Goal: Feedback & Contribution: Submit feedback/report problem

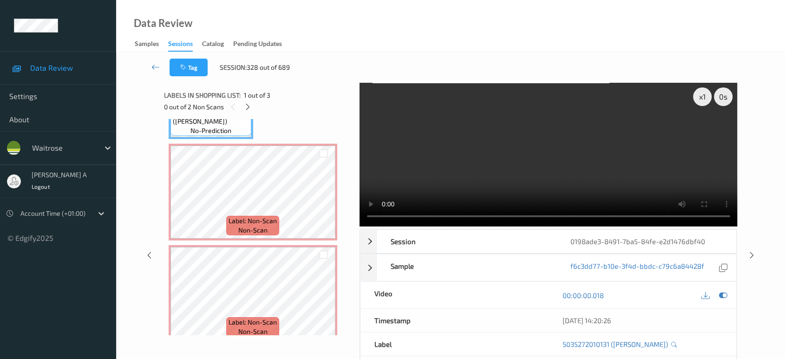
scroll to position [91, 0]
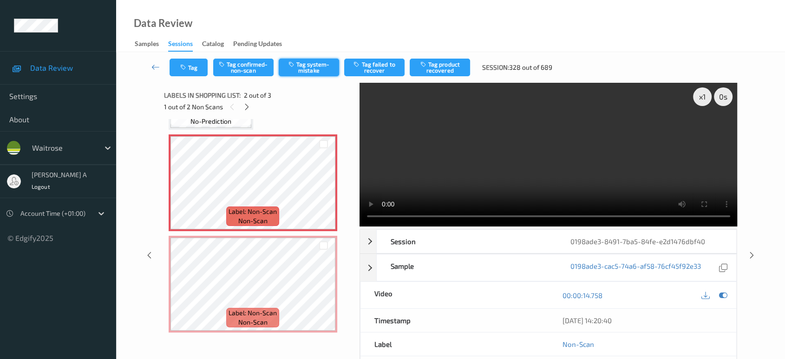
click at [306, 64] on button "Tag system-mistake" at bounding box center [309, 68] width 60 height 18
click at [181, 68] on icon "button" at bounding box center [184, 67] width 8 height 7
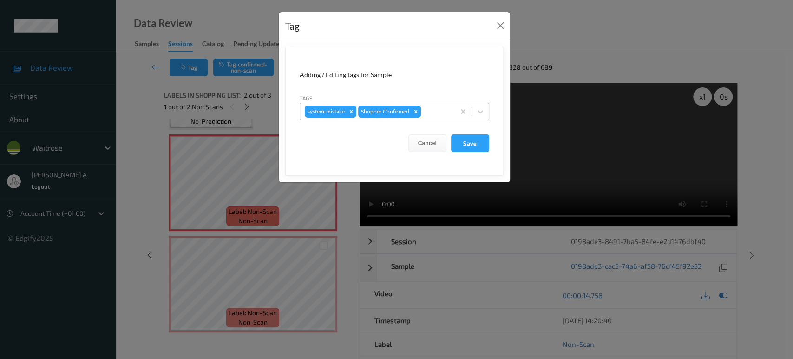
click at [449, 111] on div at bounding box center [436, 111] width 27 height 11
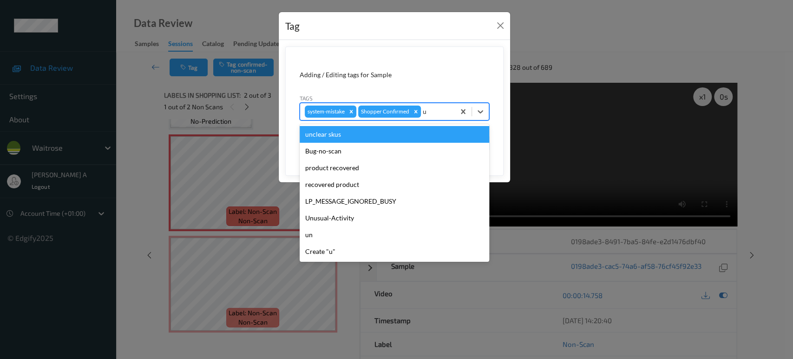
type input "un"
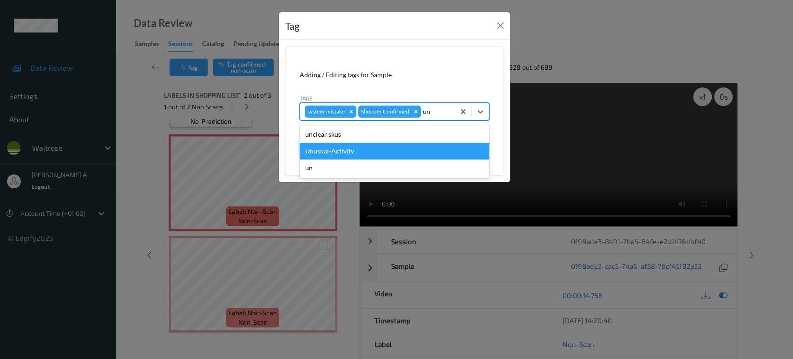
click at [394, 146] on div "Unusual-Activity" at bounding box center [395, 151] width 190 height 17
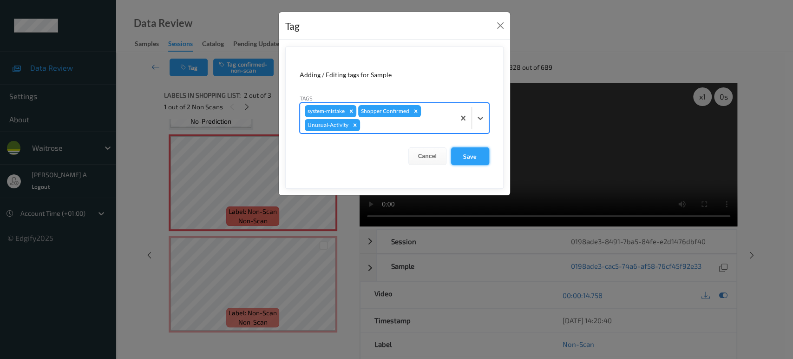
click at [467, 154] on button "Save" at bounding box center [470, 156] width 38 height 18
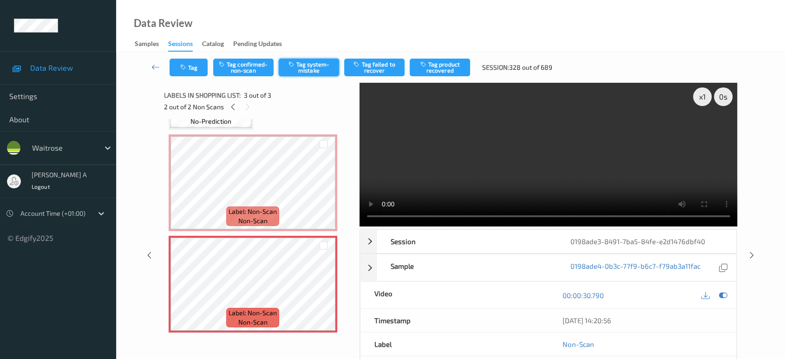
click at [316, 72] on button "Tag system-mistake" at bounding box center [309, 68] width 60 height 18
click at [192, 67] on button "Tag" at bounding box center [189, 68] width 38 height 18
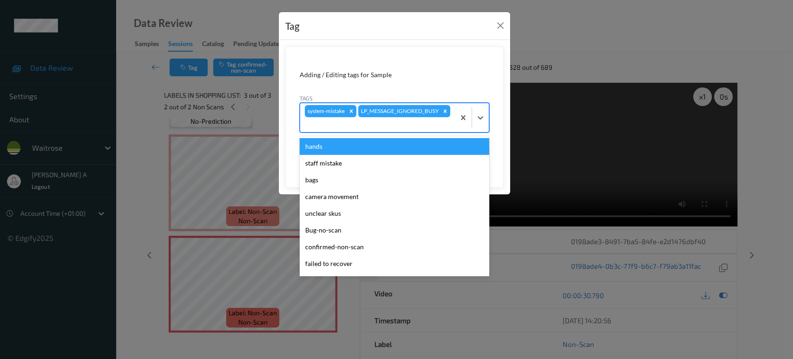
click at [425, 125] on div at bounding box center [377, 124] width 145 height 11
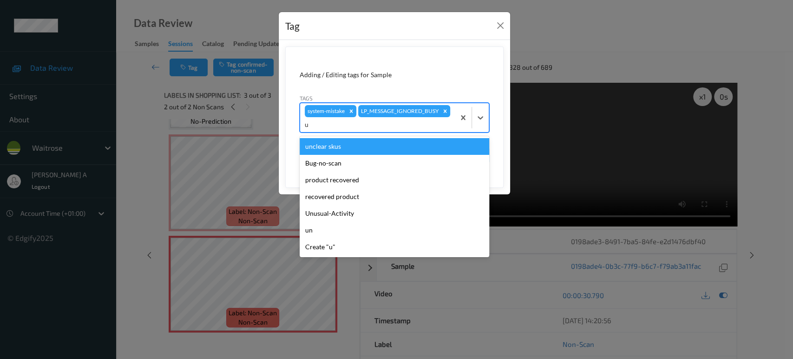
type input "un"
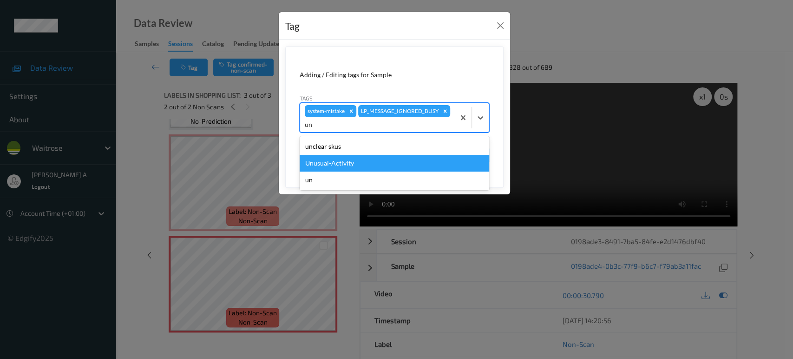
click at [377, 166] on div "Unusual-Activity" at bounding box center [395, 163] width 190 height 17
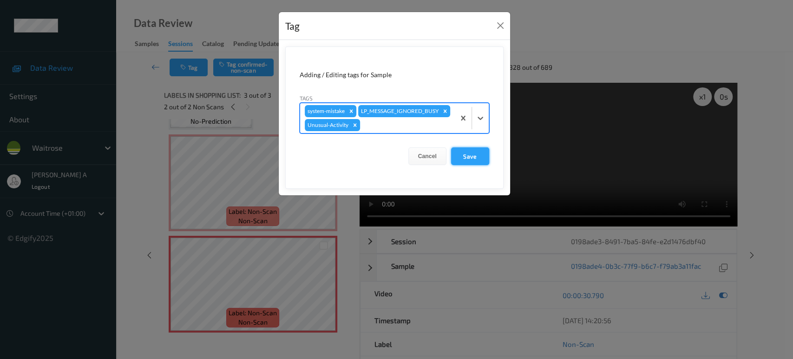
click at [477, 160] on button "Save" at bounding box center [470, 156] width 38 height 18
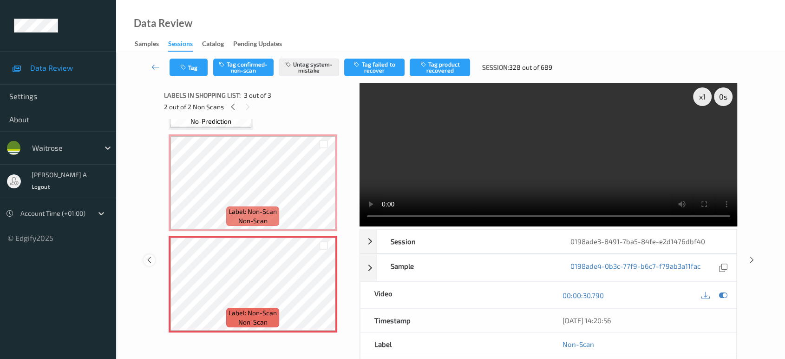
click at [151, 259] on icon at bounding box center [149, 260] width 8 height 8
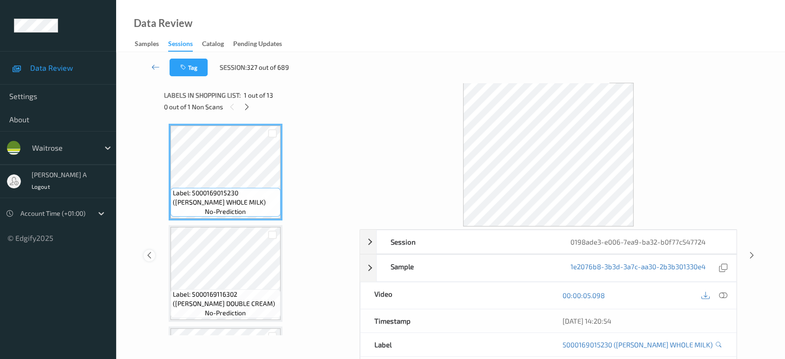
click at [151, 259] on div at bounding box center [150, 255] width 12 height 12
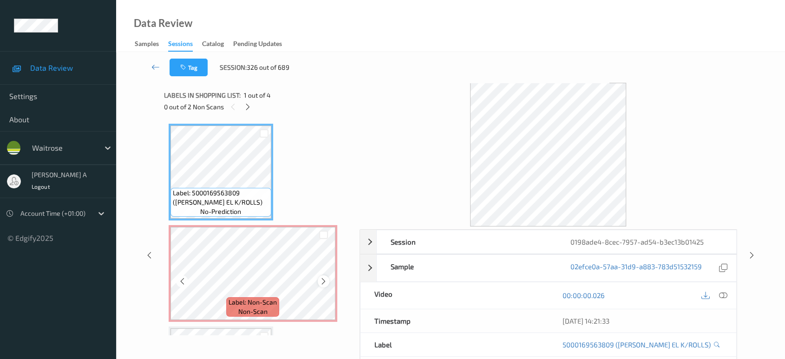
click at [327, 279] on div at bounding box center [324, 281] width 12 height 12
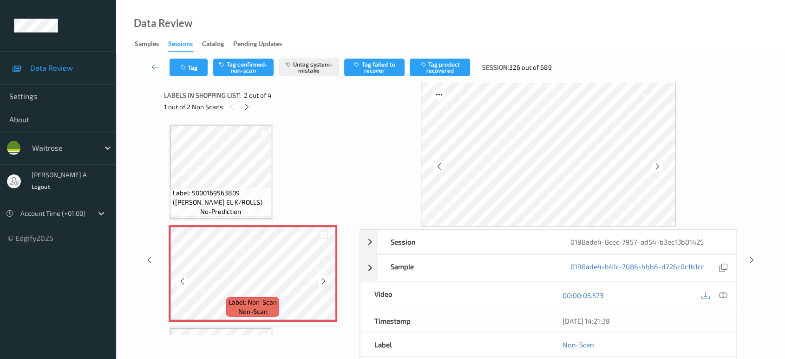
click at [327, 279] on div at bounding box center [324, 281] width 12 height 12
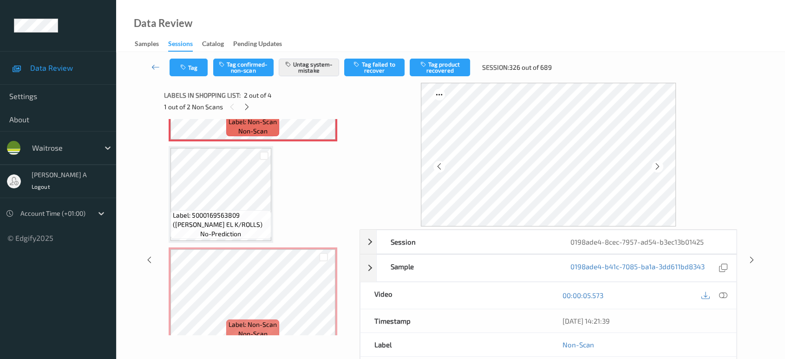
scroll to position [191, 0]
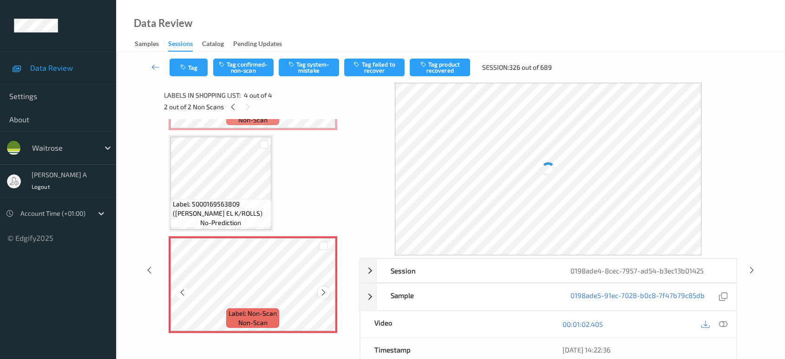
click at [321, 290] on icon at bounding box center [324, 292] width 8 height 8
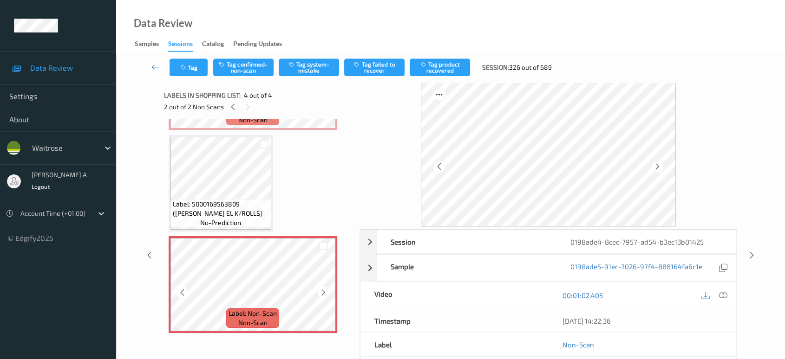
click at [321, 290] on icon at bounding box center [324, 292] width 8 height 8
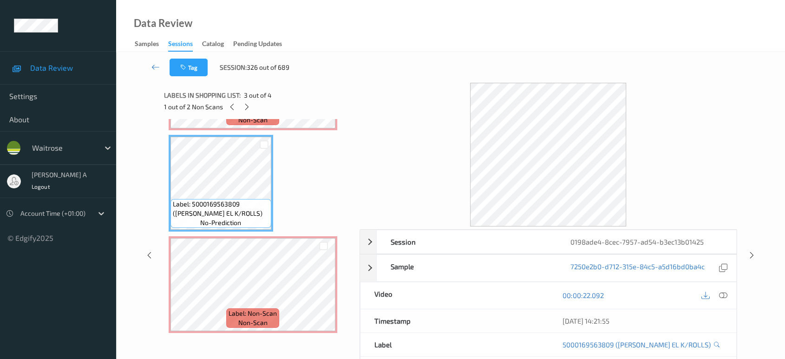
click at [726, 296] on icon at bounding box center [723, 295] width 8 height 8
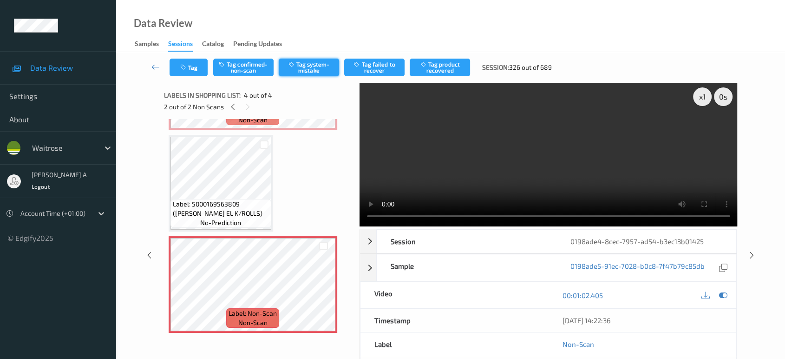
click at [317, 71] on button "Tag system-mistake" at bounding box center [309, 68] width 60 height 18
click at [196, 71] on button "Tag" at bounding box center [189, 68] width 38 height 18
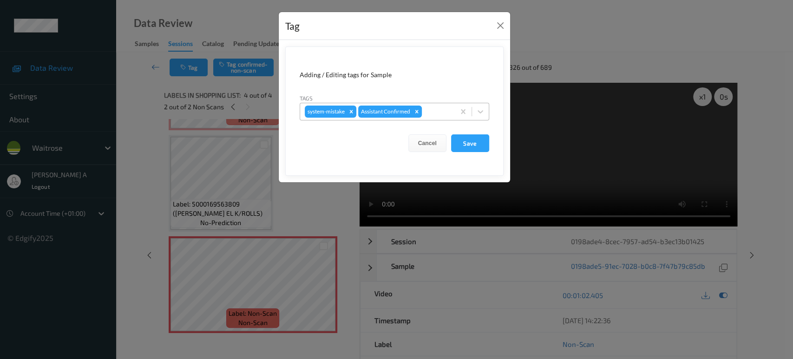
click at [434, 113] on div at bounding box center [437, 111] width 26 height 11
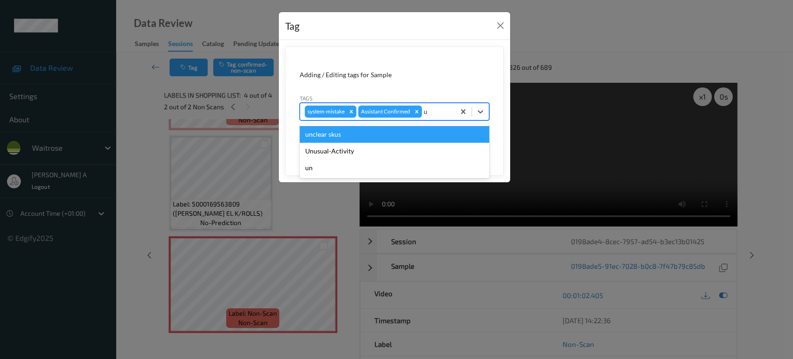
type input "un"
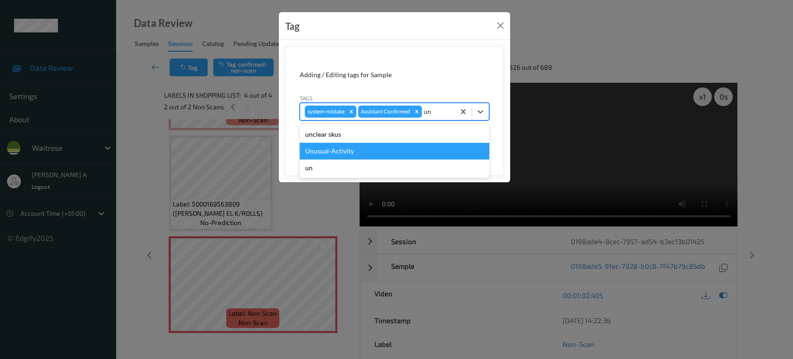
click at [364, 158] on div "Unusual-Activity" at bounding box center [395, 151] width 190 height 17
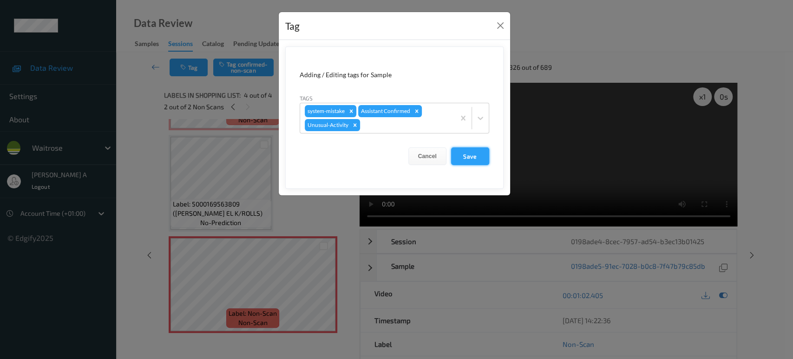
click at [483, 160] on button "Save" at bounding box center [470, 156] width 38 height 18
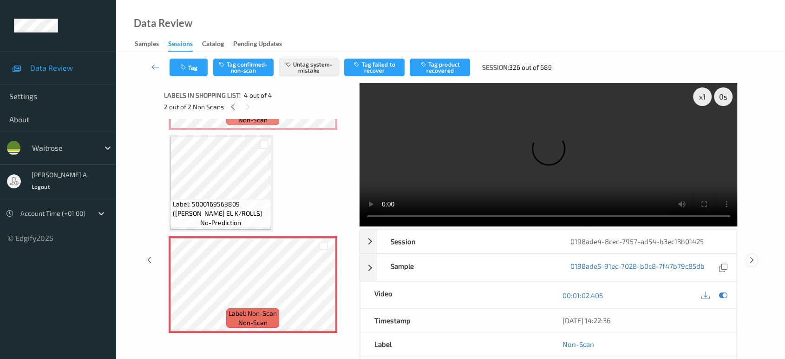
click at [748, 257] on icon at bounding box center [752, 260] width 8 height 8
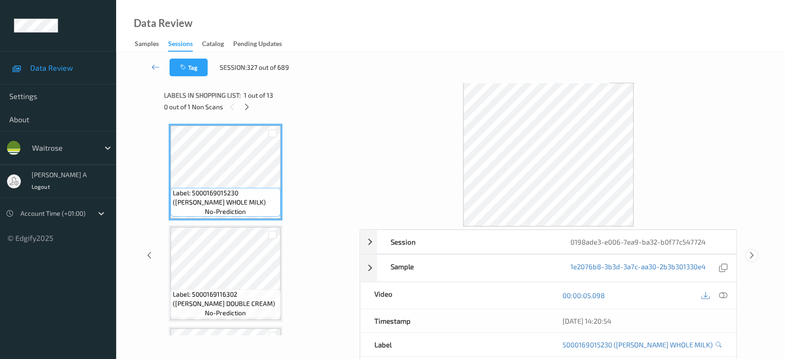
click at [748, 257] on icon at bounding box center [752, 255] width 8 height 8
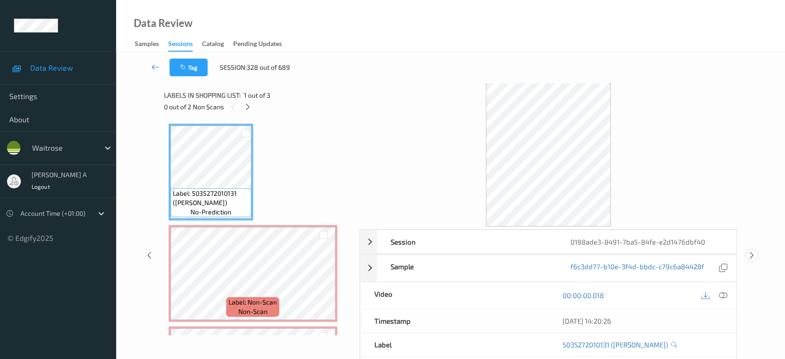
click at [748, 257] on icon at bounding box center [752, 255] width 8 height 8
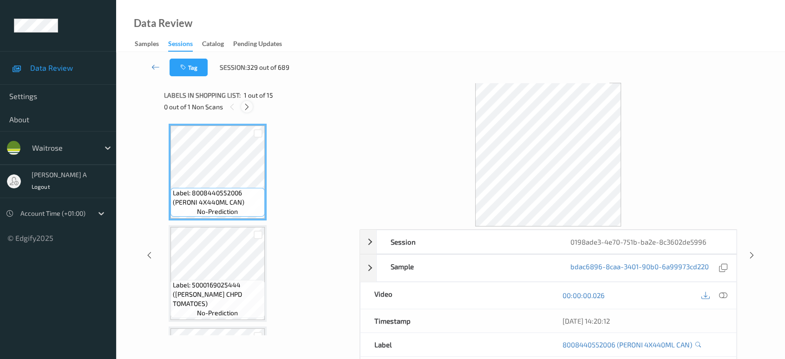
click at [248, 107] on icon at bounding box center [247, 107] width 8 height 8
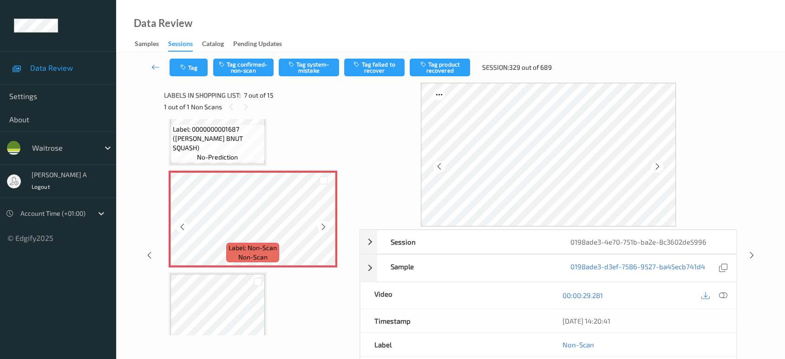
scroll to position [612, 0]
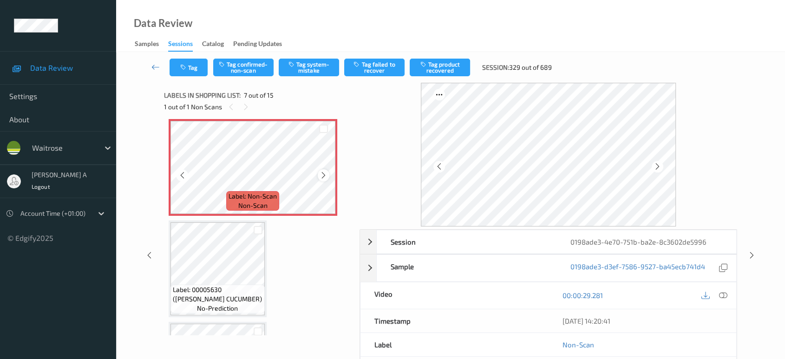
click at [323, 176] on icon at bounding box center [324, 175] width 8 height 8
click at [721, 294] on icon at bounding box center [723, 295] width 8 height 8
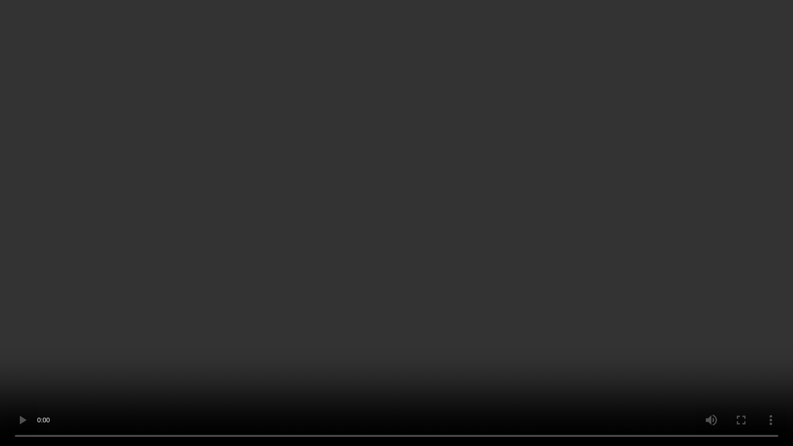
click at [451, 168] on video at bounding box center [396, 223] width 793 height 446
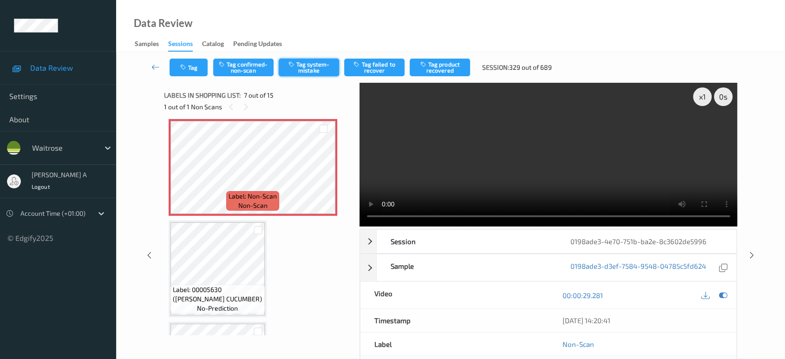
click at [313, 68] on button "Tag system-mistake" at bounding box center [309, 68] width 60 height 18
click at [179, 71] on button "Tag" at bounding box center [189, 68] width 38 height 18
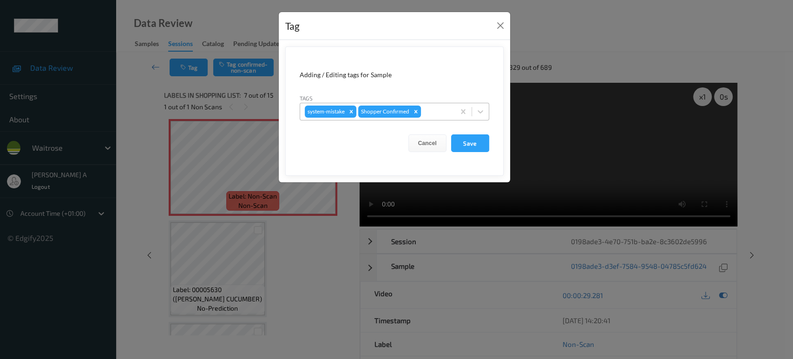
click at [436, 114] on div at bounding box center [436, 111] width 27 height 11
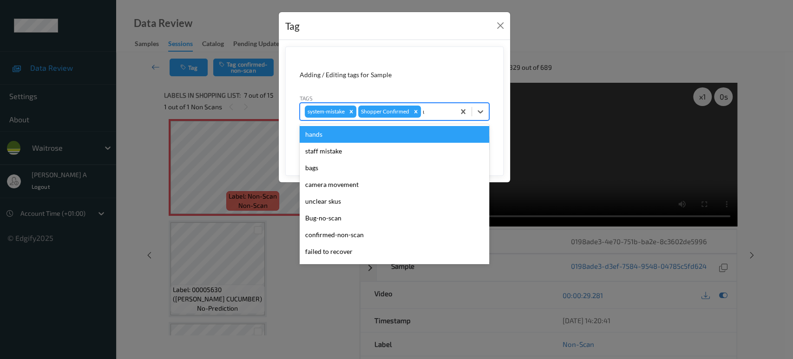
type input "un"
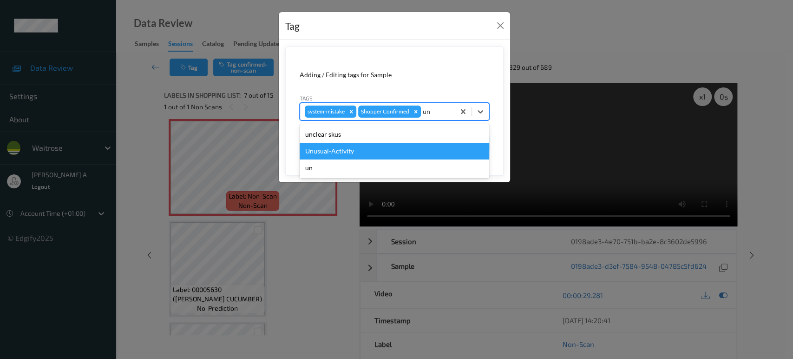
click at [372, 151] on div "Unusual-Activity" at bounding box center [395, 151] width 190 height 17
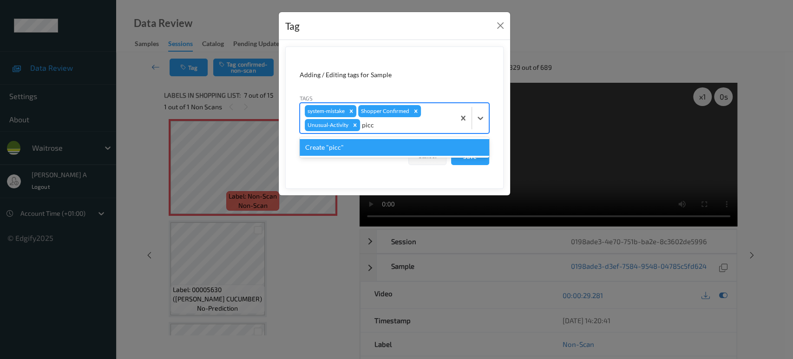
type input "pic"
click at [388, 141] on div "Picklist item alert" at bounding box center [395, 147] width 190 height 17
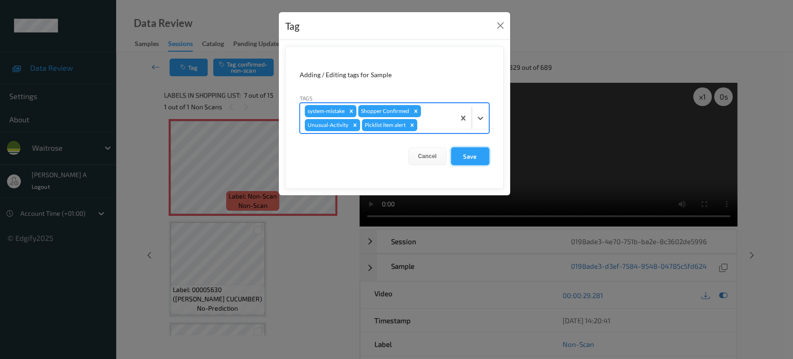
click at [477, 160] on button "Save" at bounding box center [470, 156] width 38 height 18
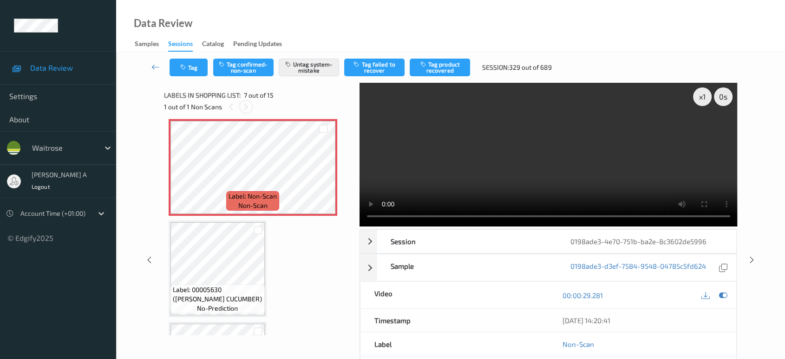
click at [246, 103] on icon at bounding box center [246, 107] width 8 height 8
click at [230, 105] on icon at bounding box center [231, 107] width 8 height 8
click at [751, 256] on icon at bounding box center [752, 260] width 8 height 8
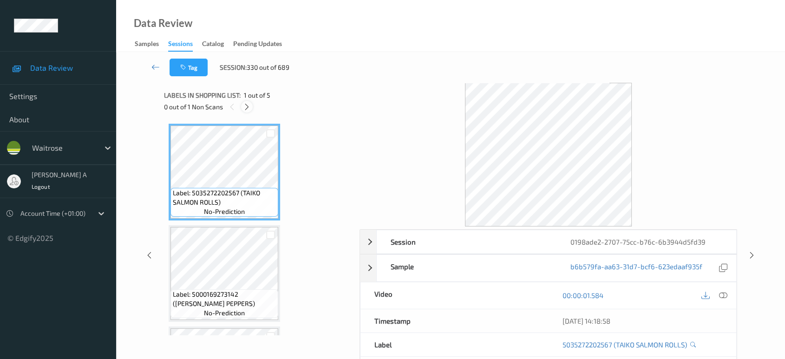
click at [251, 104] on div at bounding box center [247, 107] width 12 height 12
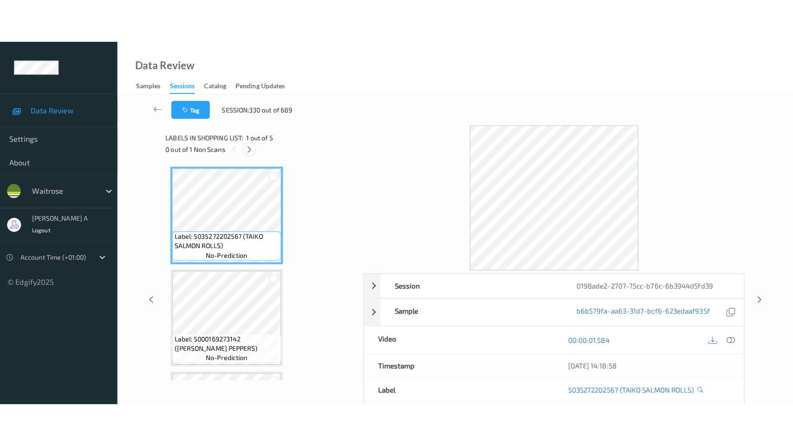
scroll to position [293, 0]
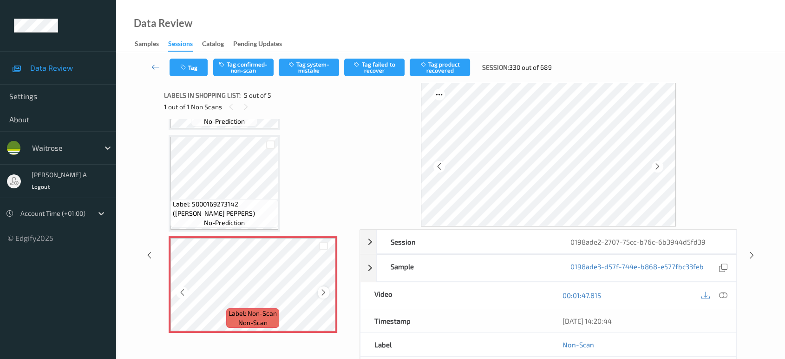
click at [325, 289] on icon at bounding box center [324, 292] width 8 height 8
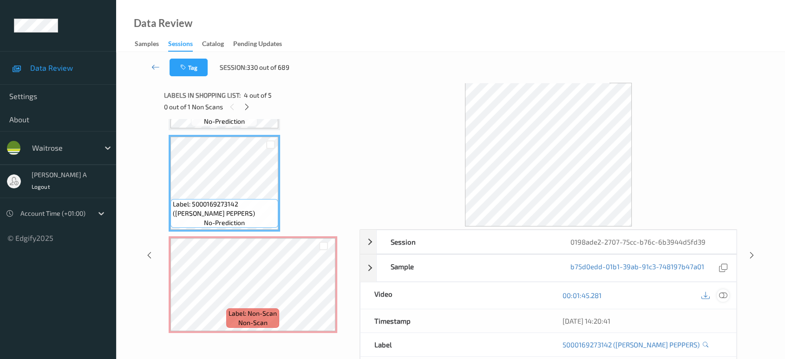
click at [725, 294] on icon at bounding box center [723, 295] width 8 height 8
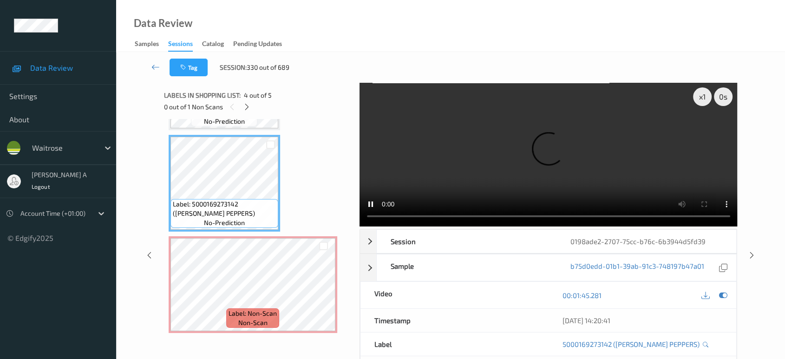
scroll to position [205, 0]
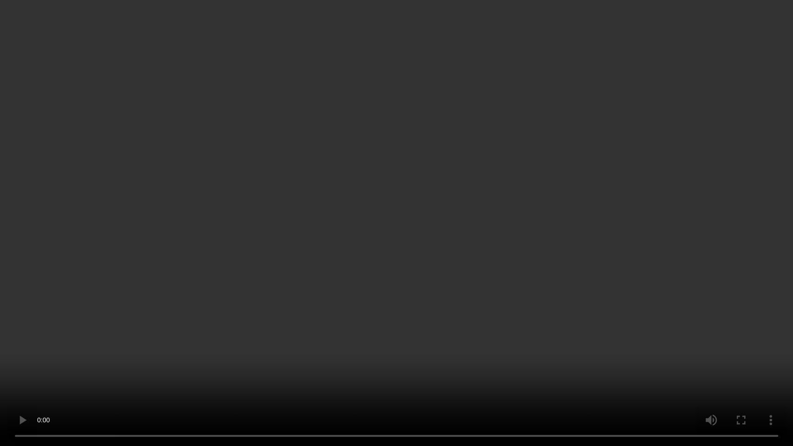
click at [446, 271] on video at bounding box center [396, 223] width 793 height 446
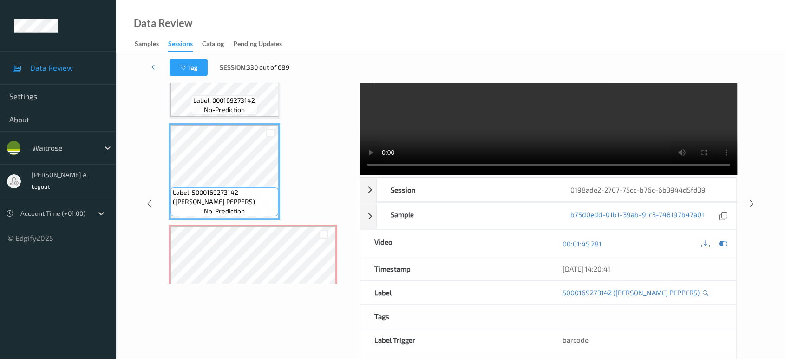
scroll to position [293, 0]
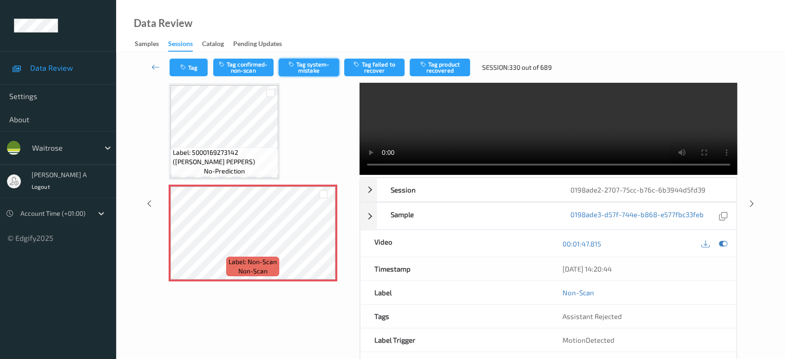
drag, startPoint x: 295, startPoint y: 63, endPoint x: 290, endPoint y: 62, distance: 4.7
click at [295, 63] on icon "button" at bounding box center [293, 64] width 8 height 7
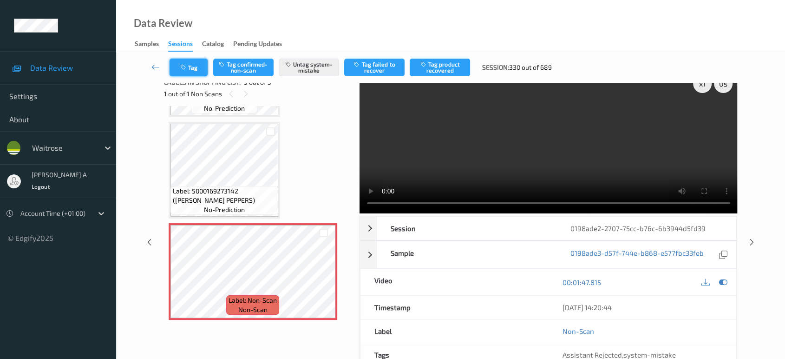
click at [196, 59] on button "Tag" at bounding box center [189, 68] width 38 height 18
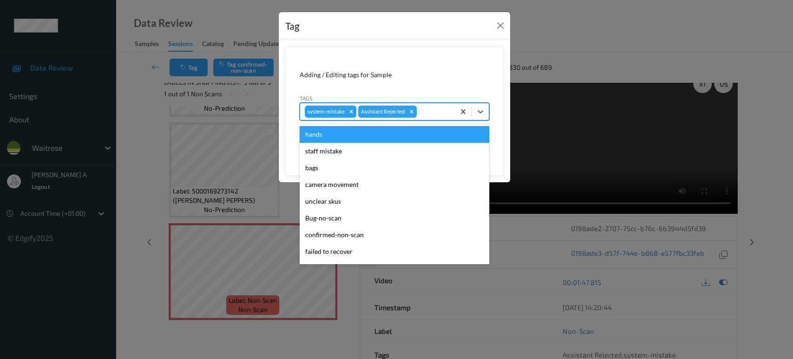
click at [427, 114] on div at bounding box center [435, 111] width 32 height 11
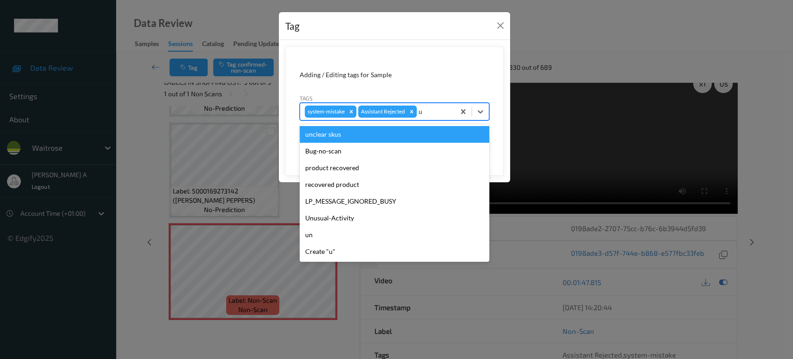
type input "un"
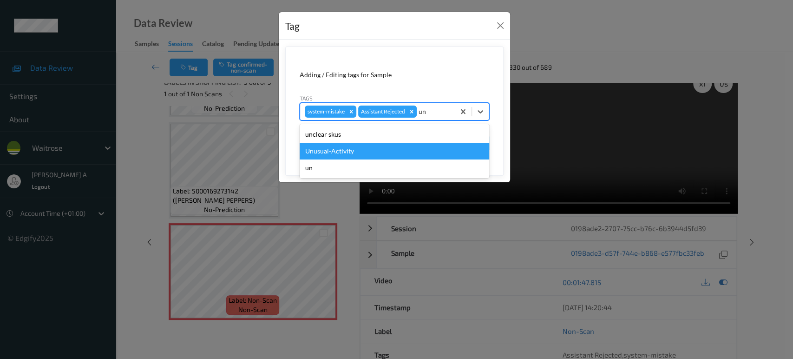
click at [433, 151] on div "Unusual-Activity" at bounding box center [395, 151] width 190 height 17
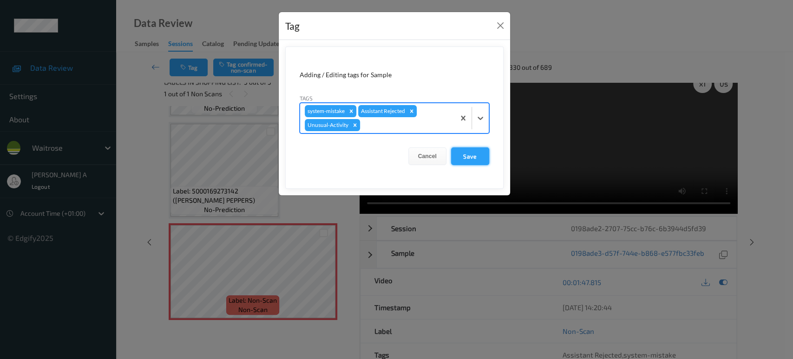
click at [465, 152] on button "Save" at bounding box center [470, 156] width 38 height 18
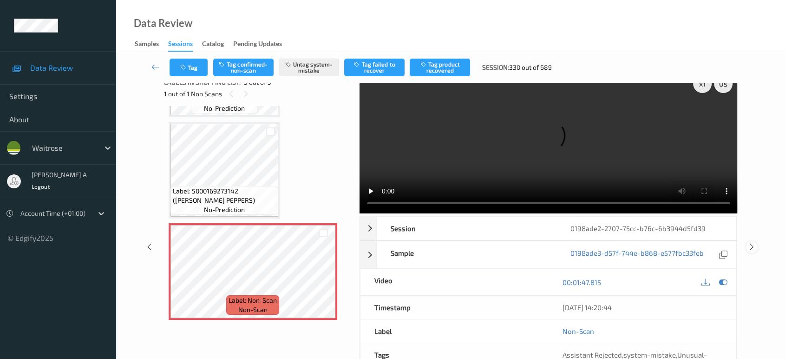
click at [749, 243] on icon at bounding box center [752, 247] width 8 height 8
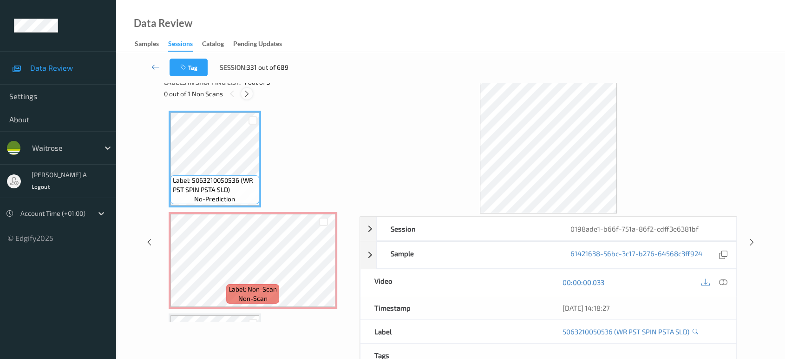
click at [245, 91] on icon at bounding box center [247, 94] width 8 height 8
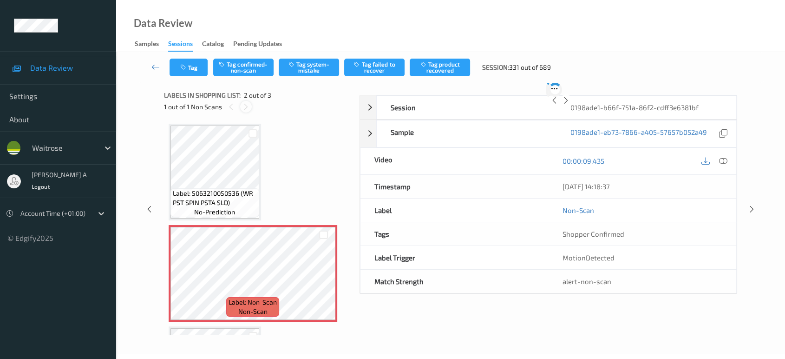
scroll to position [4, 0]
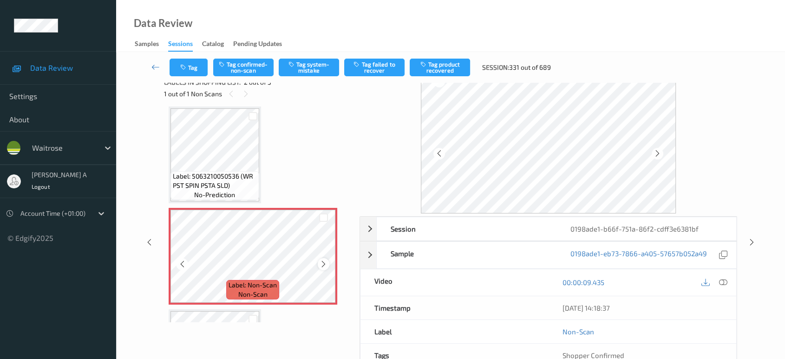
click at [318, 263] on div at bounding box center [324, 264] width 12 height 12
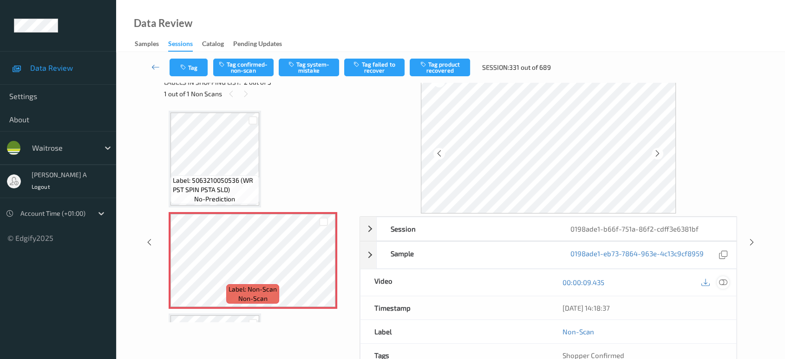
click at [722, 282] on icon at bounding box center [723, 282] width 8 height 8
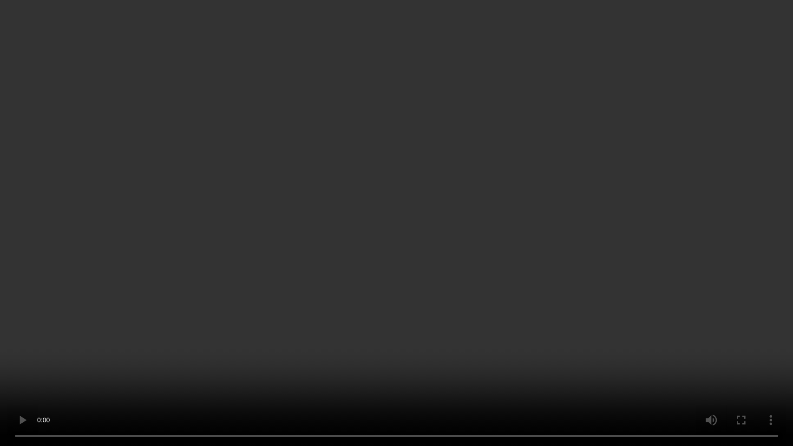
drag, startPoint x: 429, startPoint y: 173, endPoint x: 431, endPoint y: 167, distance: 5.9
click at [429, 173] on video at bounding box center [396, 223] width 793 height 446
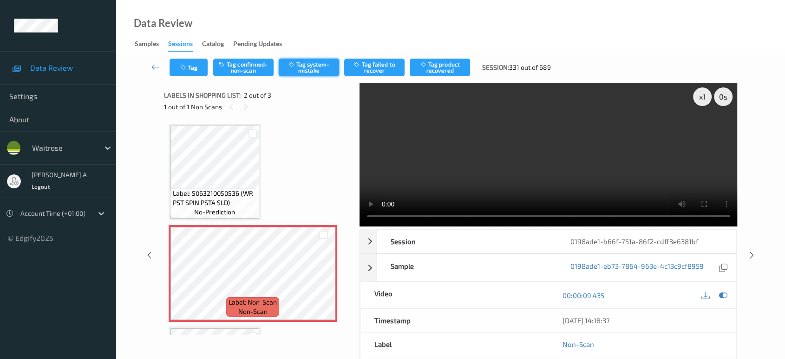
click at [313, 70] on button "Tag system-mistake" at bounding box center [309, 68] width 60 height 18
click at [201, 64] on button "Tag" at bounding box center [189, 68] width 38 height 18
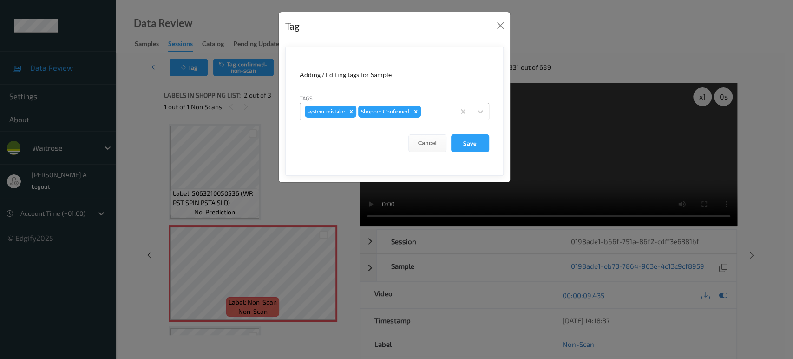
click at [432, 111] on div at bounding box center [436, 111] width 27 height 11
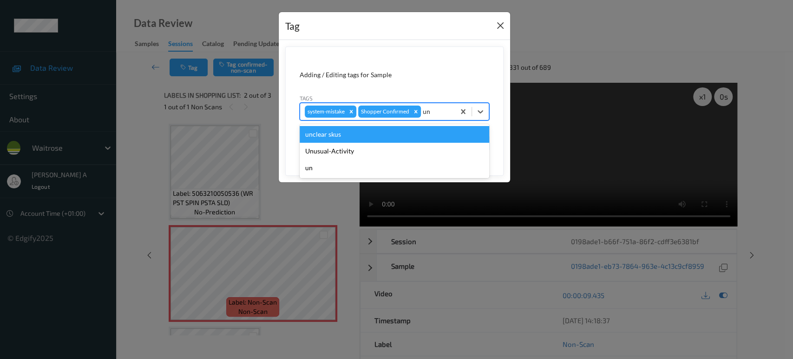
type input "un"
click at [497, 26] on button "Close" at bounding box center [500, 25] width 13 height 13
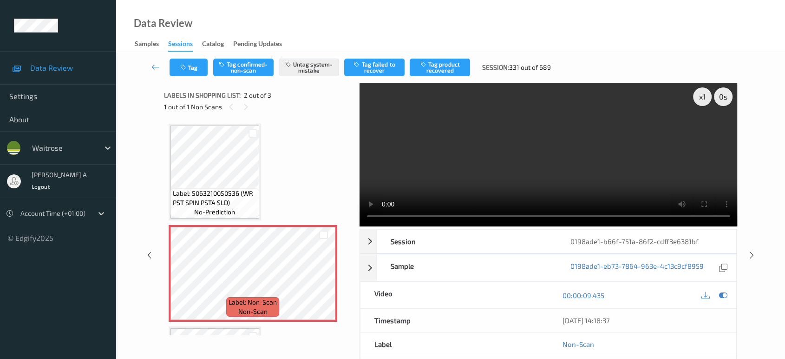
click at [374, 126] on video at bounding box center [549, 155] width 378 height 144
click at [201, 65] on button "Tag" at bounding box center [189, 68] width 38 height 18
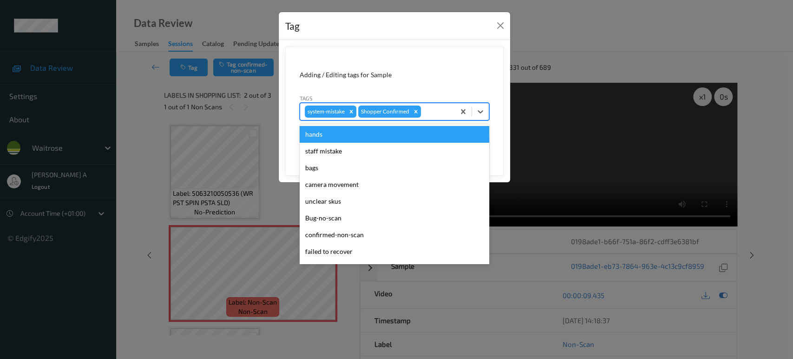
click at [434, 112] on div at bounding box center [436, 111] width 27 height 11
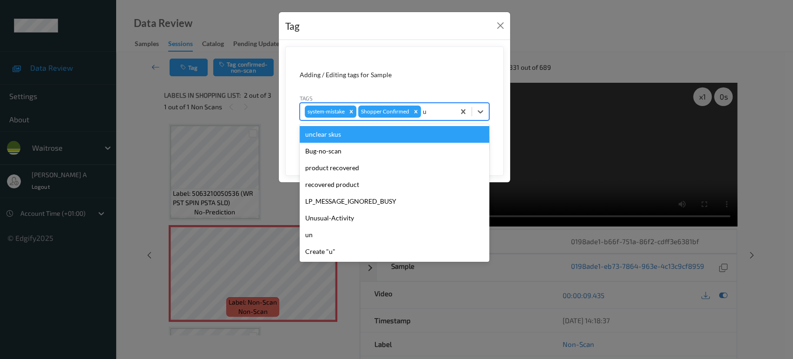
type input "un"
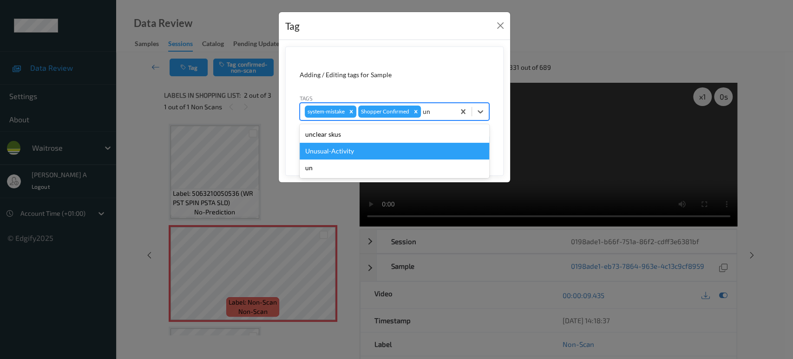
click at [399, 151] on div "Unusual-Activity" at bounding box center [395, 151] width 190 height 17
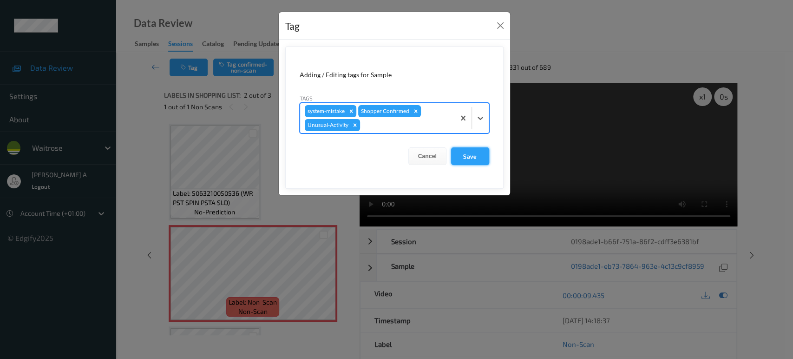
click at [466, 161] on button "Save" at bounding box center [470, 156] width 38 height 18
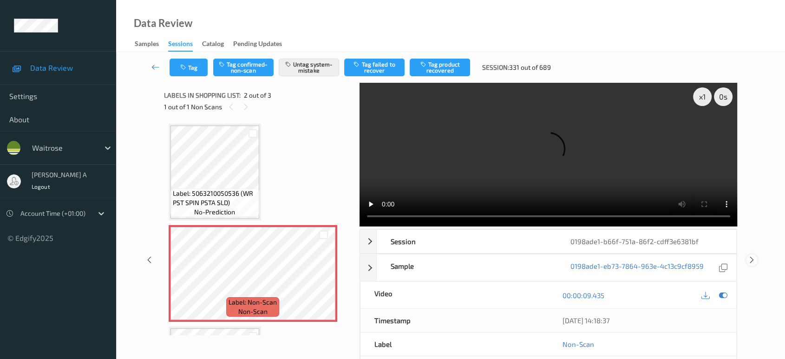
click at [754, 254] on div at bounding box center [752, 260] width 12 height 12
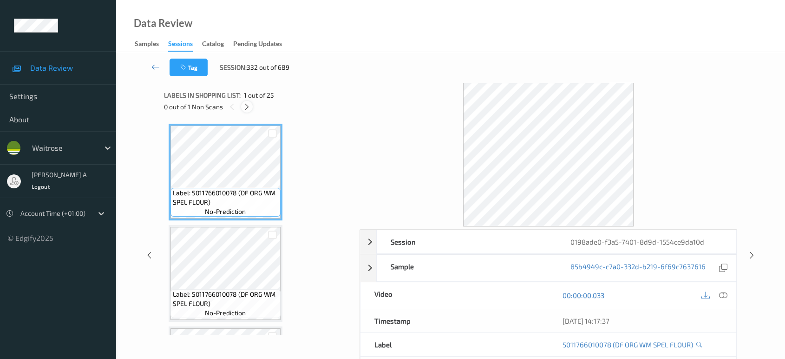
click at [248, 109] on icon at bounding box center [247, 107] width 8 height 8
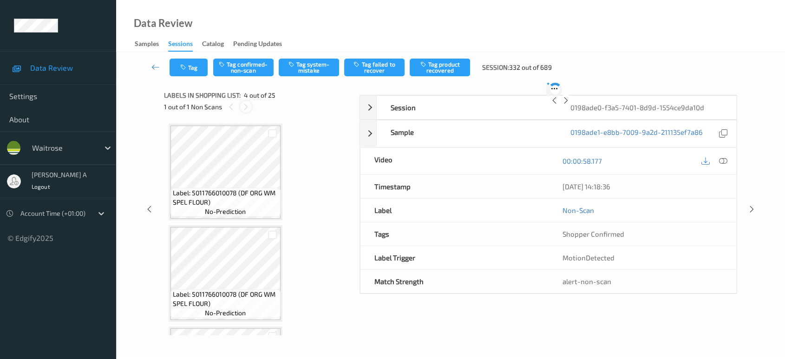
scroll to position [206, 0]
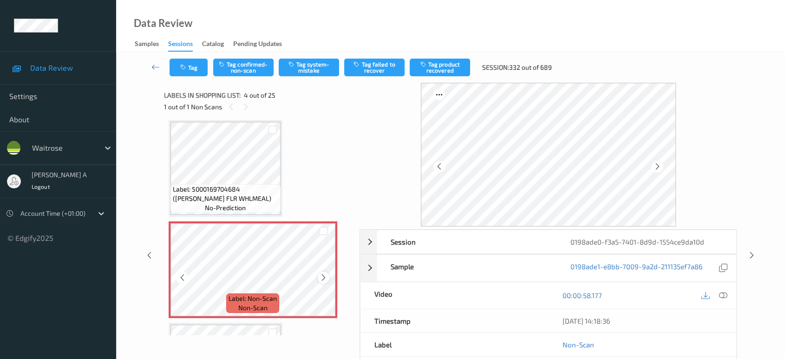
click at [321, 277] on icon at bounding box center [324, 277] width 8 height 8
click at [721, 292] on icon at bounding box center [723, 295] width 8 height 8
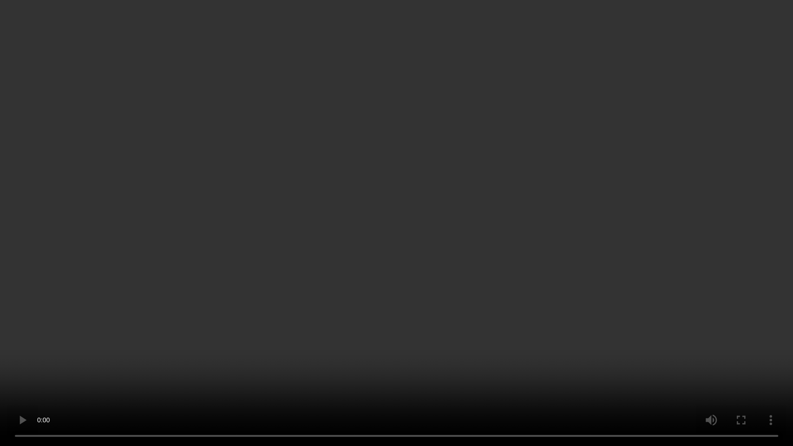
click at [458, 288] on video at bounding box center [396, 223] width 793 height 446
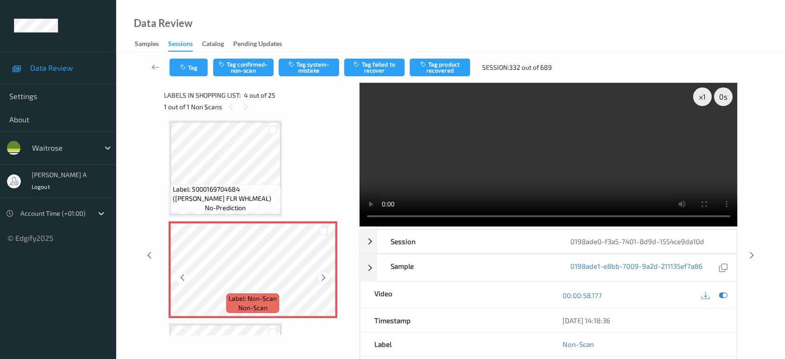
click at [320, 274] on icon at bounding box center [324, 277] width 8 height 8
click at [317, 66] on button "Tag system-mistake" at bounding box center [309, 68] width 60 height 18
click at [194, 73] on button "Tag" at bounding box center [189, 68] width 38 height 18
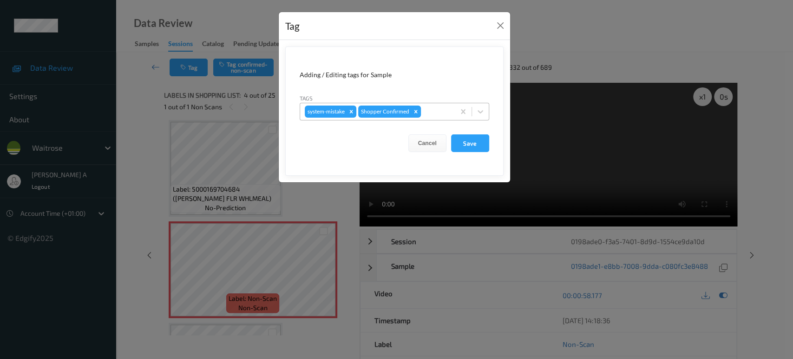
click at [429, 110] on div at bounding box center [436, 111] width 27 height 11
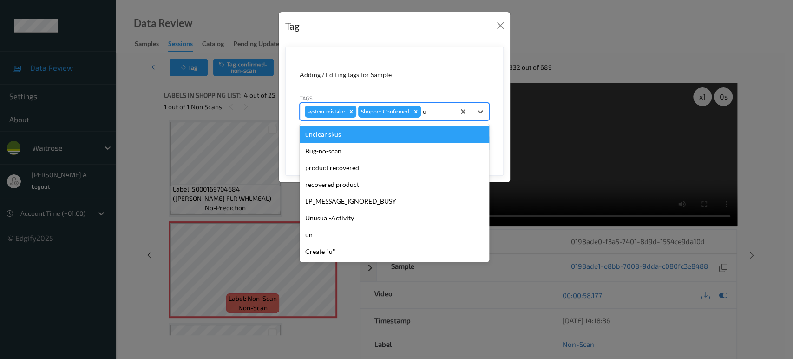
type input "un"
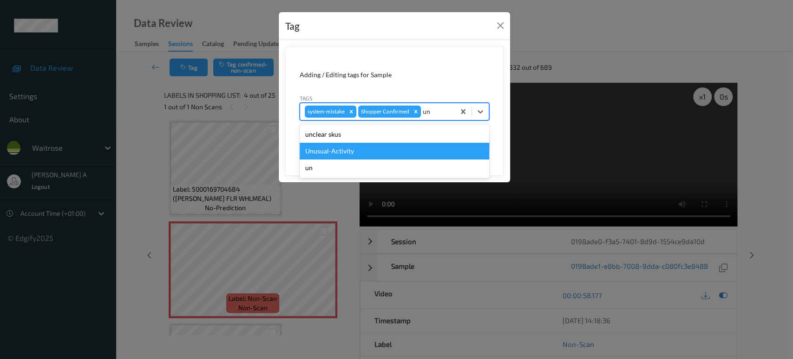
click at [405, 150] on div "Unusual-Activity" at bounding box center [395, 151] width 190 height 17
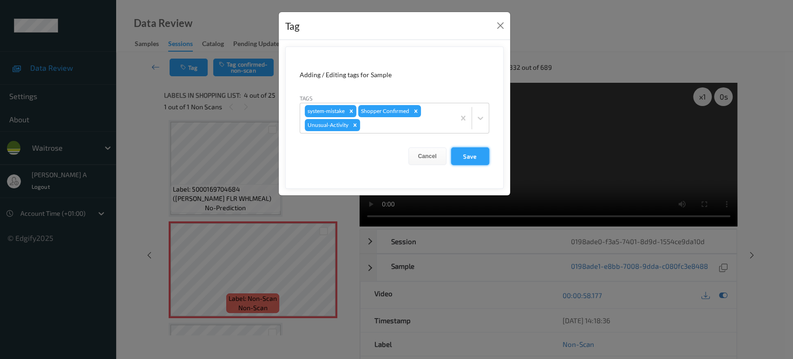
click at [468, 159] on button "Save" at bounding box center [470, 156] width 38 height 18
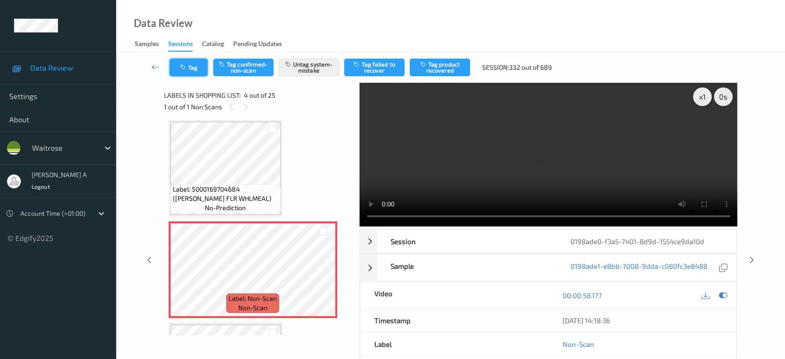
click at [194, 66] on button "Tag" at bounding box center [189, 68] width 38 height 18
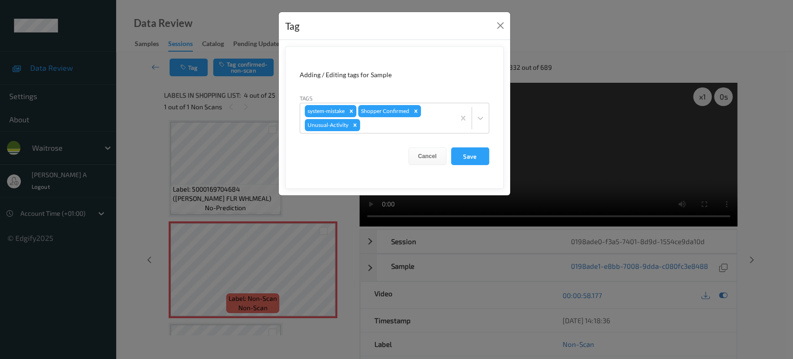
click at [502, 33] on div "Tag" at bounding box center [394, 26] width 231 height 28
click at [502, 28] on button "Close" at bounding box center [500, 25] width 13 height 13
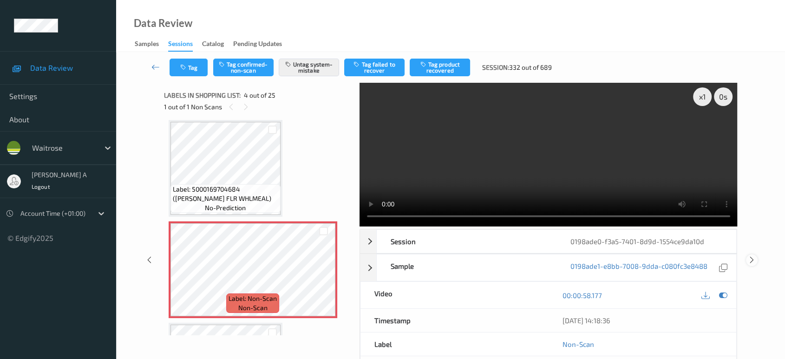
click at [755, 260] on icon at bounding box center [752, 260] width 8 height 8
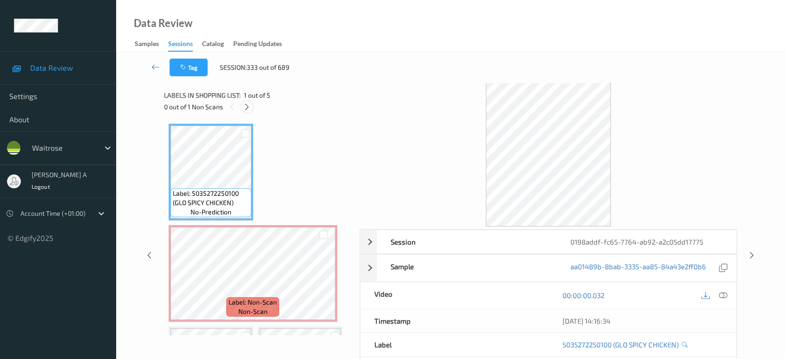
click at [249, 106] on icon at bounding box center [247, 107] width 8 height 8
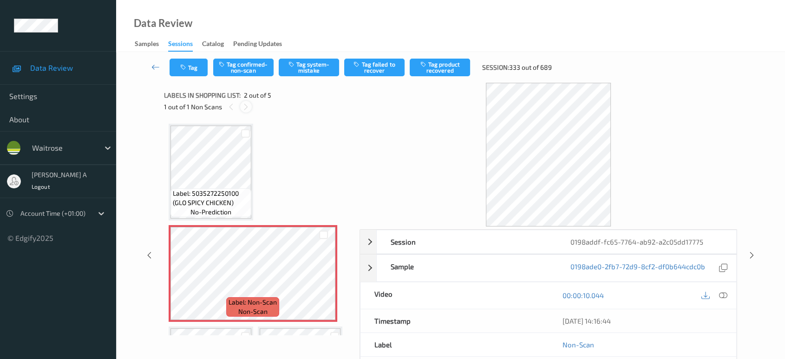
scroll to position [4, 0]
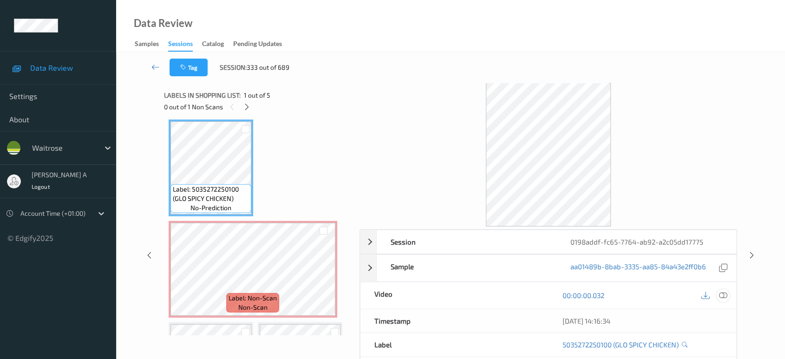
click at [721, 295] on icon at bounding box center [723, 295] width 8 height 8
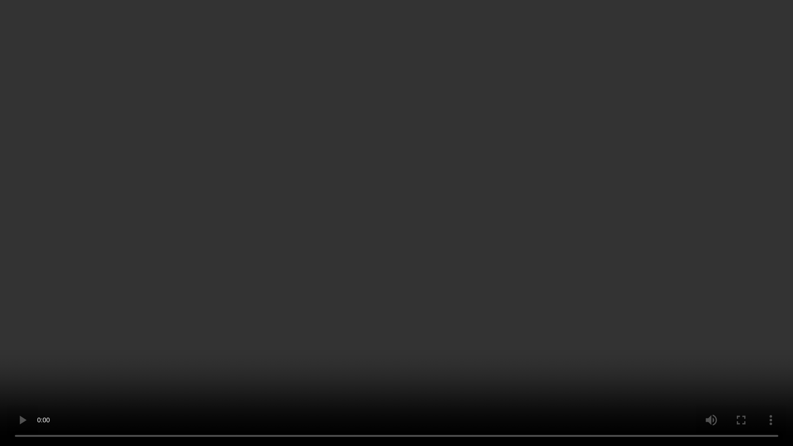
click at [289, 189] on video at bounding box center [396, 223] width 793 height 446
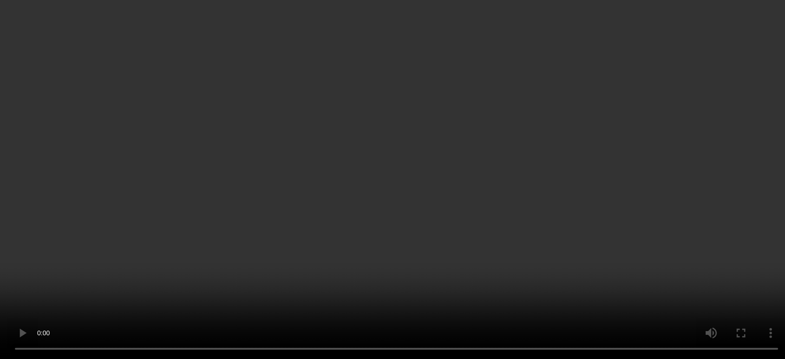
scroll to position [56, 0]
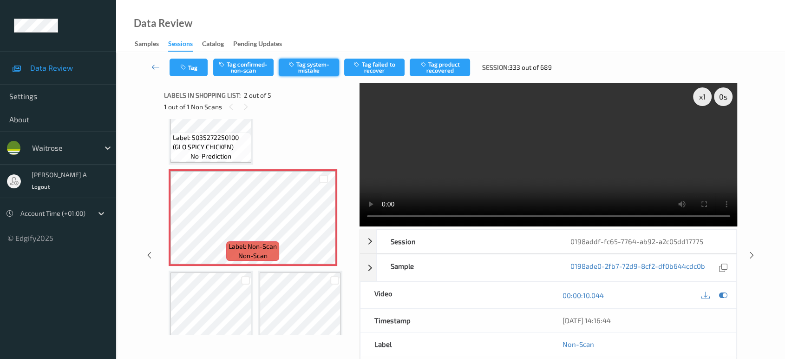
click at [313, 72] on button "Tag system-mistake" at bounding box center [309, 68] width 60 height 18
click at [192, 65] on button "Tag" at bounding box center [189, 68] width 38 height 18
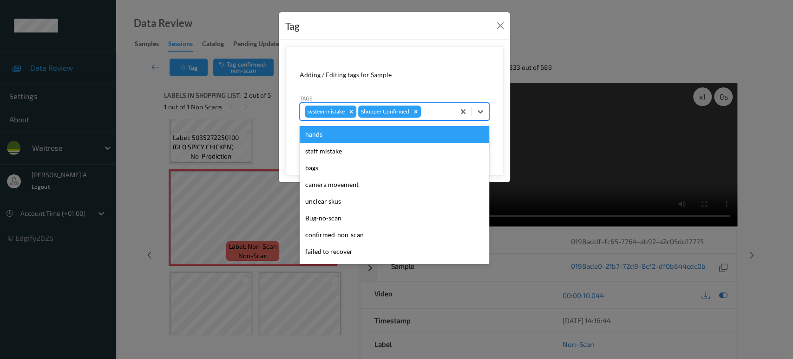
click at [431, 114] on div at bounding box center [436, 111] width 27 height 11
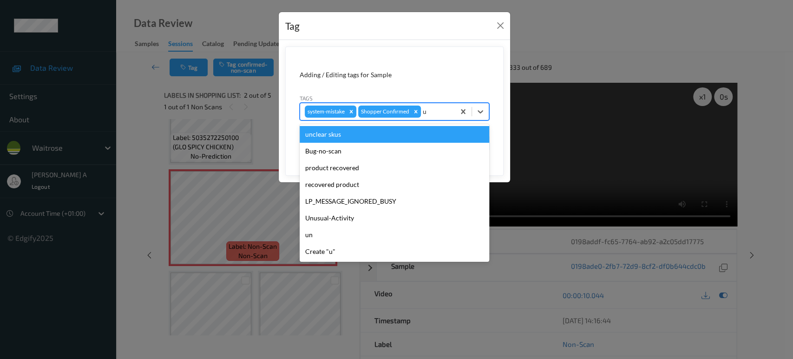
type input "un"
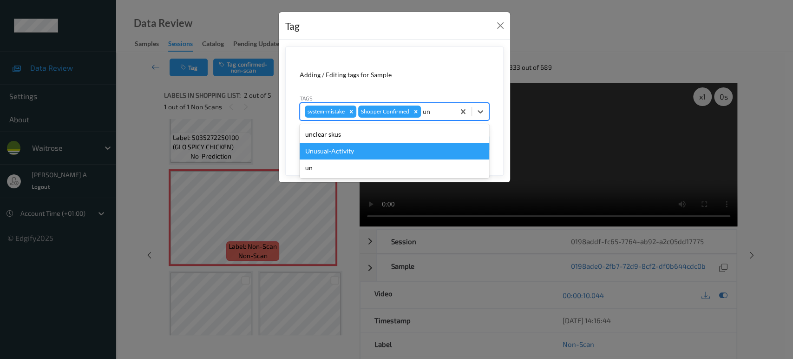
click at [398, 152] on div "Unusual-Activity" at bounding box center [395, 151] width 190 height 17
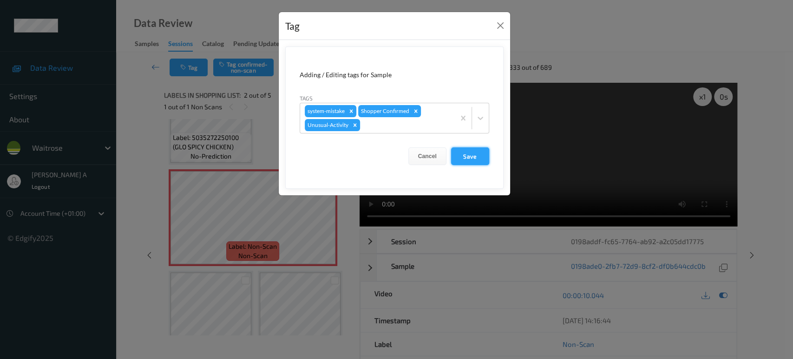
click at [476, 156] on button "Save" at bounding box center [470, 156] width 38 height 18
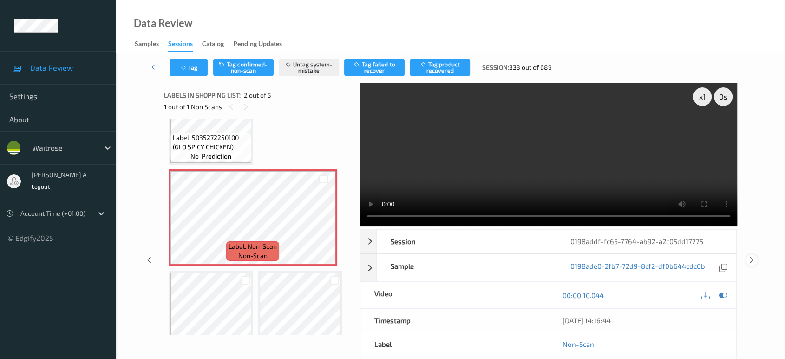
click at [751, 256] on icon at bounding box center [752, 260] width 8 height 8
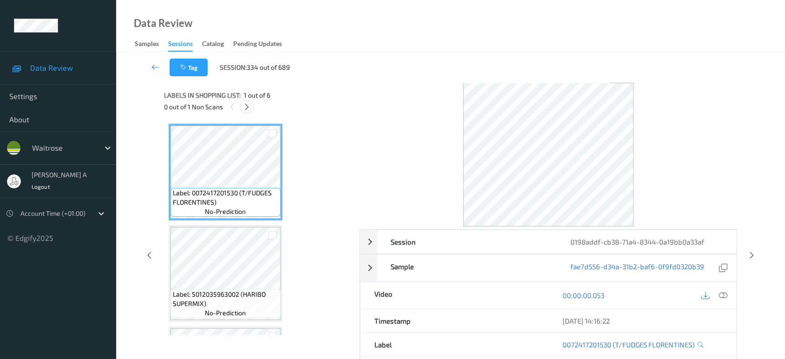
click at [249, 107] on icon at bounding box center [247, 107] width 8 height 8
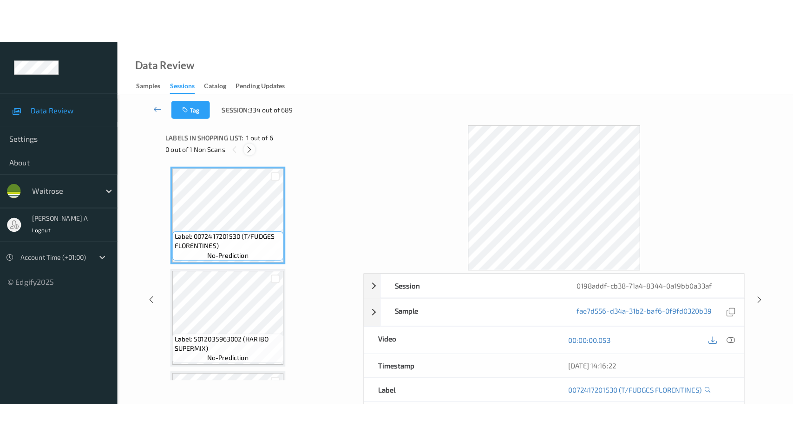
scroll to position [394, 0]
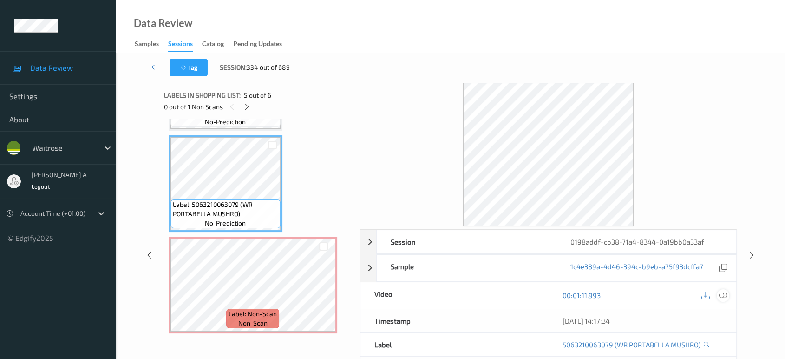
click at [722, 295] on icon at bounding box center [723, 295] width 8 height 8
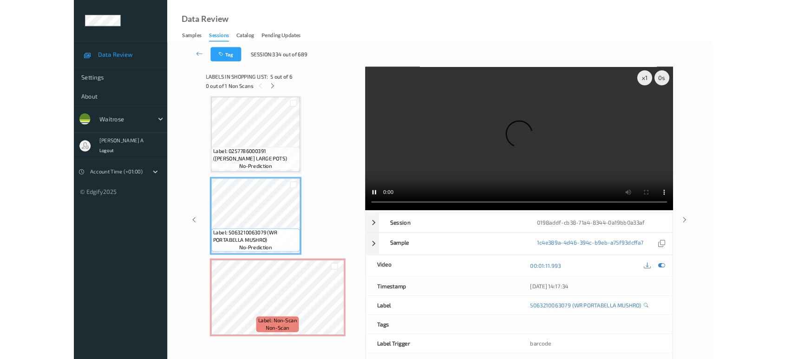
scroll to position [306, 0]
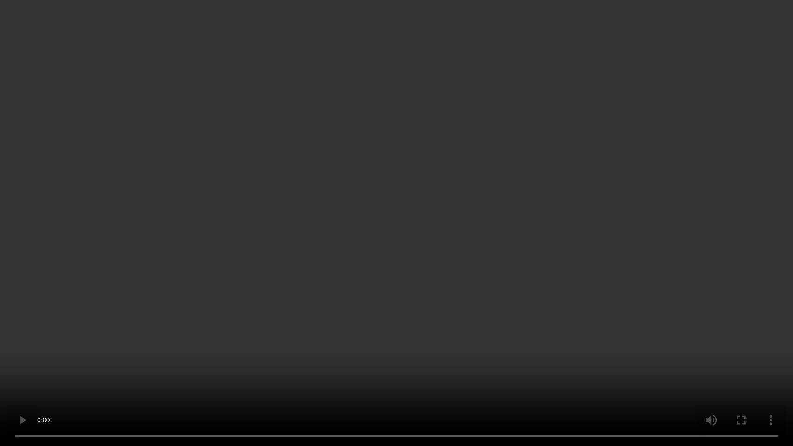
click at [356, 182] on video at bounding box center [396, 223] width 793 height 446
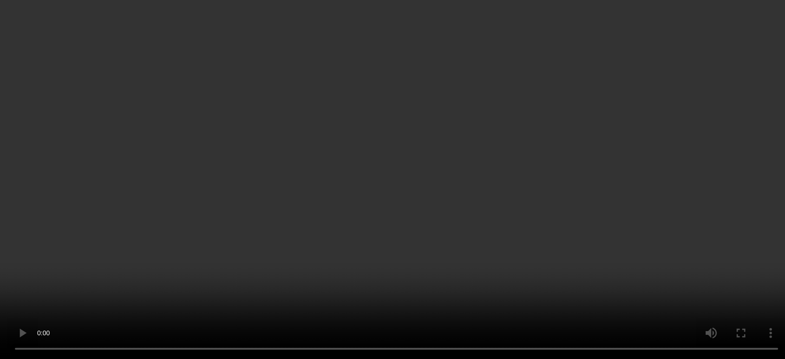
scroll to position [394, 0]
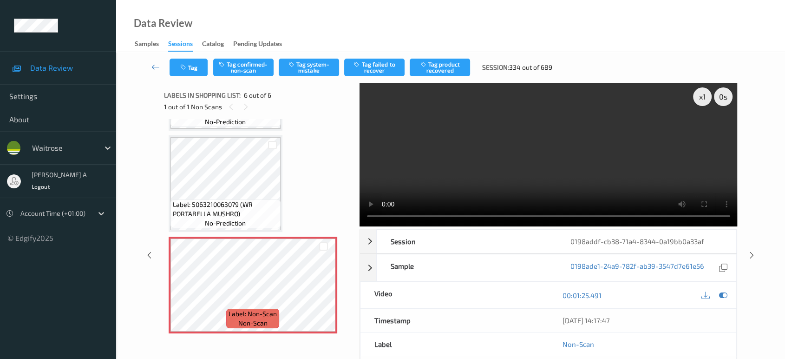
click at [297, 58] on div "Tag Tag confirmed-non-scan Tag system-mistake Tag failed to recover Tag product…" at bounding box center [450, 67] width 631 height 31
click at [298, 59] on button "Tag system-mistake" at bounding box center [309, 68] width 60 height 18
click at [191, 67] on button "Tag" at bounding box center [189, 68] width 38 height 18
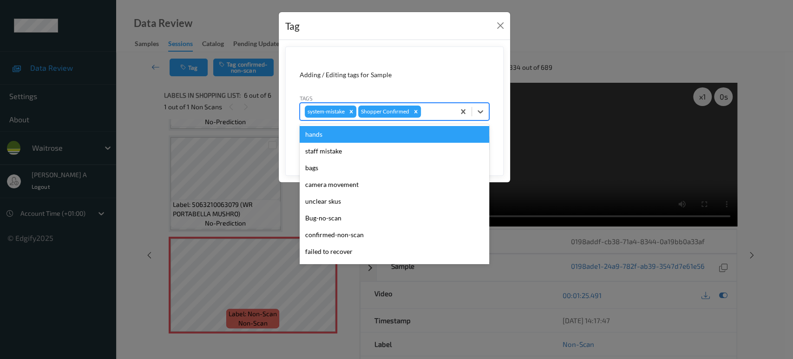
click at [430, 113] on div at bounding box center [436, 111] width 27 height 11
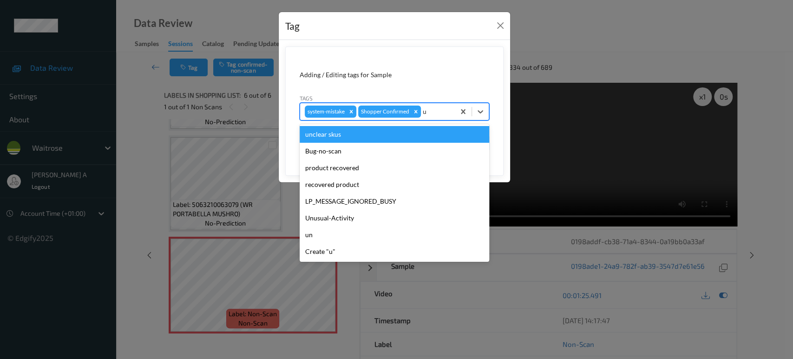
type input "un"
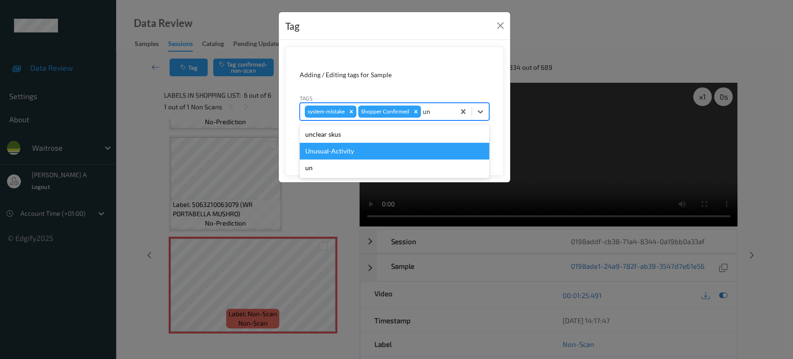
click at [387, 151] on div "Unusual-Activity" at bounding box center [395, 151] width 190 height 17
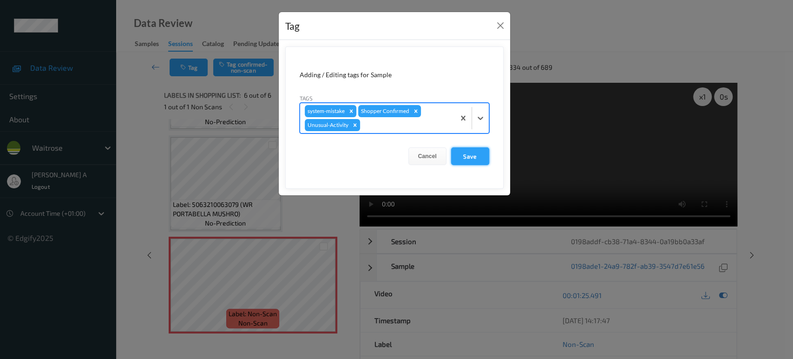
click at [474, 158] on button "Save" at bounding box center [470, 156] width 38 height 18
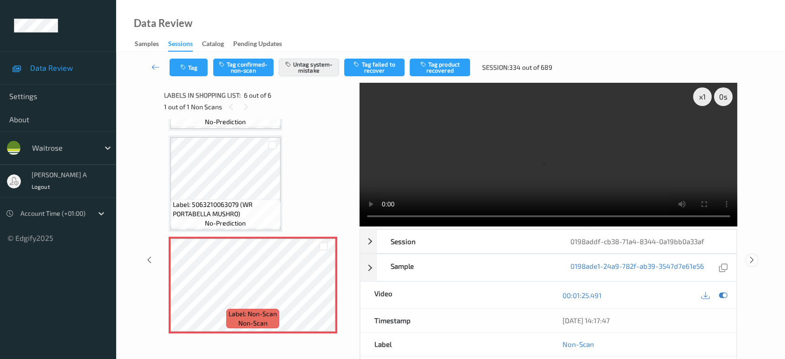
click at [748, 254] on div at bounding box center [752, 260] width 12 height 12
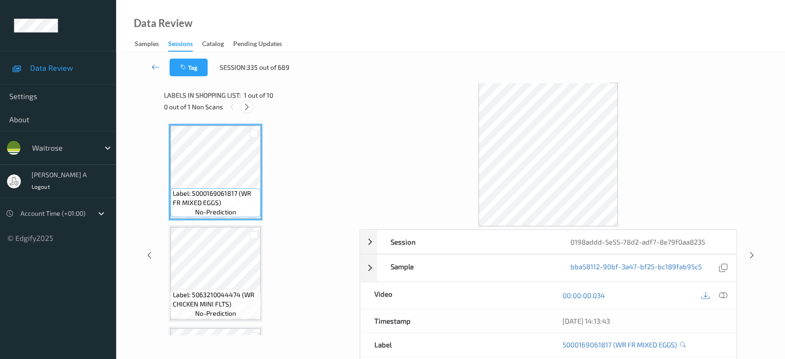
click at [247, 109] on icon at bounding box center [247, 107] width 8 height 8
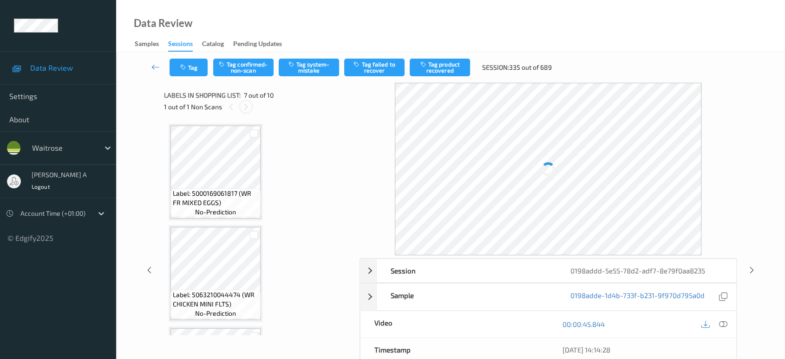
scroll to position [509, 0]
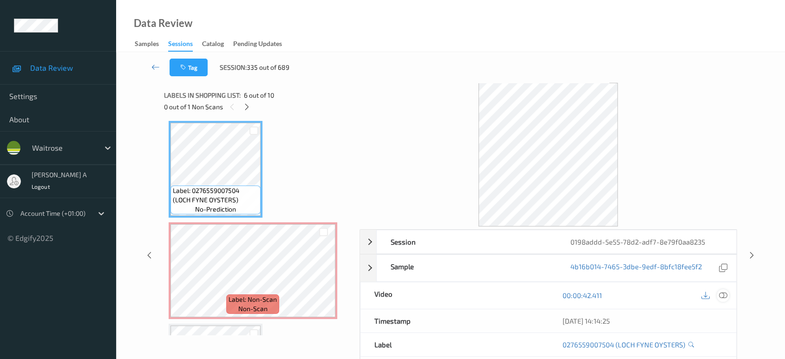
click at [720, 292] on icon at bounding box center [723, 295] width 8 height 8
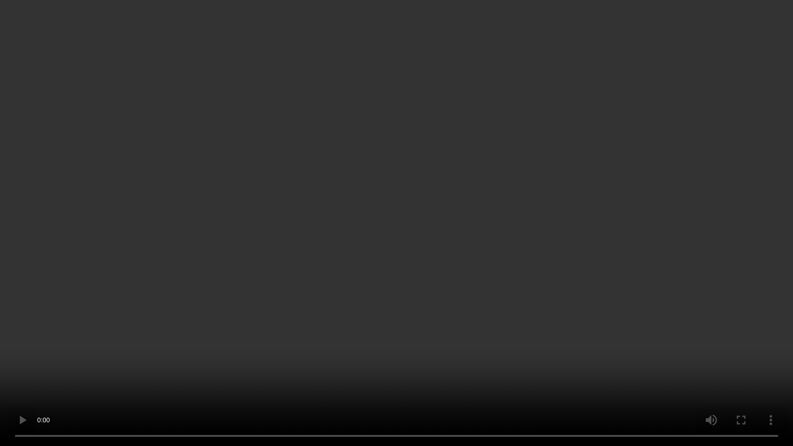
click at [420, 185] on video at bounding box center [396, 223] width 793 height 446
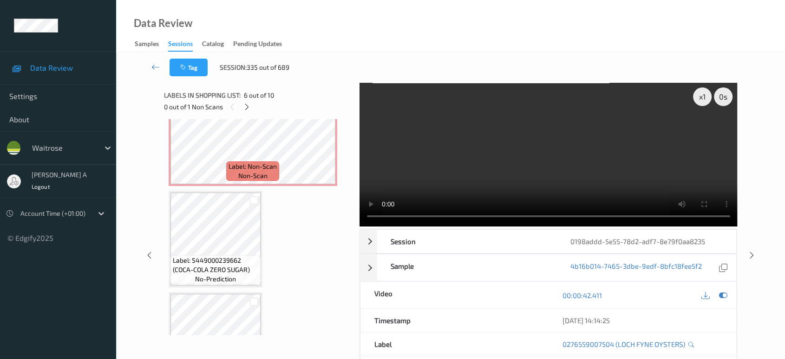
scroll to position [591, 0]
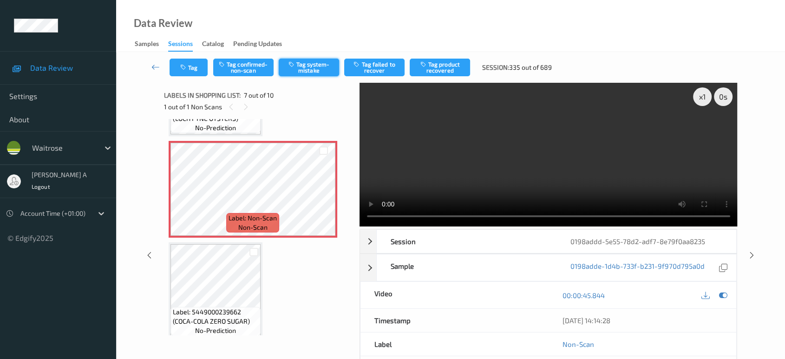
click at [306, 72] on button "Tag system-mistake" at bounding box center [309, 68] width 60 height 18
click at [188, 69] on icon "button" at bounding box center [184, 67] width 8 height 7
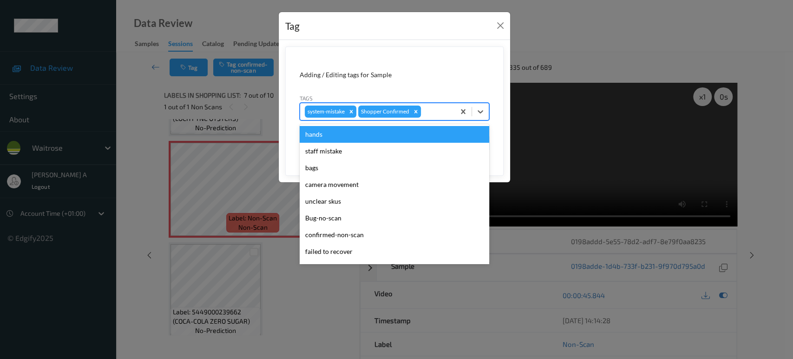
click at [433, 108] on div at bounding box center [436, 111] width 27 height 11
type input "un"
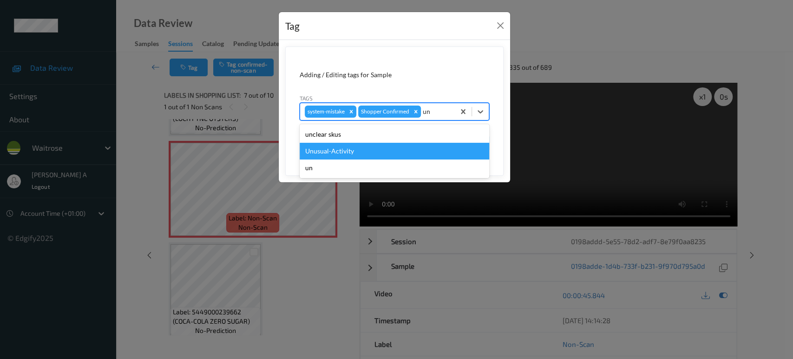
click at [381, 151] on div "Unusual-Activity" at bounding box center [395, 151] width 190 height 17
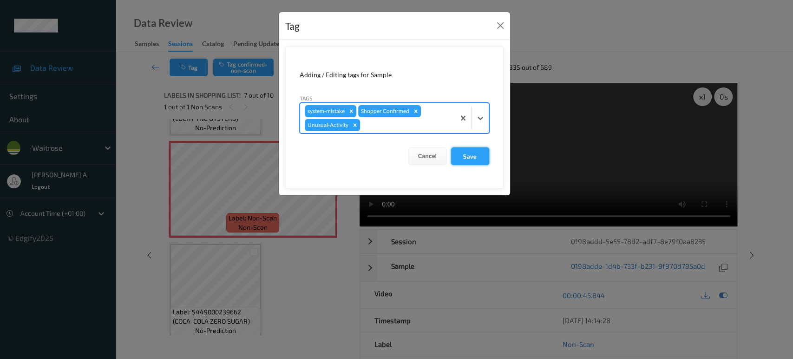
click at [470, 158] on button "Save" at bounding box center [470, 156] width 38 height 18
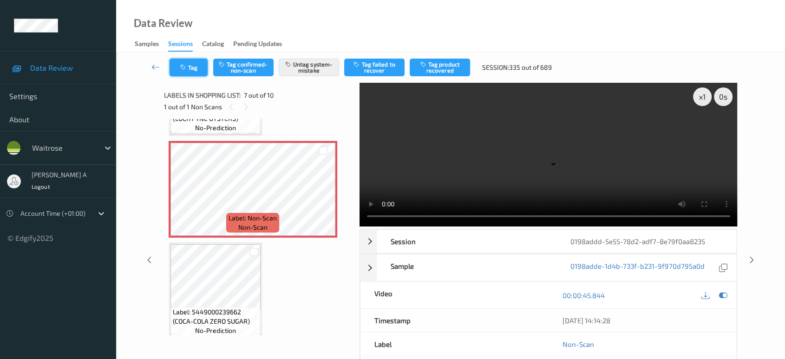
click at [181, 62] on button "Tag" at bounding box center [189, 68] width 38 height 18
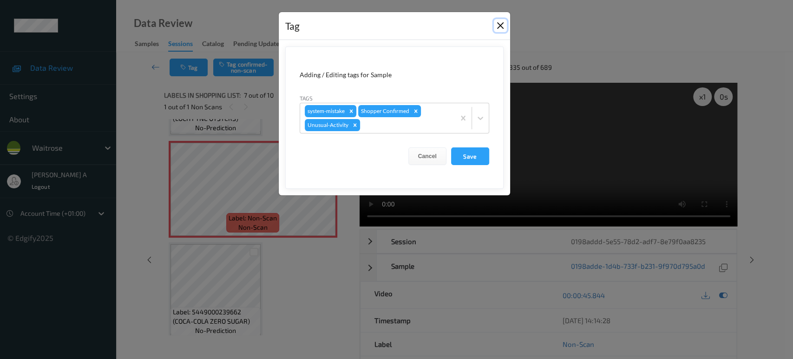
click at [504, 26] on button "Close" at bounding box center [500, 25] width 13 height 13
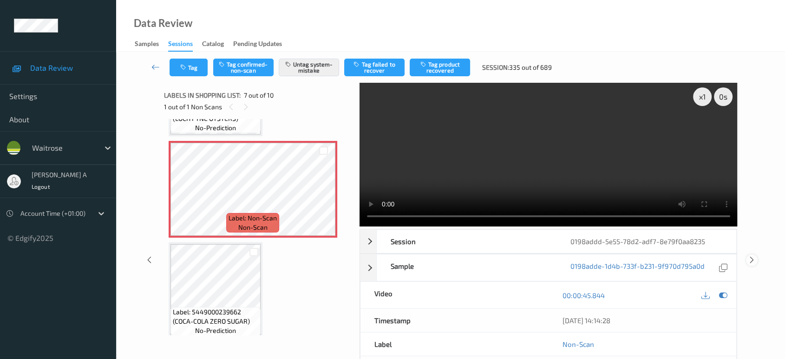
click at [751, 262] on icon at bounding box center [752, 260] width 8 height 8
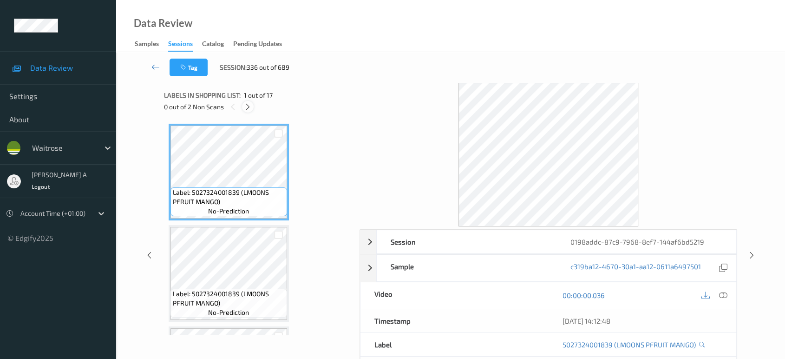
click at [250, 111] on div at bounding box center [248, 107] width 12 height 12
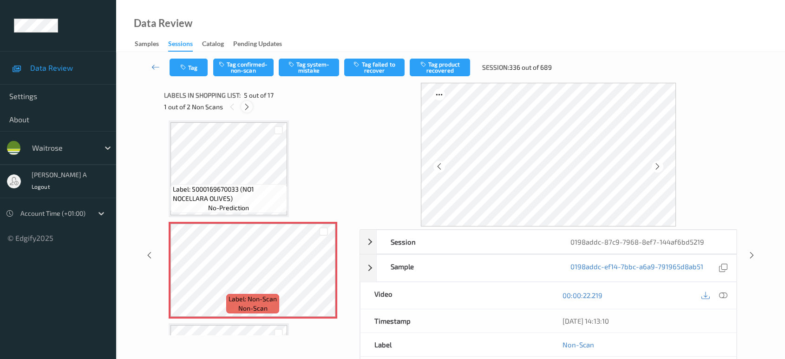
click at [249, 110] on icon at bounding box center [247, 107] width 8 height 8
click at [235, 108] on icon at bounding box center [233, 107] width 8 height 8
click at [325, 274] on icon at bounding box center [324, 278] width 8 height 8
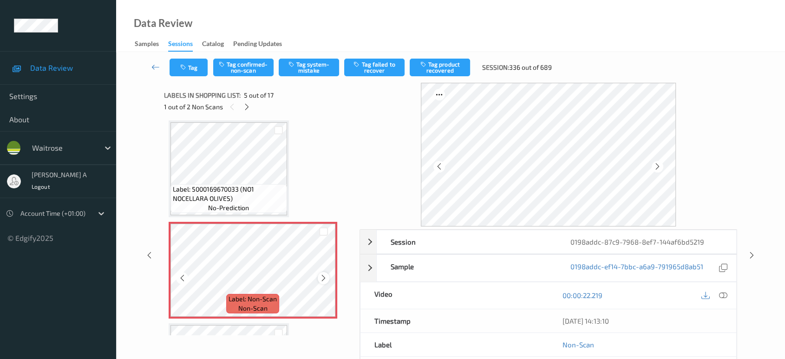
click at [322, 276] on icon at bounding box center [324, 278] width 8 height 8
click at [723, 291] on icon at bounding box center [723, 295] width 8 height 8
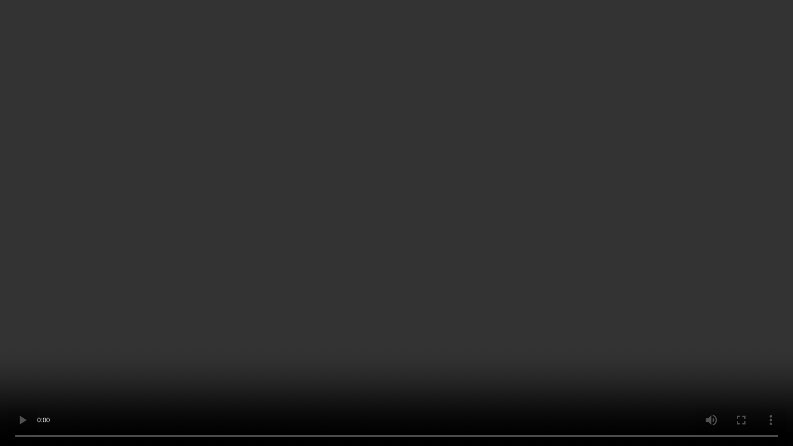
click at [292, 251] on video at bounding box center [396, 223] width 793 height 446
click at [397, 245] on video at bounding box center [396, 223] width 793 height 446
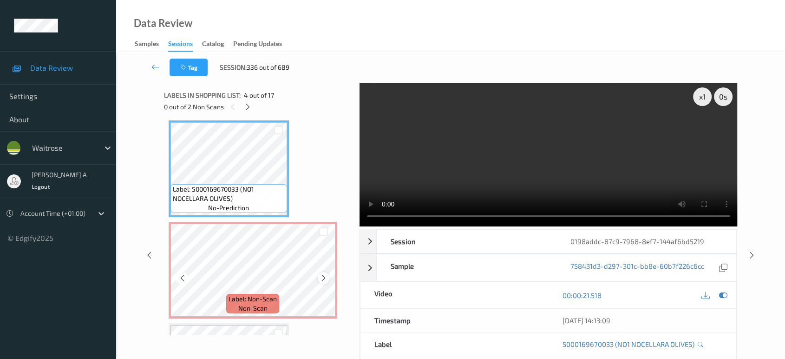
click at [321, 279] on icon at bounding box center [324, 278] width 8 height 8
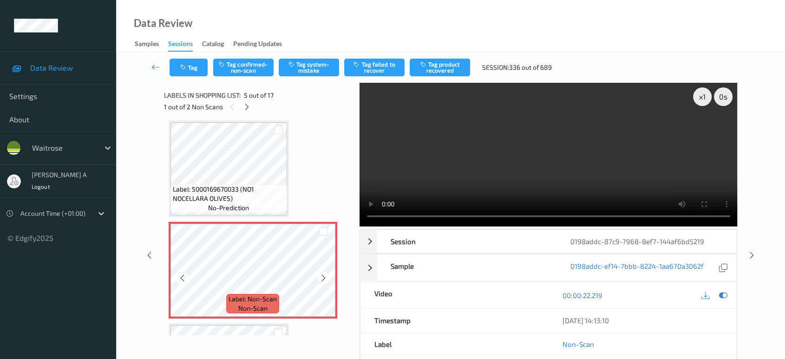
scroll to position [359, 0]
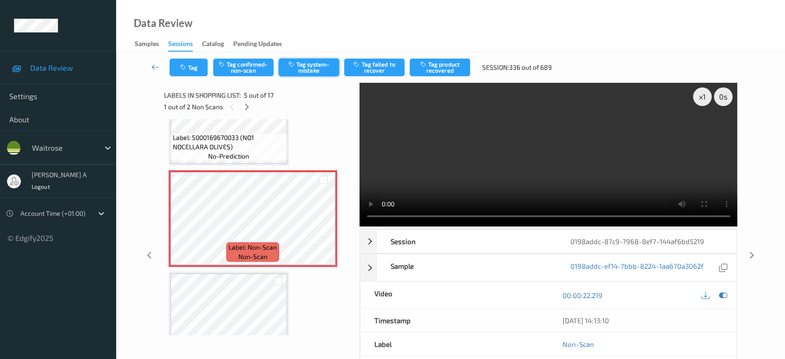
click at [319, 64] on button "Tag system-mistake" at bounding box center [309, 68] width 60 height 18
click at [197, 69] on button "Tag" at bounding box center [189, 68] width 38 height 18
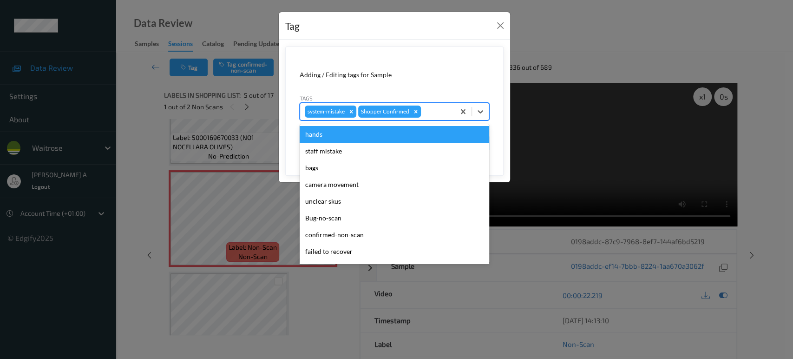
click at [430, 109] on div at bounding box center [436, 111] width 27 height 11
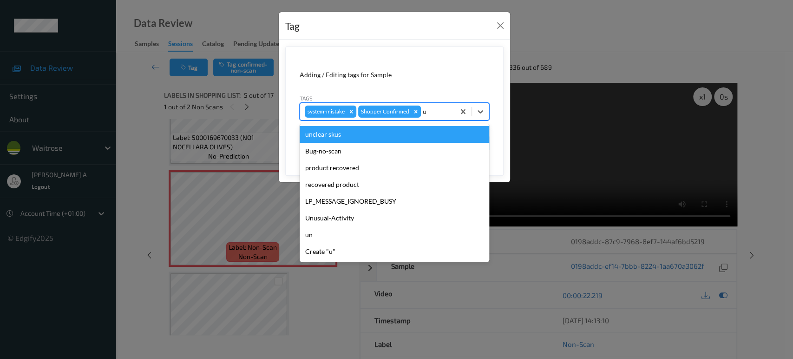
type input "un"
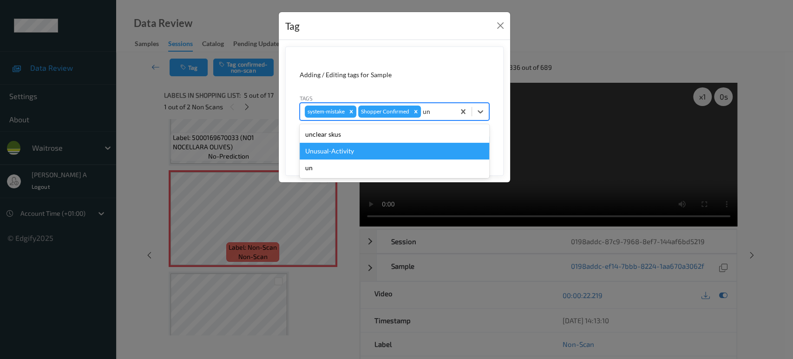
click at [398, 145] on div "Unusual-Activity" at bounding box center [395, 151] width 190 height 17
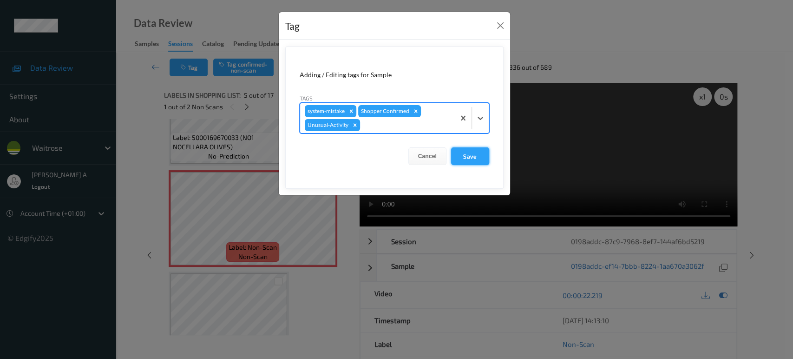
click at [461, 154] on button "Save" at bounding box center [470, 156] width 38 height 18
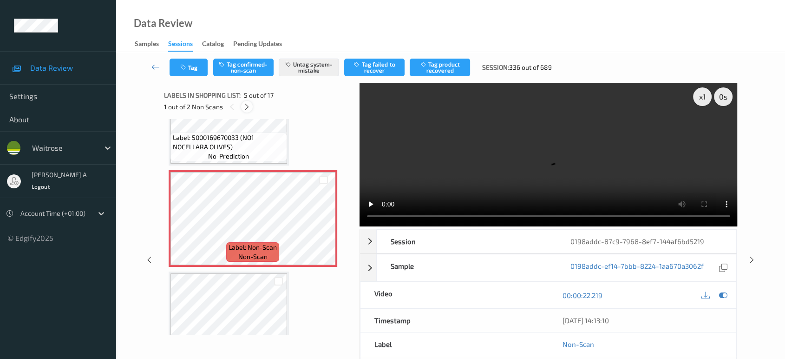
click at [249, 106] on icon at bounding box center [247, 107] width 8 height 8
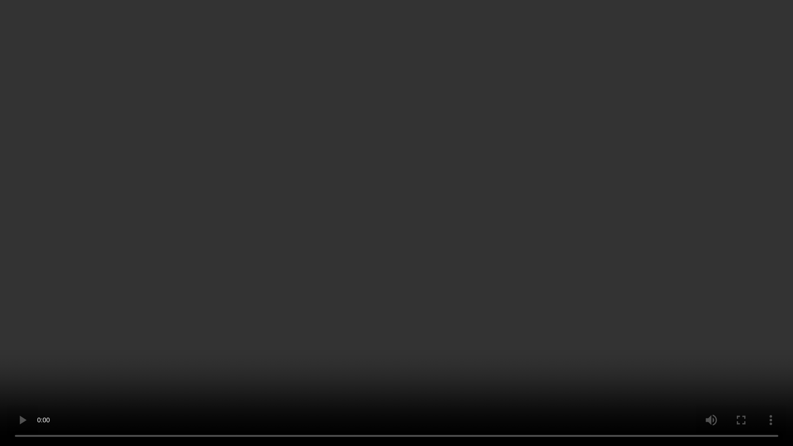
click at [490, 191] on video at bounding box center [396, 223] width 793 height 446
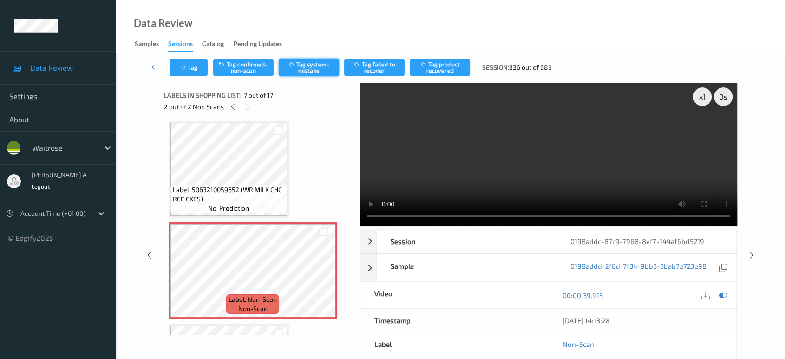
click at [313, 66] on button "Tag system-mistake" at bounding box center [309, 68] width 60 height 18
click at [196, 71] on button "Tag" at bounding box center [189, 68] width 38 height 18
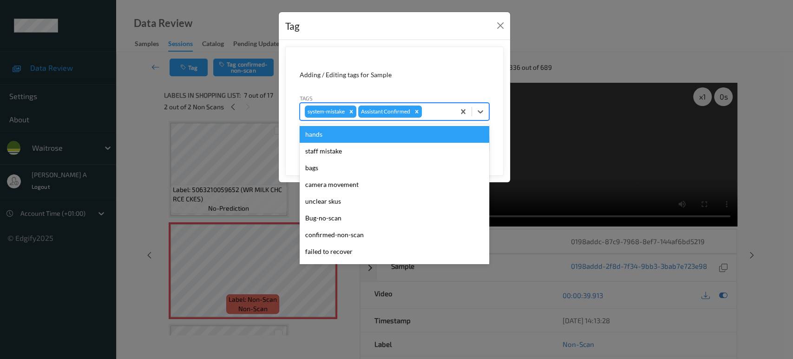
click at [431, 108] on div at bounding box center [437, 111] width 26 height 11
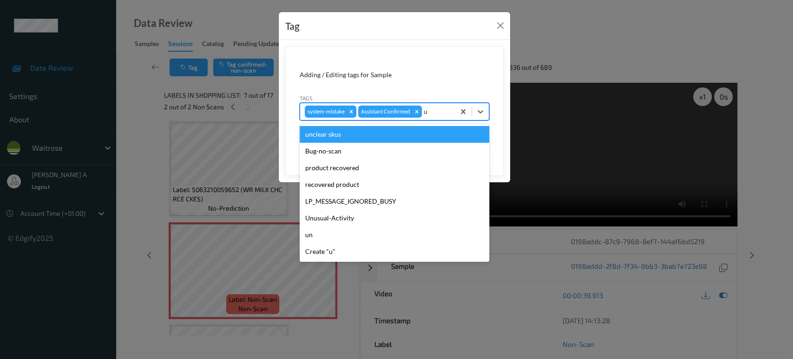
type input "un"
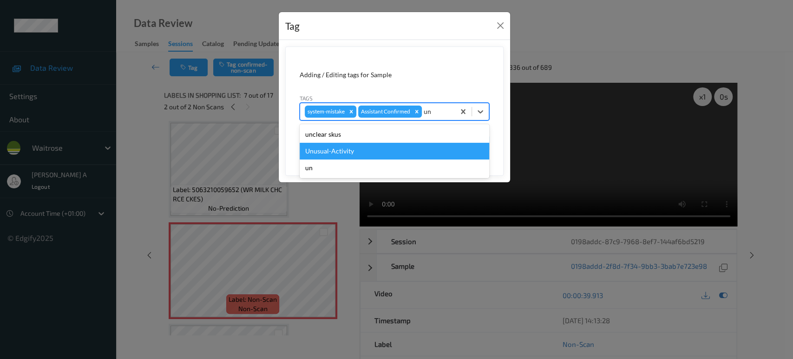
click at [378, 156] on div "Unusual-Activity" at bounding box center [395, 151] width 190 height 17
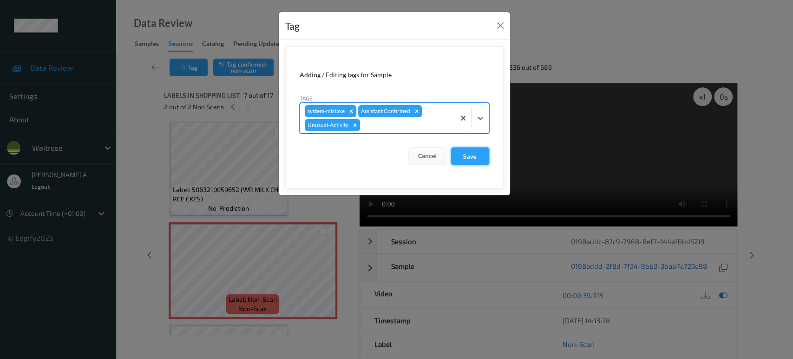
click at [469, 154] on button "Save" at bounding box center [470, 156] width 38 height 18
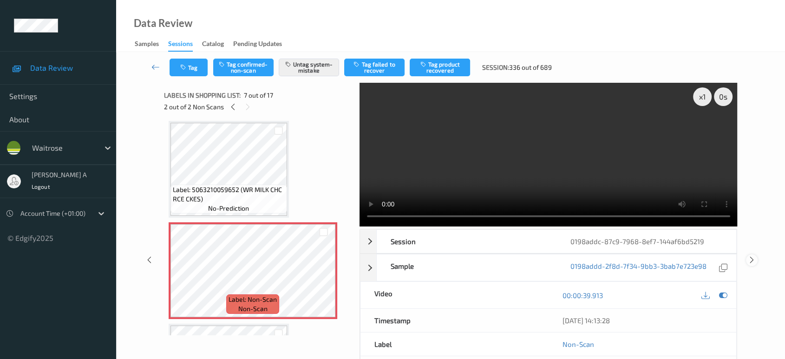
click at [750, 256] on icon at bounding box center [752, 260] width 8 height 8
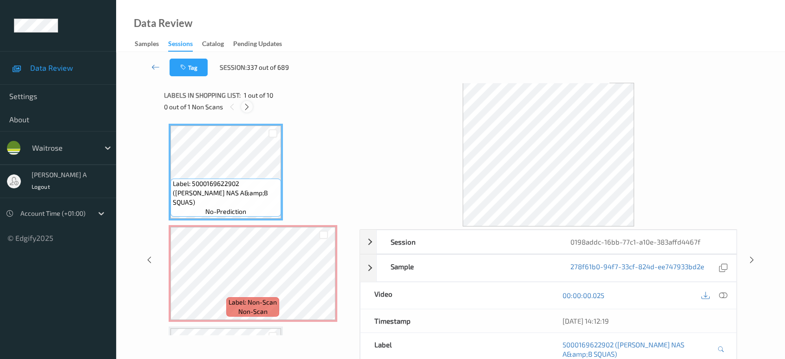
click at [245, 105] on icon at bounding box center [247, 107] width 8 height 8
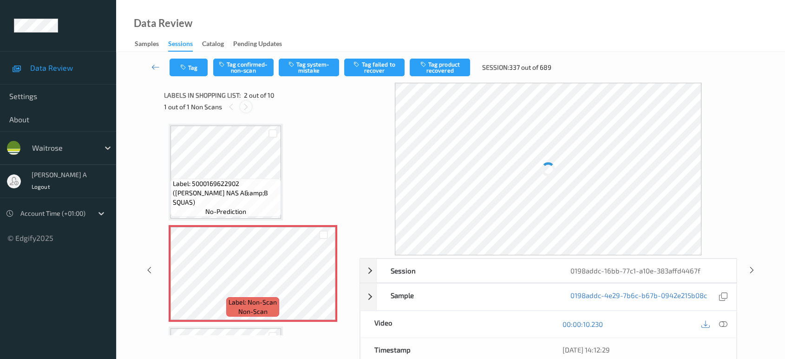
scroll to position [4, 0]
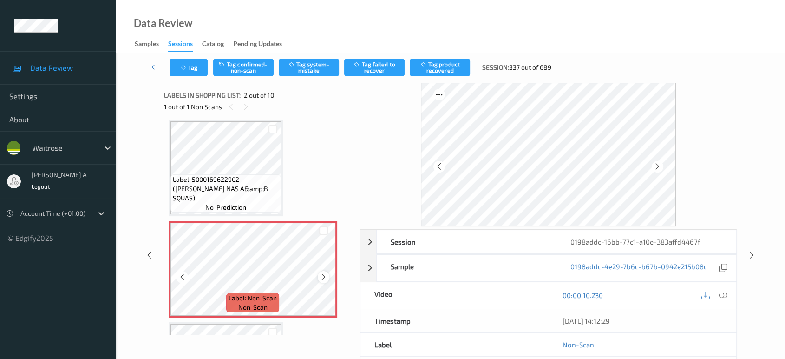
click at [323, 277] on icon at bounding box center [324, 277] width 8 height 8
click at [723, 296] on icon at bounding box center [723, 295] width 8 height 8
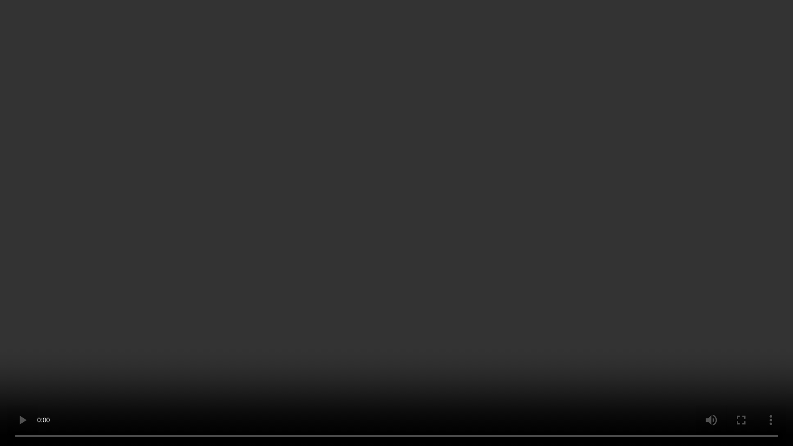
click at [400, 212] on video at bounding box center [396, 223] width 793 height 446
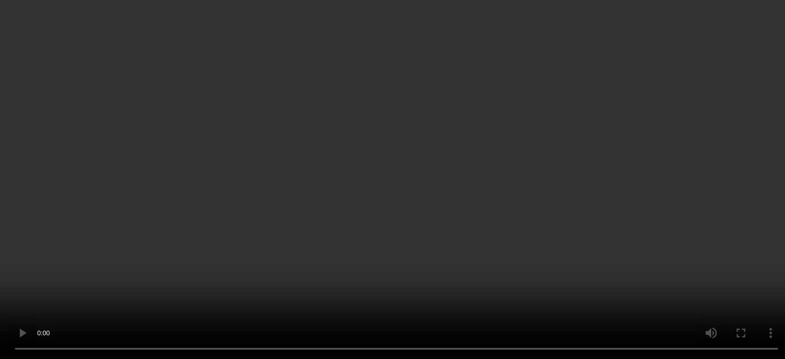
scroll to position [108, 0]
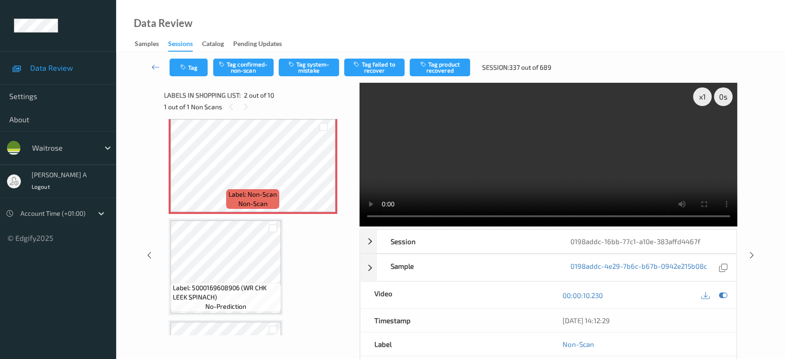
click at [319, 58] on div "Tag Tag confirmed-non-scan Tag system-mistake Tag failed to recover Tag product…" at bounding box center [450, 67] width 631 height 31
click at [296, 62] on icon "button" at bounding box center [293, 64] width 8 height 7
click at [186, 70] on icon "button" at bounding box center [184, 67] width 8 height 7
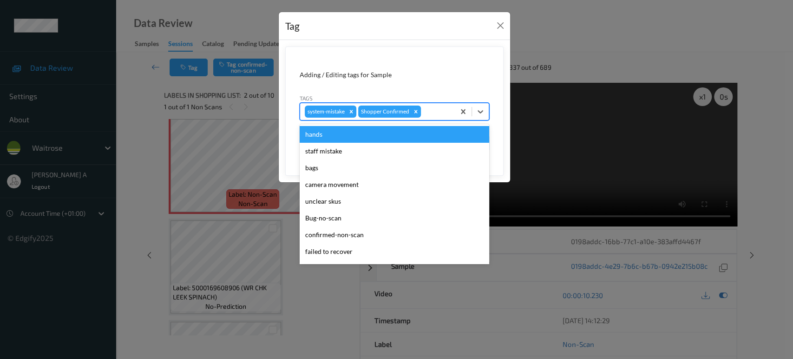
click at [430, 112] on div at bounding box center [436, 111] width 27 height 11
type input "b"
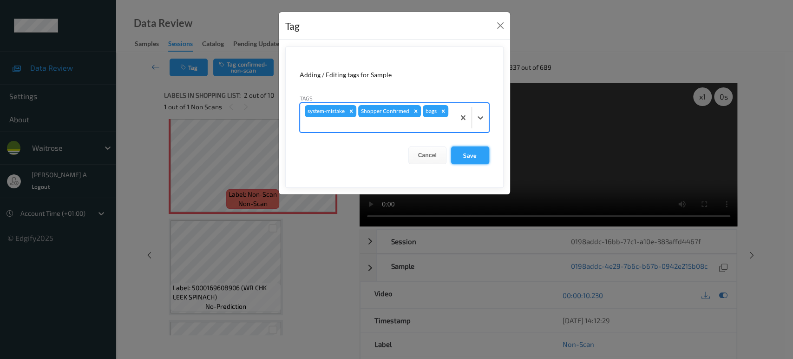
click at [463, 155] on button "Save" at bounding box center [470, 155] width 38 height 18
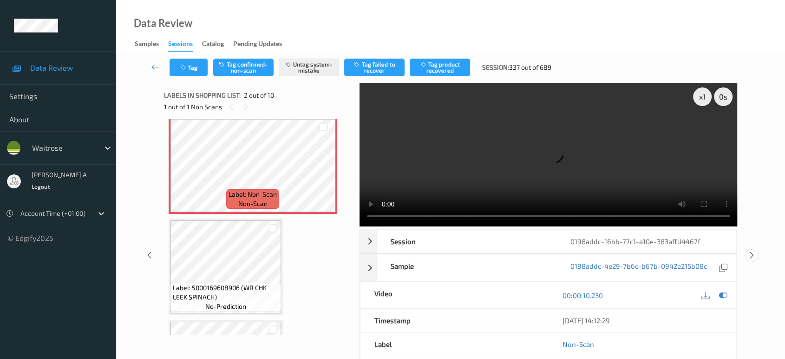
click at [753, 251] on icon at bounding box center [752, 255] width 8 height 8
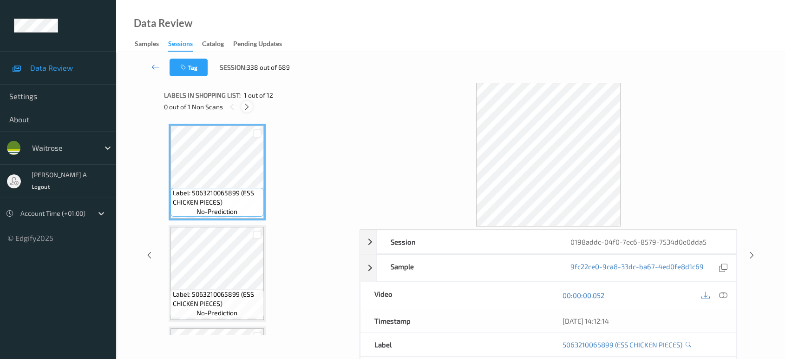
click at [245, 108] on icon at bounding box center [247, 107] width 8 height 8
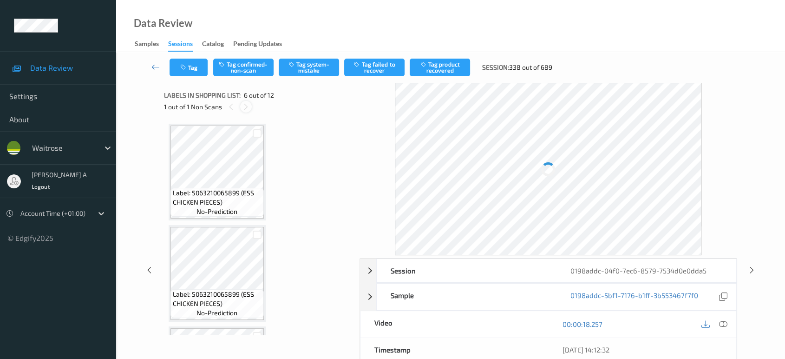
scroll to position [408, 0]
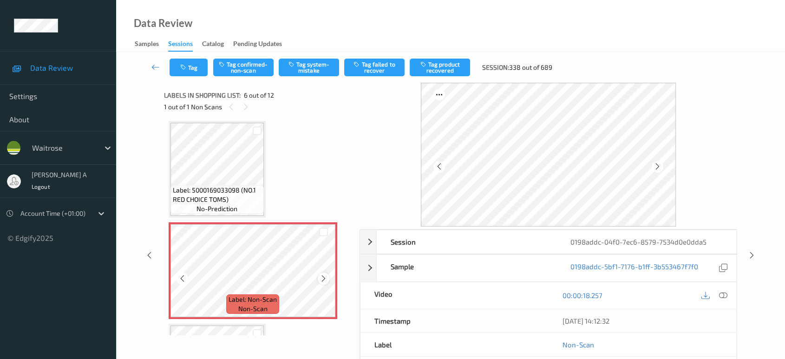
click at [322, 277] on icon at bounding box center [324, 278] width 8 height 8
click at [723, 293] on icon at bounding box center [723, 295] width 8 height 8
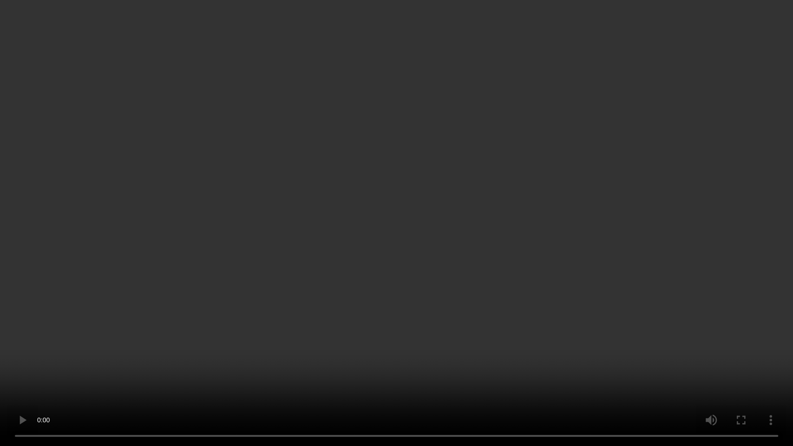
click at [314, 307] on video at bounding box center [396, 223] width 793 height 446
click at [340, 288] on video at bounding box center [396, 223] width 793 height 446
click at [470, 302] on video at bounding box center [396, 223] width 793 height 446
click at [621, 309] on video at bounding box center [396, 223] width 793 height 446
click at [779, 311] on video at bounding box center [396, 223] width 793 height 446
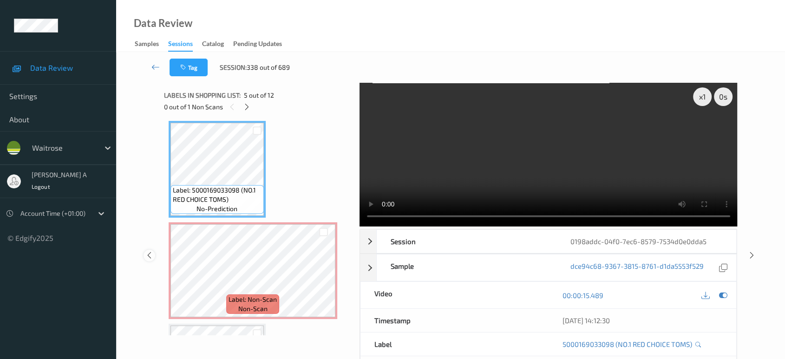
click at [150, 256] on icon at bounding box center [149, 255] width 8 height 8
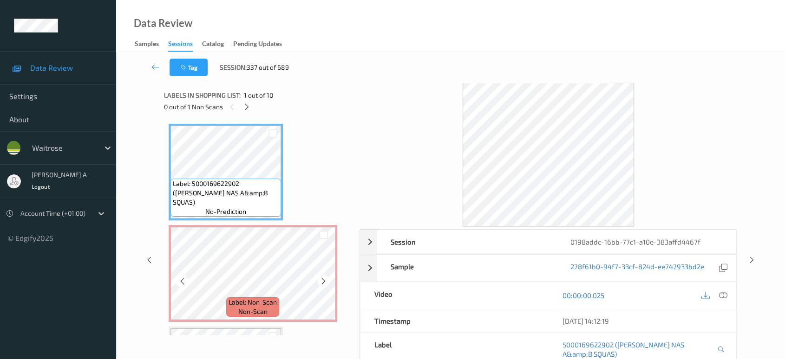
scroll to position [52, 0]
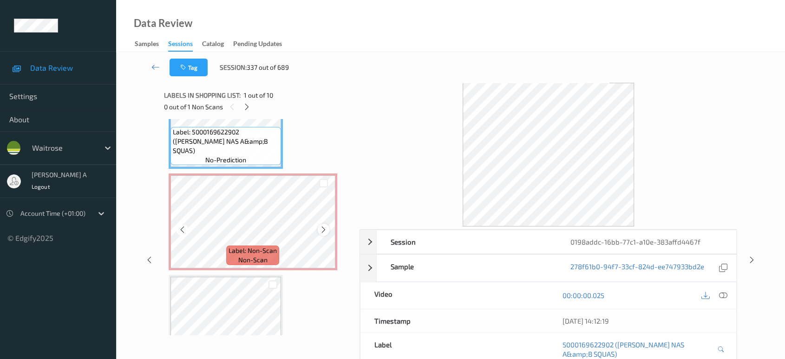
click at [327, 230] on icon at bounding box center [324, 229] width 8 height 8
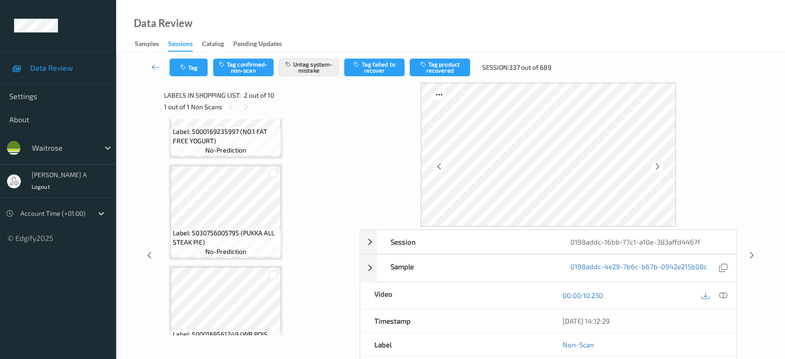
scroll to position [722, 0]
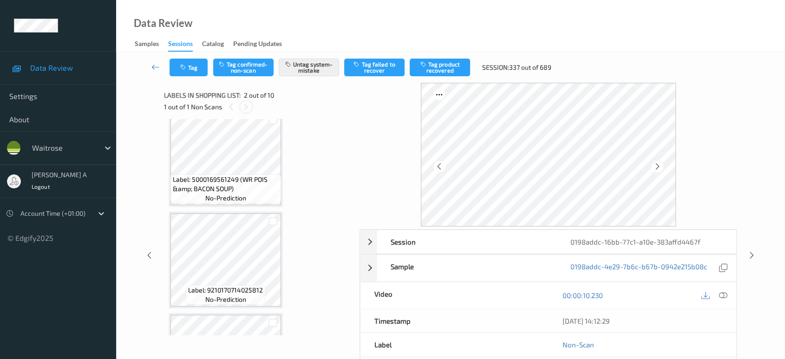
click at [248, 108] on icon at bounding box center [246, 107] width 8 height 8
click at [231, 106] on icon at bounding box center [231, 107] width 8 height 8
click at [245, 105] on icon at bounding box center [246, 107] width 8 height 8
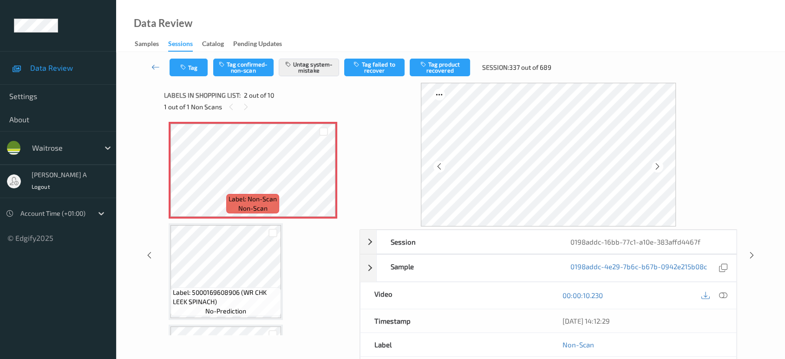
scroll to position [155, 0]
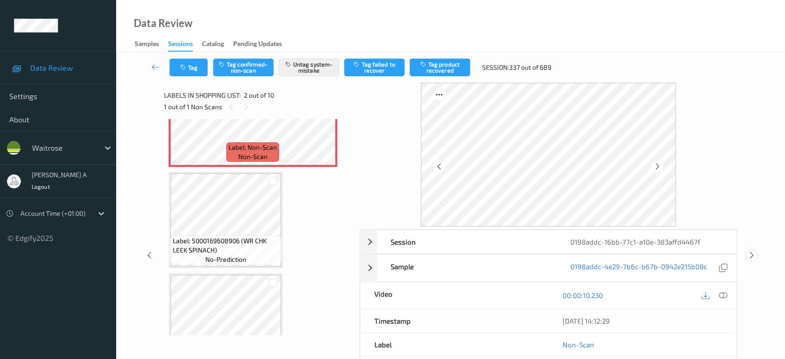
click at [748, 256] on icon at bounding box center [752, 255] width 8 height 8
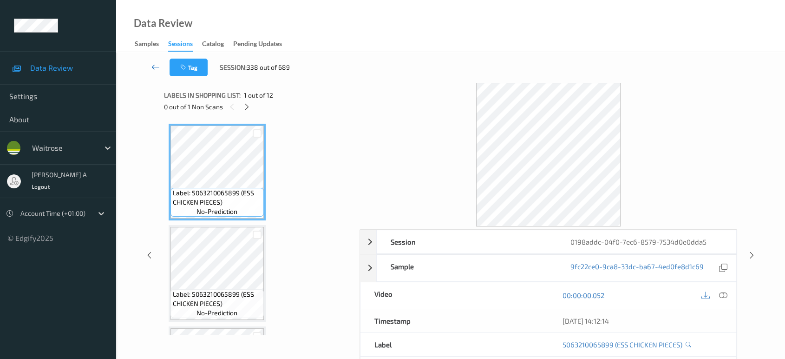
click at [156, 65] on icon at bounding box center [155, 66] width 8 height 9
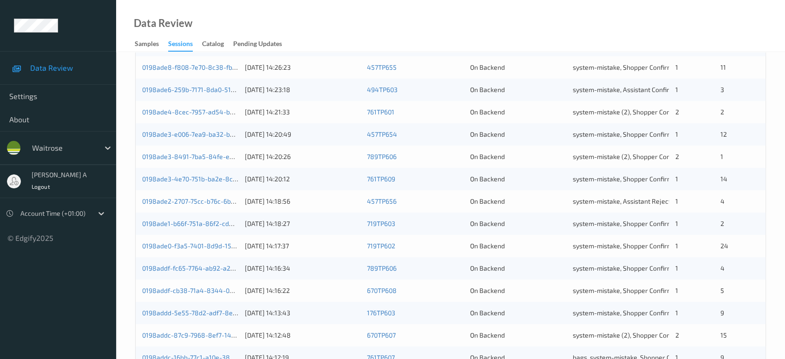
scroll to position [361, 0]
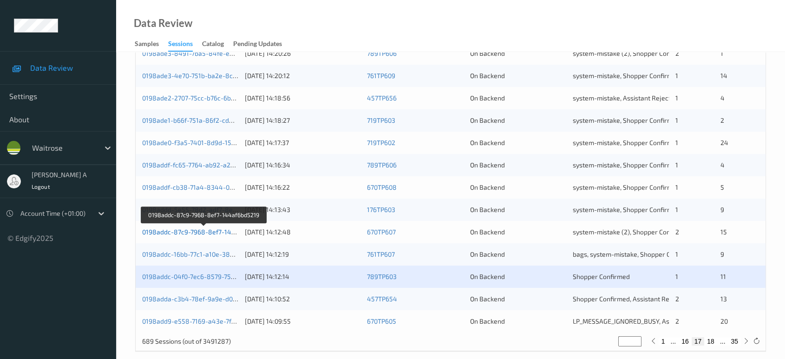
click at [207, 230] on link "0198addc-87c9-7968-8ef7-144af6bd5219" at bounding box center [204, 232] width 125 height 8
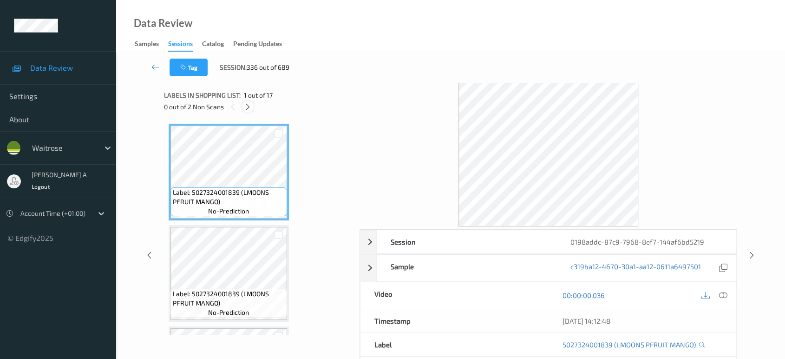
click at [252, 104] on icon at bounding box center [248, 107] width 8 height 8
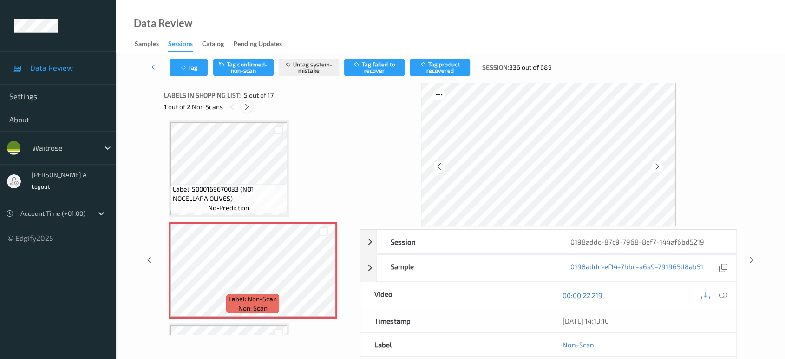
click at [249, 105] on icon at bounding box center [247, 107] width 8 height 8
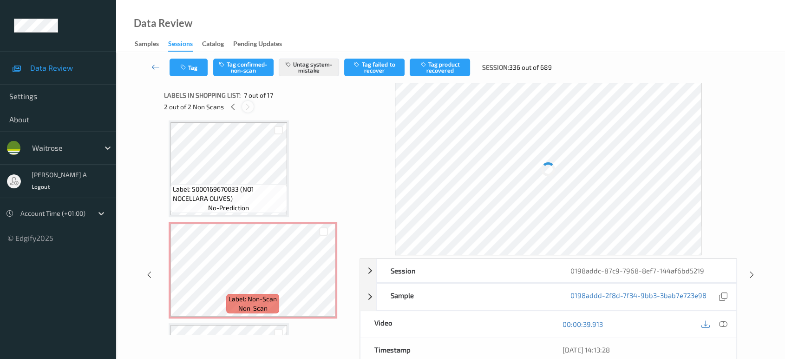
scroll to position [509, 0]
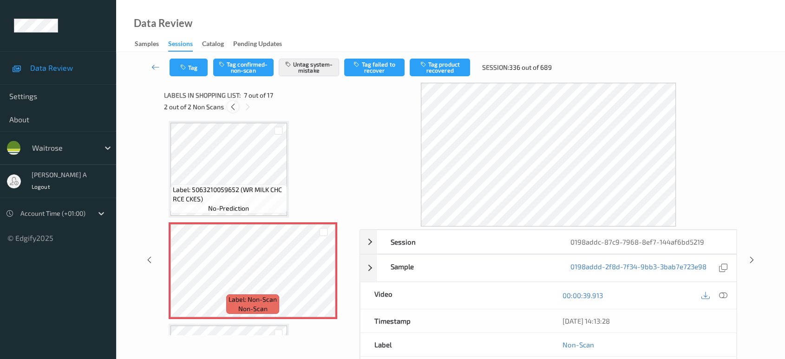
click at [231, 108] on icon at bounding box center [233, 107] width 8 height 8
click at [250, 107] on icon at bounding box center [247, 107] width 8 height 8
click at [751, 259] on icon at bounding box center [752, 260] width 8 height 8
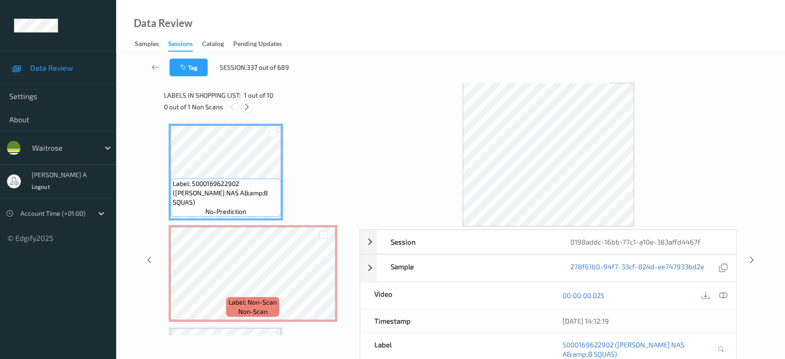
click at [252, 103] on div at bounding box center [247, 107] width 12 height 12
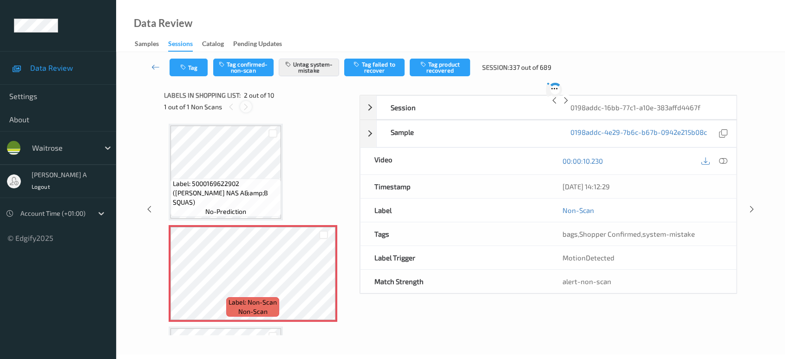
scroll to position [4, 0]
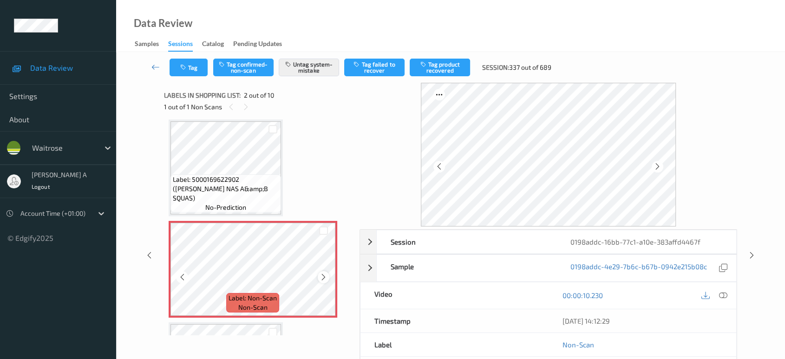
click at [323, 274] on icon at bounding box center [324, 277] width 8 height 8
click at [162, 70] on link at bounding box center [156, 68] width 28 height 18
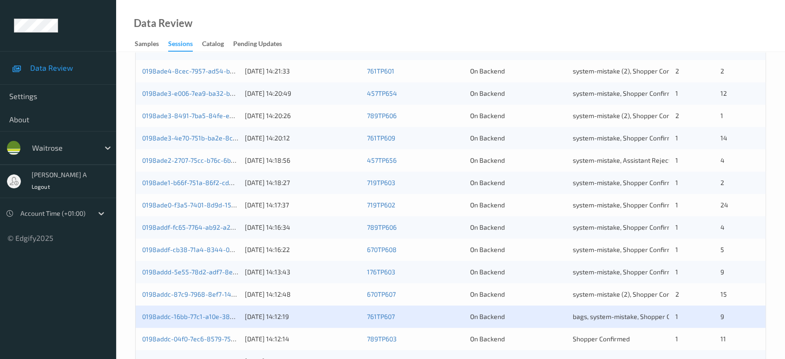
scroll to position [361, 0]
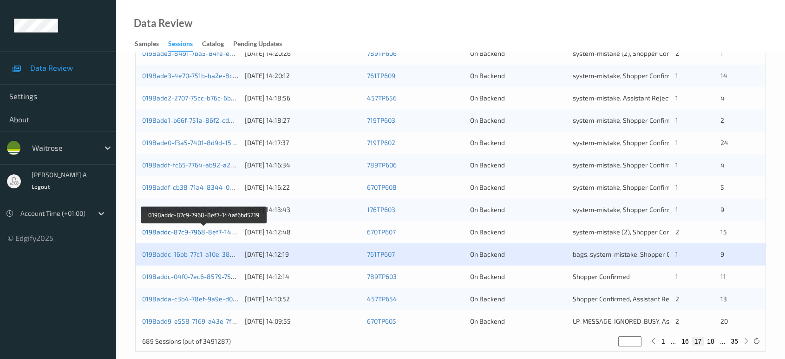
click at [204, 233] on link "0198addc-87c9-7968-8ef7-144af6bd5219" at bounding box center [204, 232] width 125 height 8
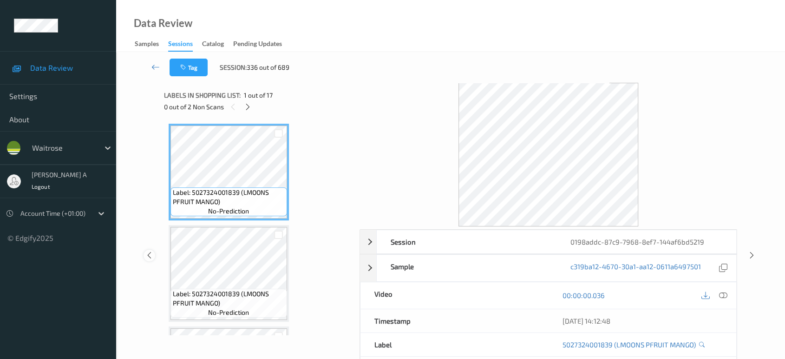
click at [151, 251] on icon at bounding box center [149, 255] width 8 height 8
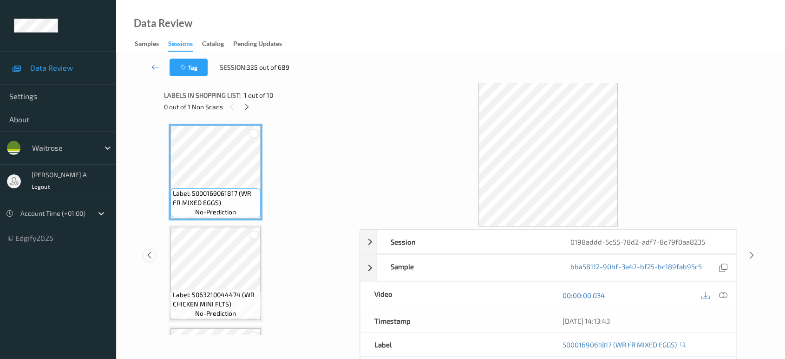
click at [149, 259] on div at bounding box center [150, 255] width 12 height 12
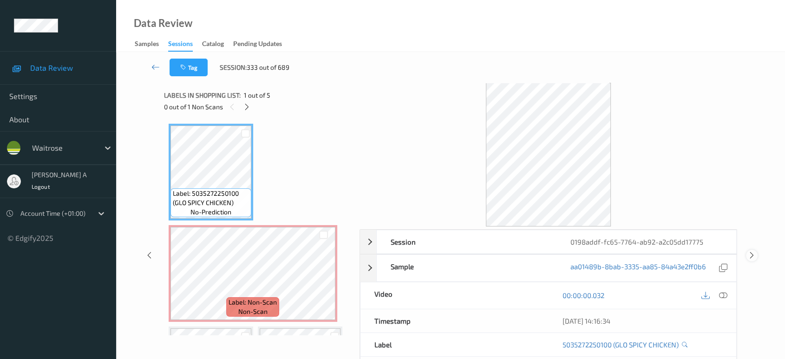
click at [752, 253] on icon at bounding box center [752, 255] width 8 height 8
click at [149, 253] on icon at bounding box center [149, 255] width 8 height 8
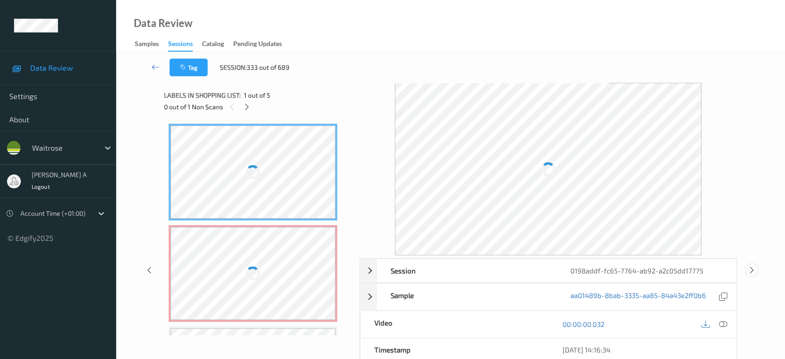
click at [754, 269] on icon at bounding box center [752, 269] width 8 height 8
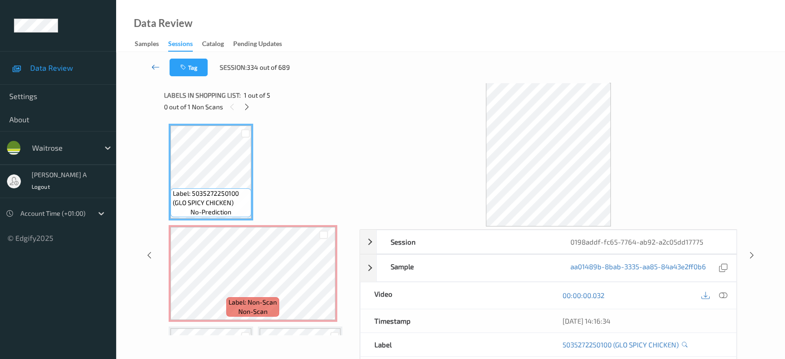
click at [157, 69] on icon at bounding box center [155, 66] width 8 height 9
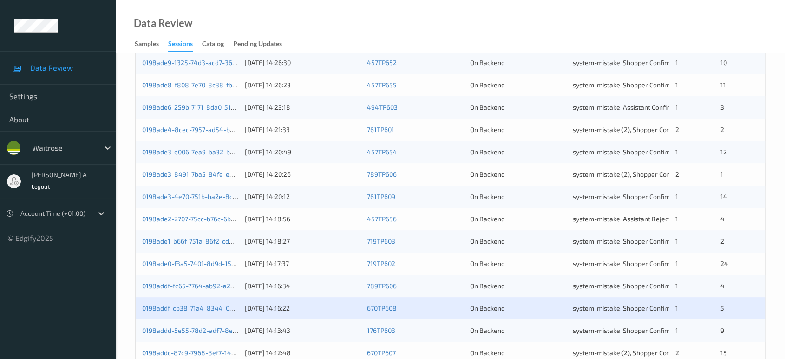
scroll to position [258, 0]
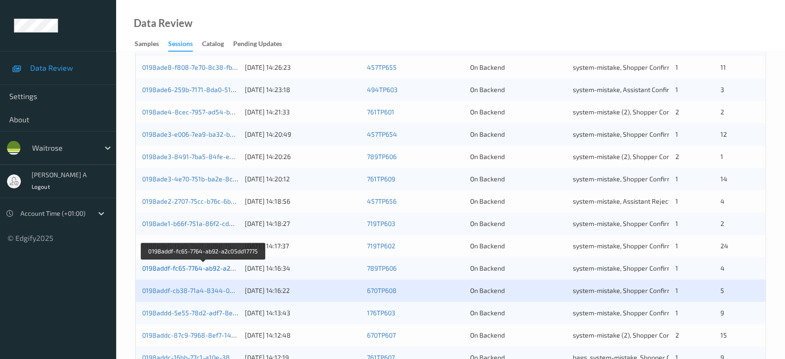
click at [221, 267] on link "0198addf-fc65-7764-ab92-a2c05dd17775" at bounding box center [203, 268] width 123 height 8
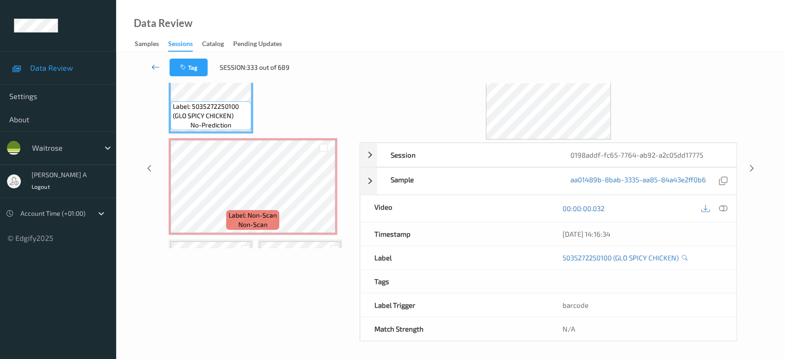
click at [151, 67] on link at bounding box center [156, 68] width 28 height 18
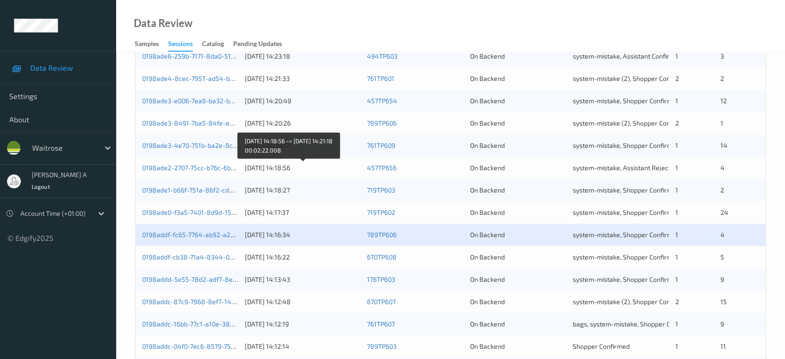
scroll to position [309, 0]
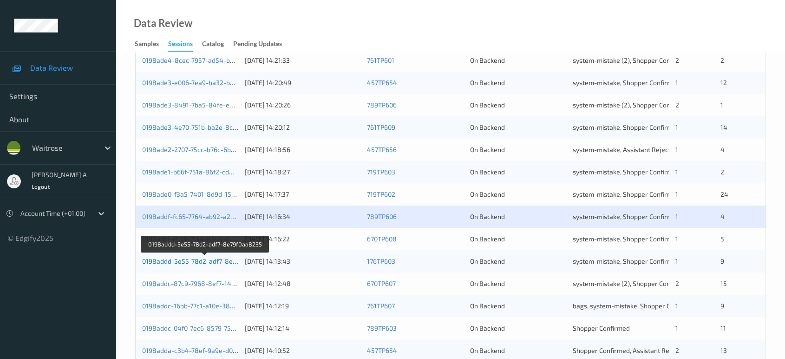
click at [201, 259] on link "0198addd-5e55-78d2-adf7-8e79f0aa8235" at bounding box center [205, 261] width 126 height 8
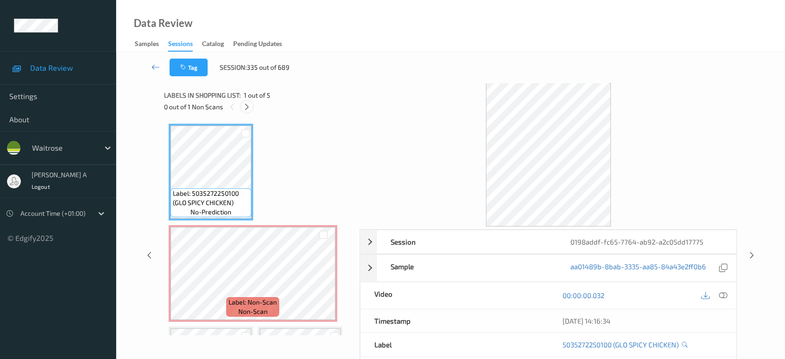
click at [245, 104] on icon at bounding box center [247, 107] width 8 height 8
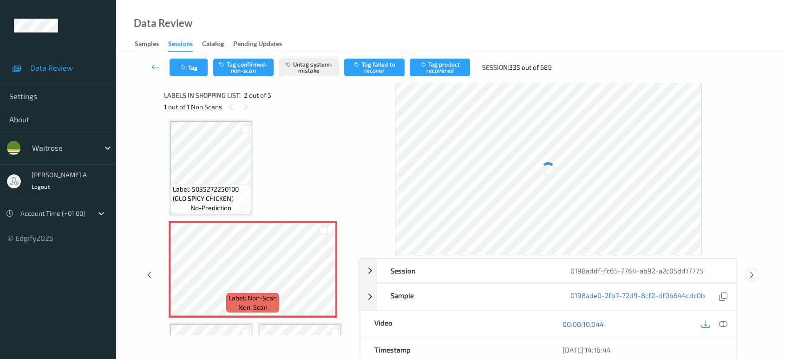
click at [751, 272] on icon at bounding box center [752, 274] width 8 height 8
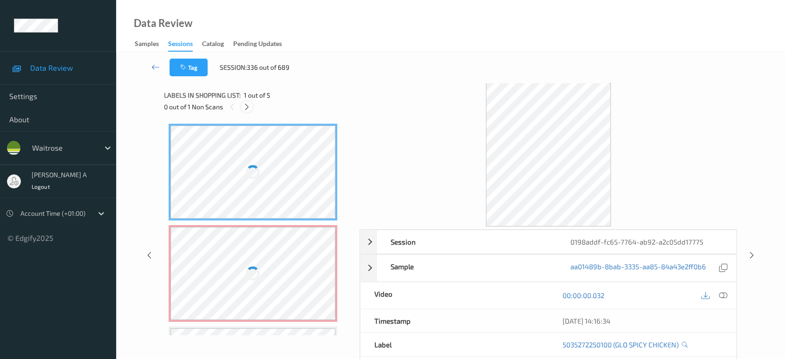
click at [244, 109] on icon at bounding box center [247, 107] width 8 height 8
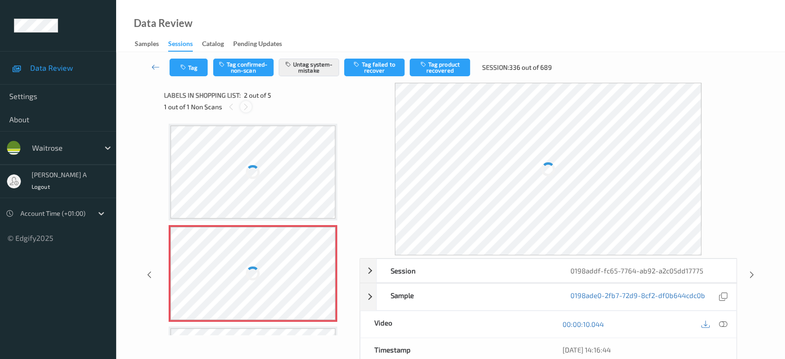
scroll to position [4, 0]
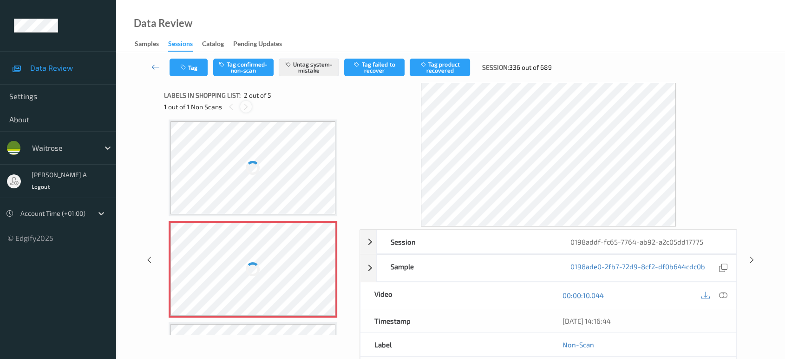
click at [246, 104] on icon at bounding box center [246, 107] width 8 height 8
click at [231, 105] on icon at bounding box center [231, 107] width 8 height 8
click at [155, 68] on icon at bounding box center [155, 66] width 8 height 9
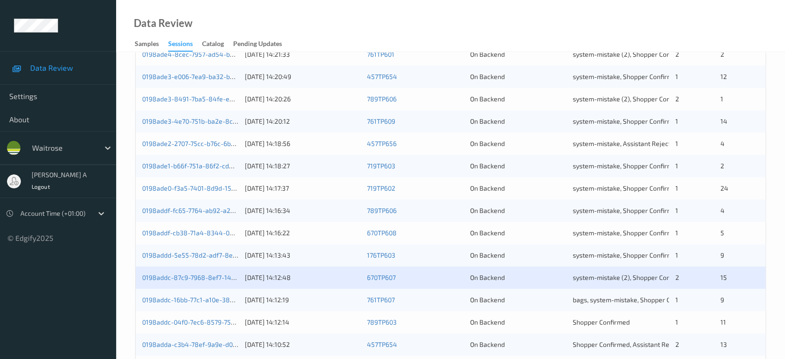
scroll to position [372, 0]
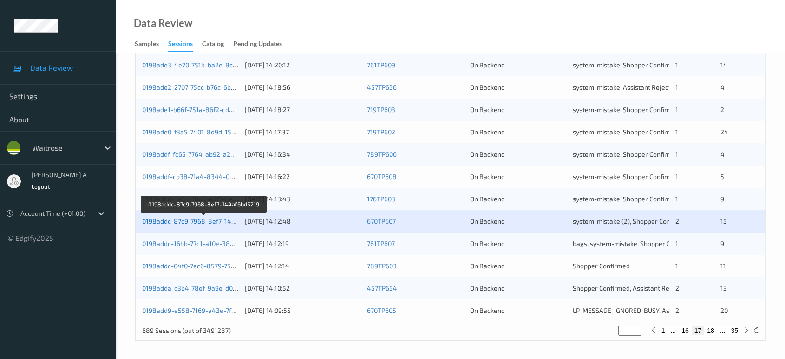
click at [209, 219] on link "0198addc-87c9-7968-8ef7-144af6bd5219" at bounding box center [204, 221] width 125 height 8
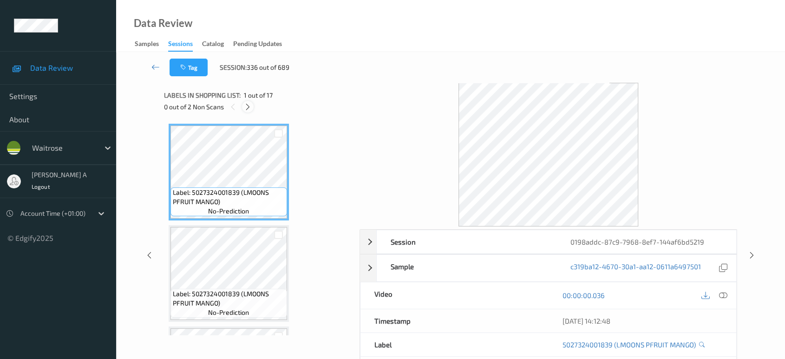
click at [247, 106] on icon at bounding box center [248, 107] width 8 height 8
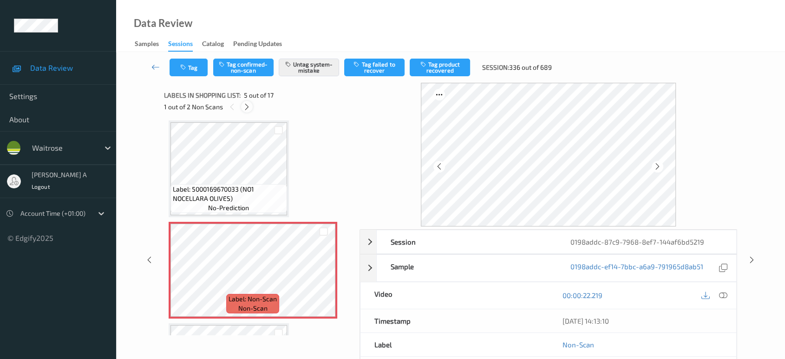
click at [247, 106] on icon at bounding box center [247, 107] width 8 height 8
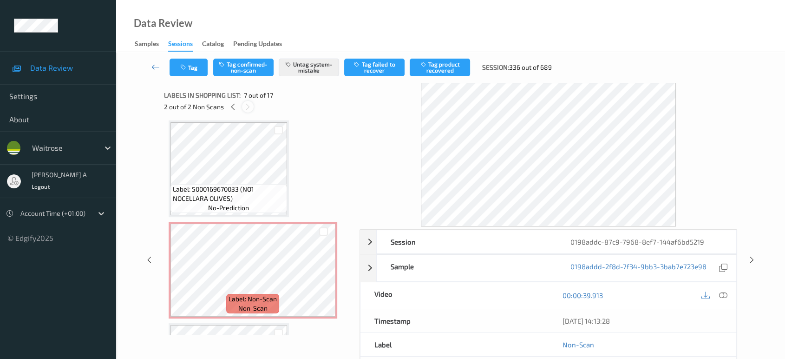
scroll to position [509, 0]
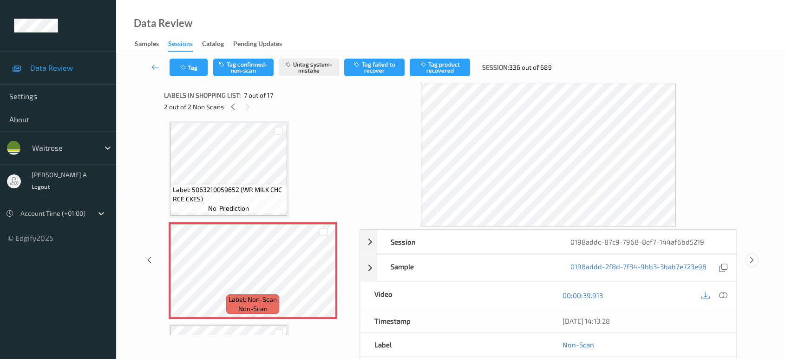
click at [754, 260] on icon at bounding box center [752, 260] width 8 height 8
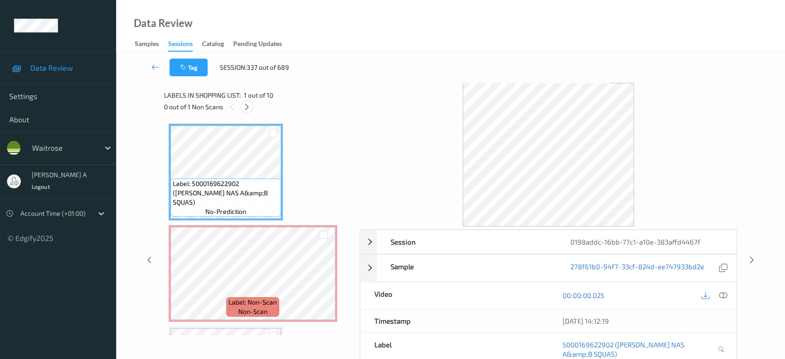
click at [249, 103] on icon at bounding box center [247, 107] width 8 height 8
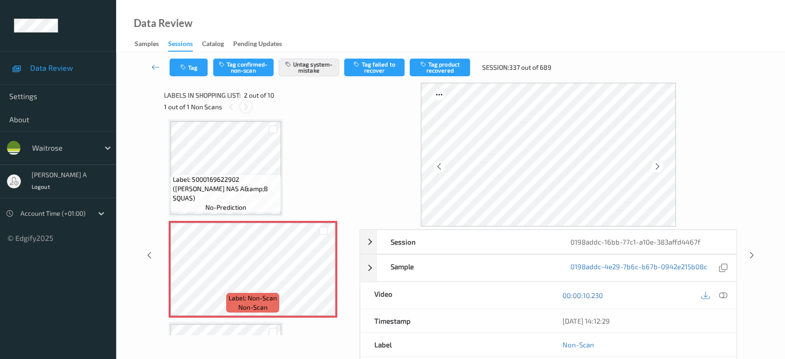
click at [248, 107] on icon at bounding box center [246, 107] width 8 height 8
click at [750, 253] on icon at bounding box center [752, 255] width 8 height 8
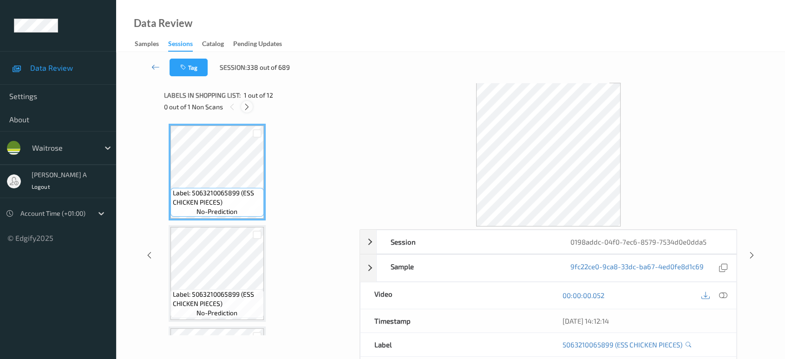
click at [248, 105] on icon at bounding box center [247, 107] width 8 height 8
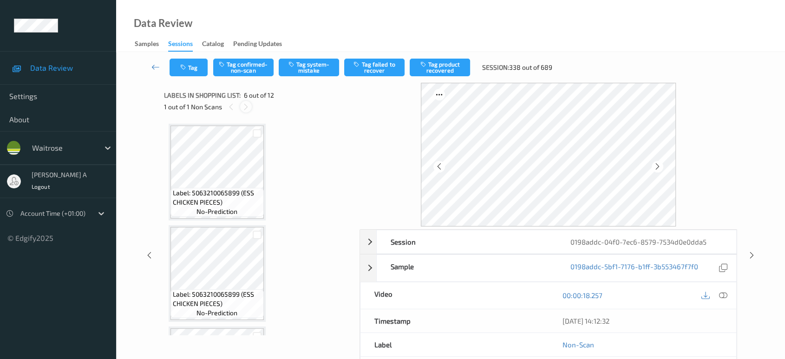
scroll to position [408, 0]
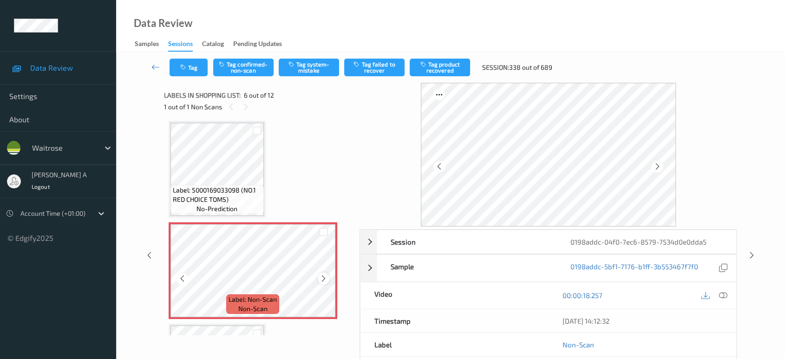
click at [320, 277] on icon at bounding box center [324, 278] width 8 height 8
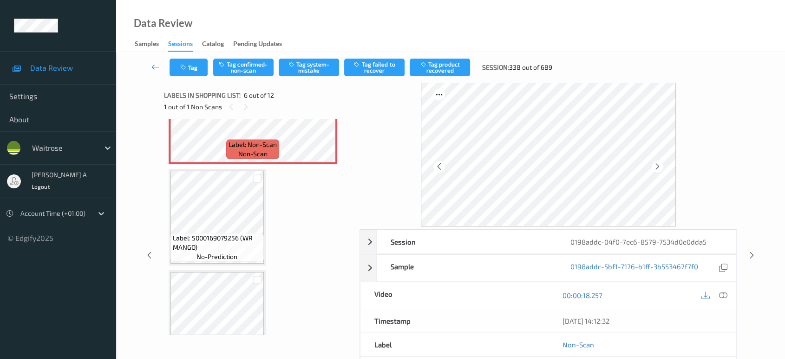
scroll to position [511, 0]
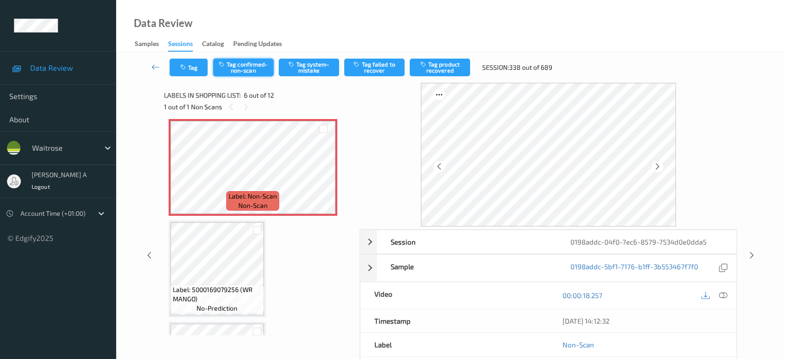
click at [255, 71] on button "Tag confirmed-non-scan" at bounding box center [243, 68] width 60 height 18
click at [447, 70] on button "Tag product recovered" at bounding box center [440, 68] width 60 height 18
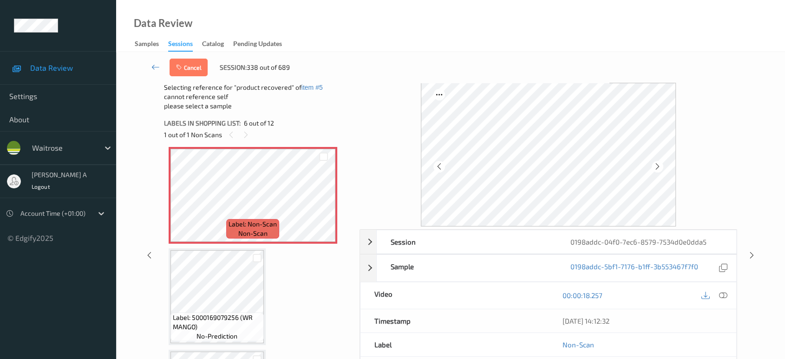
scroll to position [563, 0]
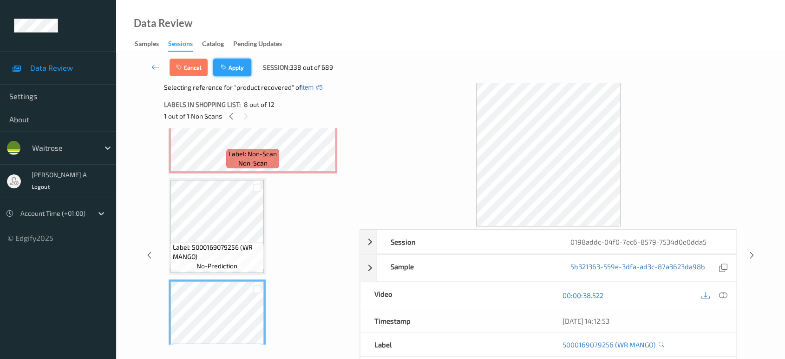
click at [238, 69] on button "Apply" at bounding box center [232, 68] width 38 height 18
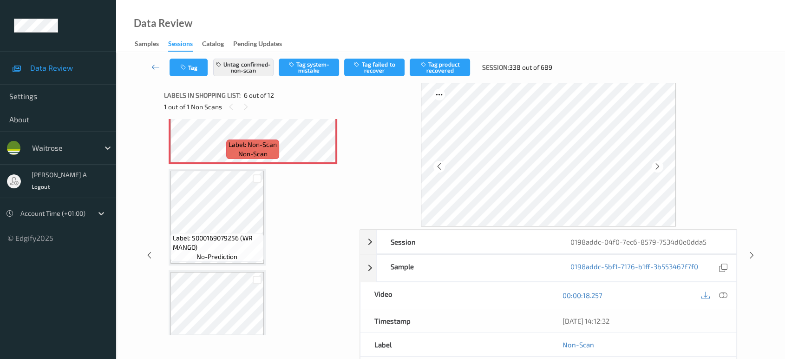
scroll to position [408, 0]
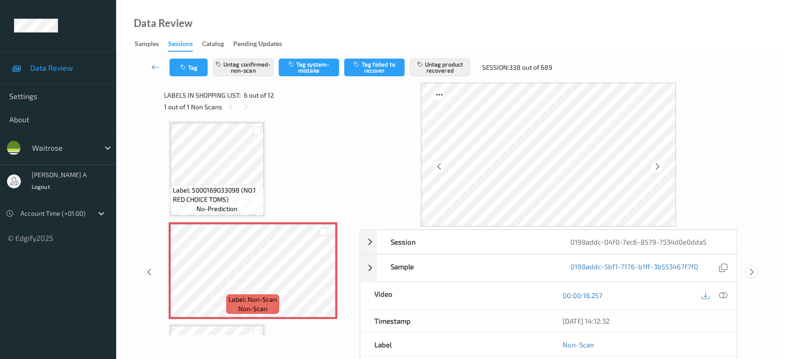
click at [754, 272] on icon at bounding box center [752, 272] width 8 height 8
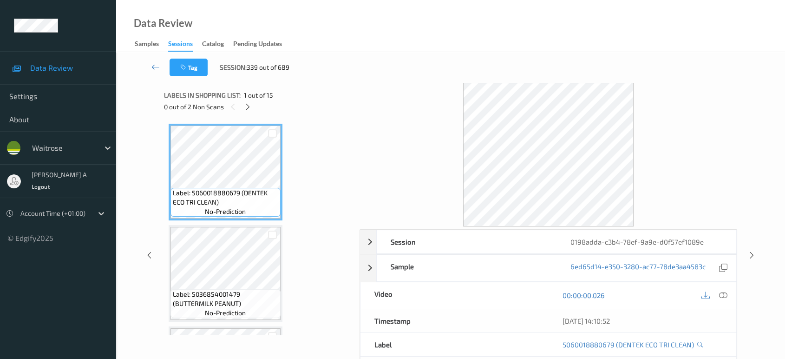
click at [250, 105] on icon at bounding box center [248, 107] width 8 height 8
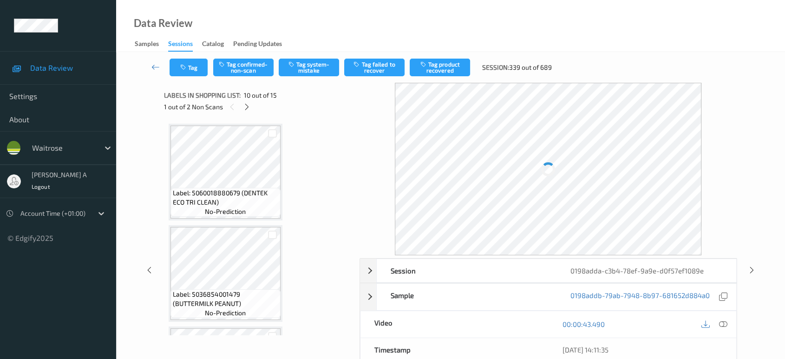
scroll to position [811, 0]
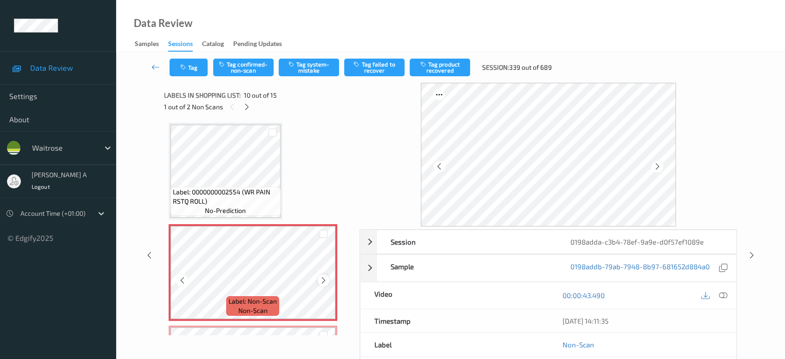
click at [323, 276] on icon at bounding box center [324, 280] width 8 height 8
click at [725, 293] on icon at bounding box center [723, 295] width 8 height 8
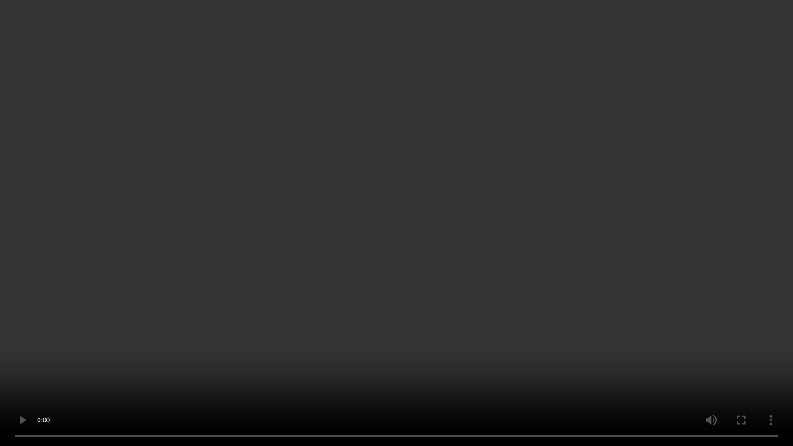
click at [431, 230] on video at bounding box center [396, 223] width 793 height 446
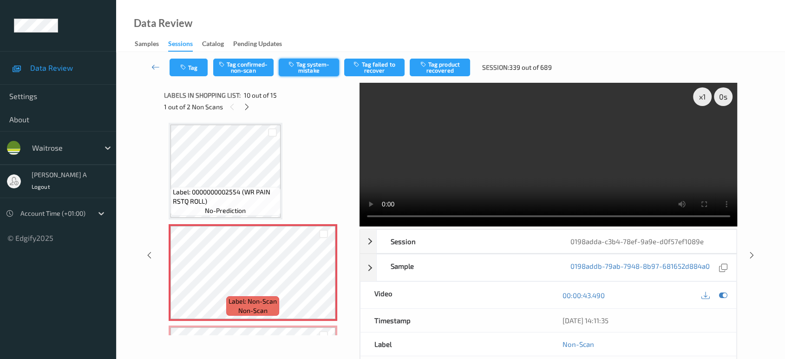
click at [312, 66] on button "Tag system-mistake" at bounding box center [309, 68] width 60 height 18
click at [197, 77] on div "Tag Tag confirmed-non-scan Untag system-mistake Tag failed to recover Tag produ…" at bounding box center [450, 67] width 631 height 31
click at [198, 66] on button "Tag" at bounding box center [189, 68] width 38 height 18
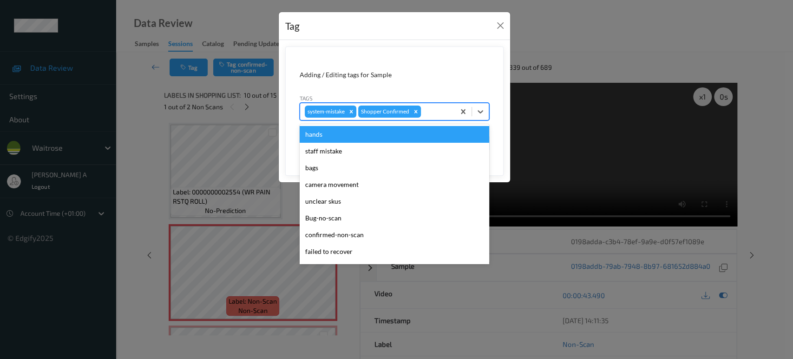
click at [438, 112] on div at bounding box center [436, 111] width 27 height 11
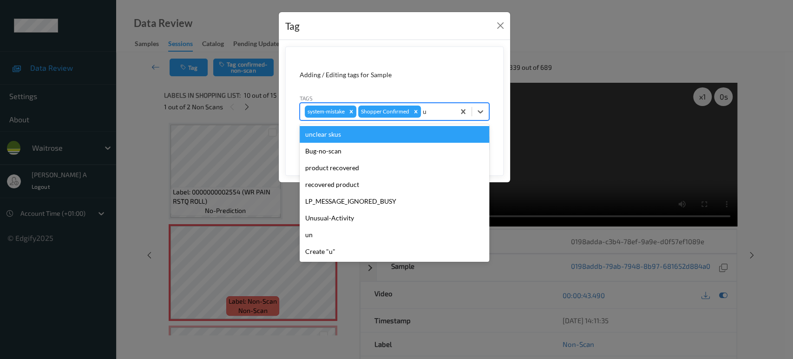
type input "un"
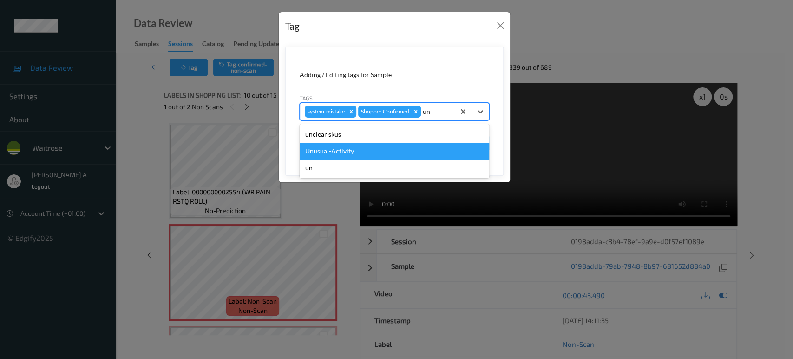
click at [409, 144] on div "Unusual-Activity" at bounding box center [395, 151] width 190 height 17
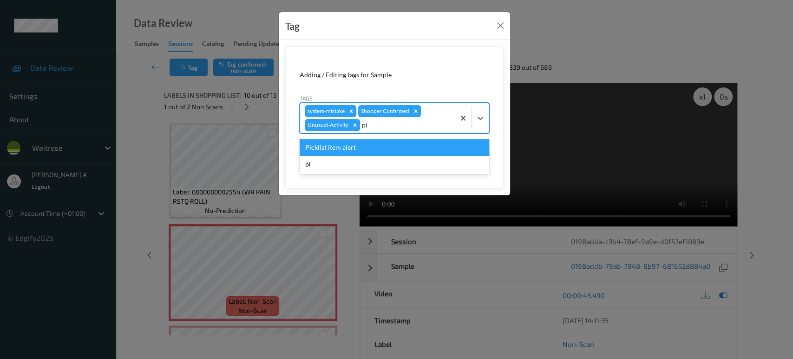
type input "pic"
click at [408, 142] on div "Picklist item alert" at bounding box center [395, 147] width 190 height 17
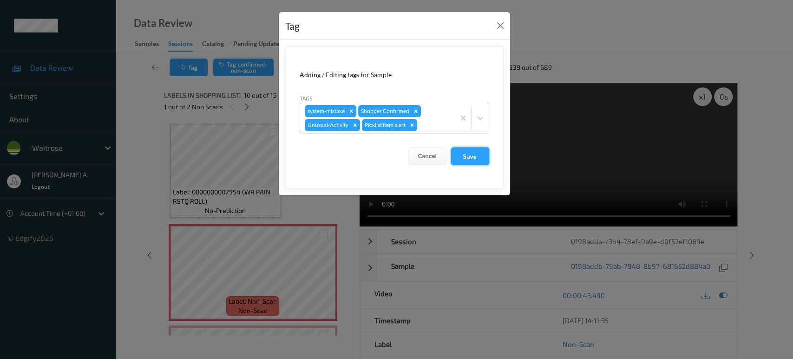
click at [465, 157] on button "Save" at bounding box center [470, 156] width 38 height 18
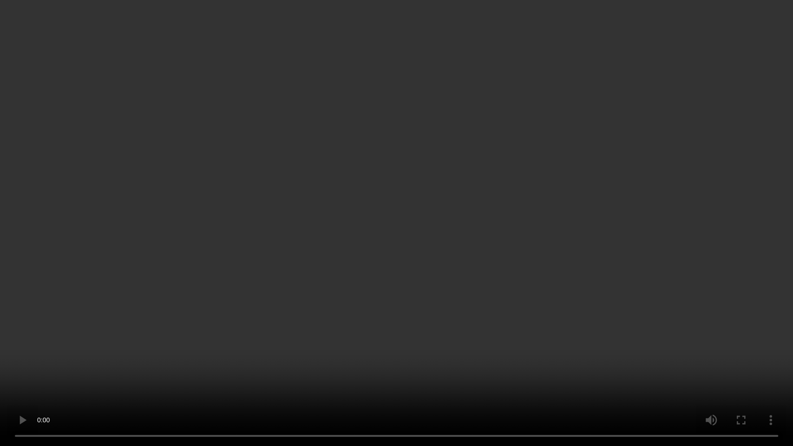
click at [338, 204] on video at bounding box center [396, 223] width 793 height 446
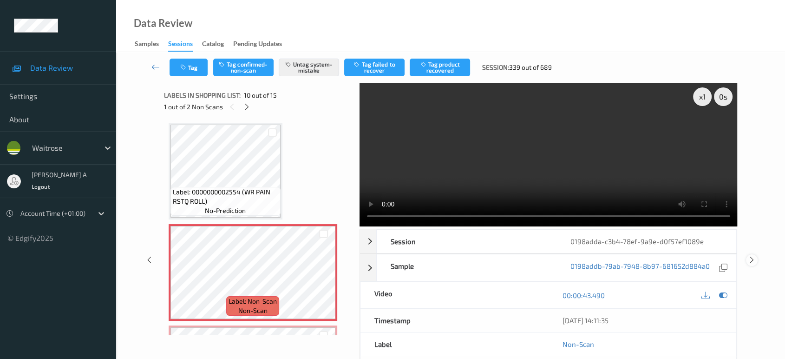
click at [753, 256] on icon at bounding box center [752, 260] width 8 height 8
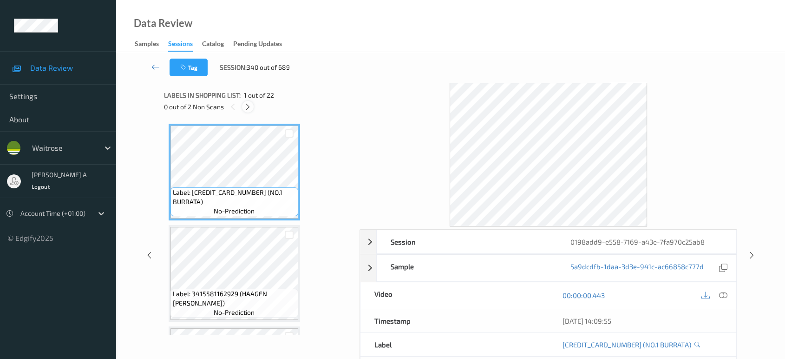
click at [252, 105] on icon at bounding box center [248, 107] width 8 height 8
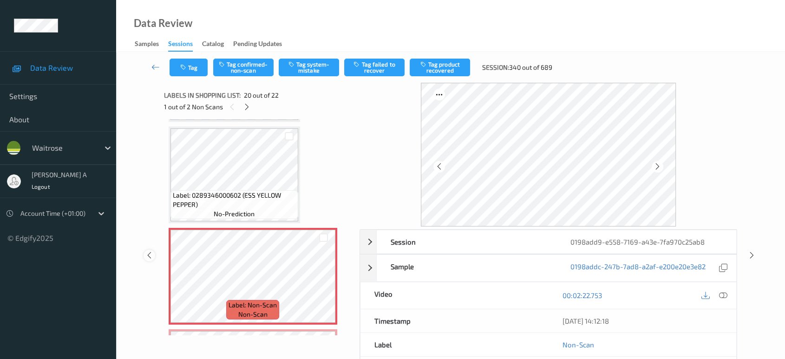
click at [148, 256] on icon at bounding box center [149, 255] width 8 height 8
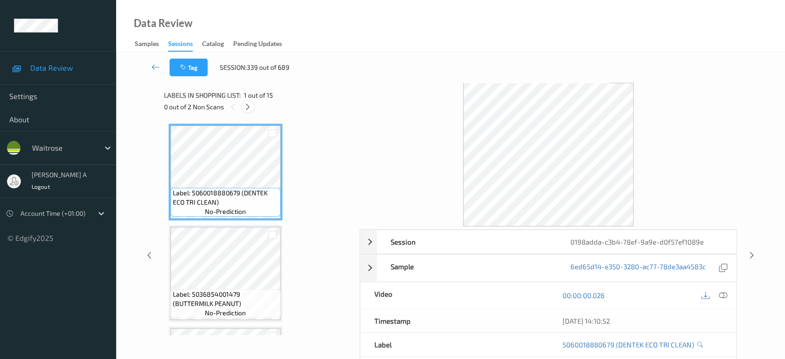
click at [251, 105] on icon at bounding box center [248, 107] width 8 height 8
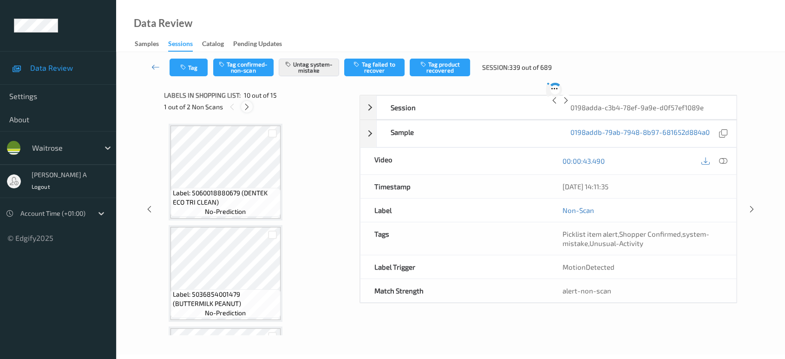
scroll to position [811, 0]
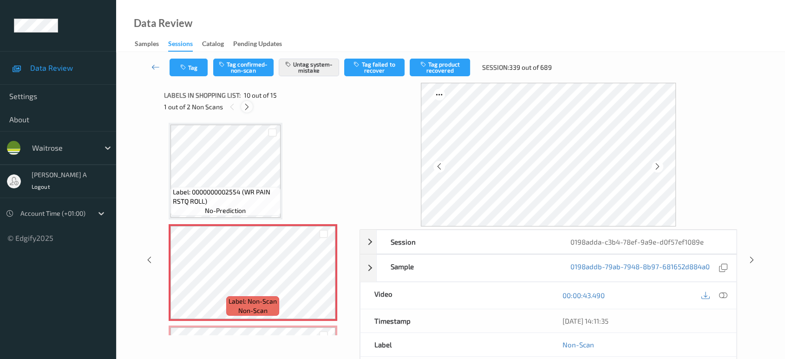
click at [251, 105] on div at bounding box center [247, 107] width 12 height 12
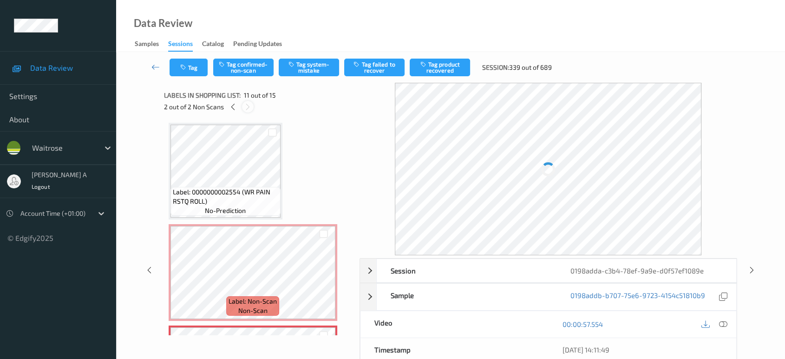
scroll to position [912, 0]
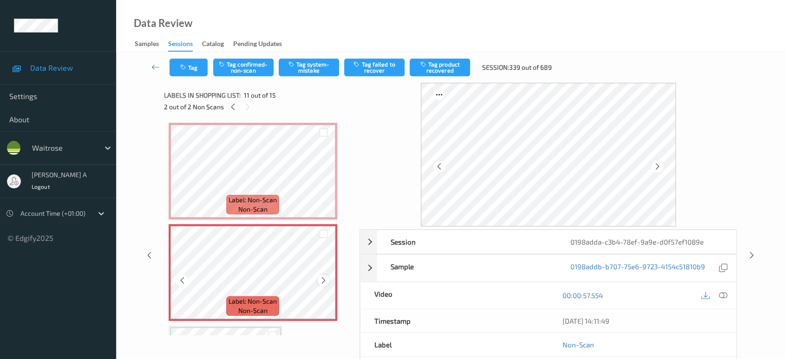
click at [325, 276] on icon at bounding box center [324, 280] width 8 height 8
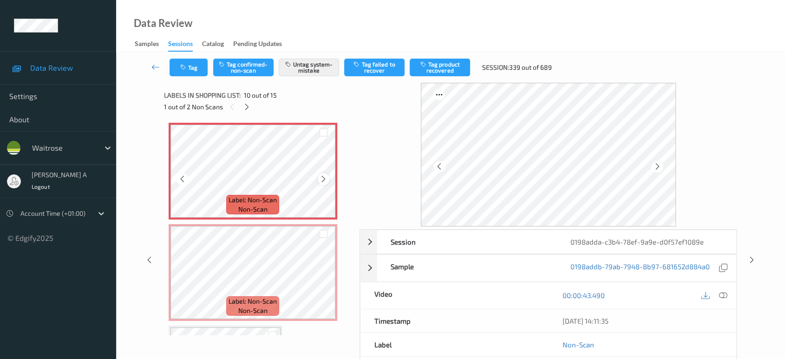
click at [325, 175] on icon at bounding box center [324, 179] width 8 height 8
click at [719, 294] on icon at bounding box center [723, 295] width 8 height 8
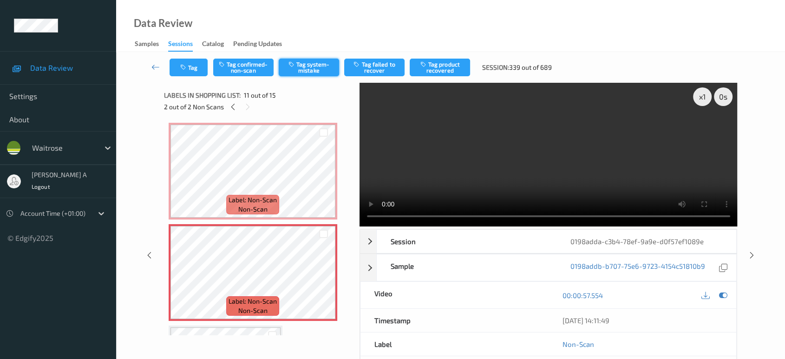
click at [317, 72] on button "Tag system-mistake" at bounding box center [309, 68] width 60 height 18
click at [192, 73] on button "Tag" at bounding box center [189, 68] width 38 height 18
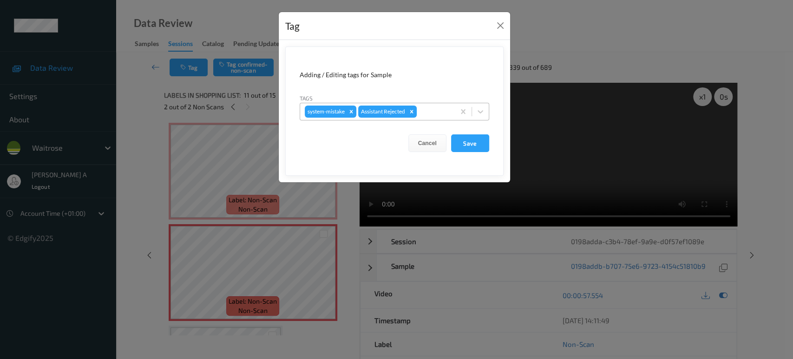
click at [438, 113] on div at bounding box center [435, 111] width 32 height 11
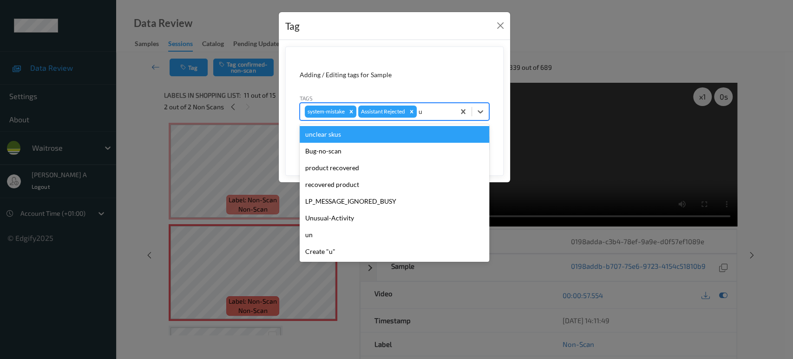
type input "un"
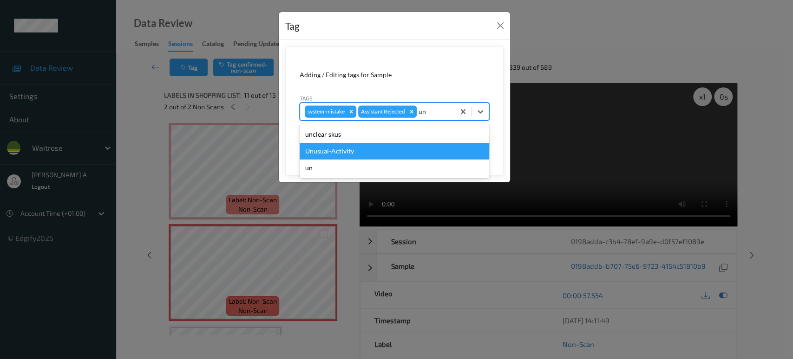
click at [399, 148] on div "Unusual-Activity" at bounding box center [395, 151] width 190 height 17
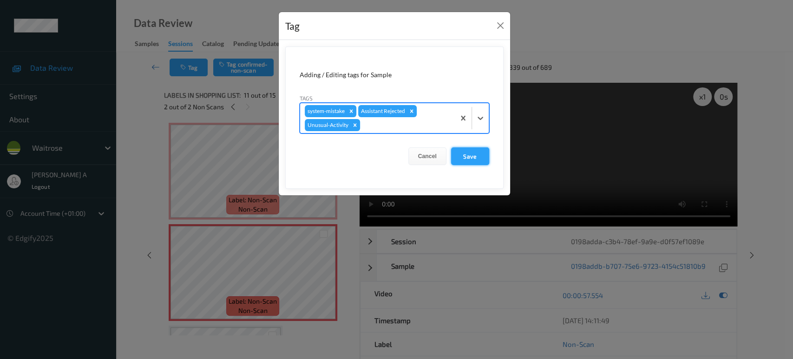
click at [468, 161] on button "Save" at bounding box center [470, 156] width 38 height 18
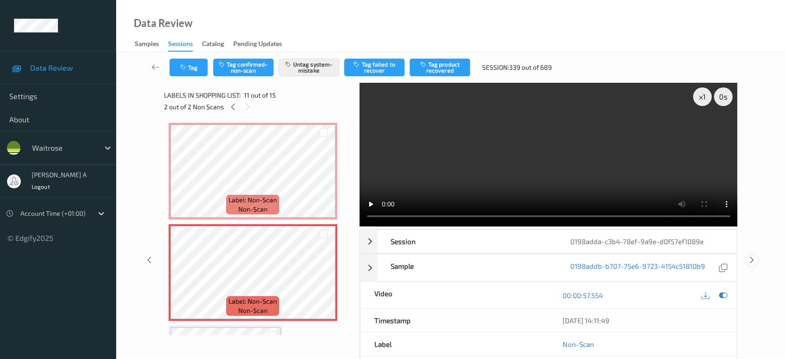
click at [753, 256] on icon at bounding box center [752, 260] width 8 height 8
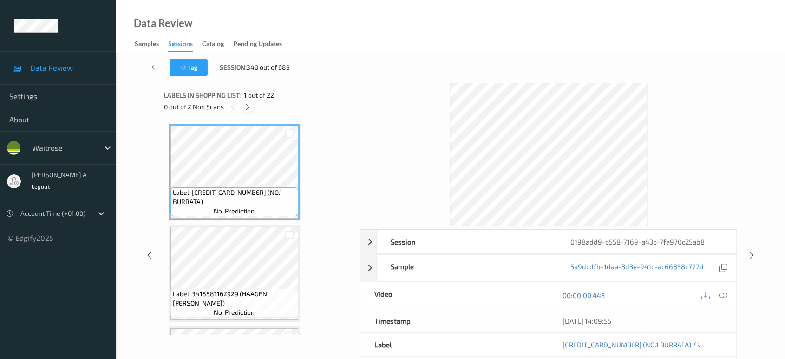
click at [248, 108] on icon at bounding box center [248, 107] width 8 height 8
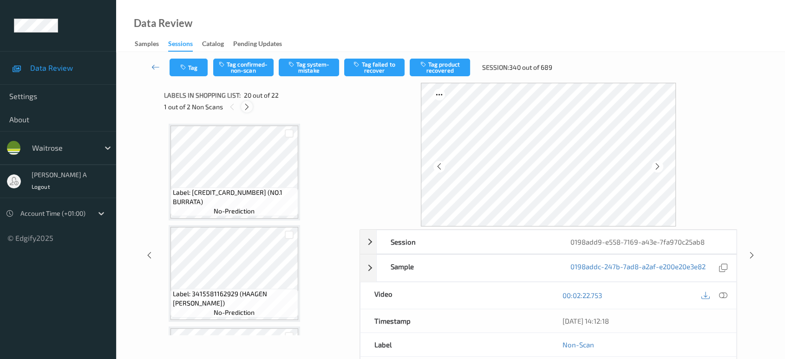
scroll to position [1820, 0]
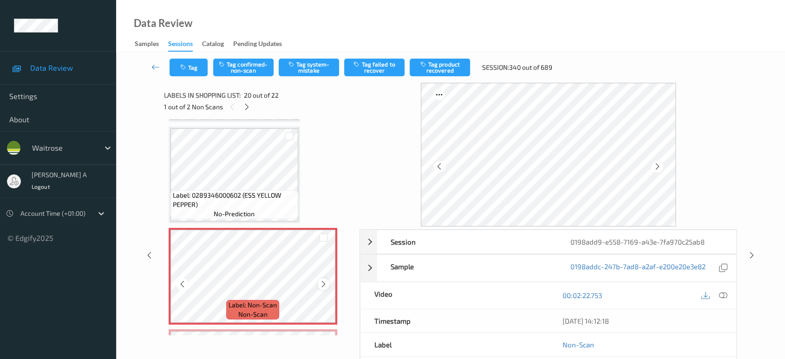
click at [323, 280] on icon at bounding box center [324, 284] width 8 height 8
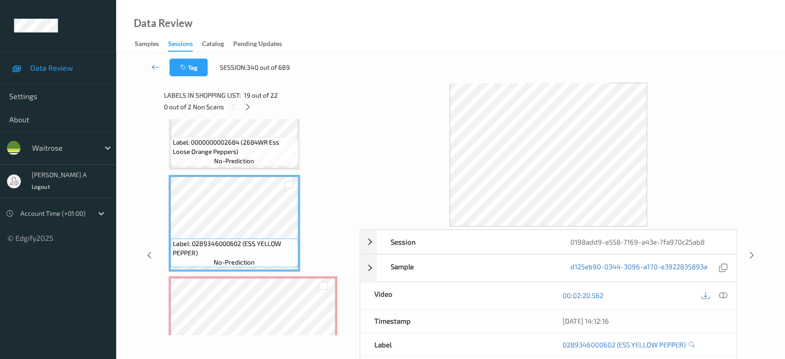
scroll to position [1769, 0]
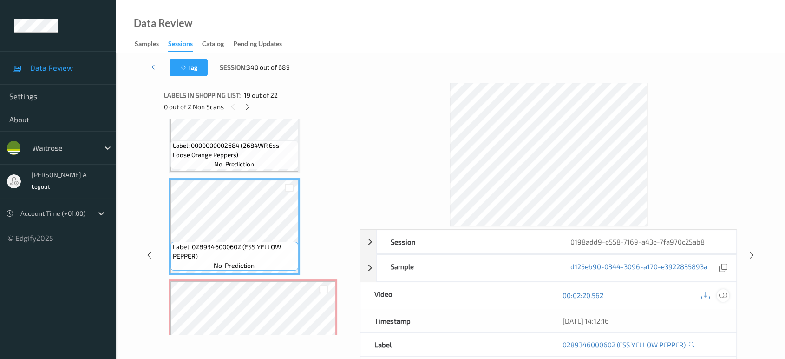
click at [726, 295] on icon at bounding box center [723, 295] width 8 height 8
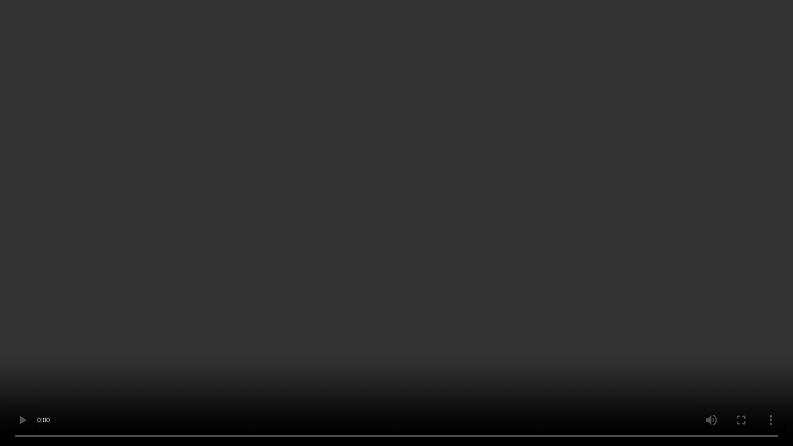
click at [515, 198] on video at bounding box center [396, 223] width 793 height 446
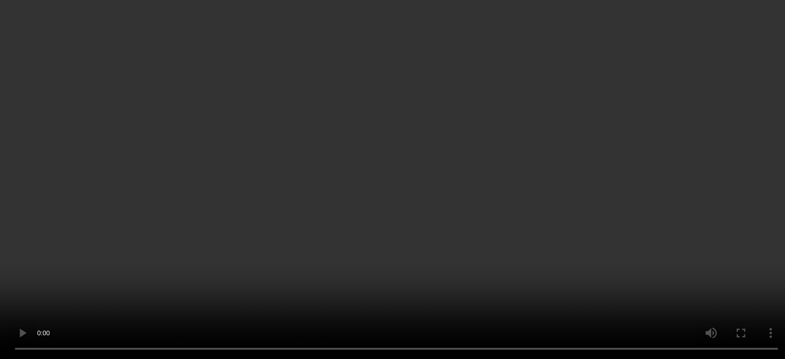
scroll to position [1801, 0]
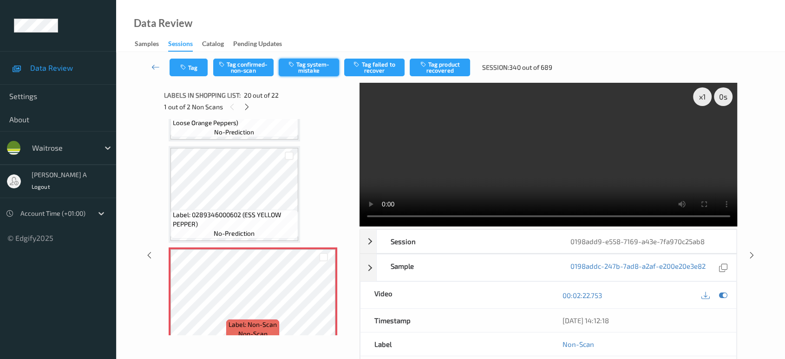
click at [311, 67] on button "Tag system-mistake" at bounding box center [309, 68] width 60 height 18
click at [190, 76] on div "Tag Tag confirmed-non-scan Untag system-mistake Tag failed to recover Tag produ…" at bounding box center [450, 67] width 631 height 31
click at [203, 72] on button "Tag" at bounding box center [189, 68] width 38 height 18
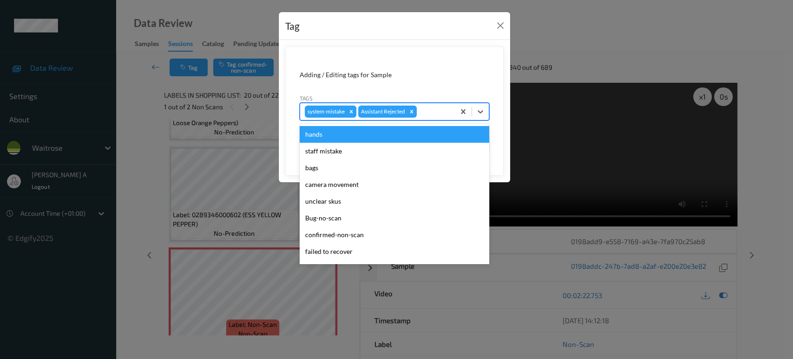
click at [420, 116] on div at bounding box center [435, 111] width 32 height 11
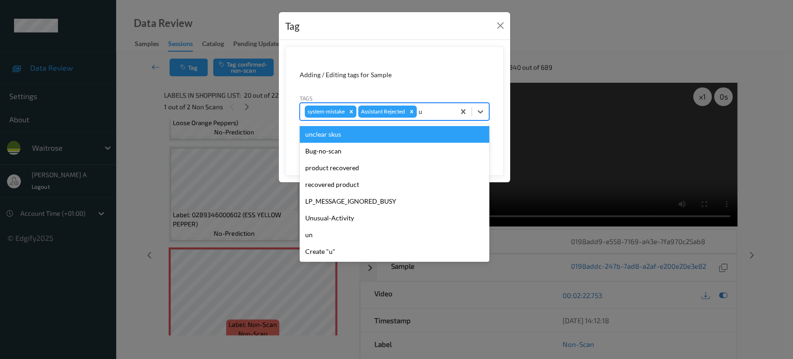
type input "un"
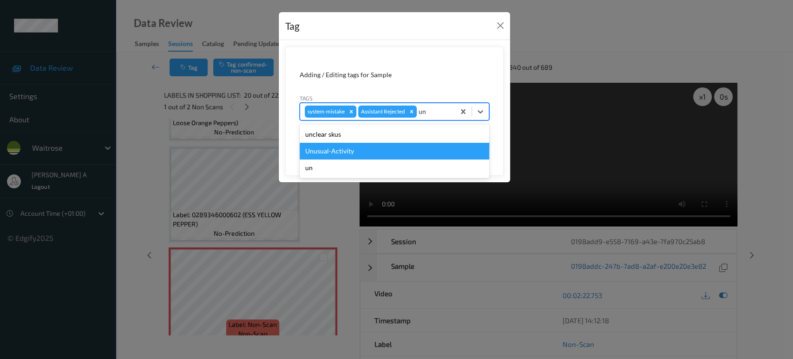
click at [387, 157] on div "Unusual-Activity" at bounding box center [395, 151] width 190 height 17
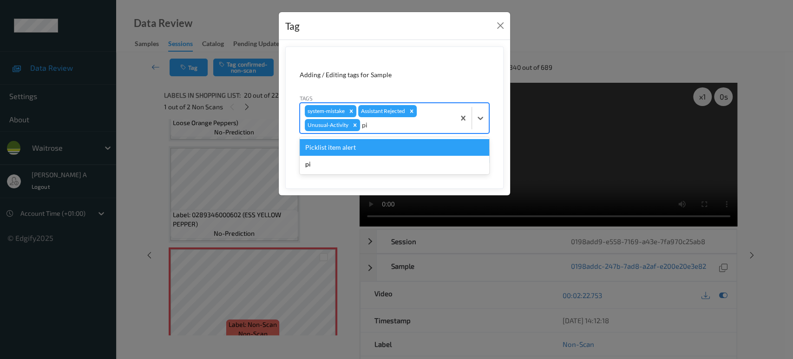
type input "pic"
click at [387, 157] on div "Create "pic"" at bounding box center [395, 164] width 190 height 17
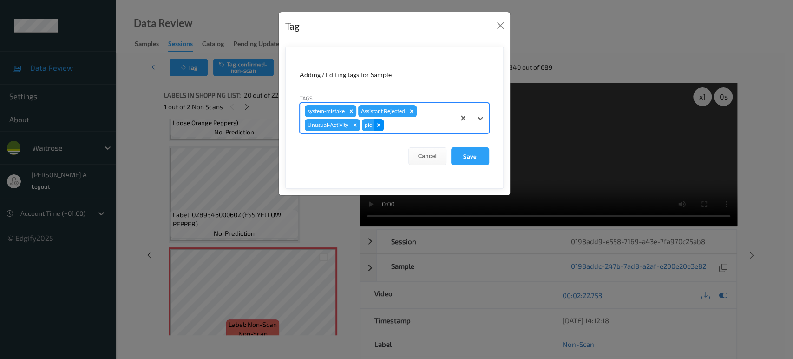
click at [377, 125] on icon "Remove pic" at bounding box center [378, 124] width 3 height 3
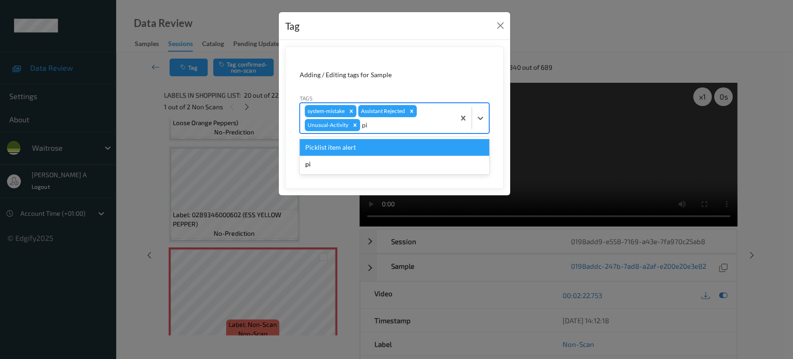
type input "pic"
click at [357, 145] on div "Picklist item alert" at bounding box center [395, 147] width 190 height 17
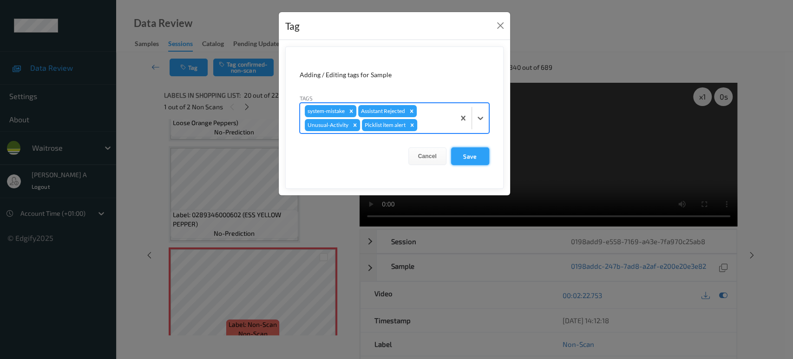
click at [460, 156] on button "Save" at bounding box center [470, 156] width 38 height 18
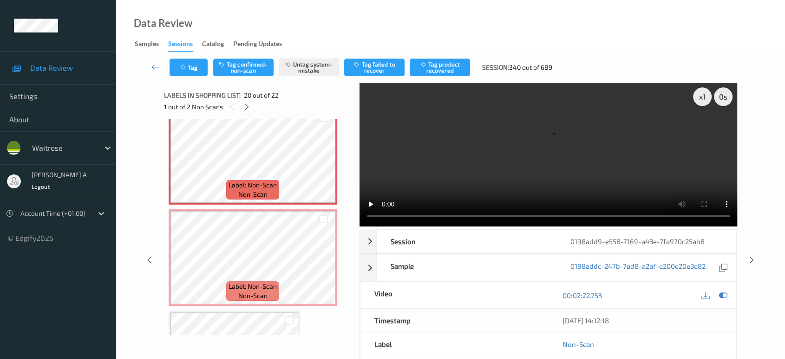
scroll to position [1956, 0]
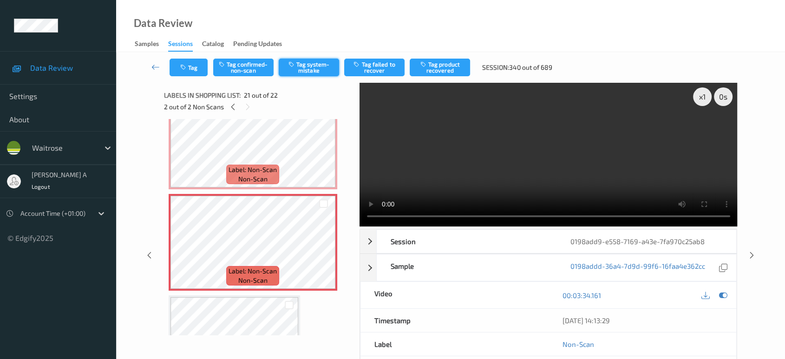
click at [305, 68] on button "Tag system-mistake" at bounding box center [309, 68] width 60 height 18
click at [185, 70] on icon "button" at bounding box center [184, 67] width 8 height 7
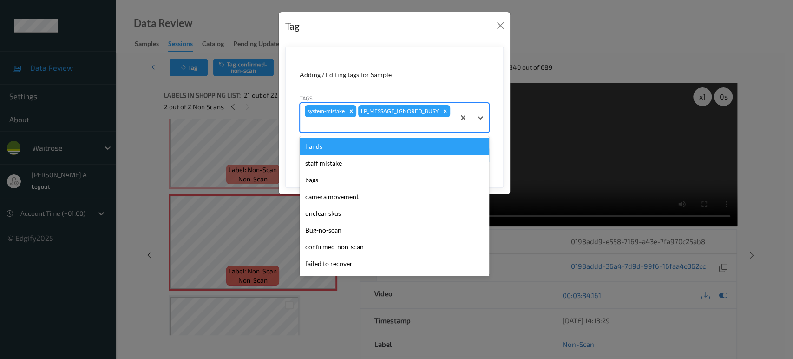
click at [408, 127] on div at bounding box center [377, 124] width 145 height 11
type input "un"
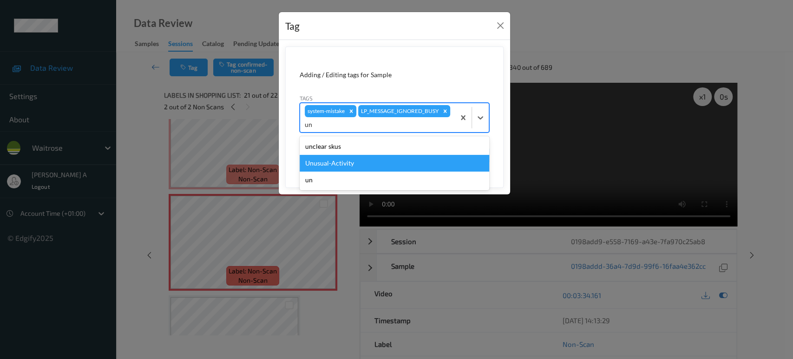
click at [342, 164] on div "Unusual-Activity" at bounding box center [395, 163] width 190 height 17
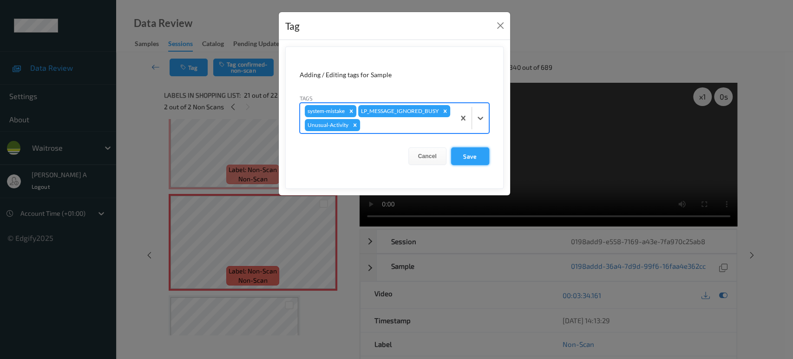
click at [476, 157] on button "Save" at bounding box center [470, 156] width 38 height 18
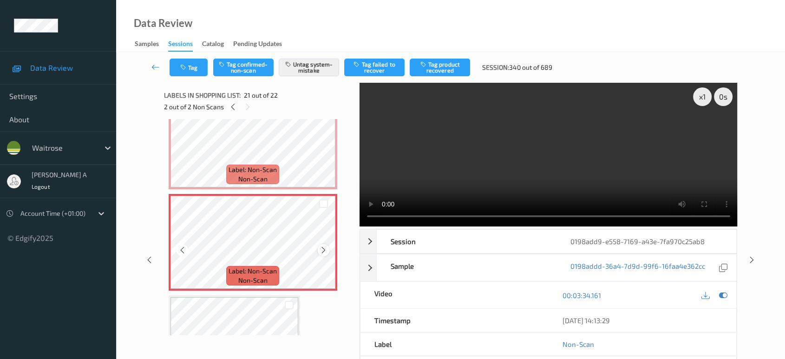
click at [321, 246] on icon at bounding box center [324, 250] width 8 height 8
click at [753, 259] on icon at bounding box center [752, 260] width 8 height 8
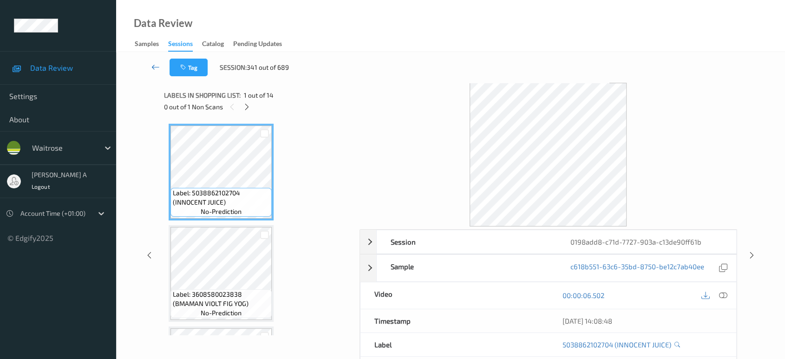
click at [158, 67] on icon at bounding box center [155, 66] width 8 height 9
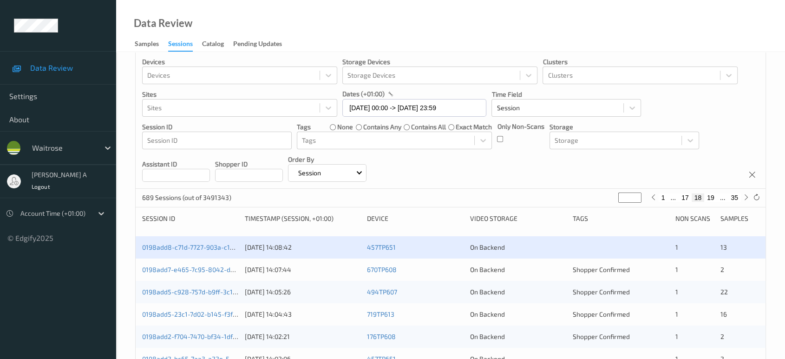
scroll to position [11, 0]
click at [216, 247] on link "0198add8-c71d-7727-903a-c13de90ff61b" at bounding box center [202, 247] width 121 height 8
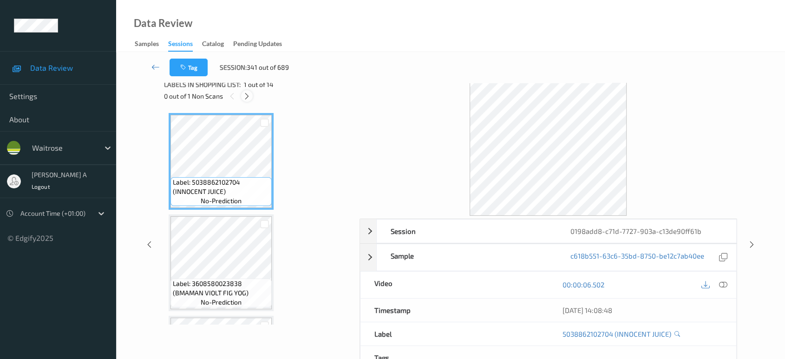
click at [245, 96] on icon at bounding box center [247, 96] width 8 height 8
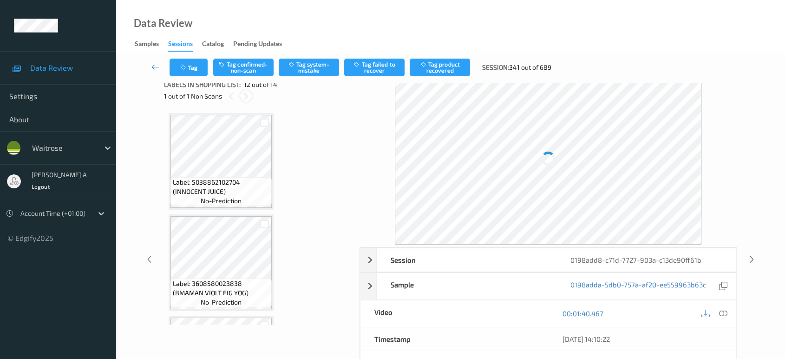
scroll to position [1013, 0]
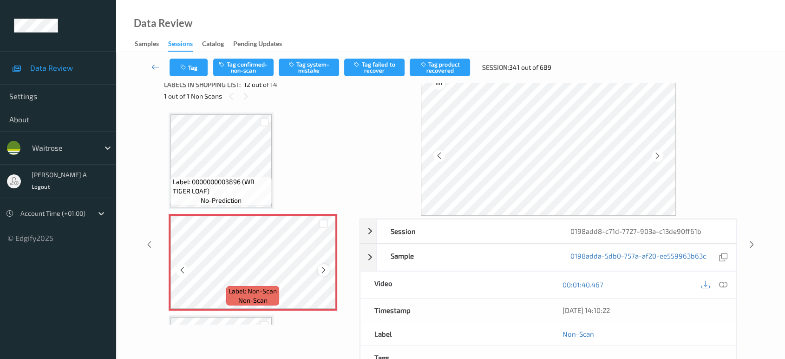
click at [327, 266] on icon at bounding box center [324, 270] width 8 height 8
click at [726, 282] on icon at bounding box center [723, 284] width 8 height 8
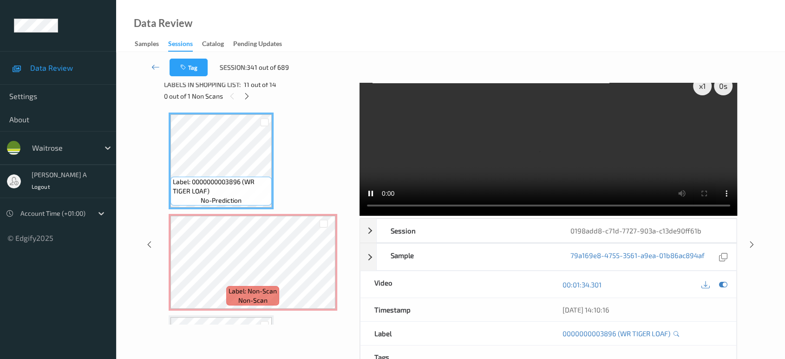
scroll to position [0, 0]
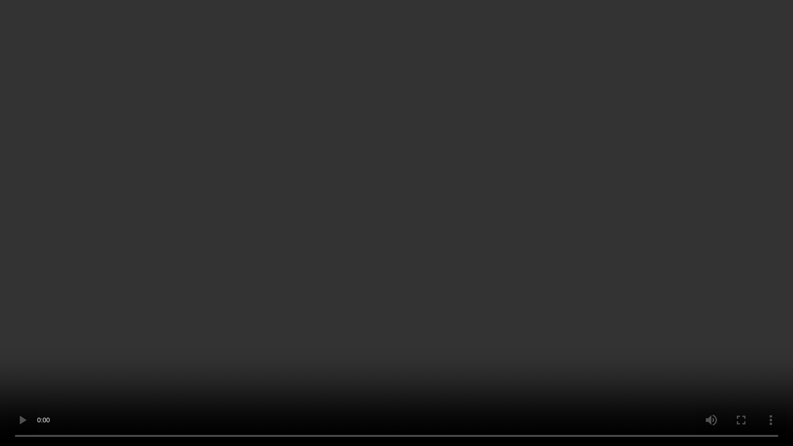
click at [230, 331] on video at bounding box center [396, 223] width 793 height 446
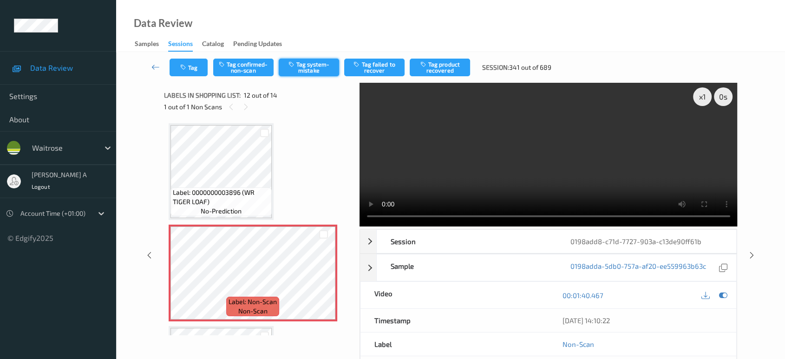
click at [301, 70] on button "Tag system-mistake" at bounding box center [309, 68] width 60 height 18
click at [173, 66] on button "Tag" at bounding box center [189, 68] width 38 height 18
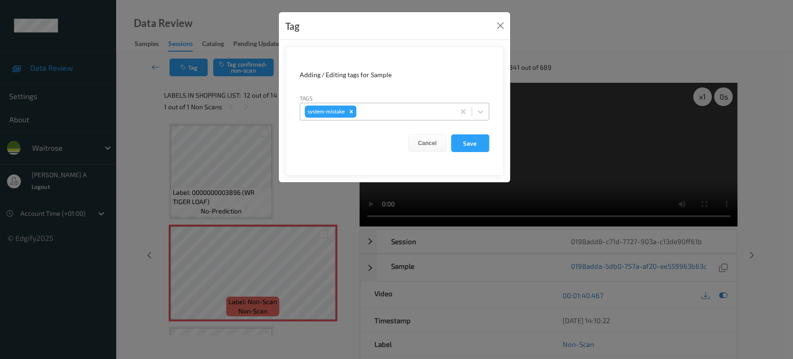
click at [393, 107] on div at bounding box center [404, 111] width 92 height 11
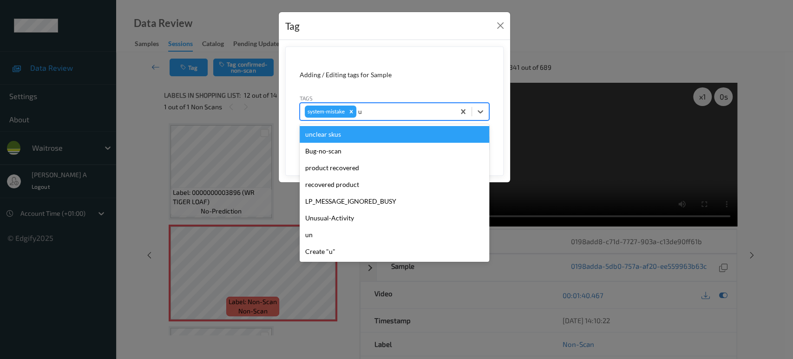
type input "un"
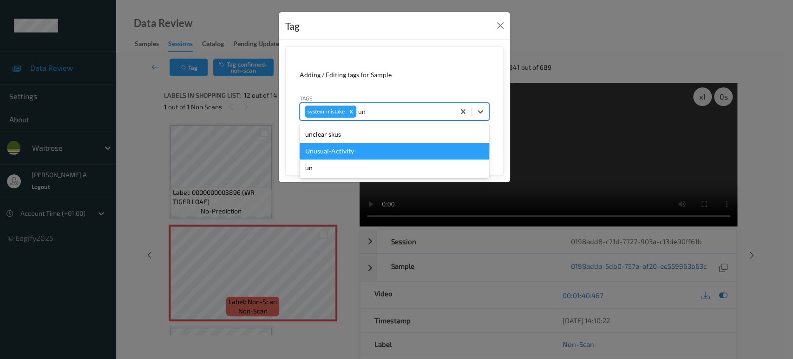
click at [349, 152] on div "Unusual-Activity" at bounding box center [395, 151] width 190 height 17
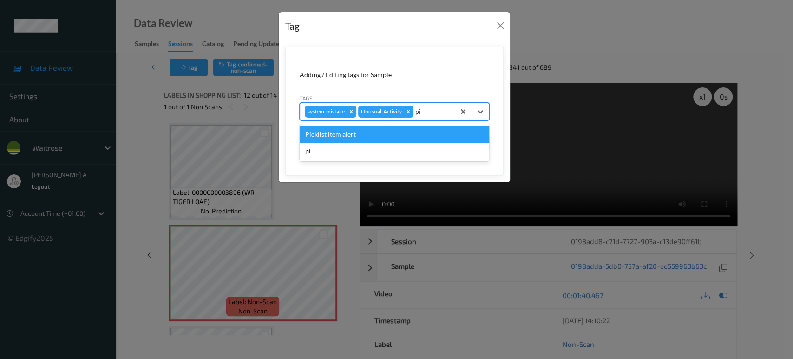
type input "pic"
click at [366, 139] on div "Picklist item alert" at bounding box center [395, 134] width 190 height 17
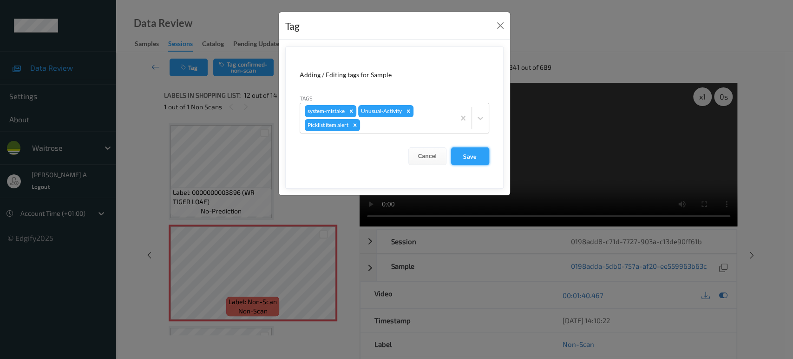
click at [466, 158] on button "Save" at bounding box center [470, 156] width 38 height 18
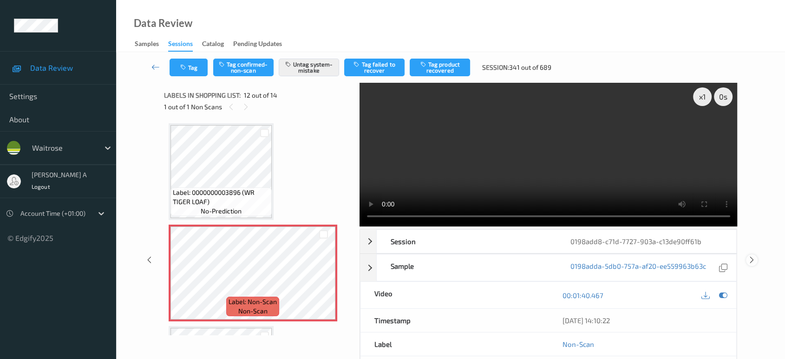
click at [752, 259] on icon at bounding box center [752, 260] width 8 height 8
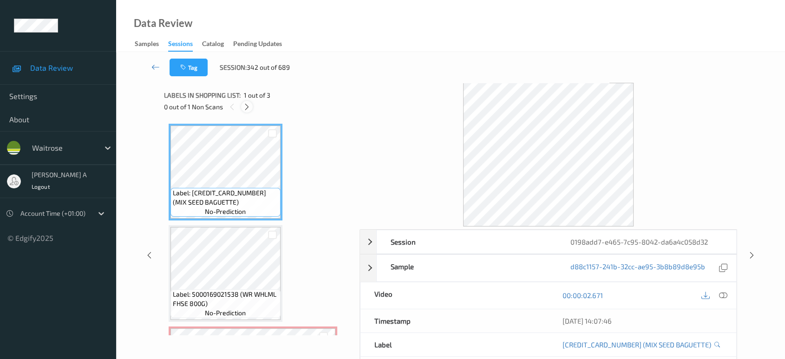
click at [249, 104] on icon at bounding box center [247, 107] width 8 height 8
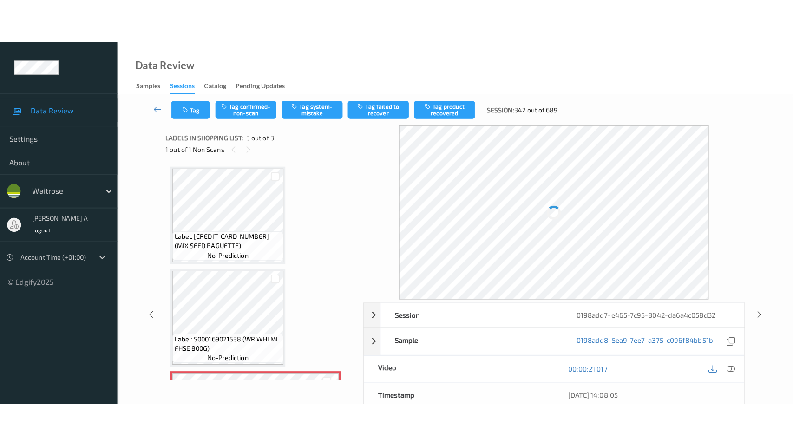
scroll to position [91, 0]
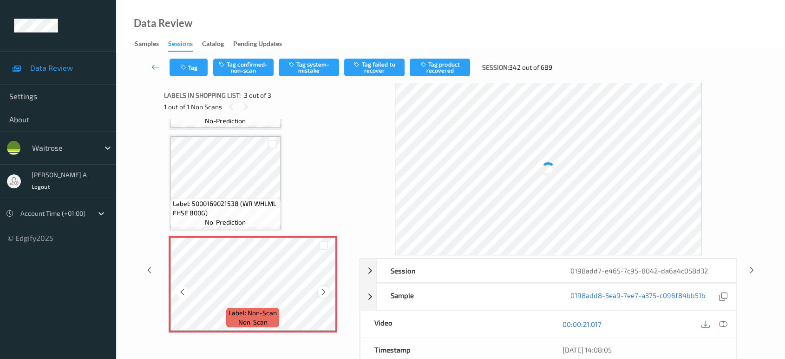
click at [328, 289] on div at bounding box center [324, 292] width 12 height 12
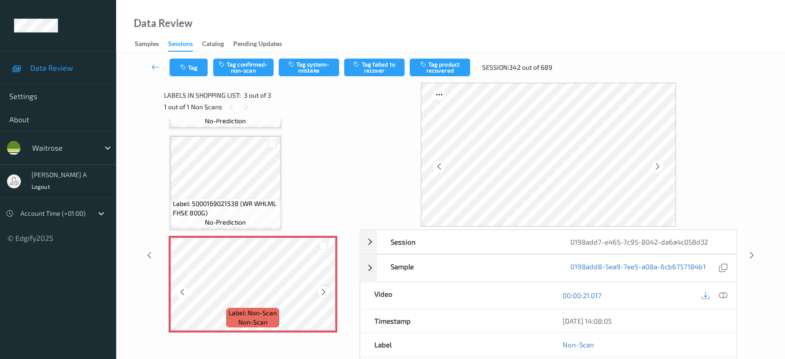
click at [325, 289] on icon at bounding box center [324, 292] width 8 height 8
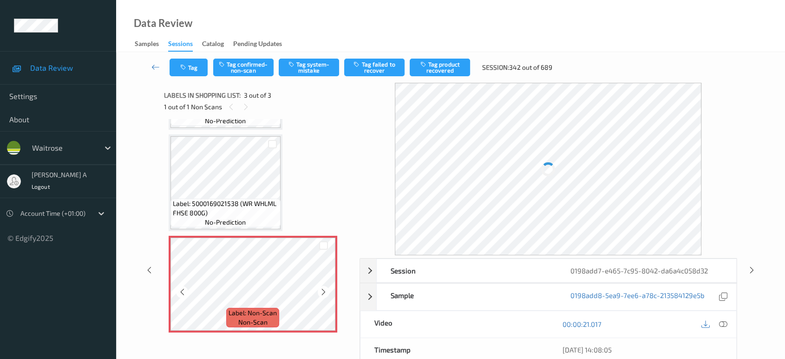
click at [325, 289] on icon at bounding box center [324, 292] width 8 height 8
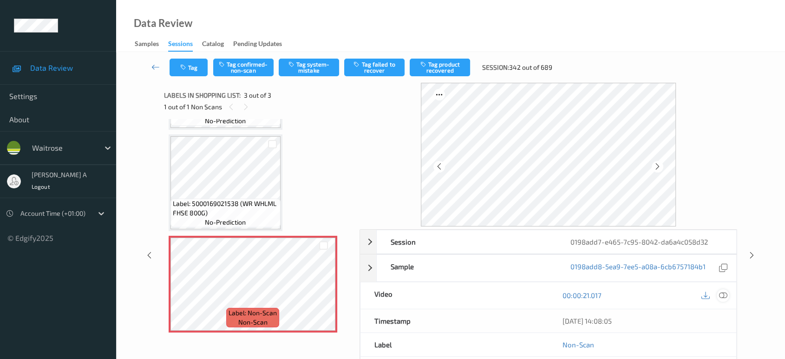
click at [727, 296] on icon at bounding box center [723, 295] width 8 height 8
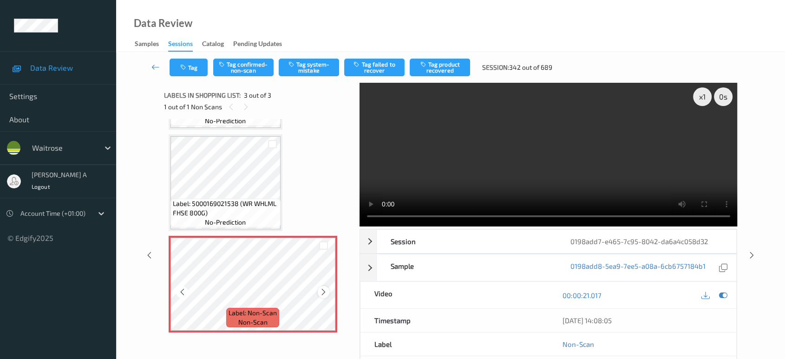
click at [325, 289] on icon at bounding box center [324, 292] width 8 height 8
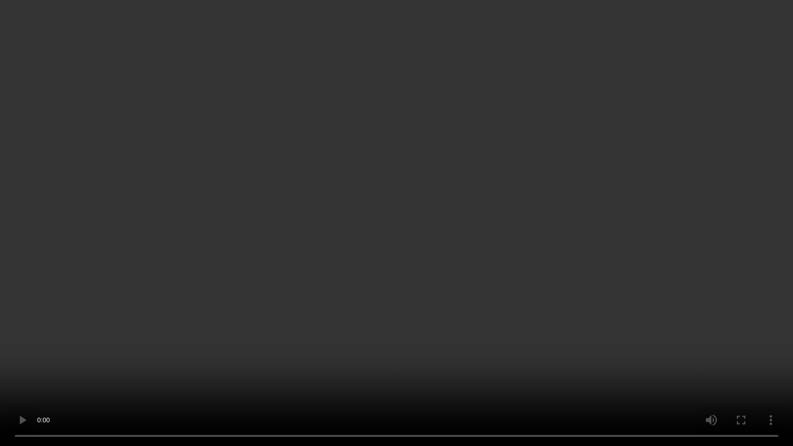
click at [466, 234] on video at bounding box center [396, 223] width 793 height 446
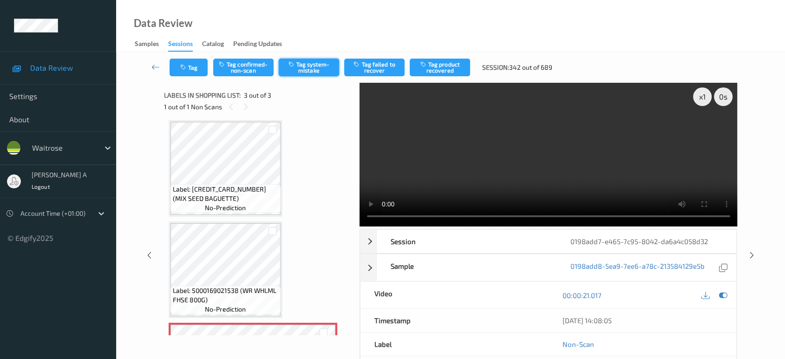
click at [319, 70] on button "Tag system-mistake" at bounding box center [309, 68] width 60 height 18
click at [191, 72] on button "Tag" at bounding box center [189, 68] width 38 height 18
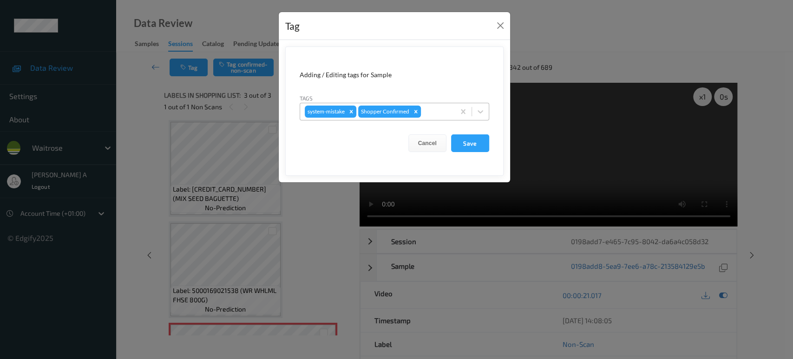
click at [432, 117] on div at bounding box center [436, 111] width 27 height 11
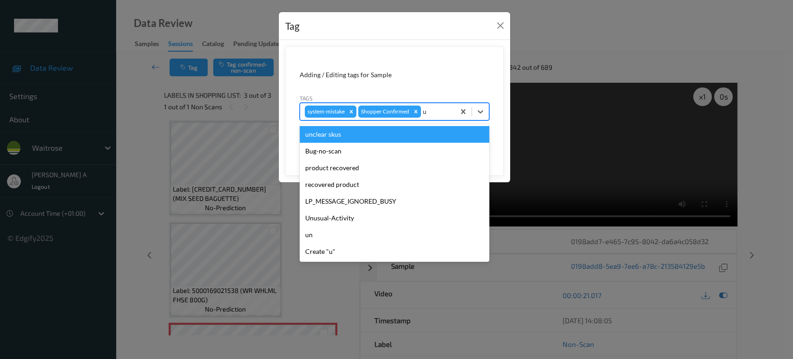
type input "un"
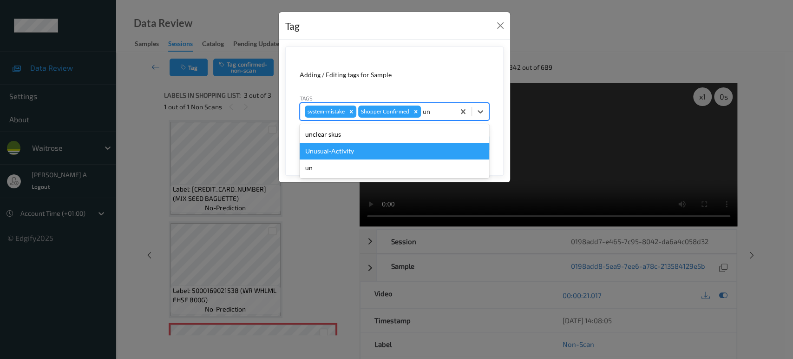
click at [346, 155] on div "Unusual-Activity" at bounding box center [395, 151] width 190 height 17
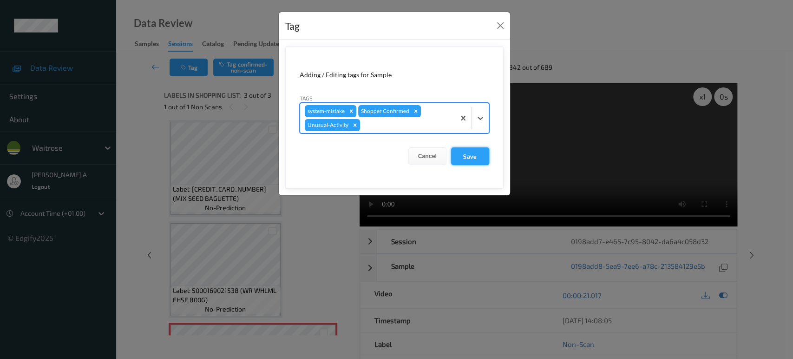
click at [473, 159] on button "Save" at bounding box center [470, 156] width 38 height 18
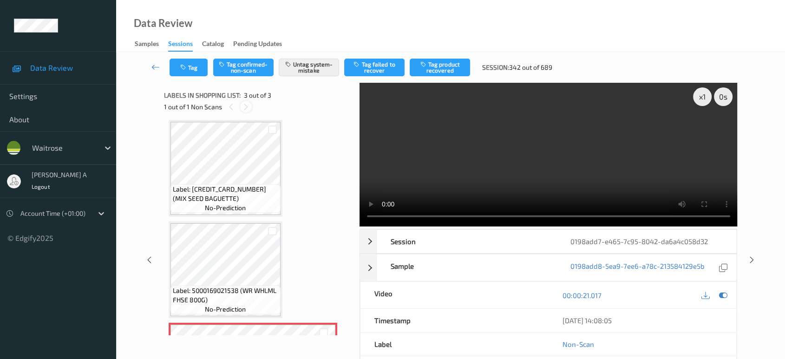
click at [246, 108] on icon at bounding box center [246, 107] width 8 height 8
click at [195, 64] on button "Tag" at bounding box center [189, 68] width 38 height 18
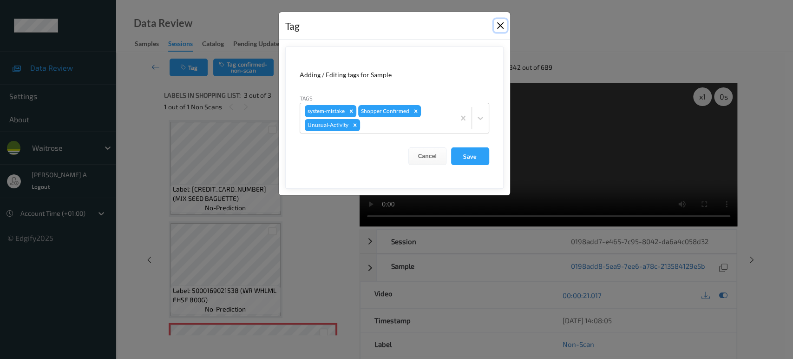
click at [497, 25] on button "Close" at bounding box center [500, 25] width 13 height 13
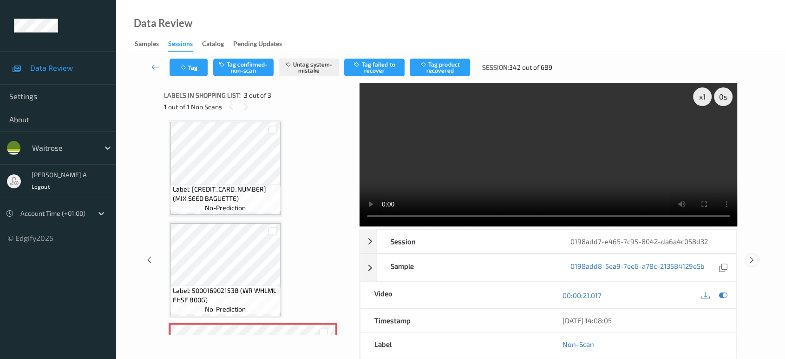
click at [752, 260] on icon at bounding box center [752, 260] width 8 height 8
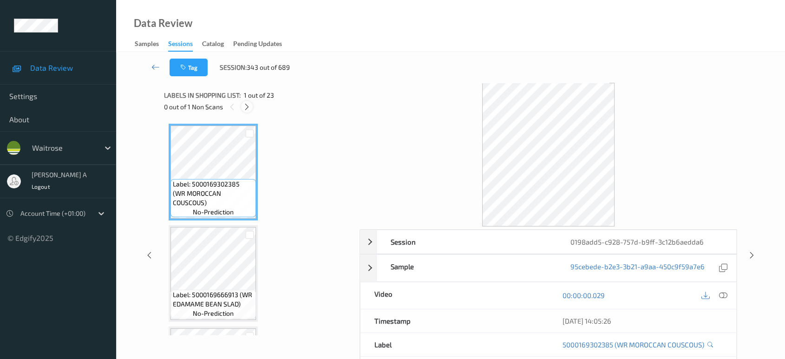
click at [246, 106] on icon at bounding box center [247, 107] width 8 height 8
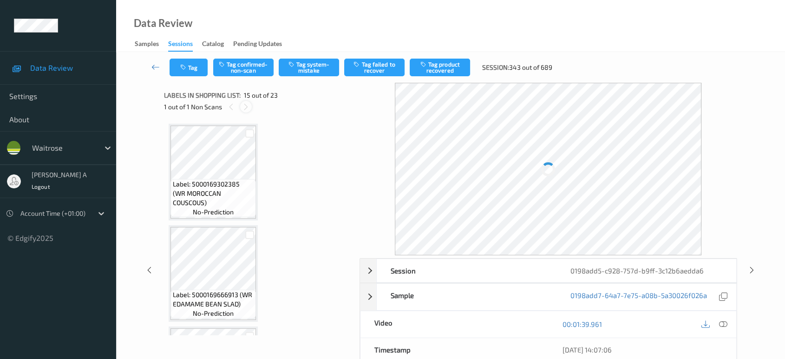
scroll to position [1316, 0]
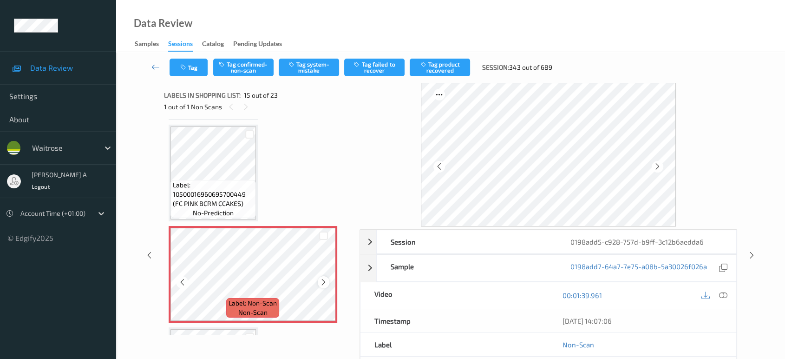
click at [326, 278] on icon at bounding box center [324, 282] width 8 height 8
click at [721, 291] on icon at bounding box center [723, 295] width 8 height 8
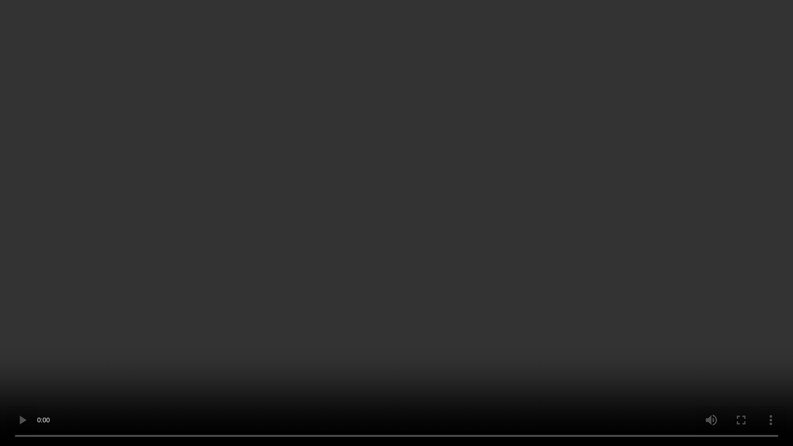
click at [389, 265] on video at bounding box center [396, 223] width 793 height 446
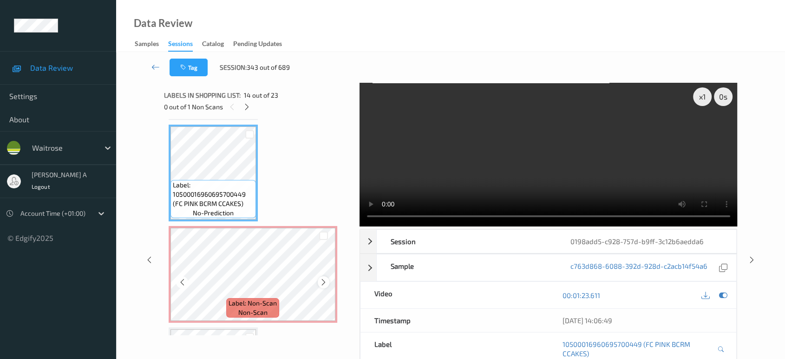
click at [323, 278] on icon at bounding box center [324, 282] width 8 height 8
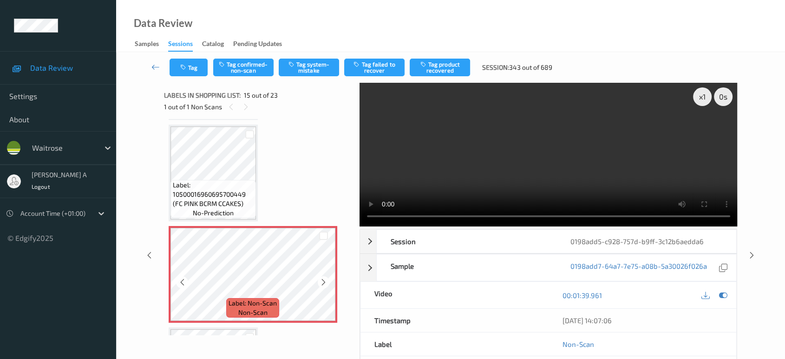
click at [323, 278] on icon at bounding box center [324, 282] width 8 height 8
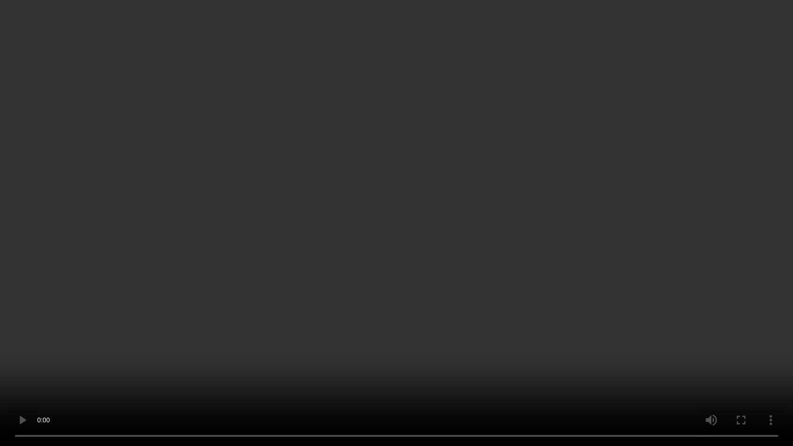
click at [335, 304] on video at bounding box center [396, 223] width 793 height 446
click at [398, 213] on video at bounding box center [396, 223] width 793 height 446
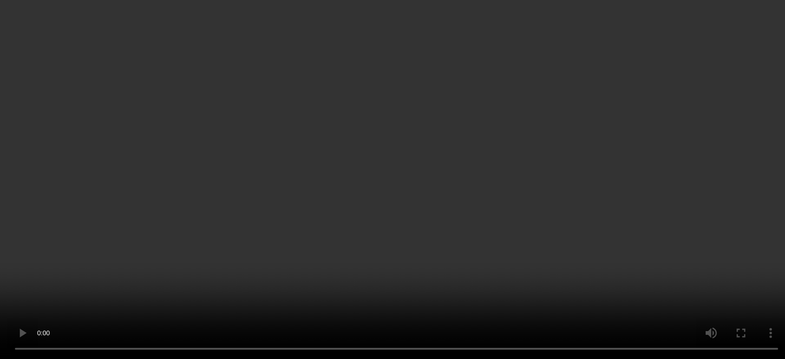
scroll to position [1367, 0]
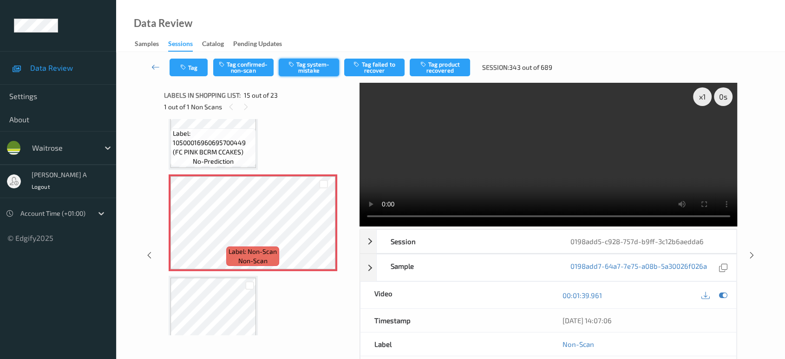
click at [307, 68] on button "Tag system-mistake" at bounding box center [309, 68] width 60 height 18
click at [192, 69] on button "Tag" at bounding box center [189, 68] width 38 height 18
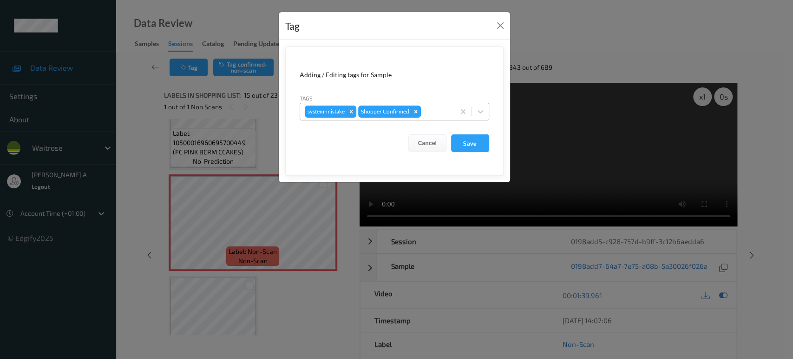
click at [431, 112] on div at bounding box center [436, 111] width 27 height 11
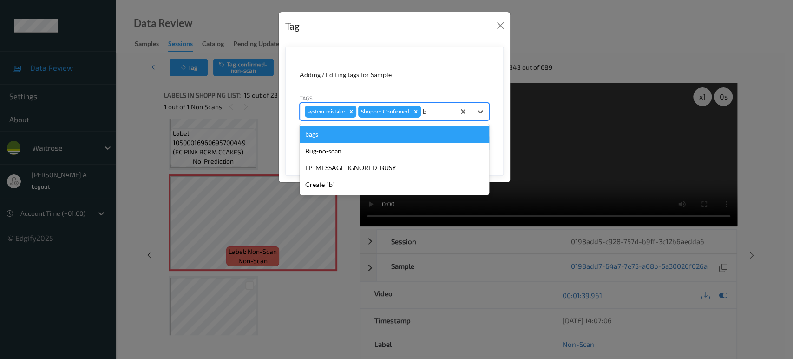
type input "ba"
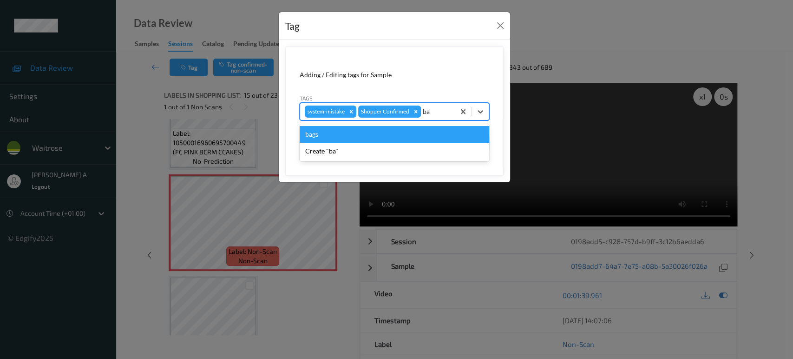
click at [418, 132] on div "bags" at bounding box center [395, 134] width 190 height 17
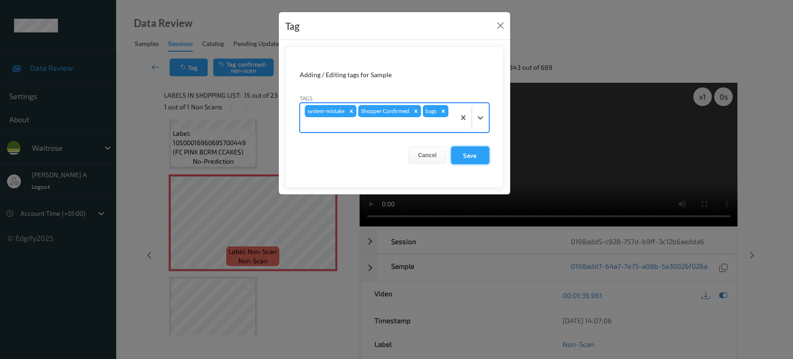
click at [481, 155] on button "Save" at bounding box center [470, 155] width 38 height 18
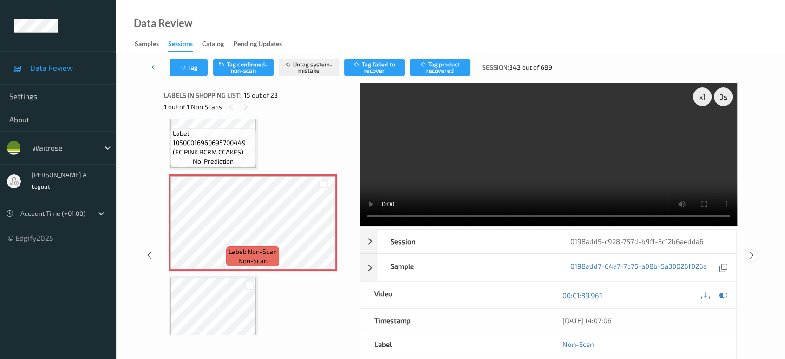
click at [753, 251] on icon at bounding box center [752, 255] width 8 height 8
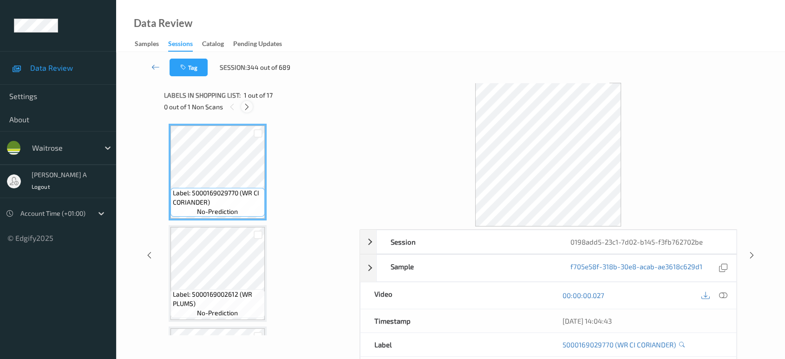
click at [244, 110] on icon at bounding box center [247, 107] width 8 height 8
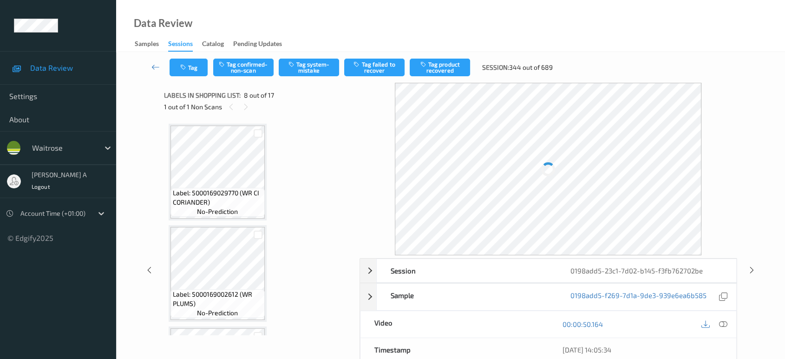
scroll to position [610, 0]
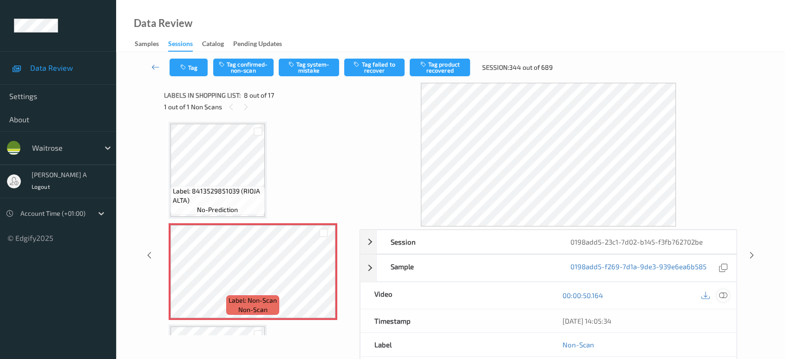
click at [725, 298] on icon at bounding box center [723, 295] width 8 height 8
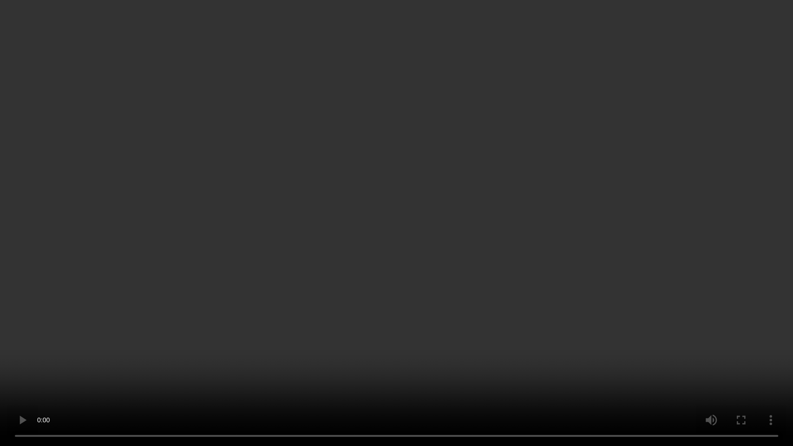
click at [405, 227] on video at bounding box center [396, 223] width 793 height 446
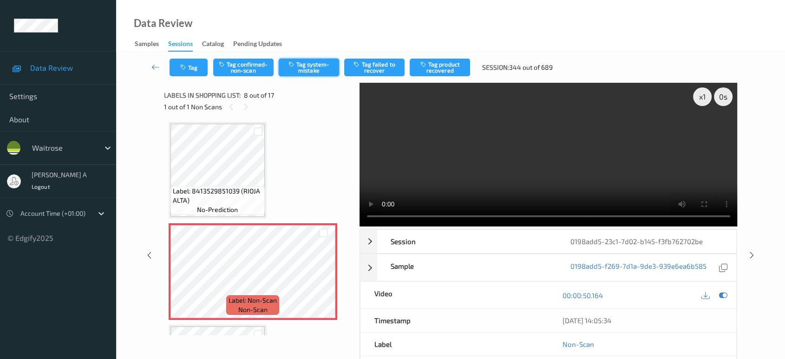
click at [319, 68] on button "Tag system-mistake" at bounding box center [309, 68] width 60 height 18
click at [188, 70] on icon "button" at bounding box center [184, 67] width 8 height 7
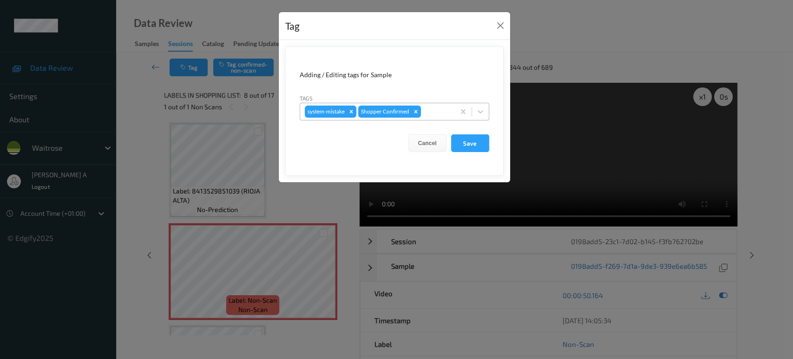
click at [439, 111] on div at bounding box center [436, 111] width 27 height 11
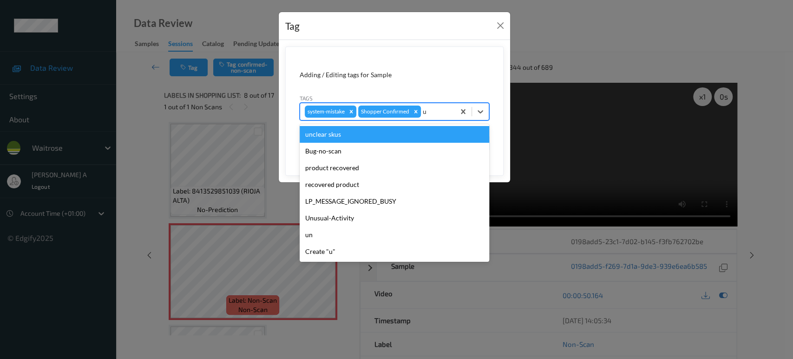
type input "un"
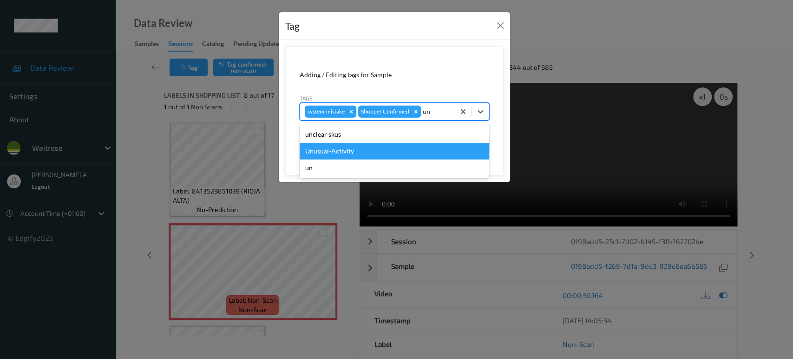
click at [354, 151] on div "Unusual-Activity" at bounding box center [395, 151] width 190 height 17
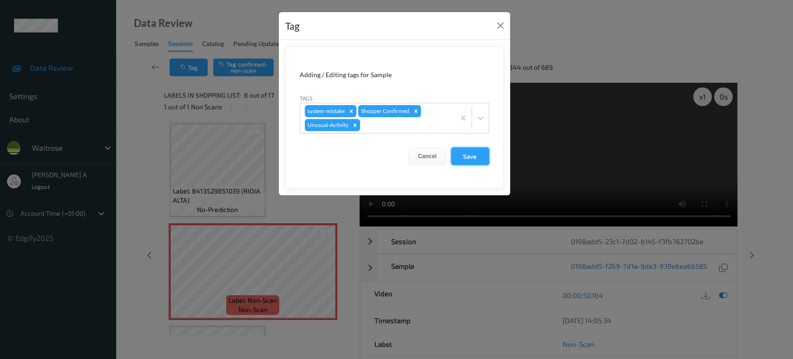
click at [473, 156] on button "Save" at bounding box center [470, 156] width 38 height 18
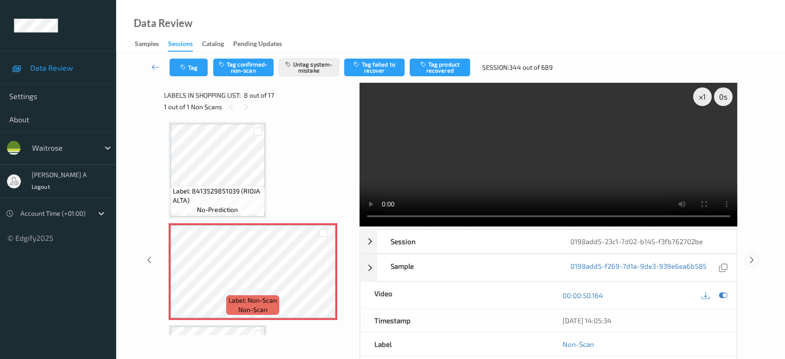
click at [753, 256] on icon at bounding box center [752, 260] width 8 height 8
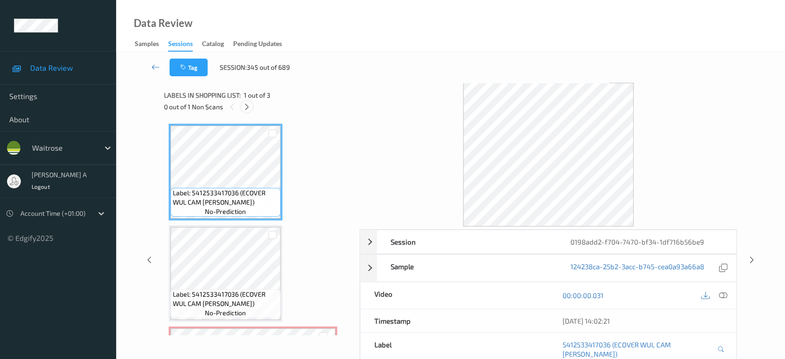
click at [243, 105] on div at bounding box center [247, 107] width 12 height 12
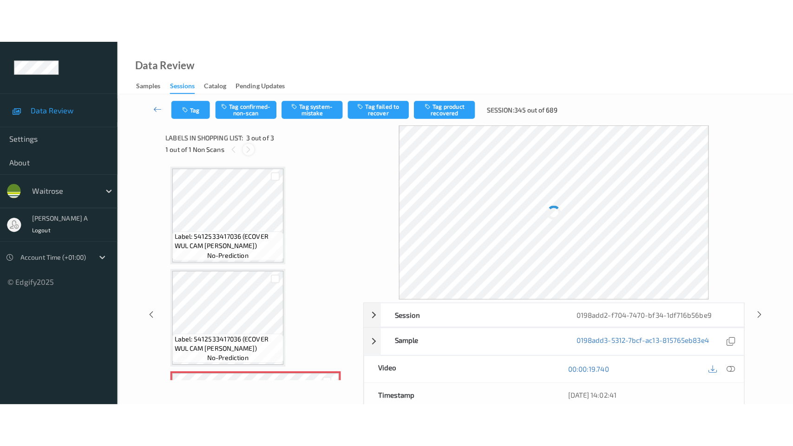
scroll to position [91, 0]
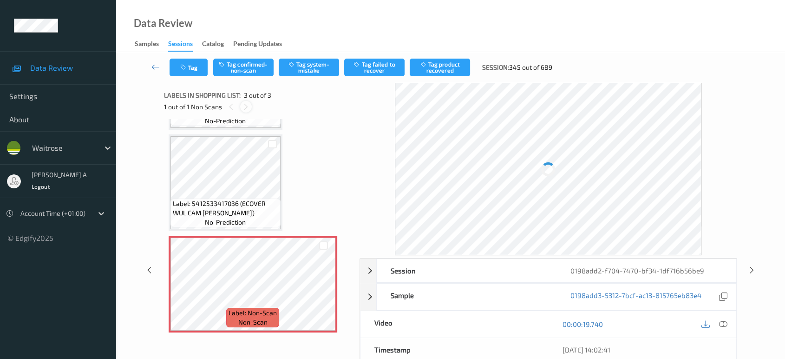
click at [243, 105] on icon at bounding box center [246, 107] width 8 height 8
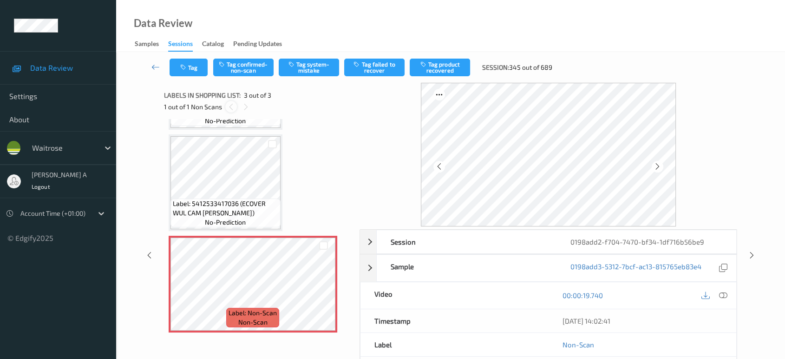
click at [231, 107] on icon at bounding box center [231, 107] width 8 height 8
click at [326, 288] on icon at bounding box center [324, 292] width 8 height 8
click at [323, 291] on icon at bounding box center [324, 292] width 8 height 8
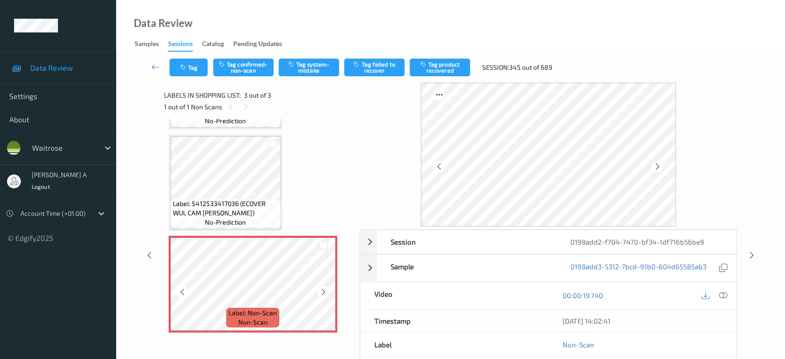
click at [323, 291] on icon at bounding box center [324, 292] width 8 height 8
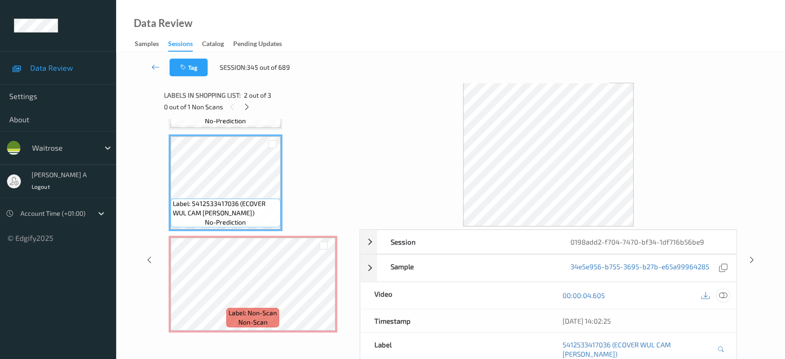
click at [723, 291] on icon at bounding box center [723, 295] width 8 height 8
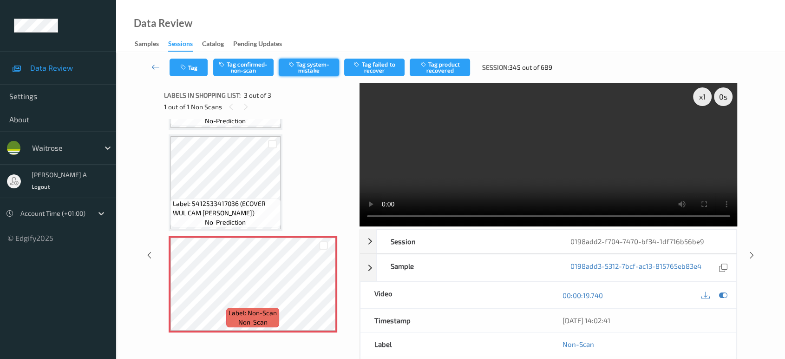
click at [302, 66] on button "Tag system-mistake" at bounding box center [309, 68] width 60 height 18
click at [196, 69] on button "Tag" at bounding box center [189, 68] width 38 height 18
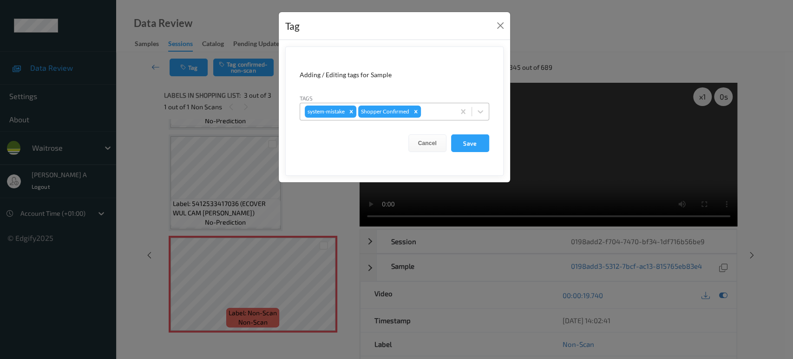
click at [442, 112] on div at bounding box center [436, 111] width 27 height 11
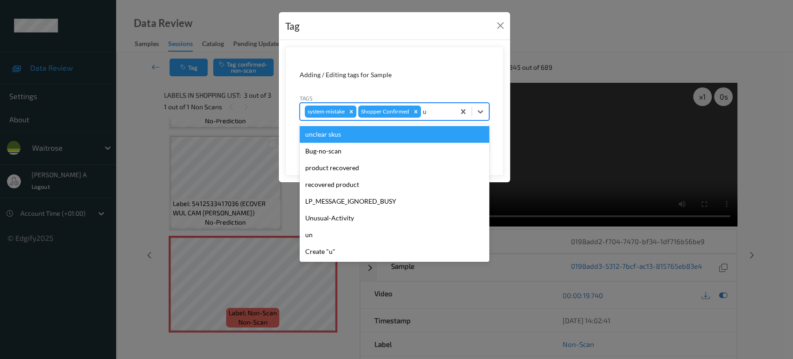
type input "un"
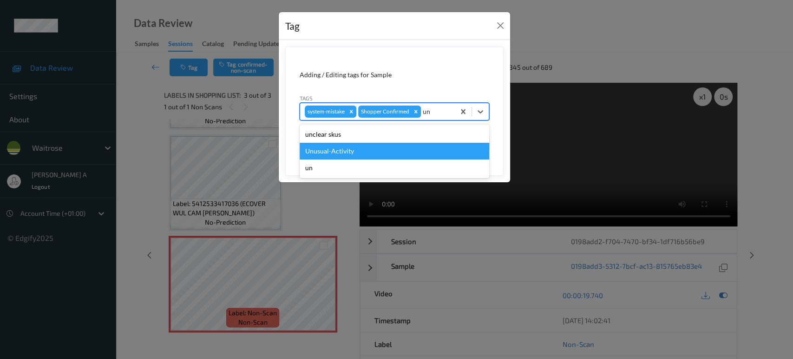
click at [347, 148] on div "Unusual-Activity" at bounding box center [395, 151] width 190 height 17
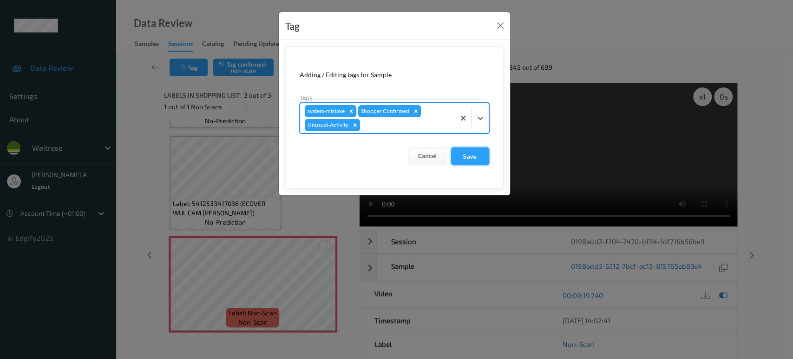
click at [476, 151] on button "Save" at bounding box center [470, 156] width 38 height 18
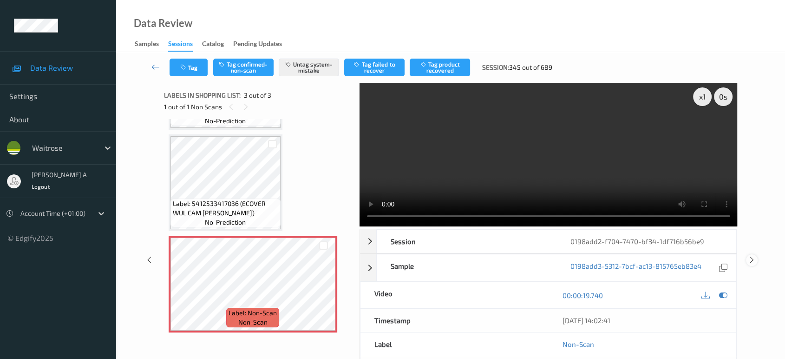
click at [751, 259] on icon at bounding box center [752, 260] width 8 height 8
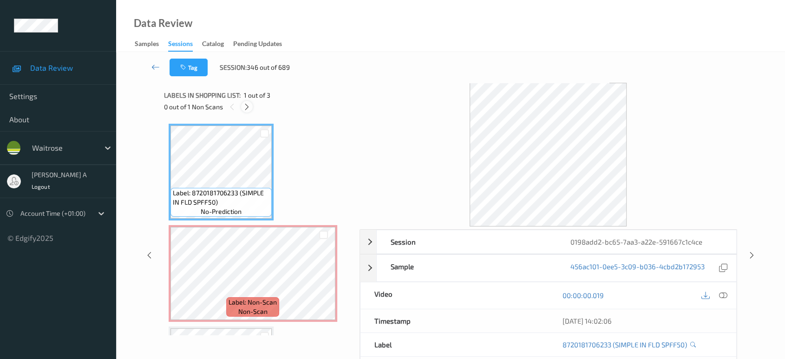
click at [250, 111] on div at bounding box center [247, 107] width 12 height 12
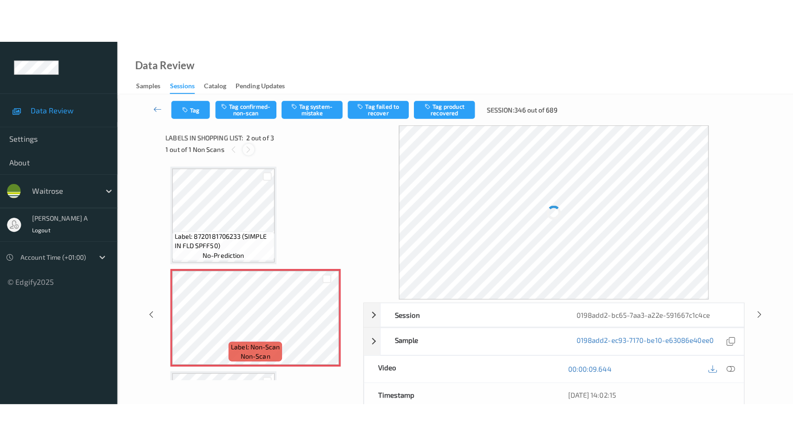
scroll to position [4, 0]
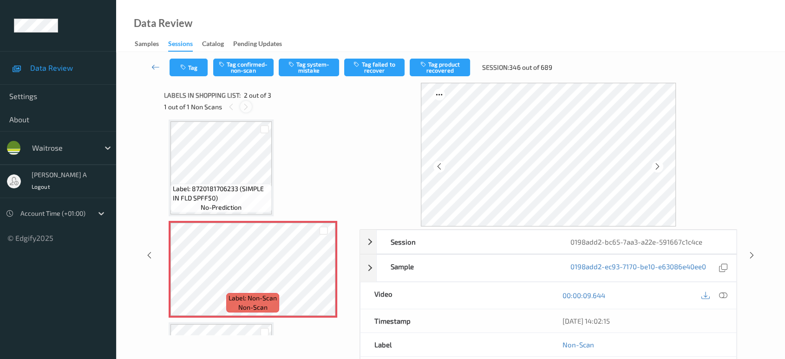
click at [245, 106] on icon at bounding box center [246, 107] width 8 height 8
click at [227, 108] on icon at bounding box center [231, 107] width 8 height 8
click at [322, 278] on icon at bounding box center [324, 277] width 8 height 8
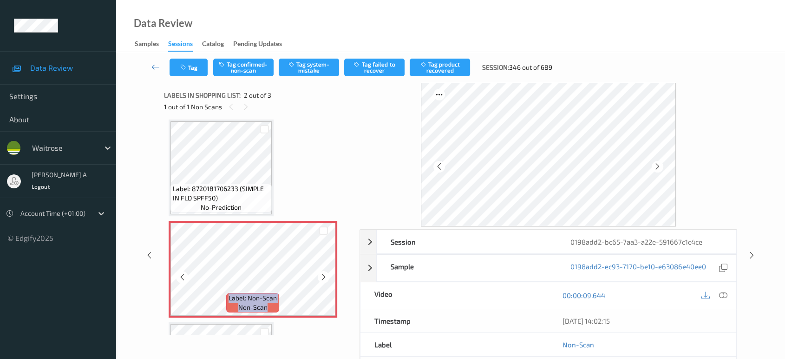
click at [322, 278] on icon at bounding box center [324, 277] width 8 height 8
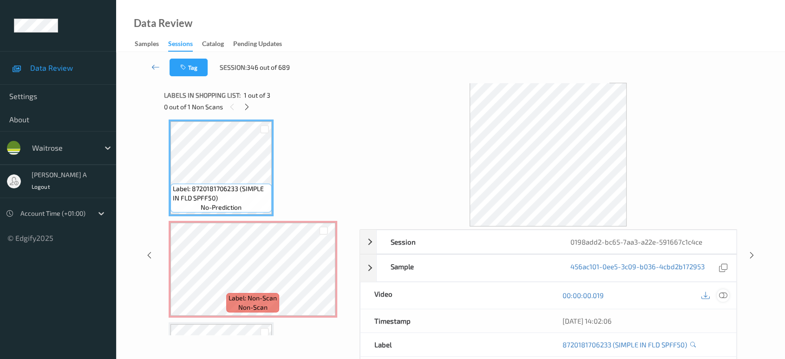
click at [724, 293] on icon at bounding box center [723, 295] width 8 height 8
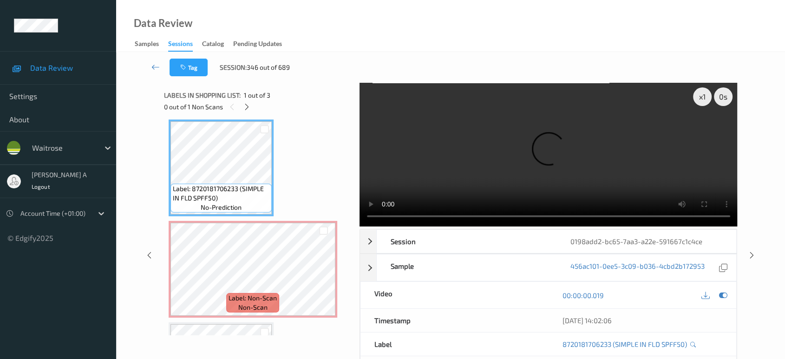
scroll to position [4, 0]
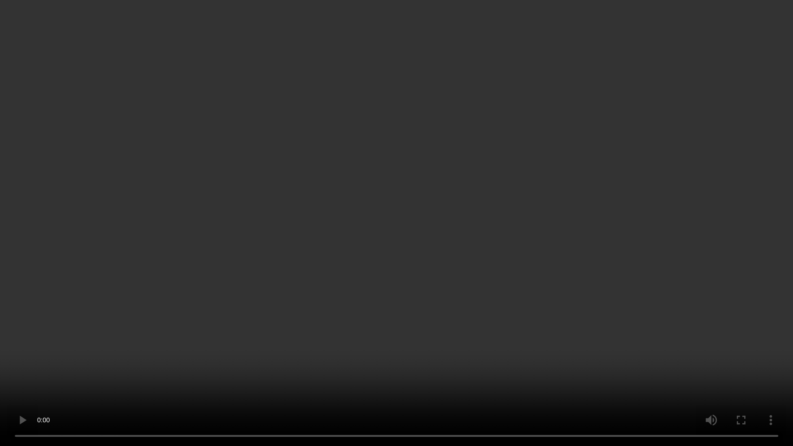
click at [373, 234] on video at bounding box center [396, 223] width 793 height 446
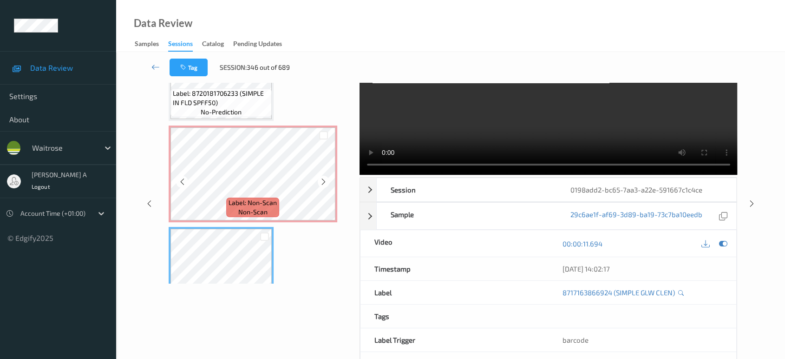
scroll to position [0, 0]
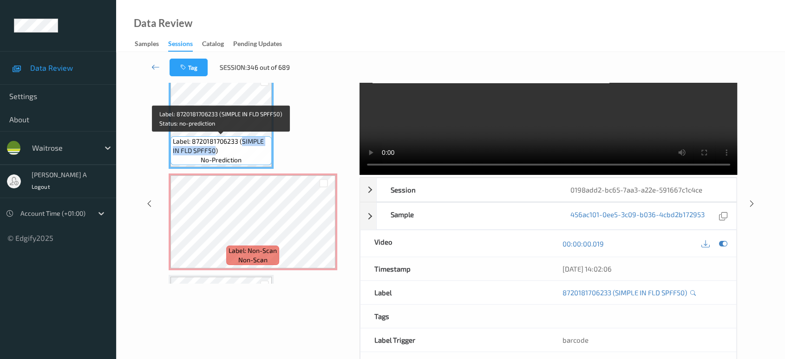
drag, startPoint x: 241, startPoint y: 140, endPoint x: 214, endPoint y: 150, distance: 29.1
click at [214, 150] on span "Label: 8720181706233 (SIMPLE IN FLD SPFF50)" at bounding box center [221, 146] width 97 height 19
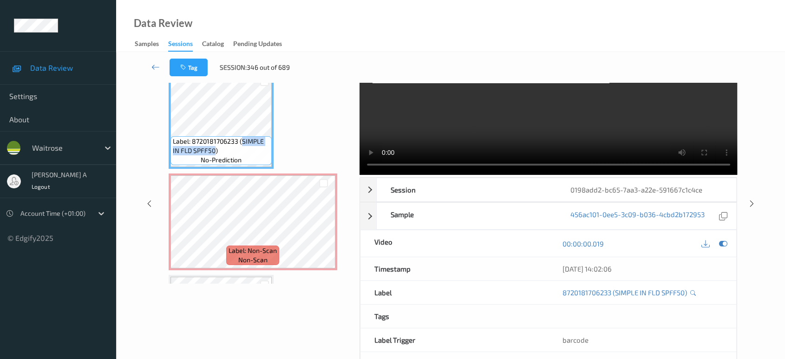
copy span "SIMPLE IN FLD SPFF50"
click at [322, 230] on icon at bounding box center [324, 229] width 8 height 8
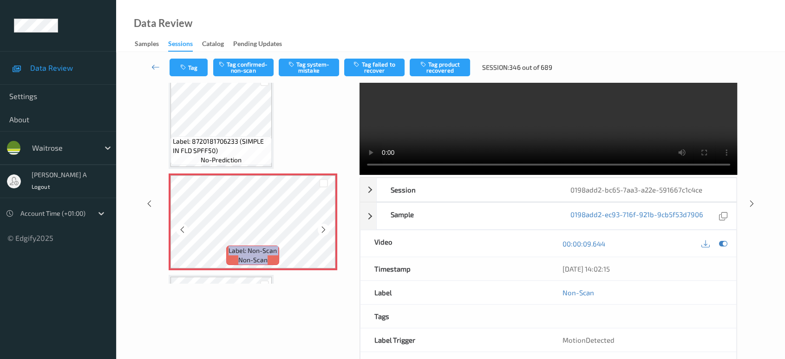
click at [322, 230] on icon at bounding box center [324, 229] width 8 height 8
click at [305, 71] on button "Tag system-mistake" at bounding box center [309, 68] width 60 height 18
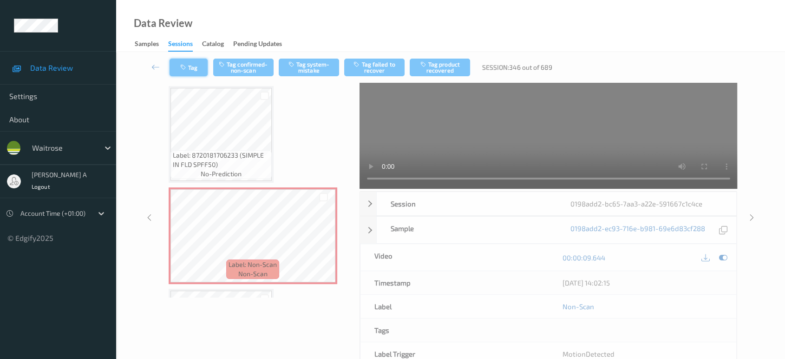
scroll to position [13, 0]
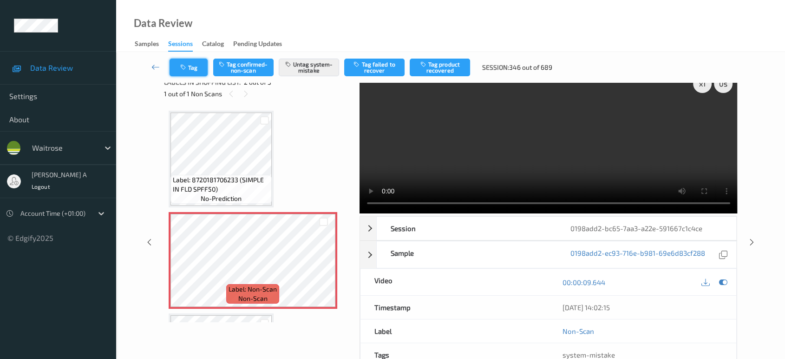
click at [196, 70] on button "Tag" at bounding box center [189, 68] width 38 height 18
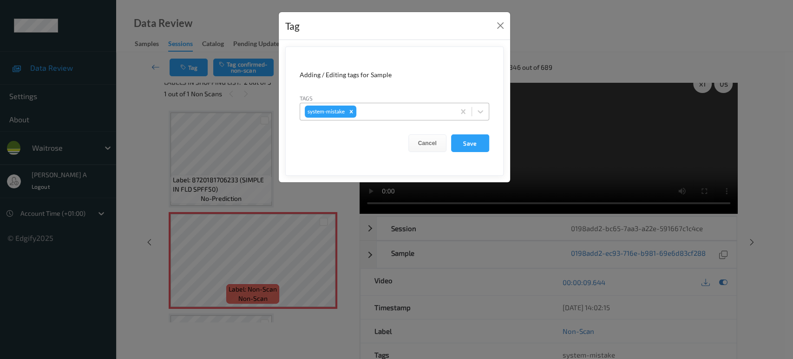
click at [407, 111] on div at bounding box center [404, 111] width 92 height 11
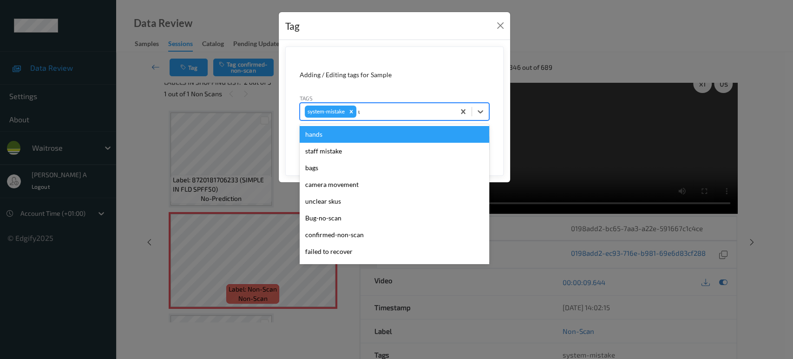
type input "un"
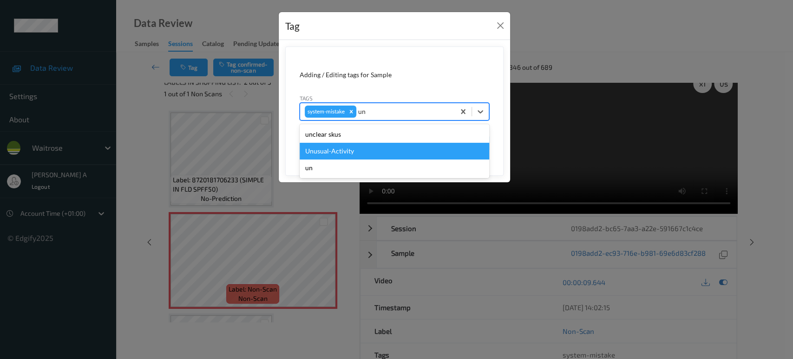
click at [372, 157] on div "Unusual-Activity" at bounding box center [395, 151] width 190 height 17
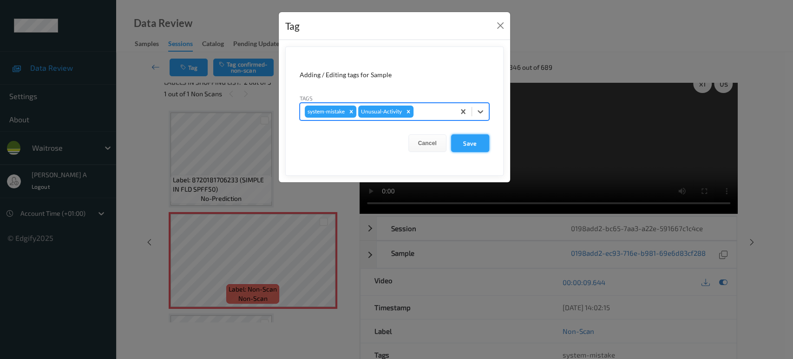
click at [477, 142] on button "Save" at bounding box center [470, 143] width 38 height 18
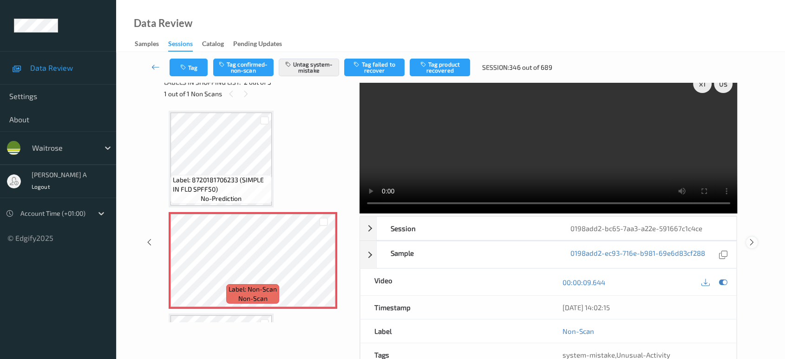
click at [752, 238] on icon at bounding box center [752, 242] width 8 height 8
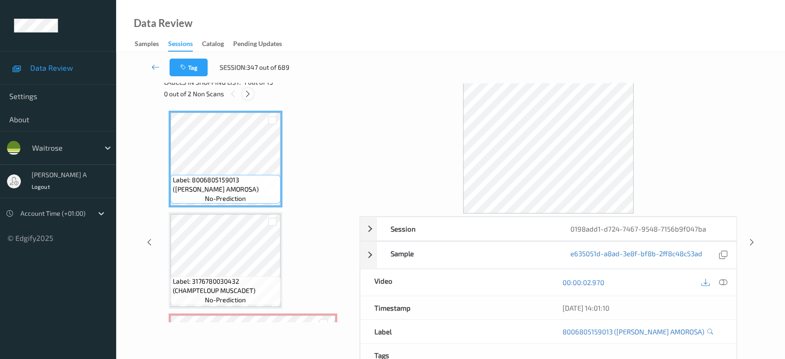
click at [250, 95] on icon at bounding box center [248, 94] width 8 height 8
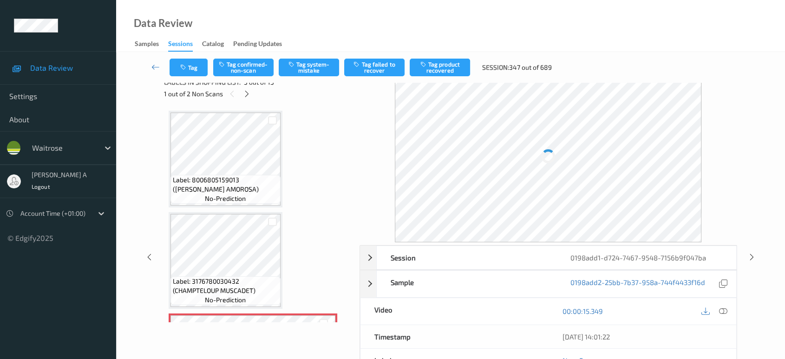
scroll to position [105, 0]
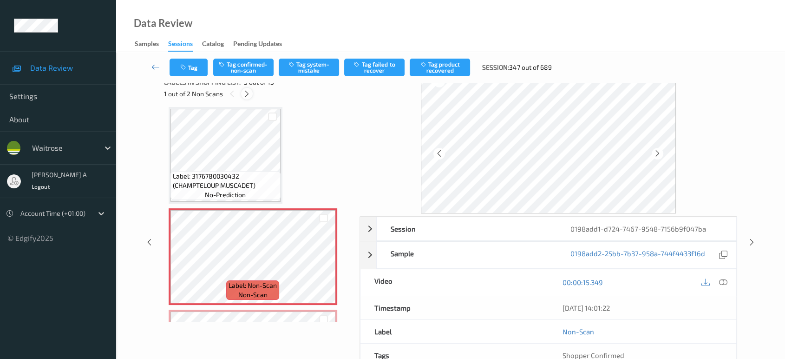
click at [245, 88] on div at bounding box center [247, 94] width 12 height 12
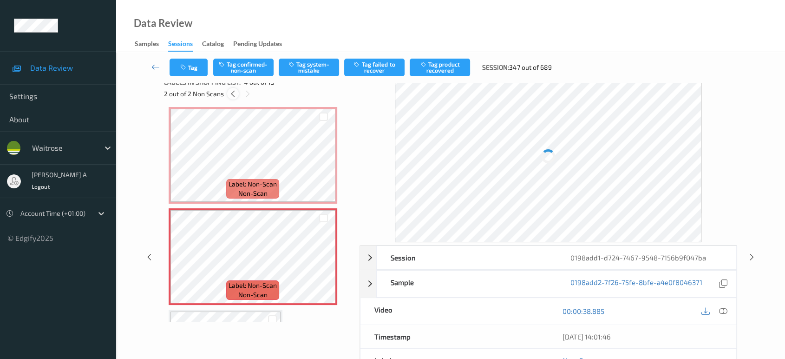
click at [231, 93] on icon at bounding box center [233, 94] width 8 height 8
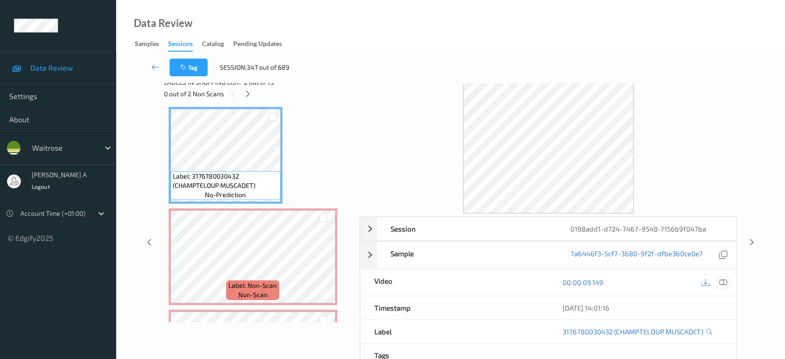
click at [722, 281] on icon at bounding box center [723, 282] width 8 height 8
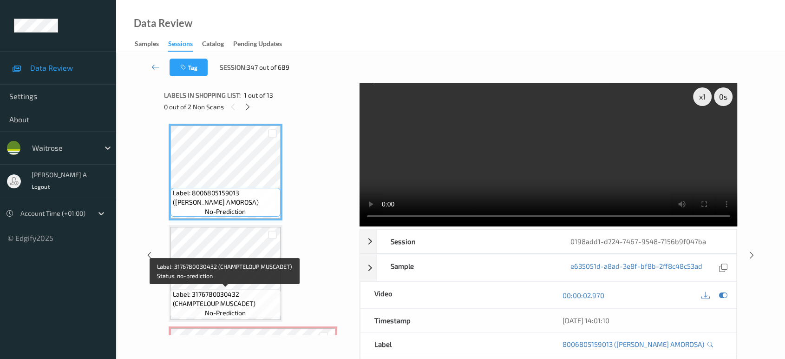
scroll to position [155, 0]
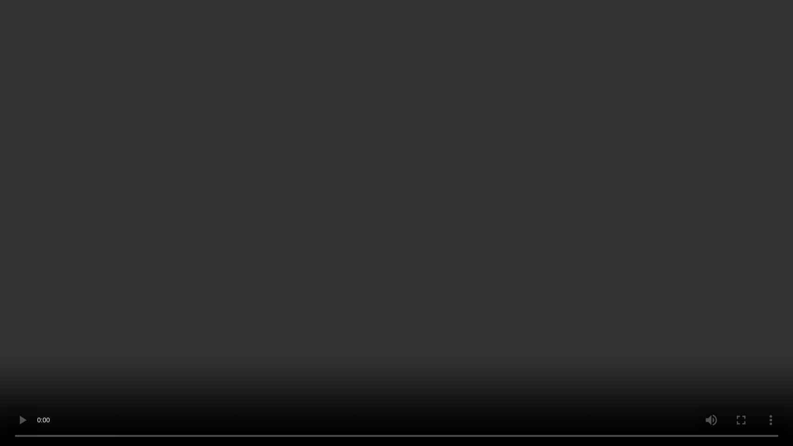
click at [360, 231] on video at bounding box center [396, 223] width 793 height 446
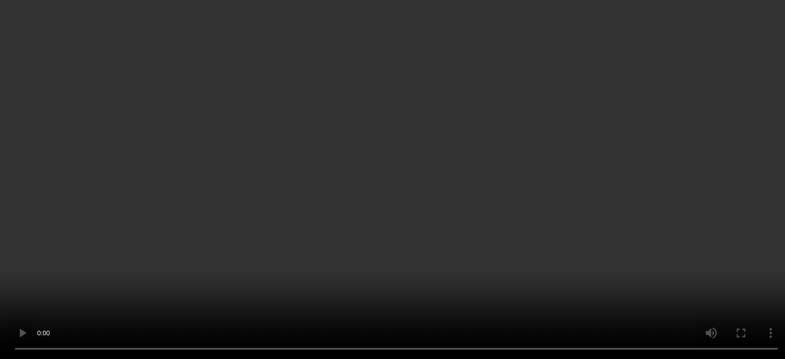
scroll to position [52, 0]
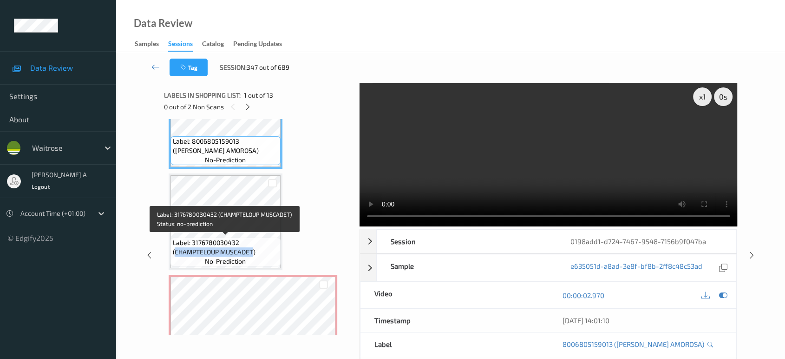
drag, startPoint x: 176, startPoint y: 250, endPoint x: 253, endPoint y: 254, distance: 77.2
click at [253, 254] on span "Label: 3176780030432 (CHAMPTELOUP MUSCADET)" at bounding box center [225, 247] width 105 height 19
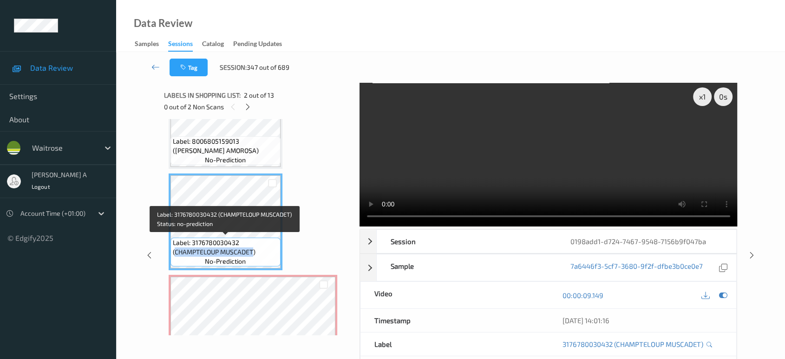
copy span "CHAMPTELOUP MUSCADET"
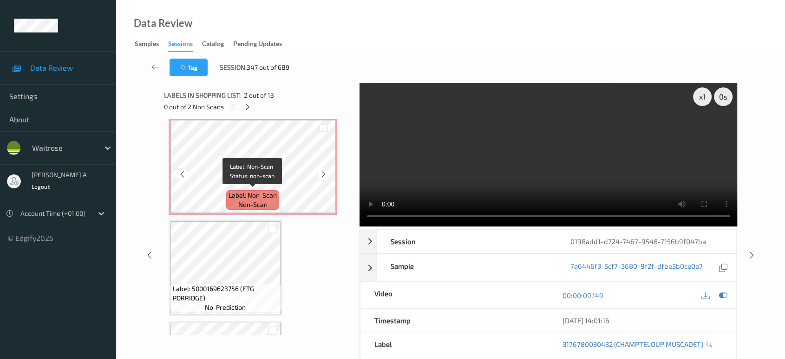
scroll to position [361, 0]
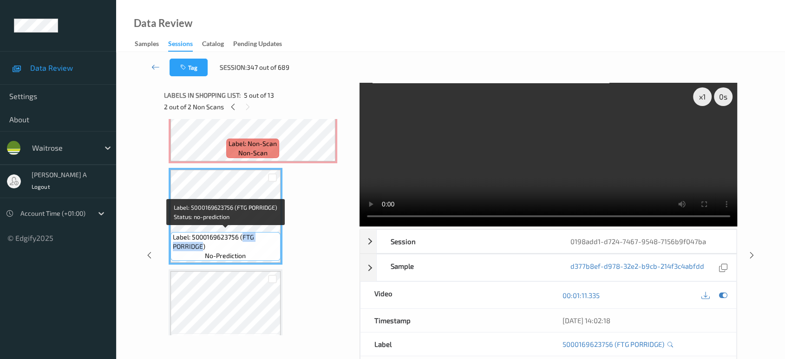
drag, startPoint x: 242, startPoint y: 233, endPoint x: 202, endPoint y: 247, distance: 41.7
click at [202, 247] on span "Label: 5000169623756 (FTG PORRIDGE)" at bounding box center [225, 241] width 105 height 19
copy span "FTG PORRIDGE"
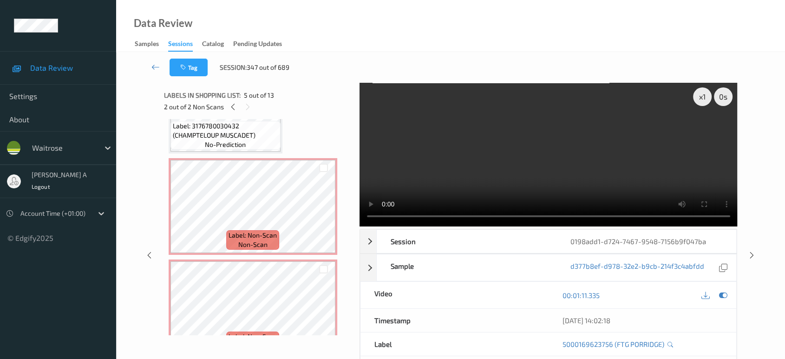
scroll to position [103, 0]
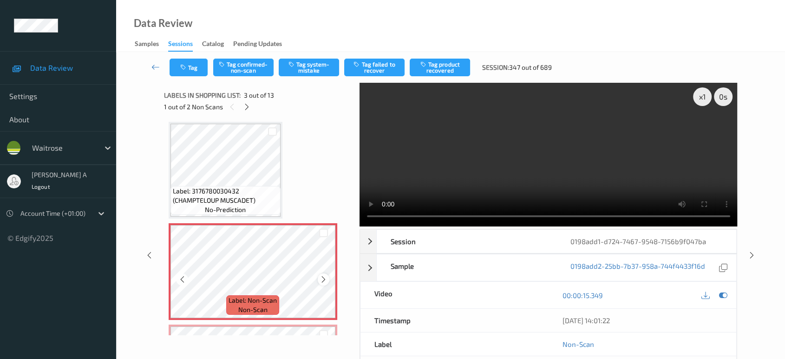
click at [328, 277] on div at bounding box center [324, 279] width 12 height 12
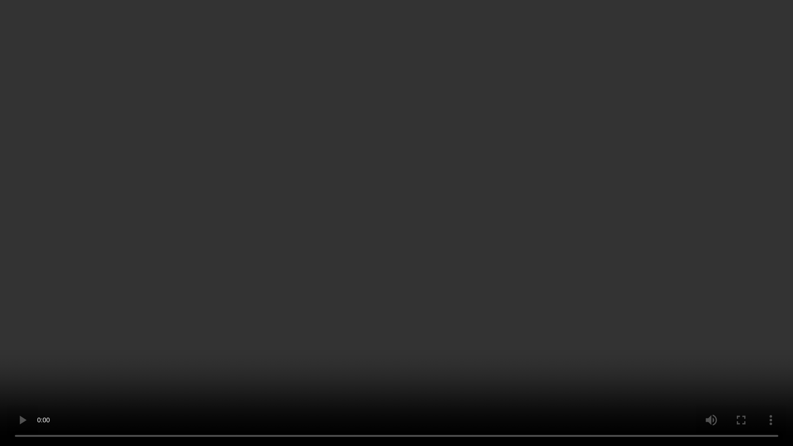
click at [348, 200] on video at bounding box center [396, 223] width 793 height 446
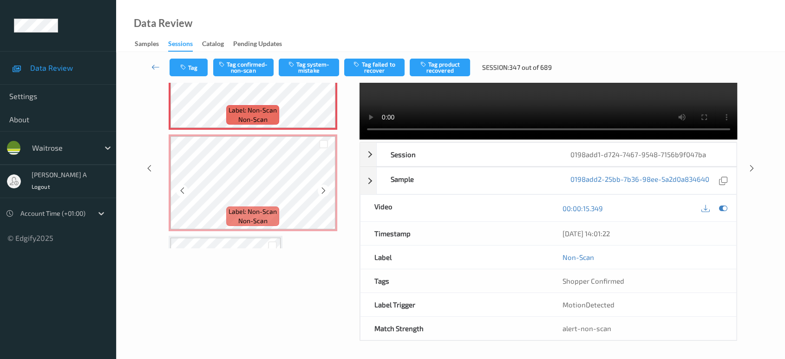
scroll to position [155, 0]
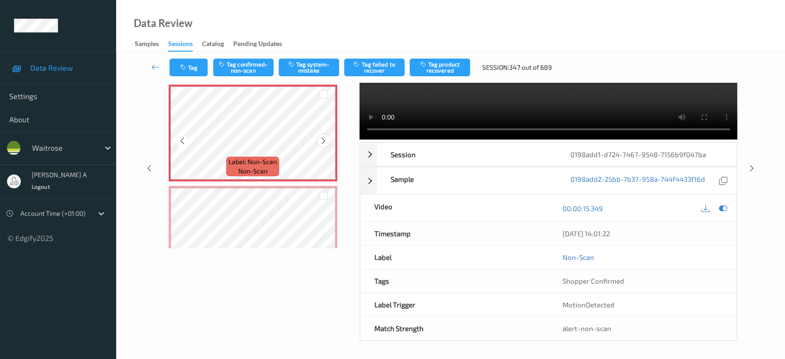
click at [326, 139] on icon at bounding box center [324, 141] width 8 height 8
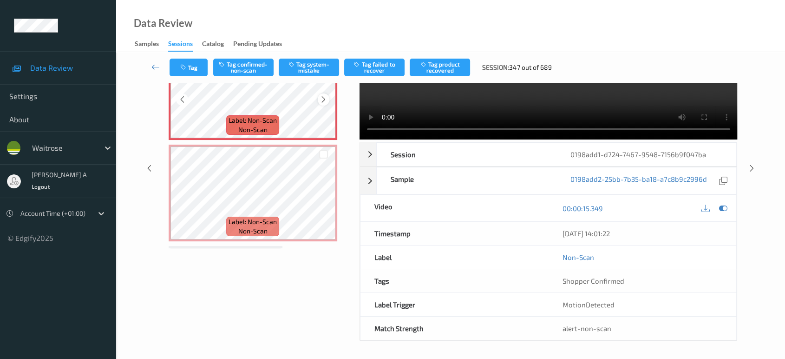
scroll to position [258, 0]
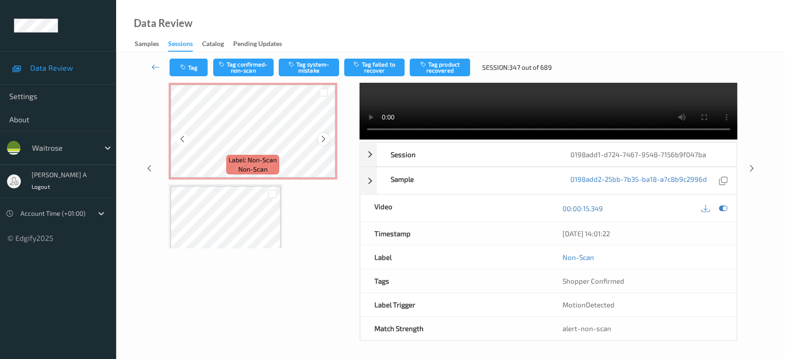
click at [320, 136] on icon at bounding box center [324, 139] width 8 height 8
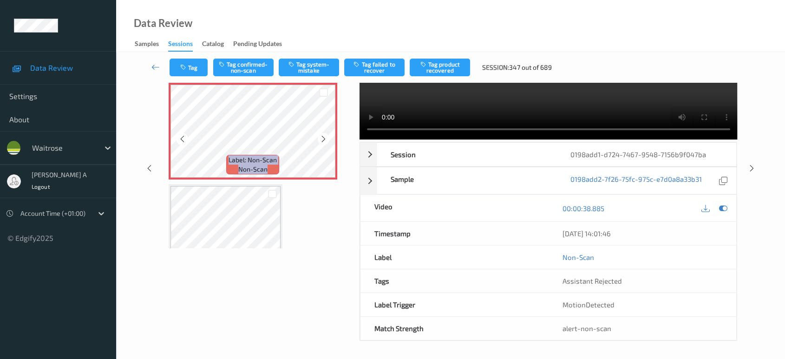
click at [320, 136] on icon at bounding box center [324, 139] width 8 height 8
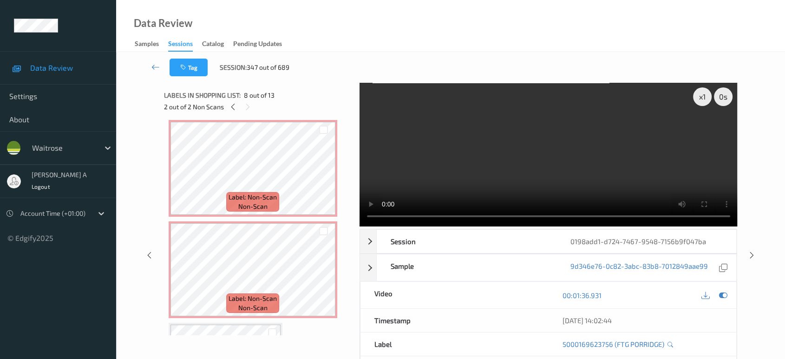
scroll to position [155, 0]
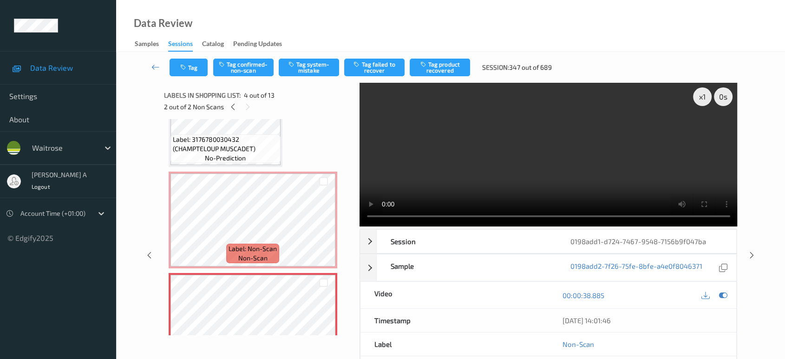
click at [545, 156] on video at bounding box center [549, 155] width 378 height 144
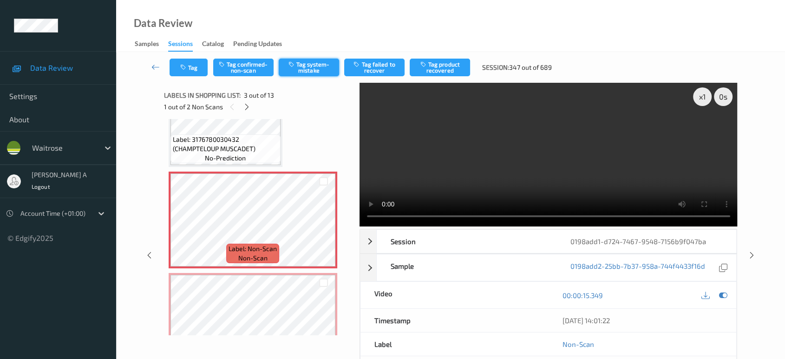
click at [295, 67] on icon "button" at bounding box center [293, 64] width 8 height 7
click at [193, 71] on button "Tag" at bounding box center [189, 68] width 38 height 18
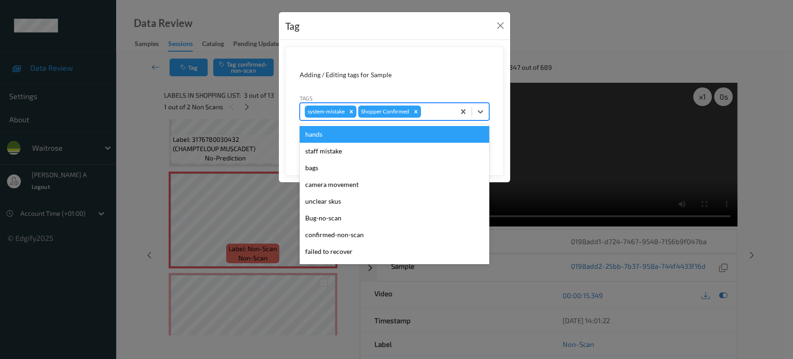
click at [443, 112] on div at bounding box center [436, 111] width 27 height 11
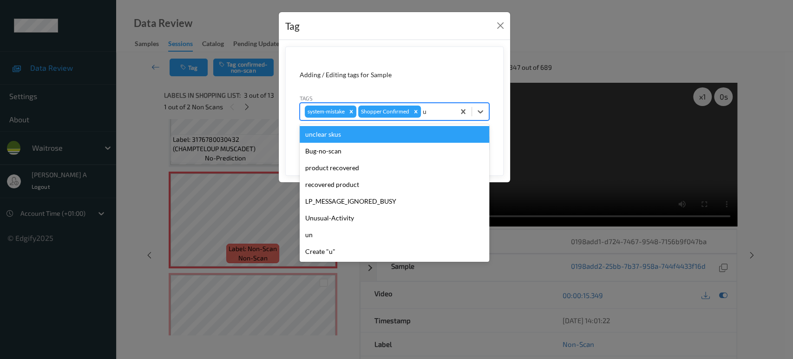
type input "un"
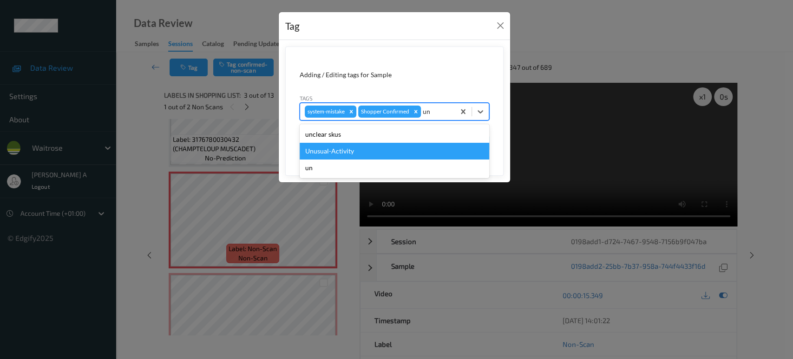
click at [383, 147] on div "Unusual-Activity" at bounding box center [395, 151] width 190 height 17
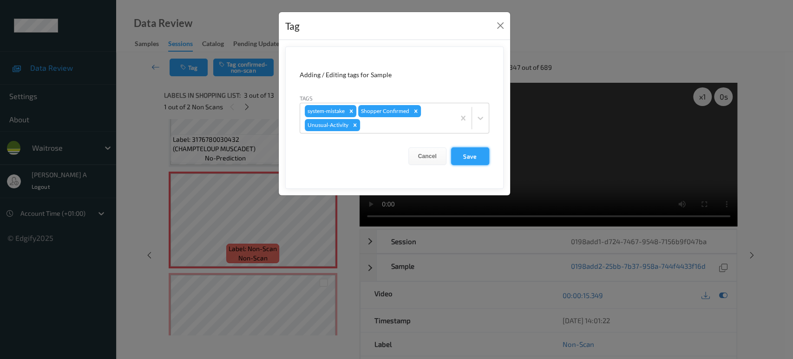
click at [469, 161] on button "Save" at bounding box center [470, 156] width 38 height 18
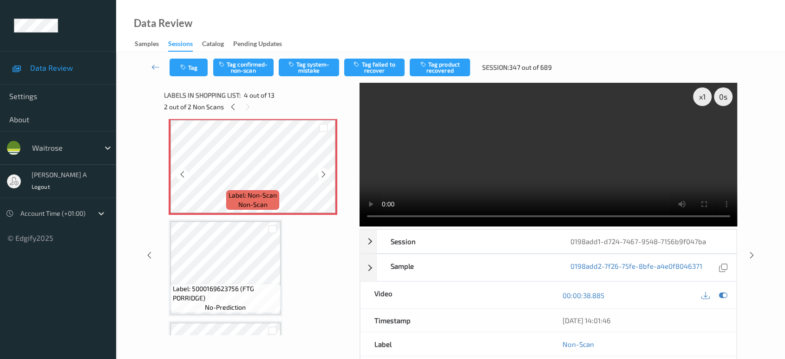
scroll to position [361, 0]
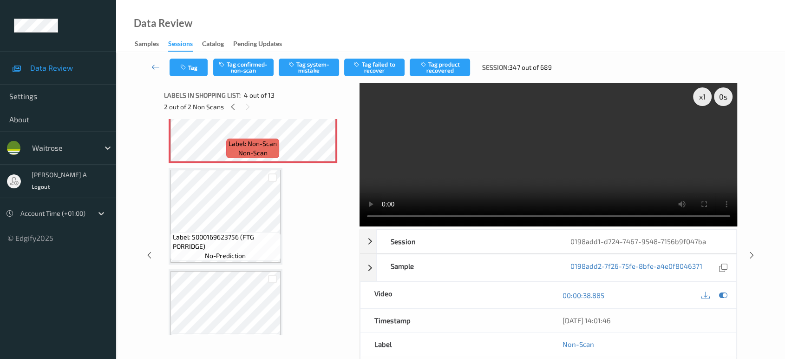
click at [438, 171] on video at bounding box center [549, 155] width 378 height 144
click at [308, 69] on button "Tag system-mistake" at bounding box center [309, 68] width 60 height 18
click at [316, 73] on button "Untag system-mistake" at bounding box center [309, 68] width 60 height 18
click at [253, 67] on button "Tag confirmed-non-scan" at bounding box center [243, 68] width 60 height 18
click at [455, 69] on button "Tag product recovered" at bounding box center [440, 68] width 60 height 18
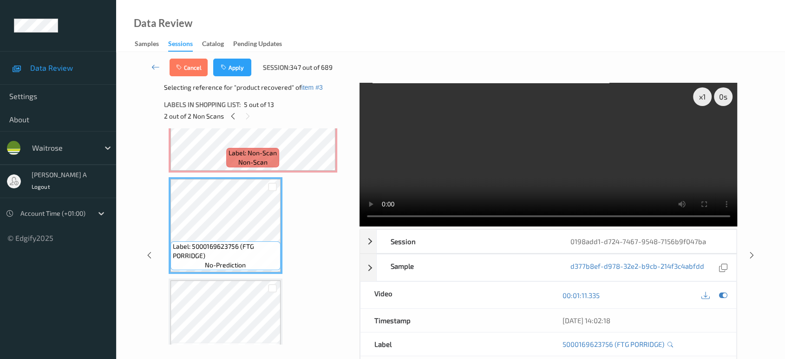
scroll to position [413, 0]
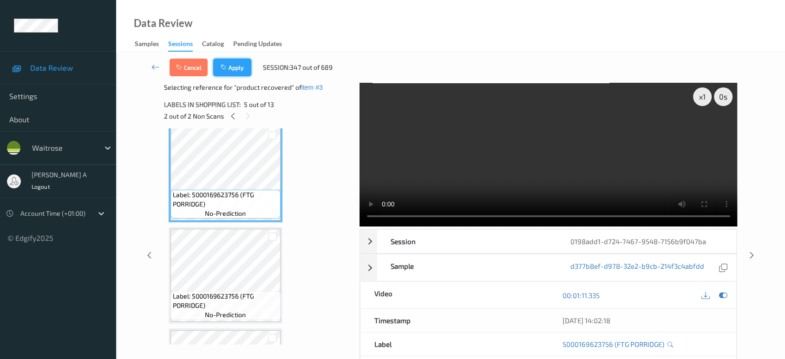
click at [228, 70] on icon "button" at bounding box center [225, 67] width 8 height 7
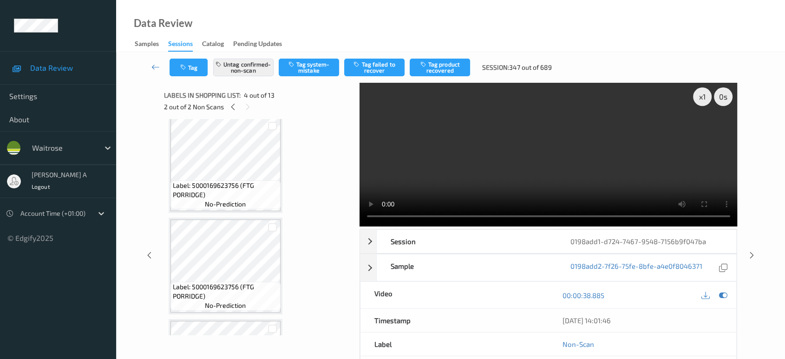
scroll to position [206, 0]
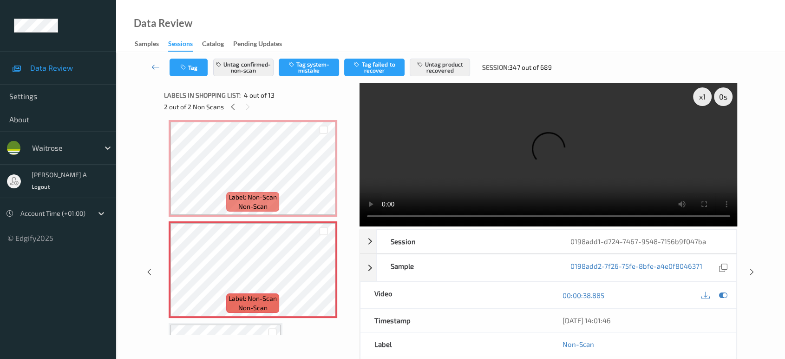
drag, startPoint x: 753, startPoint y: 271, endPoint x: 479, endPoint y: 24, distance: 368.7
click at [753, 271] on icon at bounding box center [752, 272] width 8 height 8
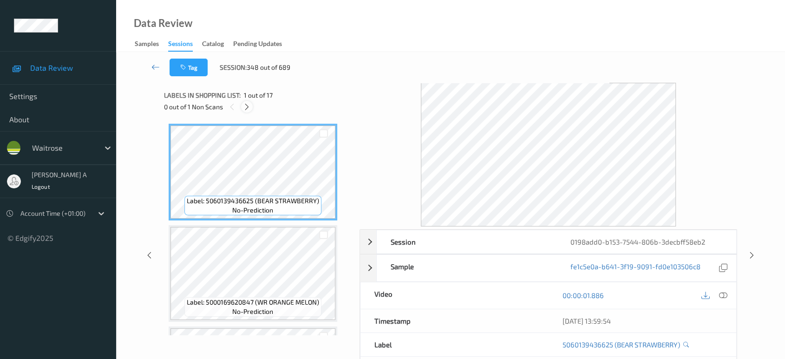
click at [249, 107] on icon at bounding box center [247, 107] width 8 height 8
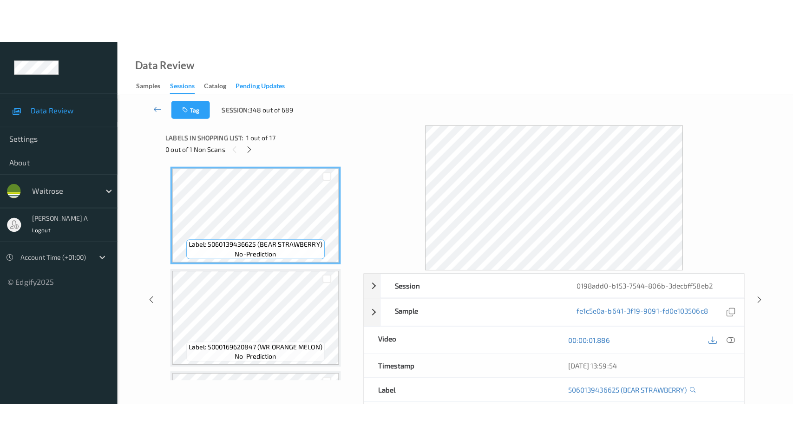
scroll to position [1503, 0]
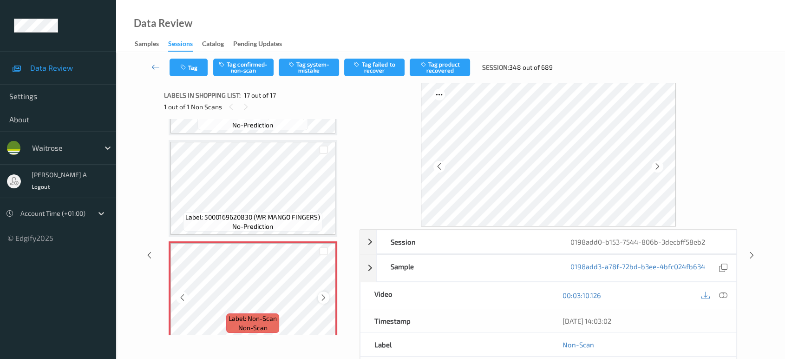
click at [323, 293] on icon at bounding box center [324, 297] width 8 height 8
click at [725, 293] on icon at bounding box center [723, 295] width 8 height 8
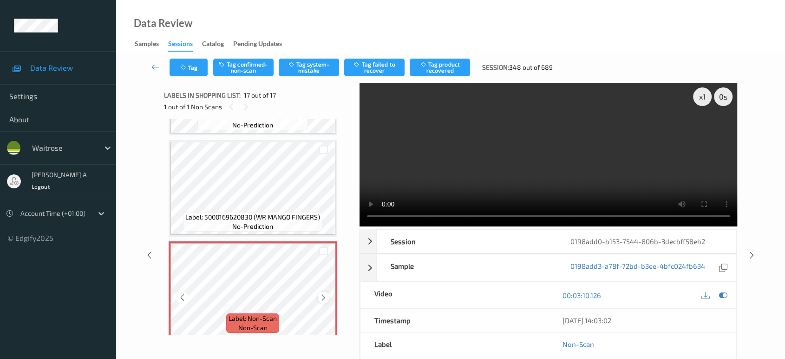
click at [326, 293] on icon at bounding box center [324, 297] width 8 height 8
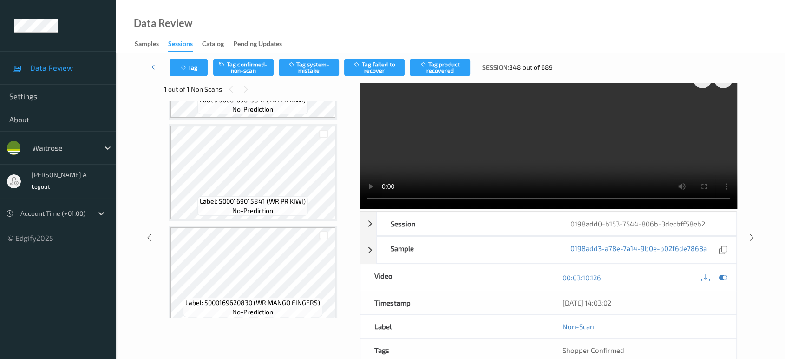
scroll to position [0, 0]
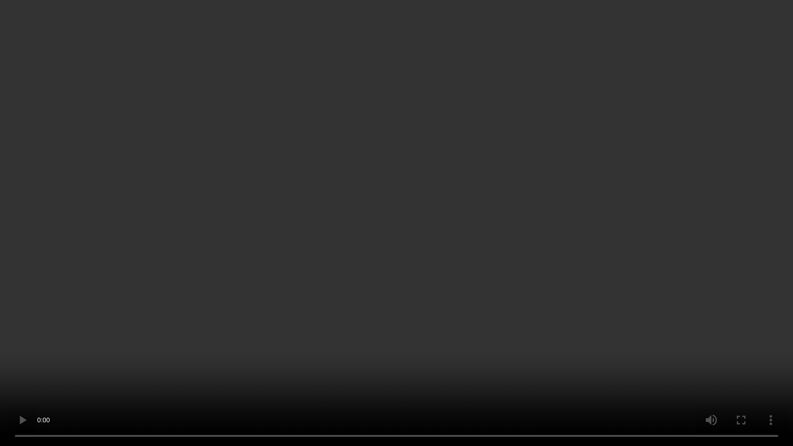
click at [405, 239] on video at bounding box center [396, 223] width 793 height 446
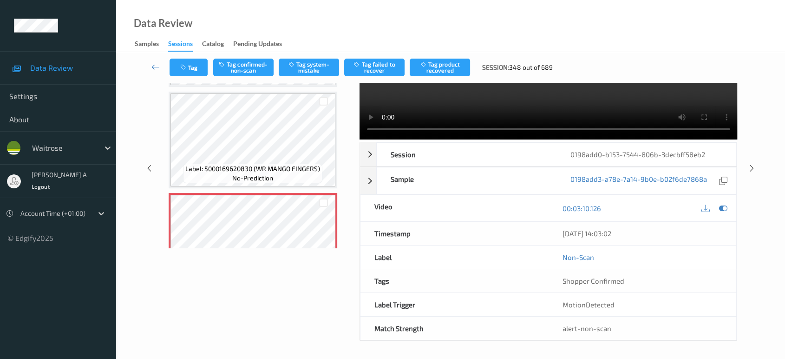
scroll to position [1503, 0]
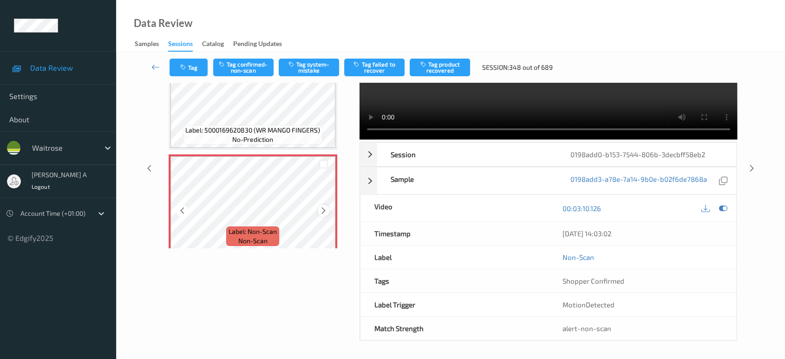
click at [327, 206] on icon at bounding box center [324, 210] width 8 height 8
click at [312, 72] on button "Tag system-mistake" at bounding box center [309, 68] width 60 height 18
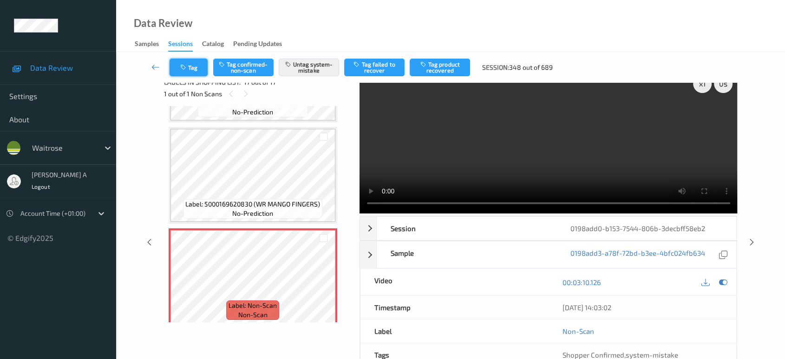
click at [202, 66] on button "Tag" at bounding box center [189, 68] width 38 height 18
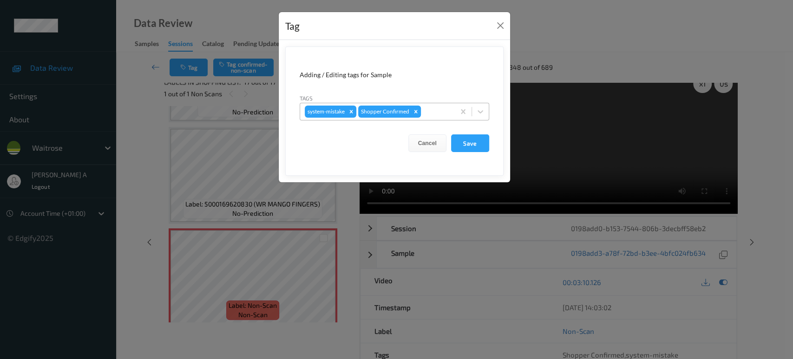
click at [438, 114] on div at bounding box center [436, 111] width 27 height 11
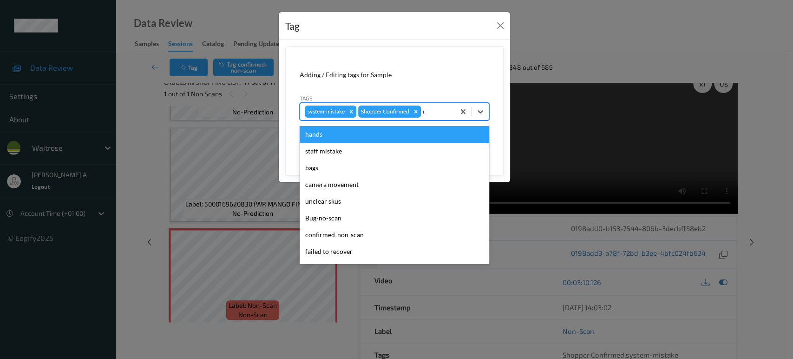
type input "un"
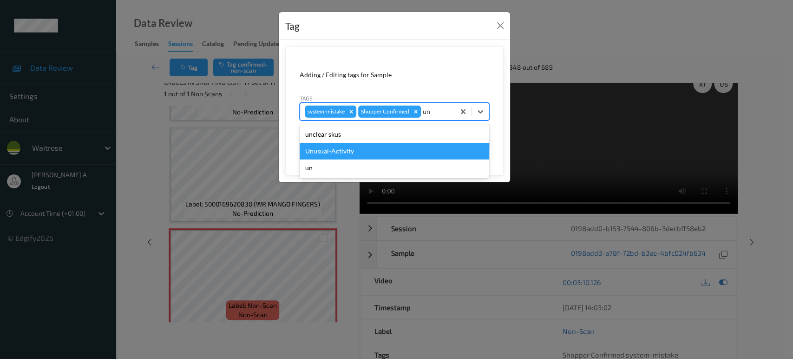
click at [406, 144] on div "Unusual-Activity" at bounding box center [395, 151] width 190 height 17
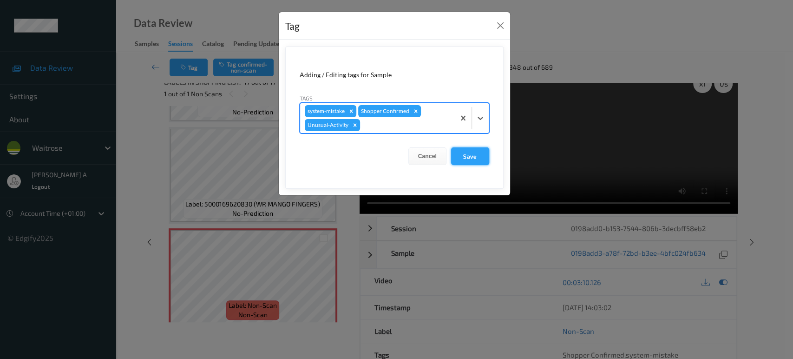
click at [483, 160] on button "Save" at bounding box center [470, 156] width 38 height 18
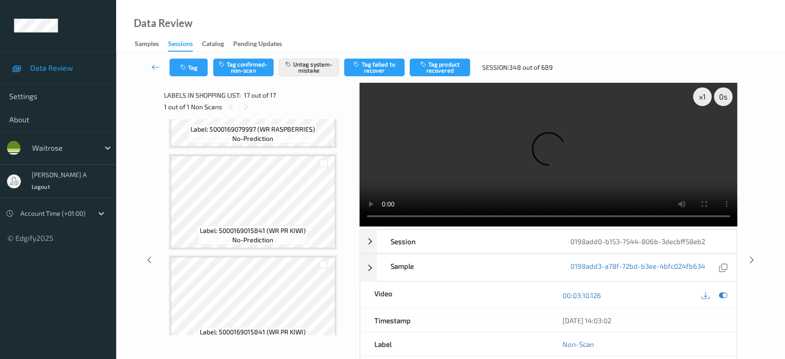
scroll to position [1245, 0]
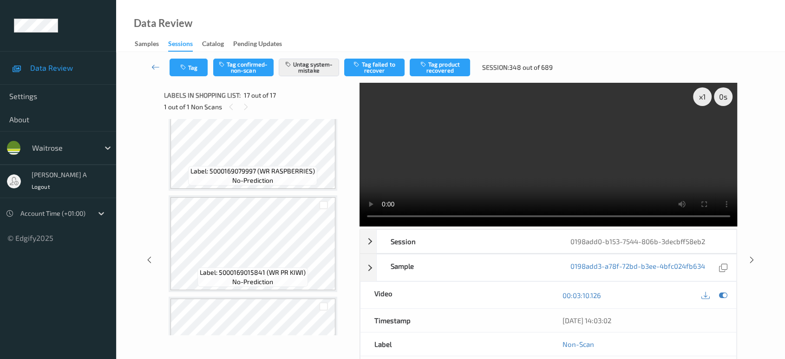
drag, startPoint x: 248, startPoint y: 108, endPoint x: 239, endPoint y: 106, distance: 8.6
click at [248, 108] on icon at bounding box center [246, 107] width 8 height 8
click at [232, 105] on icon at bounding box center [231, 107] width 8 height 8
click at [751, 256] on icon at bounding box center [752, 260] width 8 height 8
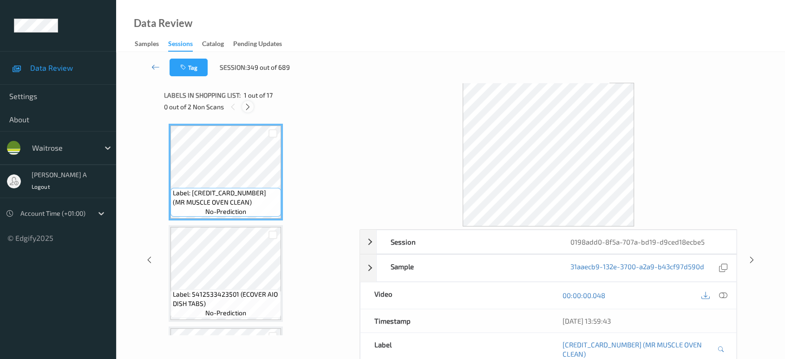
click at [249, 109] on icon at bounding box center [248, 107] width 8 height 8
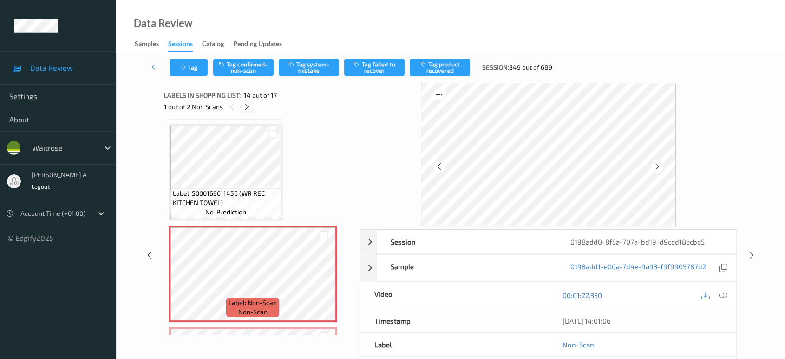
click at [249, 109] on icon at bounding box center [247, 107] width 8 height 8
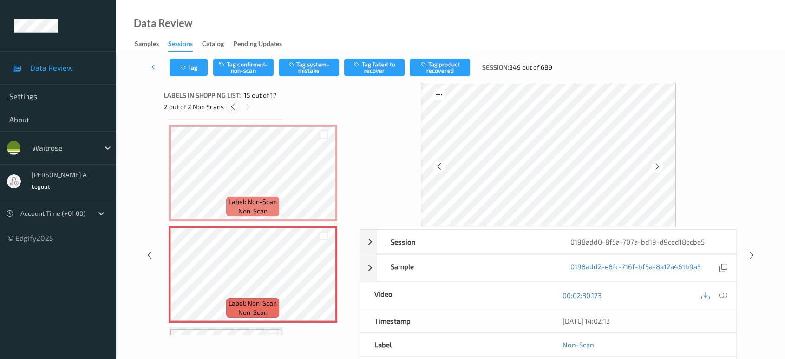
click at [230, 107] on icon at bounding box center [233, 107] width 8 height 8
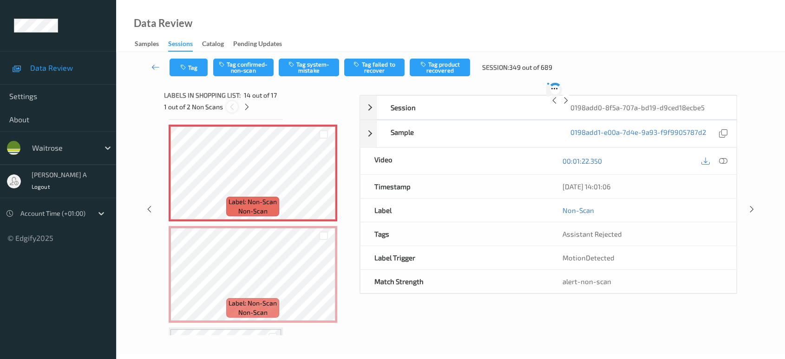
scroll to position [1215, 0]
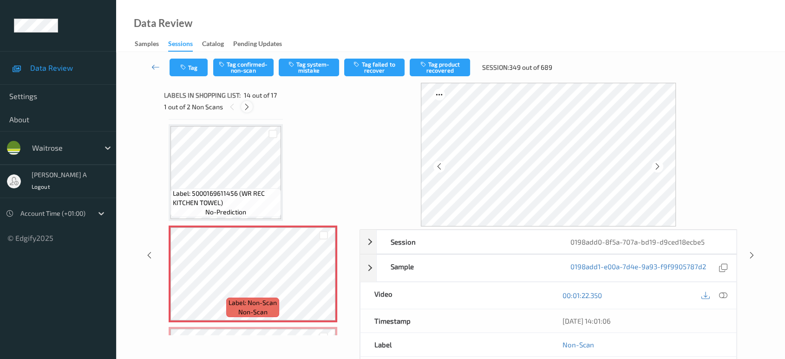
click at [245, 105] on icon at bounding box center [247, 107] width 8 height 8
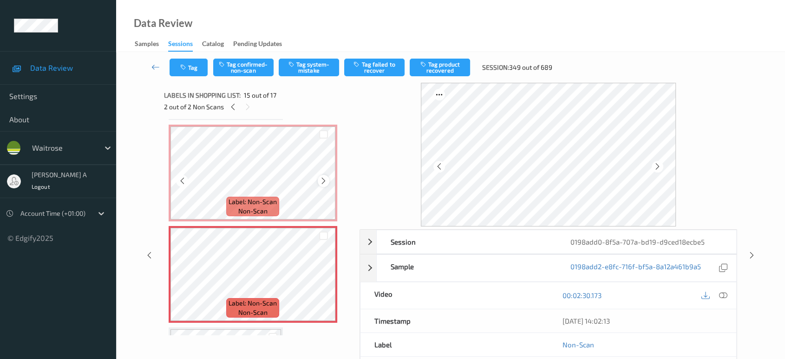
click at [320, 177] on icon at bounding box center [324, 181] width 8 height 8
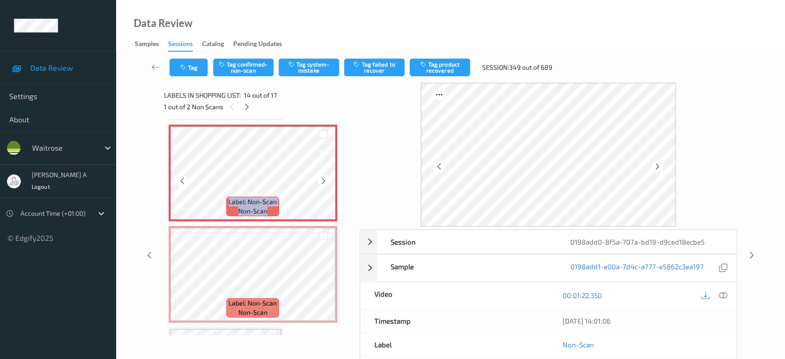
click at [320, 177] on icon at bounding box center [324, 181] width 8 height 8
click at [659, 165] on icon at bounding box center [658, 166] width 8 height 8
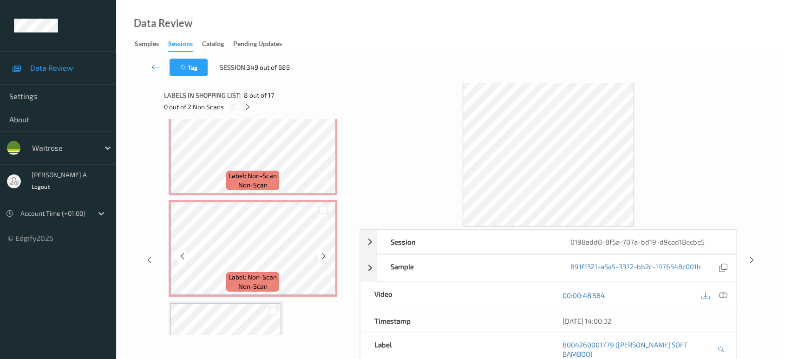
scroll to position [1290, 0]
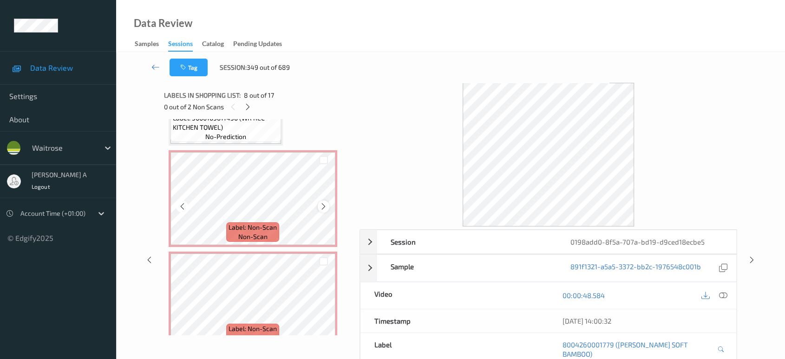
click at [323, 202] on icon at bounding box center [324, 206] width 8 height 8
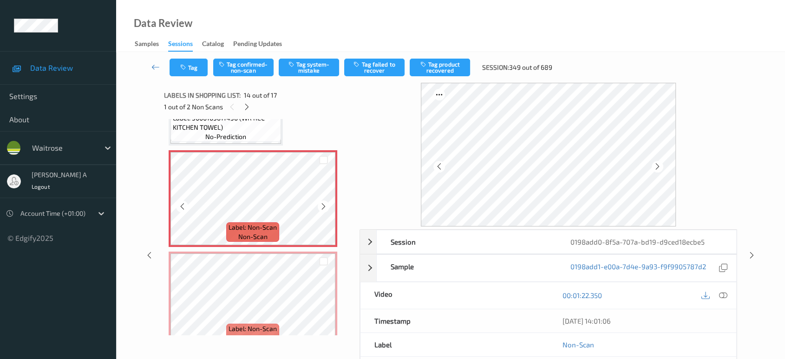
click at [323, 202] on icon at bounding box center [324, 206] width 8 height 8
click at [724, 293] on icon at bounding box center [723, 295] width 8 height 8
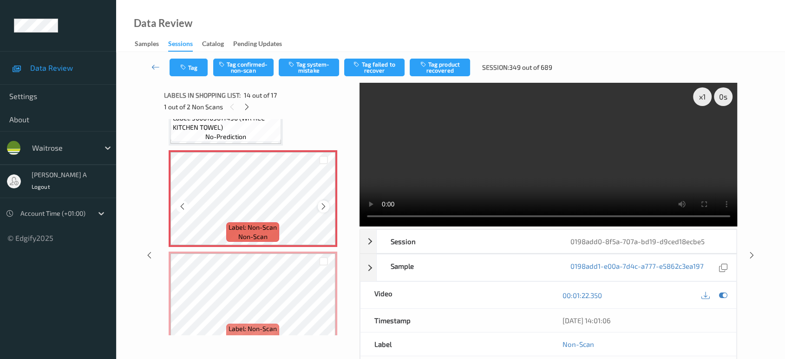
click at [327, 203] on icon at bounding box center [324, 206] width 8 height 8
click at [324, 303] on icon at bounding box center [324, 307] width 8 height 8
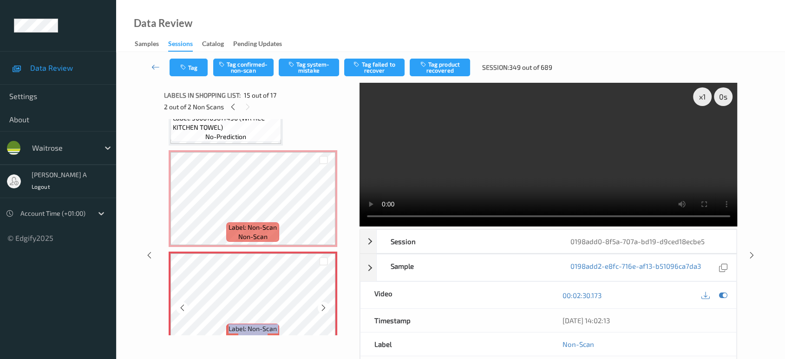
click at [324, 303] on icon at bounding box center [324, 307] width 8 height 8
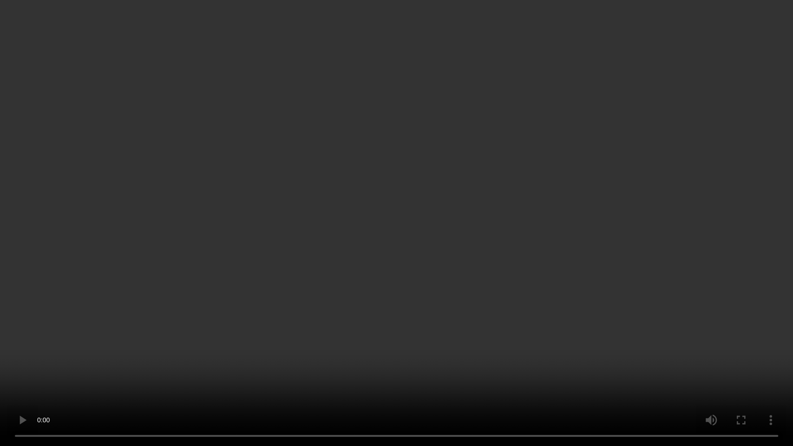
click at [452, 257] on video at bounding box center [396, 223] width 793 height 446
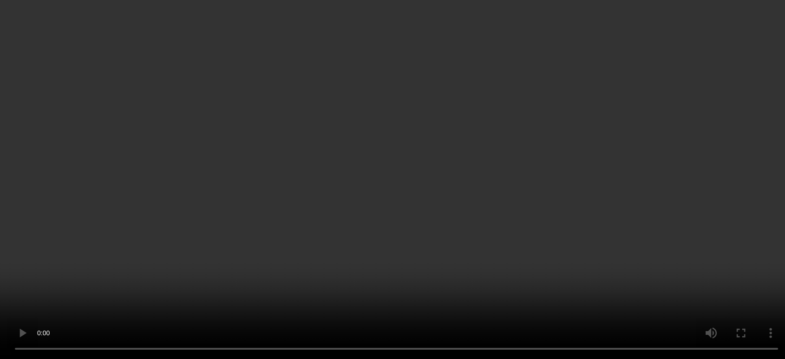
scroll to position [0, 0]
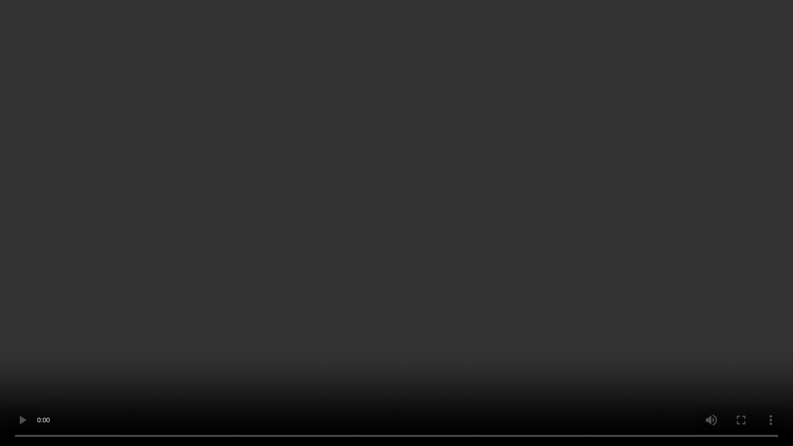
click at [268, 342] on video at bounding box center [396, 223] width 793 height 446
click at [446, 195] on video at bounding box center [396, 223] width 793 height 446
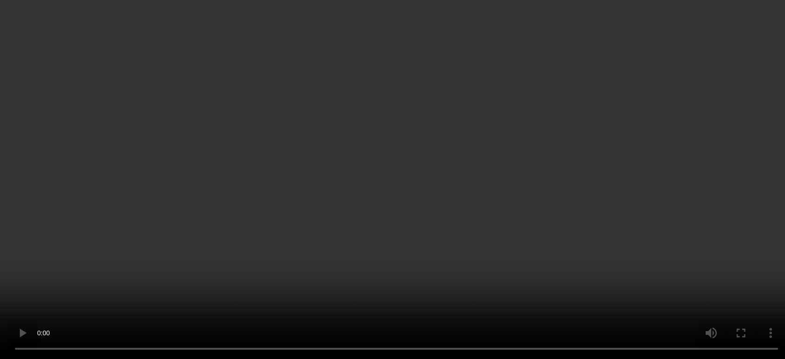
scroll to position [1290, 0]
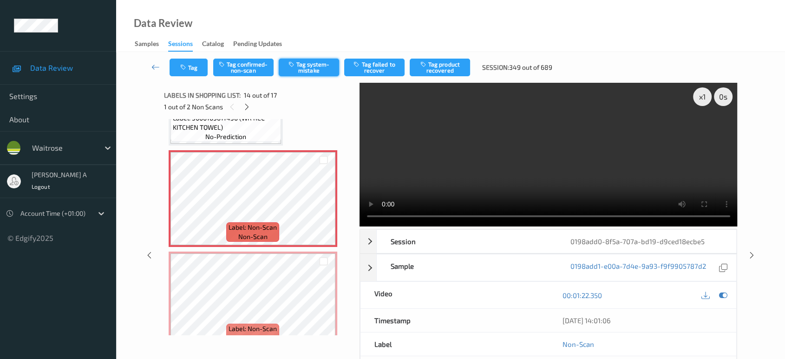
click at [313, 66] on button "Tag system-mistake" at bounding box center [309, 68] width 60 height 18
click at [189, 68] on button "Tag" at bounding box center [189, 68] width 38 height 18
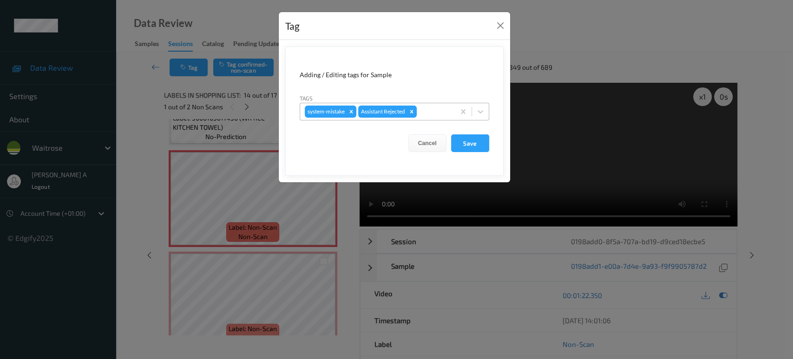
click at [436, 106] on div at bounding box center [435, 111] width 32 height 11
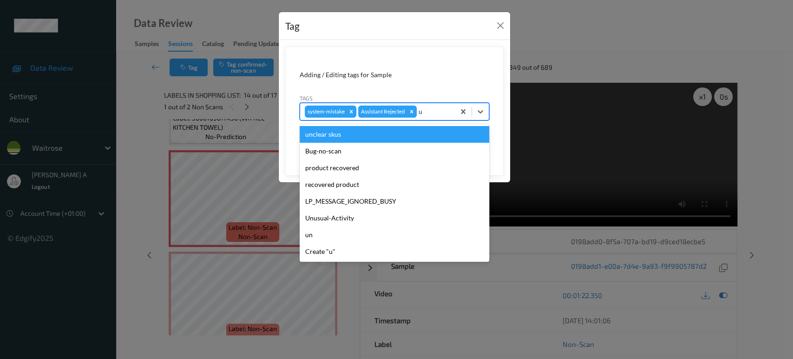
type input "un"
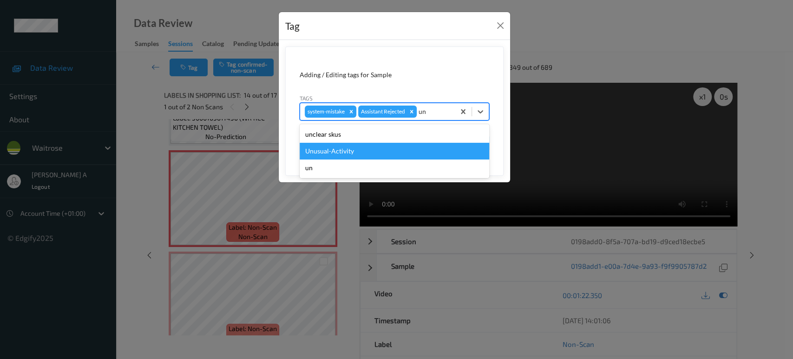
click at [379, 151] on div "Unusual-Activity" at bounding box center [395, 151] width 190 height 17
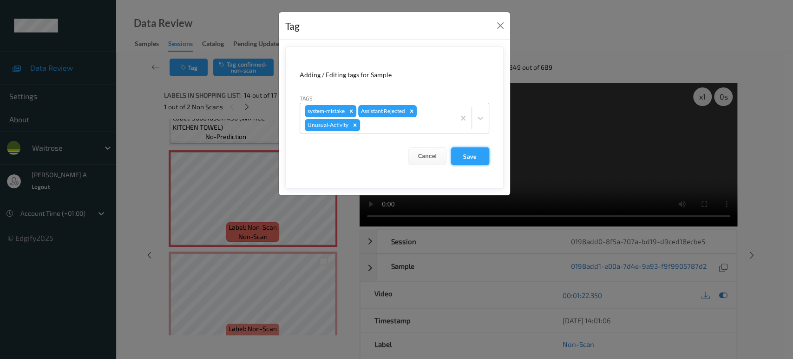
click at [465, 155] on button "Save" at bounding box center [470, 156] width 38 height 18
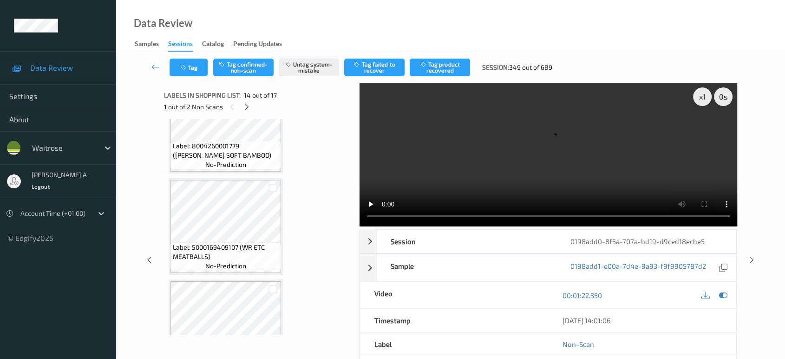
scroll to position [774, 0]
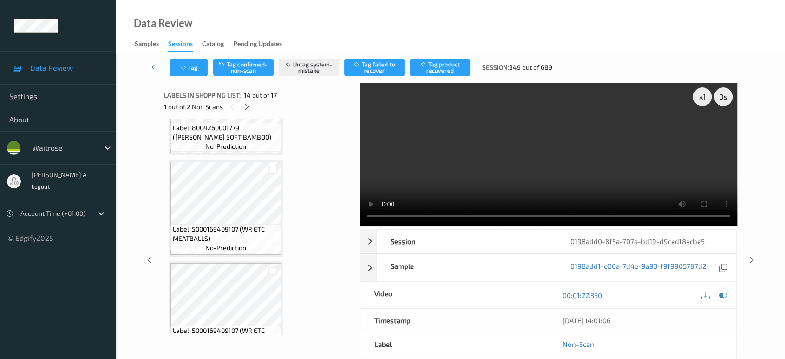
click at [722, 296] on icon at bounding box center [723, 295] width 8 height 8
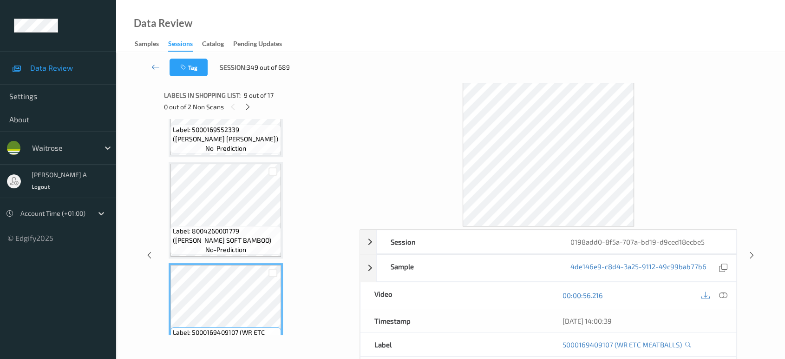
scroll to position [619, 0]
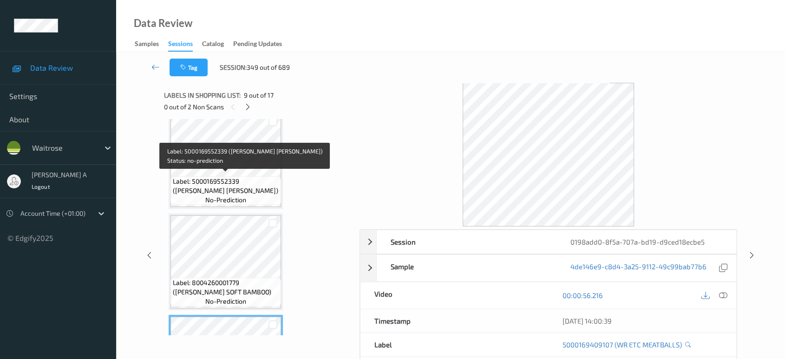
click at [216, 177] on span "Label: 5000169552339 ([PERSON_NAME] [PERSON_NAME])" at bounding box center [226, 186] width 106 height 19
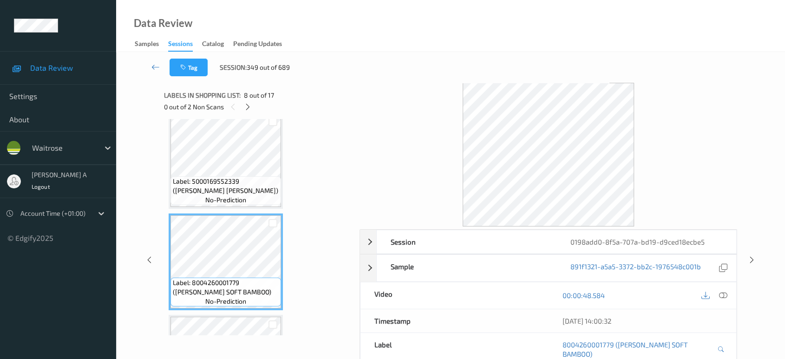
scroll to position [671, 0]
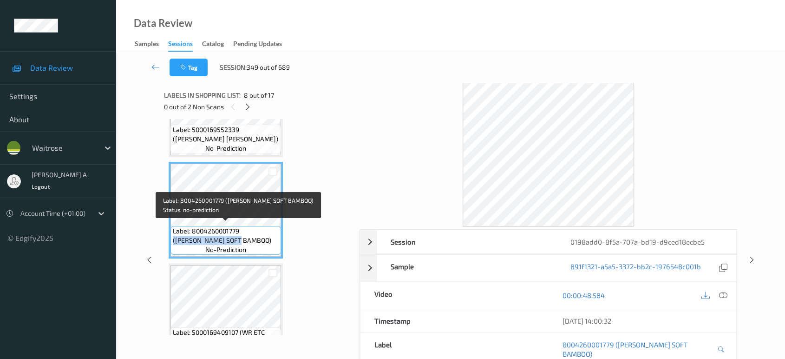
drag, startPoint x: 242, startPoint y: 227, endPoint x: 215, endPoint y: 236, distance: 28.2
click at [215, 236] on span "Label: 8004260001779 ([PERSON_NAME] SOFT BAMBOO)" at bounding box center [226, 235] width 106 height 19
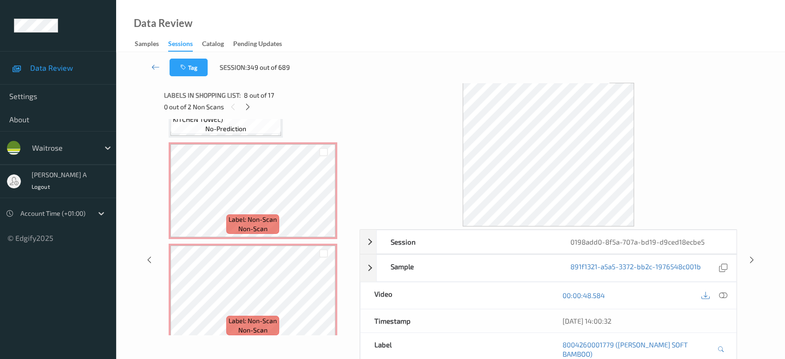
scroll to position [1297, 0]
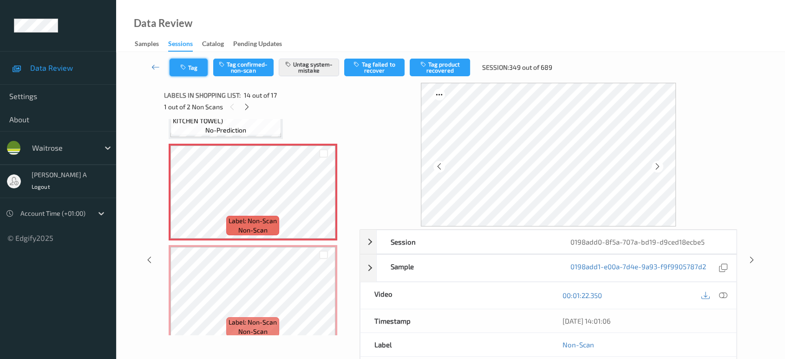
click at [181, 70] on icon "button" at bounding box center [184, 67] width 8 height 7
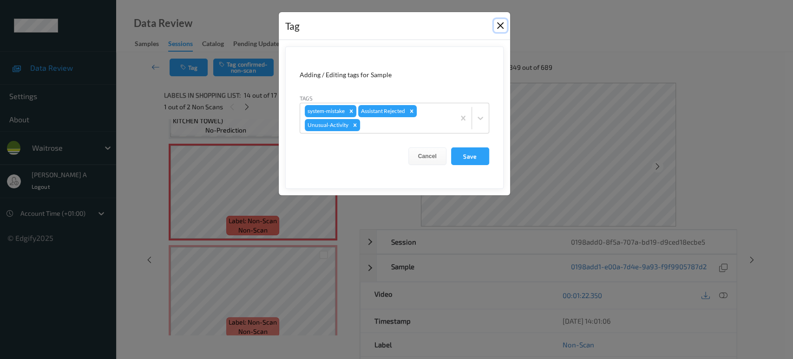
click at [505, 28] on button "Close" at bounding box center [500, 25] width 13 height 13
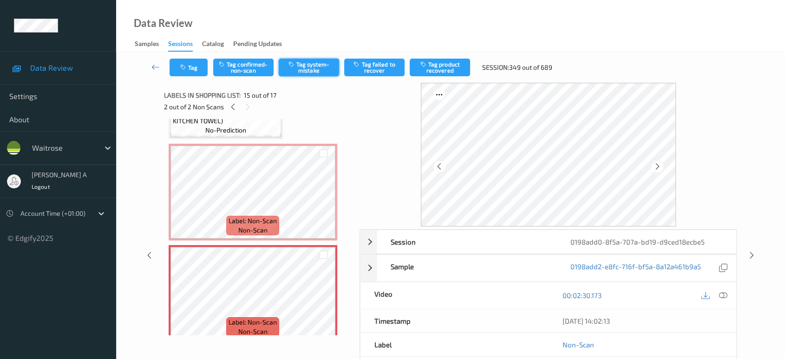
click at [305, 70] on button "Tag system-mistake" at bounding box center [309, 68] width 60 height 18
click at [194, 73] on button "Tag" at bounding box center [189, 68] width 38 height 18
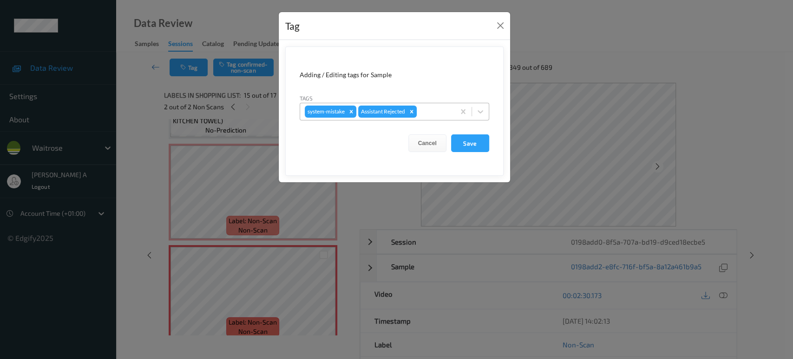
click at [435, 113] on div at bounding box center [435, 111] width 32 height 11
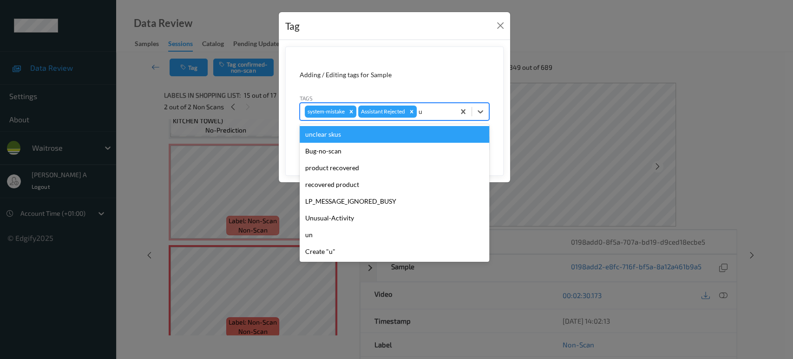
type input "un"
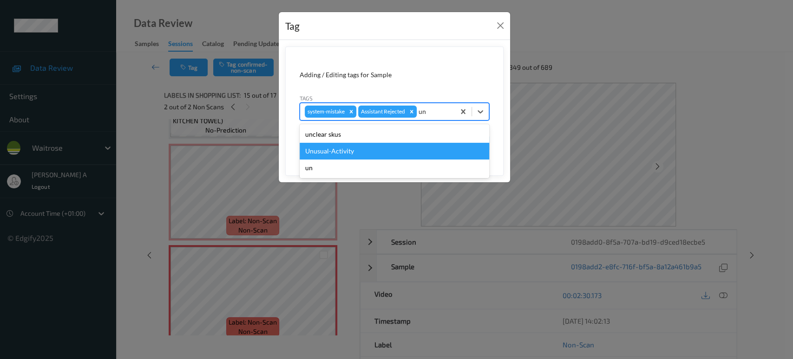
click at [396, 148] on div "Unusual-Activity" at bounding box center [395, 151] width 190 height 17
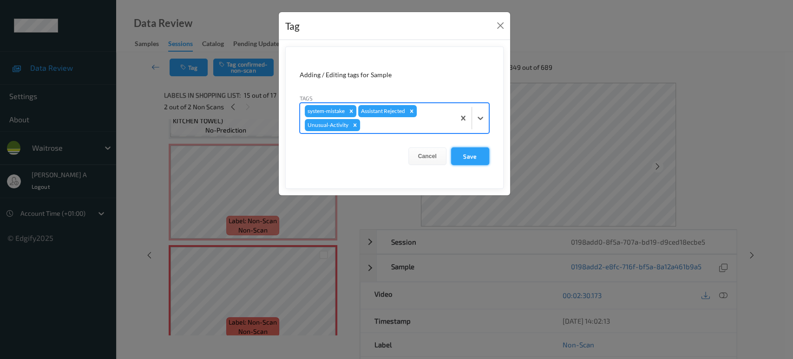
click at [477, 155] on button "Save" at bounding box center [470, 156] width 38 height 18
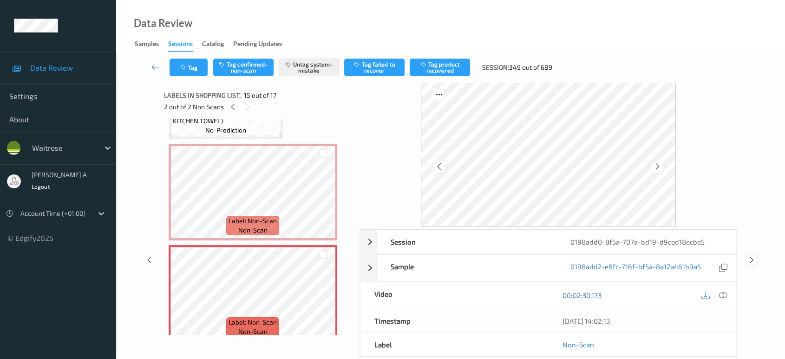
click at [750, 262] on icon at bounding box center [752, 260] width 8 height 8
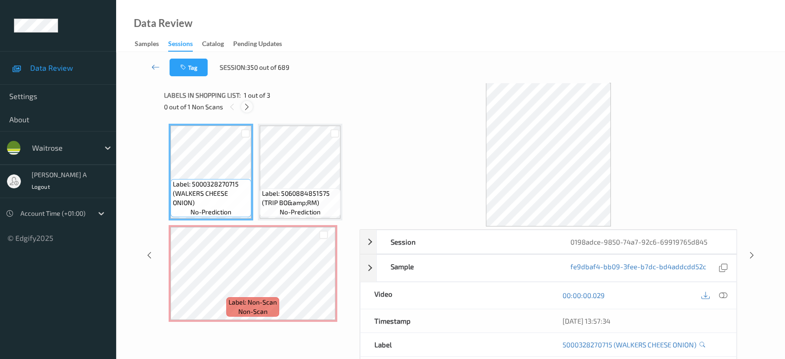
click at [248, 107] on icon at bounding box center [247, 107] width 8 height 8
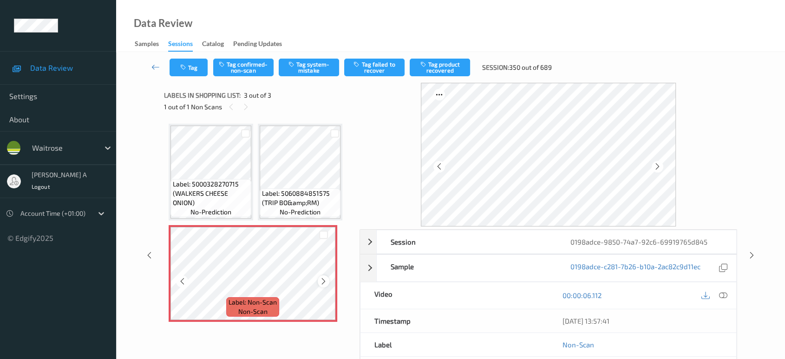
click at [320, 281] on icon at bounding box center [324, 281] width 8 height 8
click at [724, 296] on icon at bounding box center [723, 295] width 8 height 8
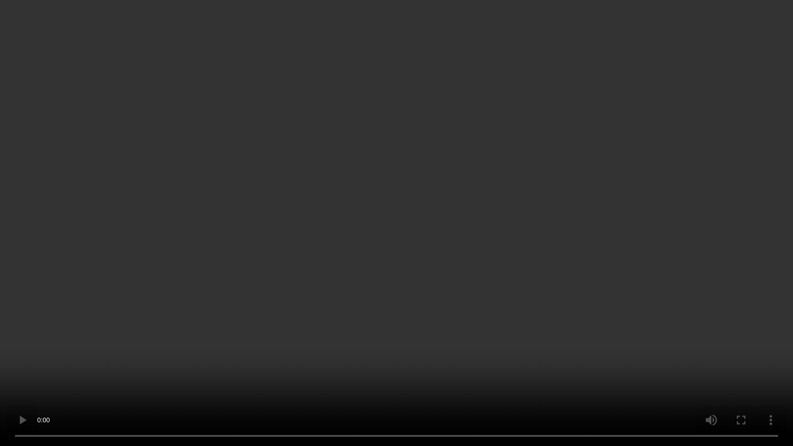
click at [333, 174] on video at bounding box center [396, 223] width 793 height 446
click at [485, 349] on video at bounding box center [396, 223] width 793 height 446
click at [478, 264] on video at bounding box center [396, 223] width 793 height 446
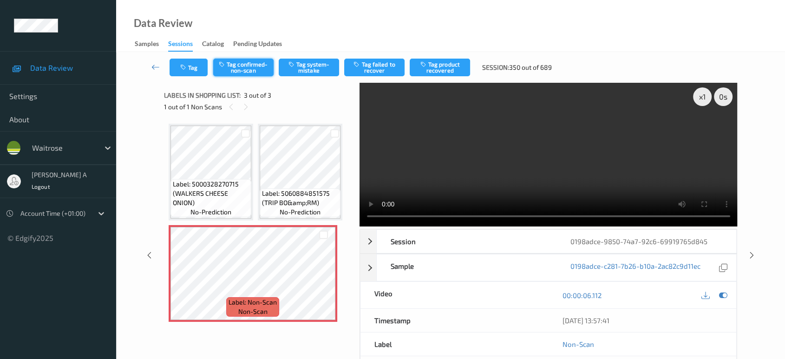
click at [258, 68] on button "Tag confirmed-non-scan" at bounding box center [243, 68] width 60 height 18
click at [754, 256] on icon at bounding box center [752, 255] width 8 height 8
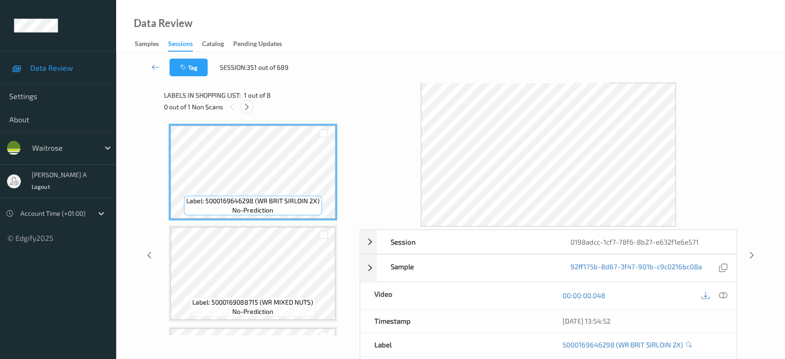
click at [246, 107] on icon at bounding box center [247, 107] width 8 height 8
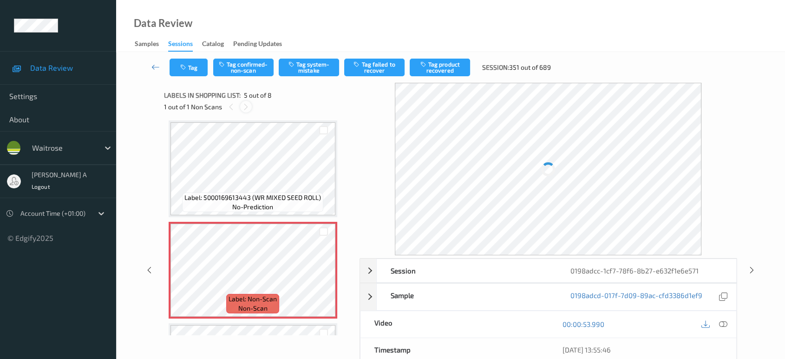
click at [246, 107] on icon at bounding box center [246, 107] width 8 height 8
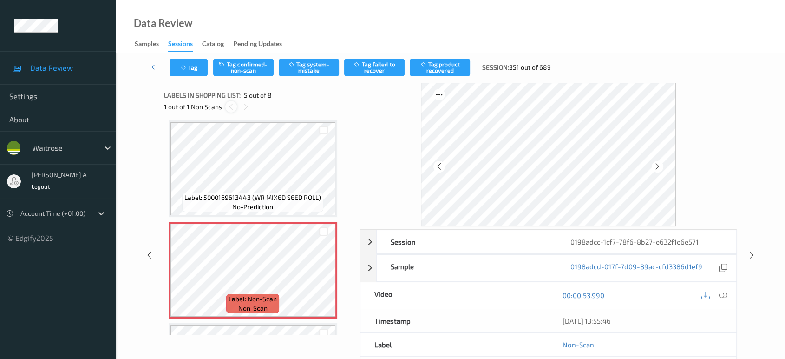
click at [231, 105] on icon at bounding box center [231, 107] width 8 height 8
click at [245, 108] on icon at bounding box center [246, 107] width 8 height 8
click at [321, 274] on icon at bounding box center [324, 278] width 8 height 8
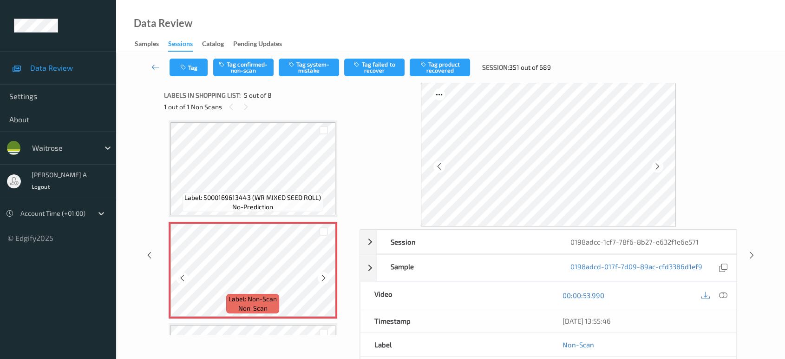
click at [321, 274] on icon at bounding box center [324, 278] width 8 height 8
click at [724, 291] on icon at bounding box center [723, 295] width 8 height 8
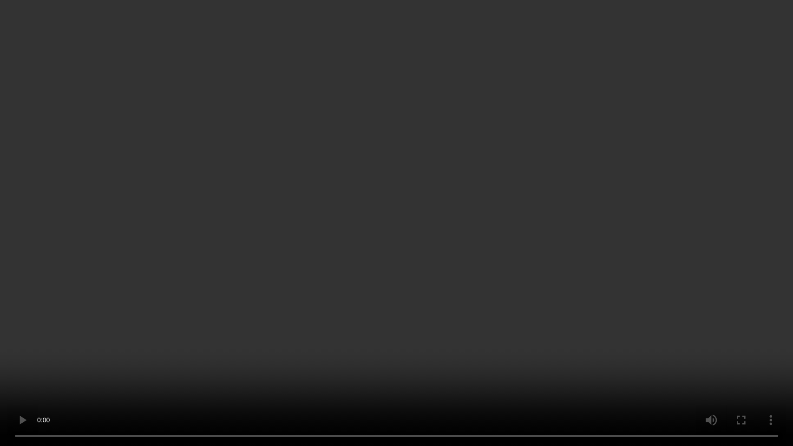
click at [381, 269] on video at bounding box center [396, 223] width 793 height 446
click at [121, 358] on video at bounding box center [396, 223] width 793 height 446
click at [280, 141] on video at bounding box center [396, 223] width 793 height 446
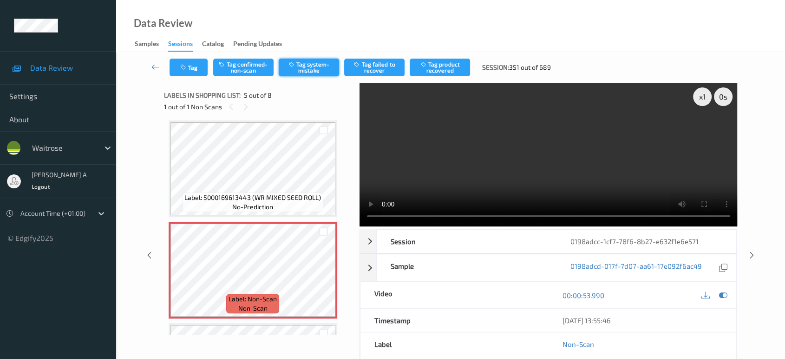
click at [307, 63] on button "Tag system-mistake" at bounding box center [309, 68] width 60 height 18
click at [189, 69] on button "Tag" at bounding box center [189, 68] width 38 height 18
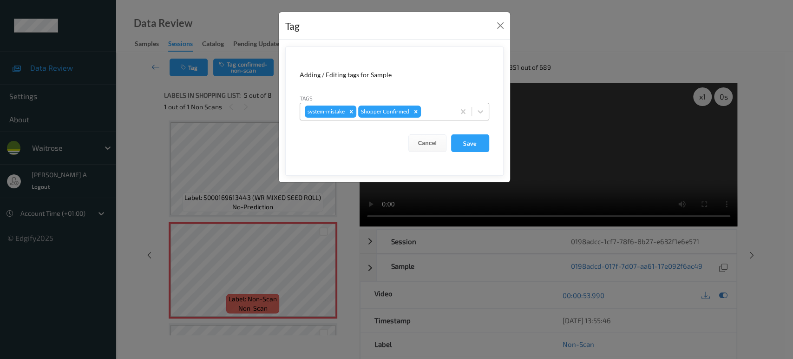
click at [431, 112] on div at bounding box center [436, 111] width 27 height 11
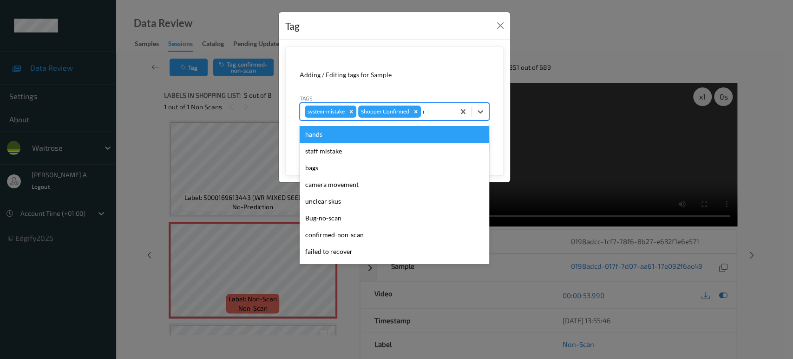
type input "un"
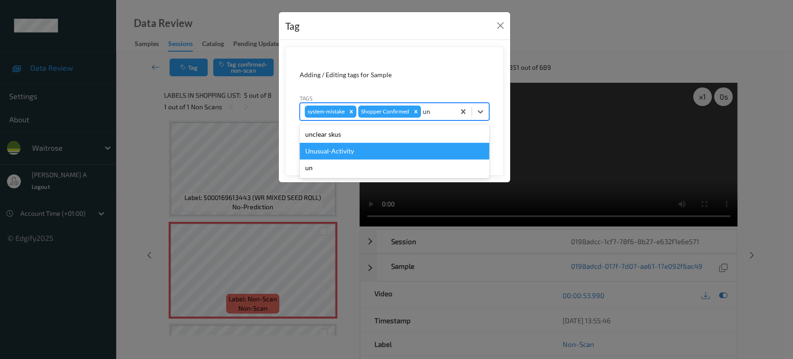
click at [420, 148] on div "Unusual-Activity" at bounding box center [395, 151] width 190 height 17
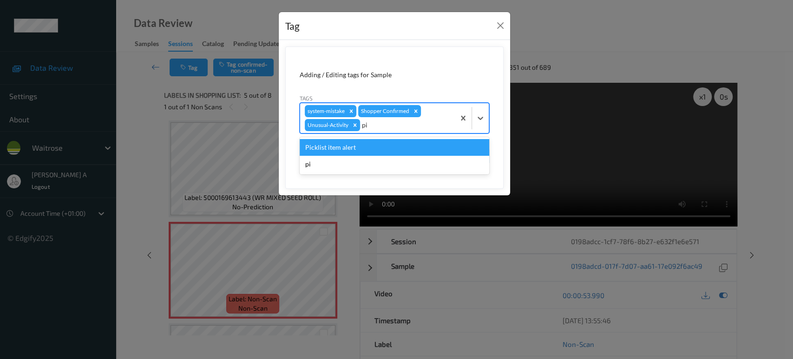
type input "pic"
click at [427, 141] on div "Picklist item alert" at bounding box center [395, 147] width 190 height 17
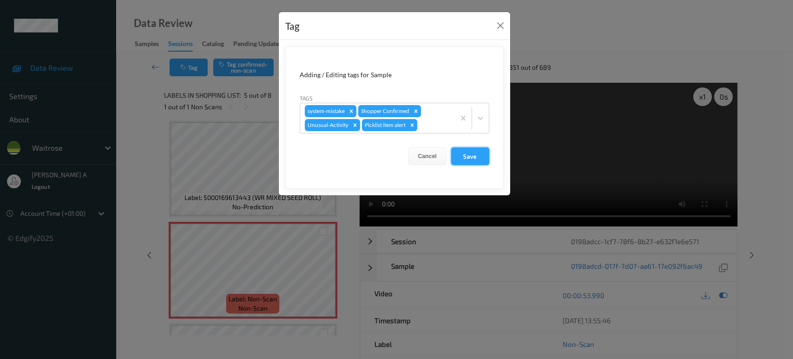
click at [478, 158] on button "Save" at bounding box center [470, 156] width 38 height 18
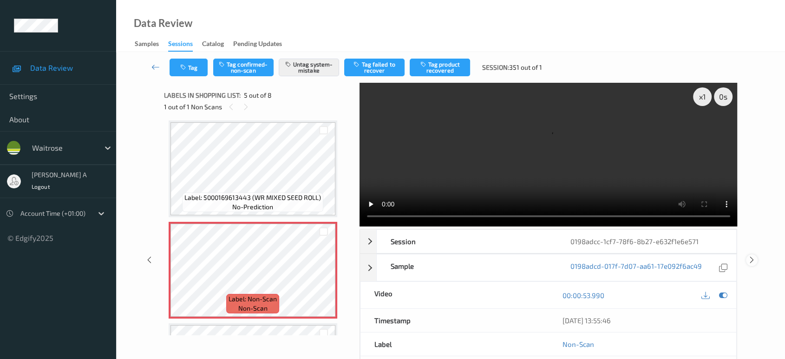
click at [753, 256] on icon at bounding box center [752, 260] width 8 height 8
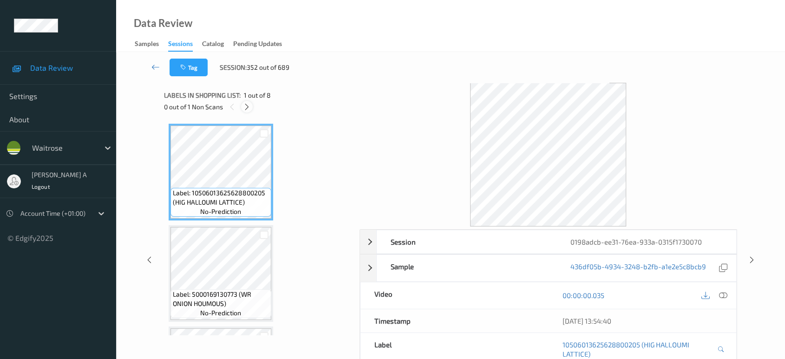
click at [244, 107] on icon at bounding box center [247, 107] width 8 height 8
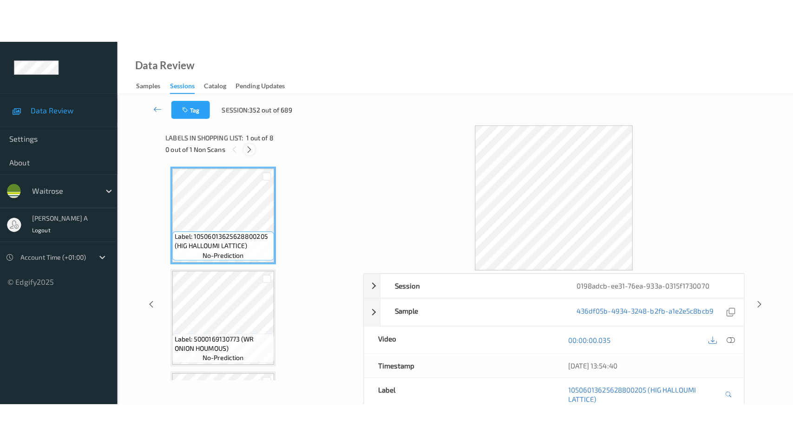
scroll to position [595, 0]
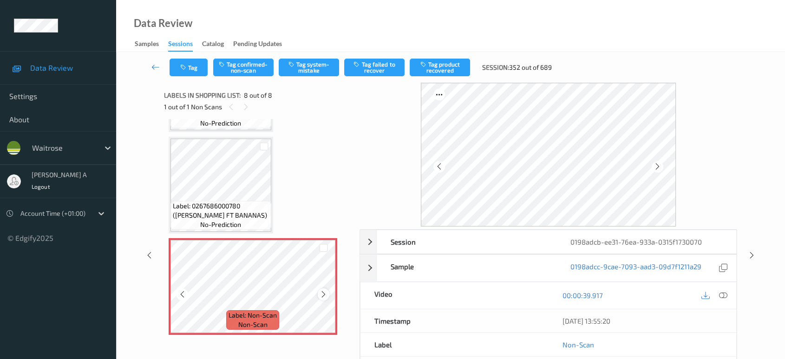
click at [323, 291] on icon at bounding box center [324, 294] width 8 height 8
click at [726, 296] on icon at bounding box center [723, 295] width 8 height 8
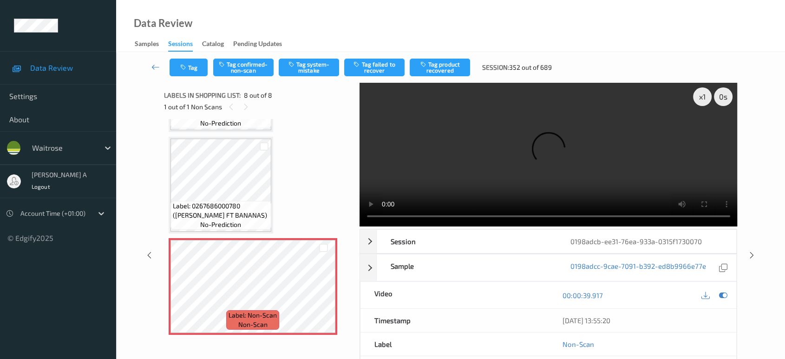
scroll to position [508, 0]
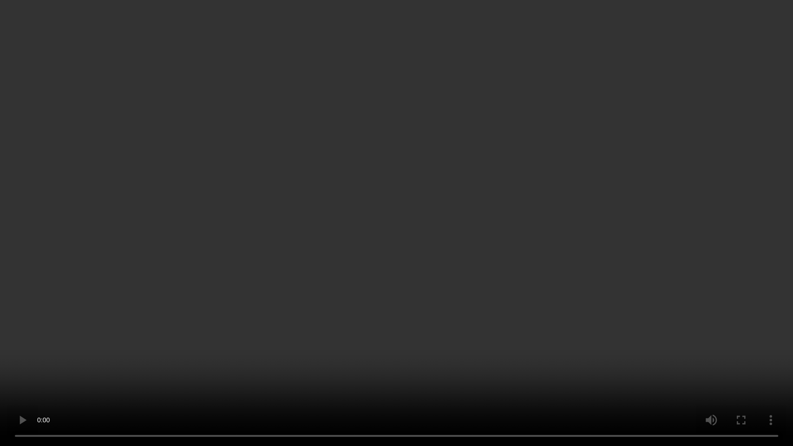
click at [379, 260] on video at bounding box center [396, 223] width 793 height 446
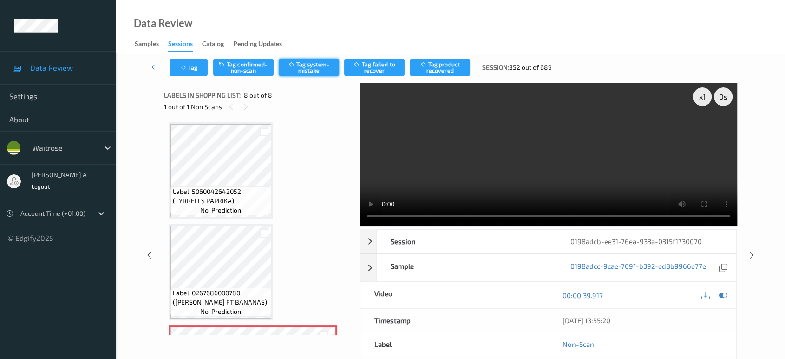
click at [317, 69] on button "Tag system-mistake" at bounding box center [309, 68] width 60 height 18
click at [191, 72] on button "Tag" at bounding box center [189, 68] width 38 height 18
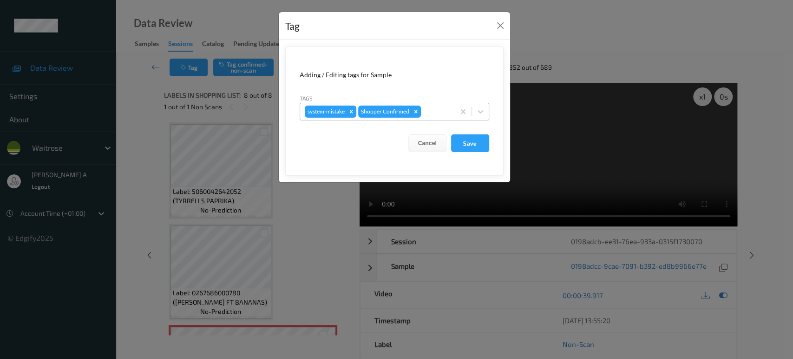
click at [439, 111] on div at bounding box center [436, 111] width 27 height 11
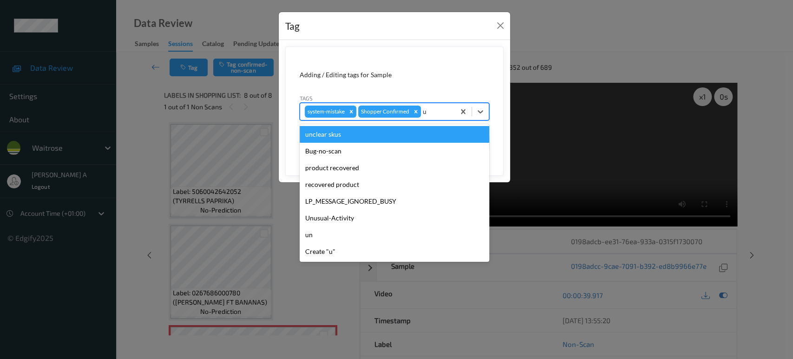
type input "un"
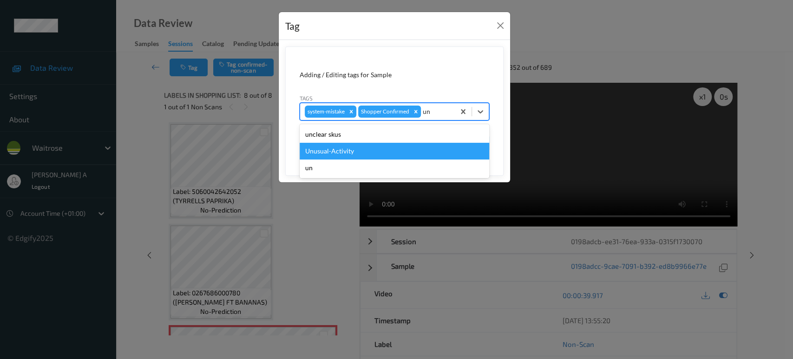
click at [373, 149] on div "Unusual-Activity" at bounding box center [395, 151] width 190 height 17
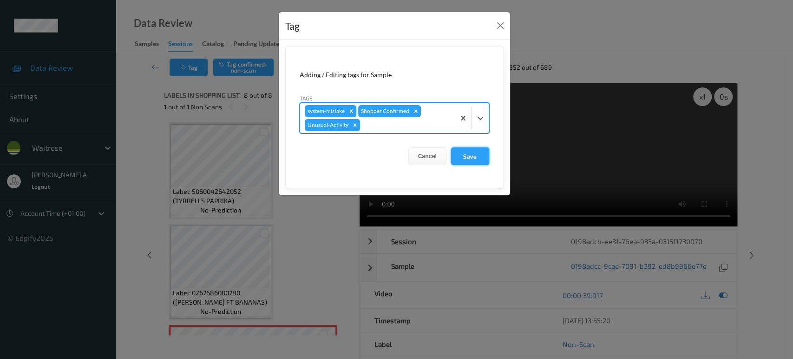
click at [482, 164] on button "Save" at bounding box center [470, 156] width 38 height 18
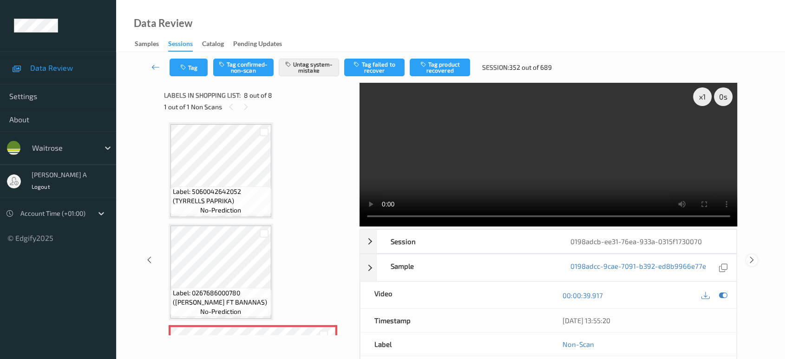
click at [749, 256] on icon at bounding box center [752, 260] width 8 height 8
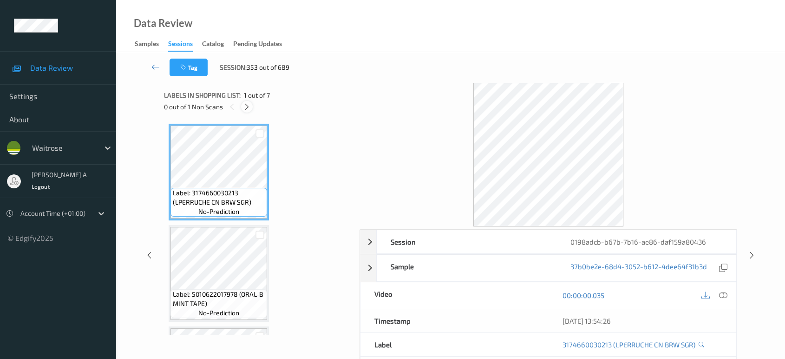
click at [252, 111] on div "0 out of 1 Non Scans" at bounding box center [258, 107] width 189 height 12
click at [248, 107] on icon at bounding box center [247, 107] width 8 height 8
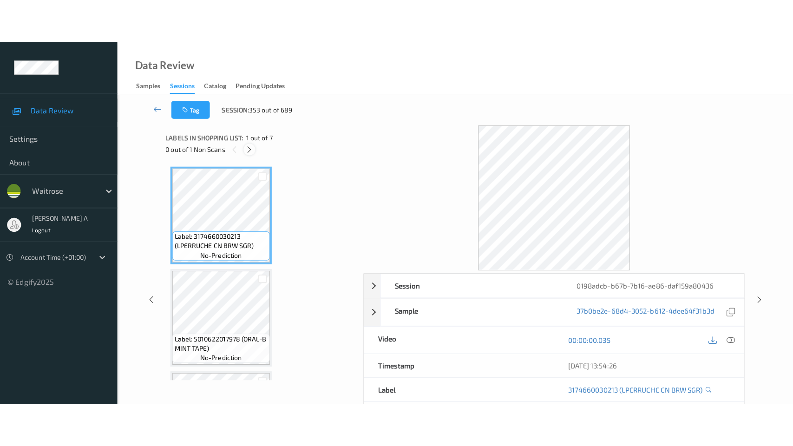
scroll to position [494, 0]
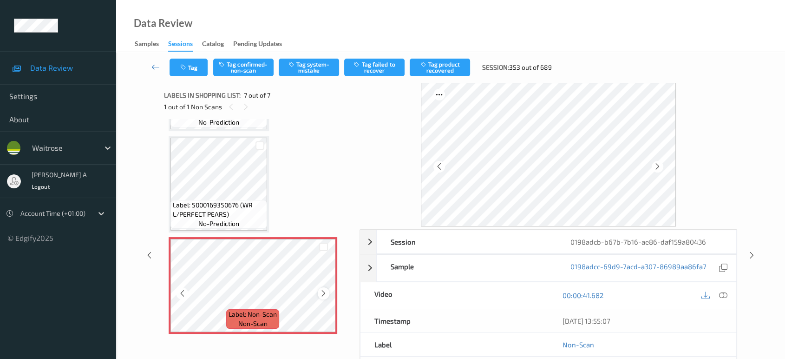
click at [324, 289] on icon at bounding box center [324, 293] width 8 height 8
click at [728, 293] on div at bounding box center [723, 295] width 13 height 13
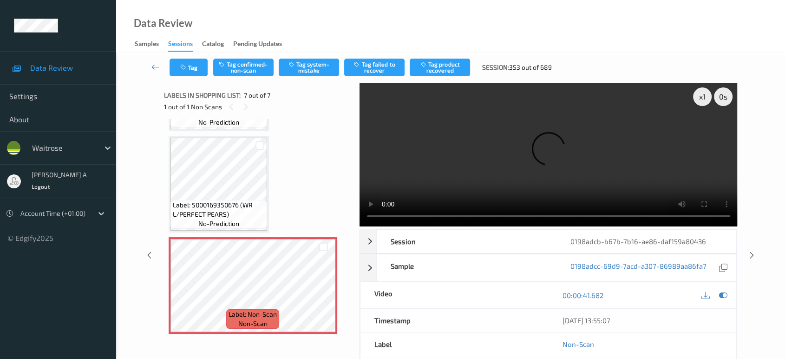
scroll to position [407, 0]
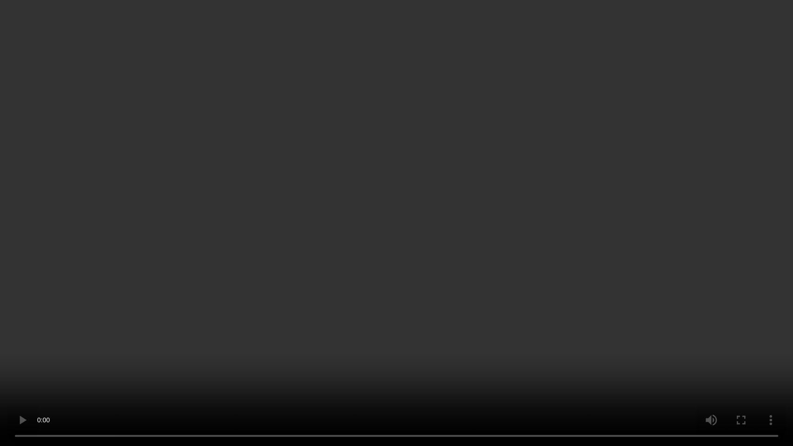
click at [406, 162] on video at bounding box center [396, 223] width 793 height 446
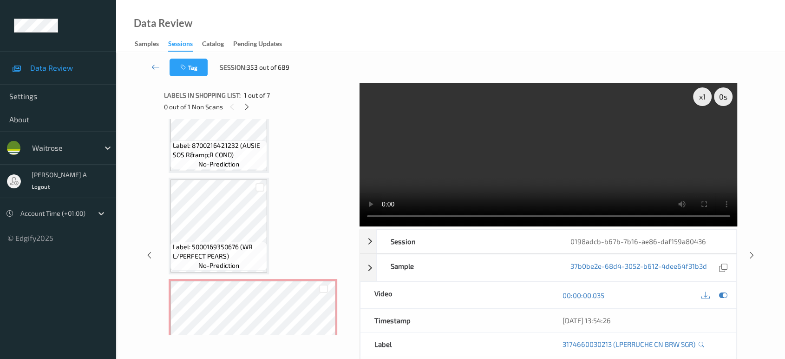
scroll to position [494, 0]
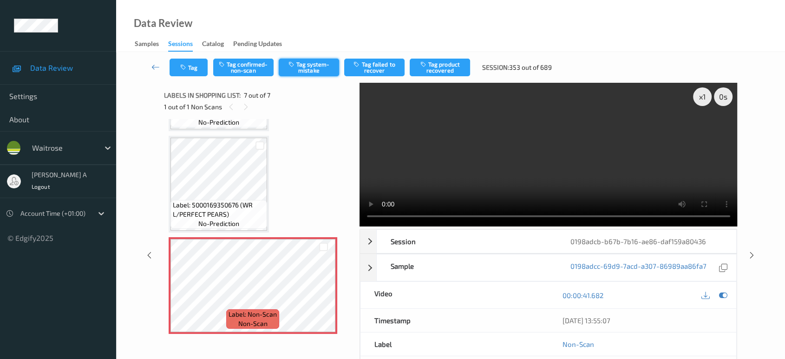
click at [321, 60] on button "Tag system-mistake" at bounding box center [309, 68] width 60 height 18
click at [193, 72] on button "Tag" at bounding box center [189, 68] width 38 height 18
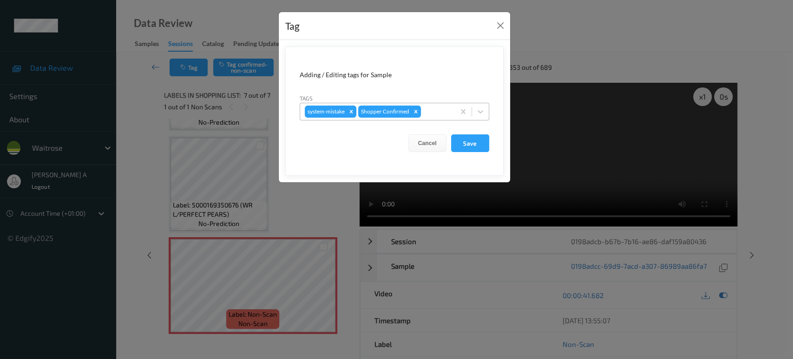
click at [430, 114] on div at bounding box center [436, 111] width 27 height 11
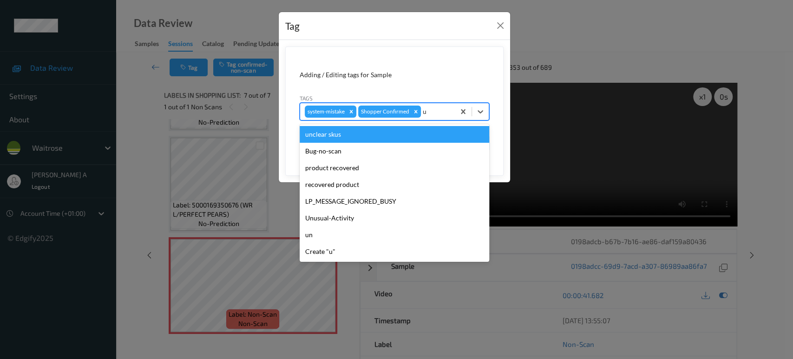
type input "un"
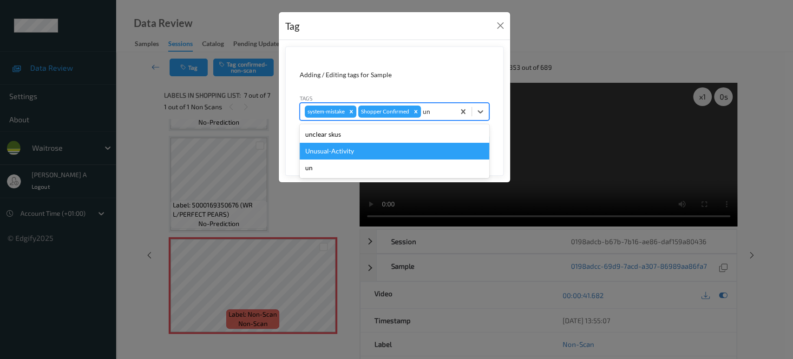
click at [387, 146] on div "Unusual-Activity" at bounding box center [395, 151] width 190 height 17
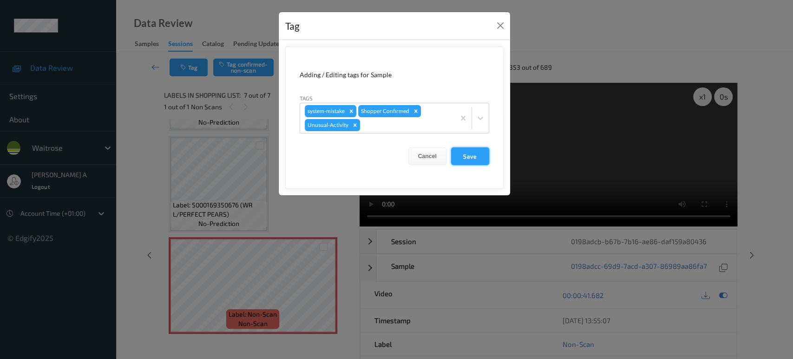
click at [459, 156] on button "Save" at bounding box center [470, 156] width 38 height 18
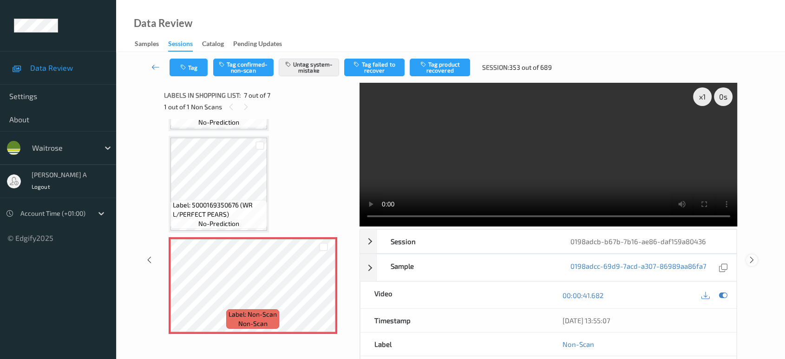
click at [752, 256] on icon at bounding box center [752, 260] width 8 height 8
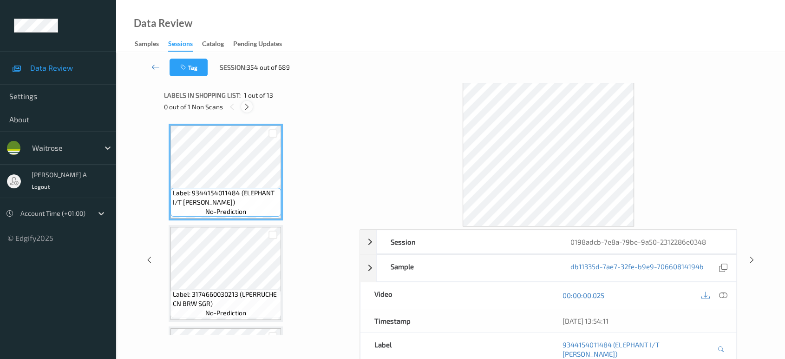
click at [249, 106] on icon at bounding box center [247, 107] width 8 height 8
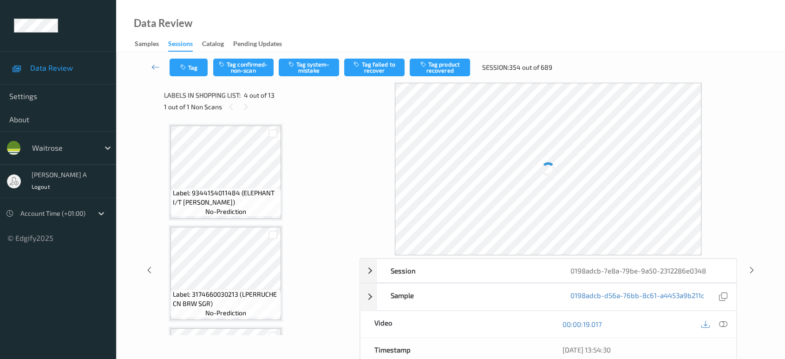
scroll to position [206, 0]
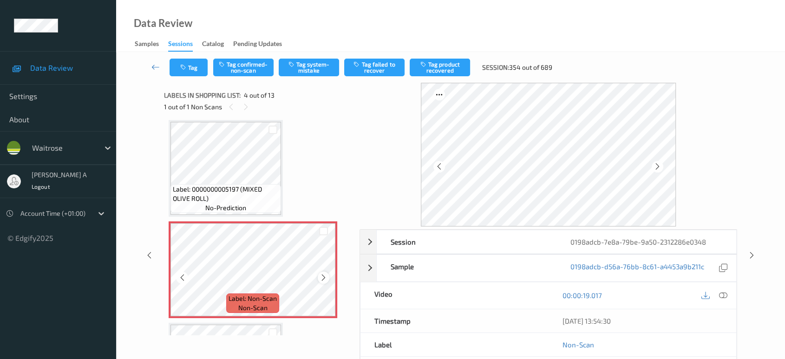
click at [327, 276] on icon at bounding box center [324, 277] width 8 height 8
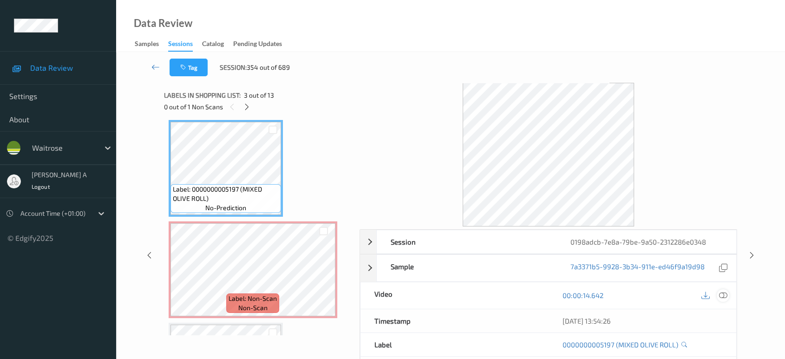
click at [724, 296] on icon at bounding box center [723, 295] width 8 height 8
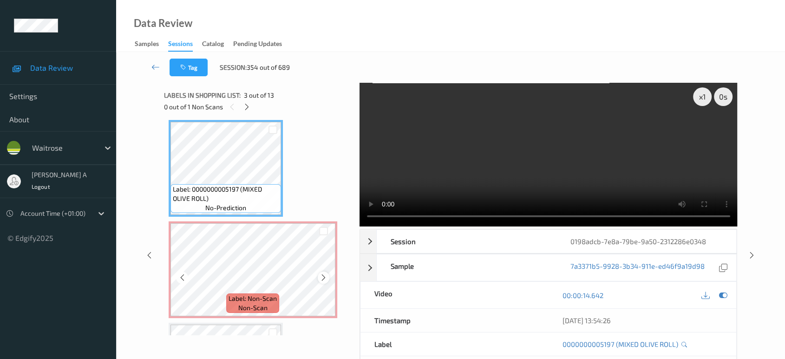
click at [320, 273] on icon at bounding box center [324, 277] width 8 height 8
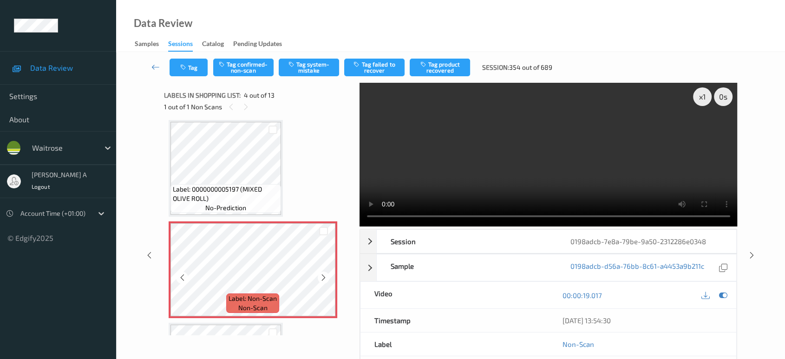
click at [320, 273] on icon at bounding box center [324, 277] width 8 height 8
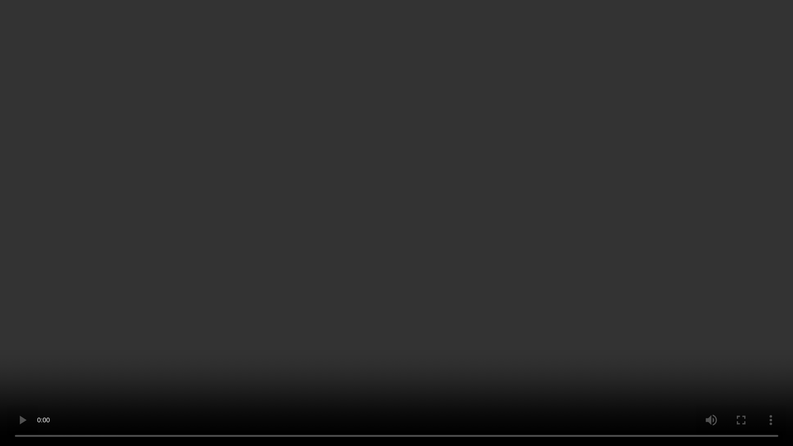
click at [254, 294] on video at bounding box center [396, 223] width 793 height 446
click at [19, 358] on video at bounding box center [396, 223] width 793 height 446
click at [210, 302] on video at bounding box center [396, 223] width 793 height 446
click at [328, 324] on video at bounding box center [396, 223] width 793 height 446
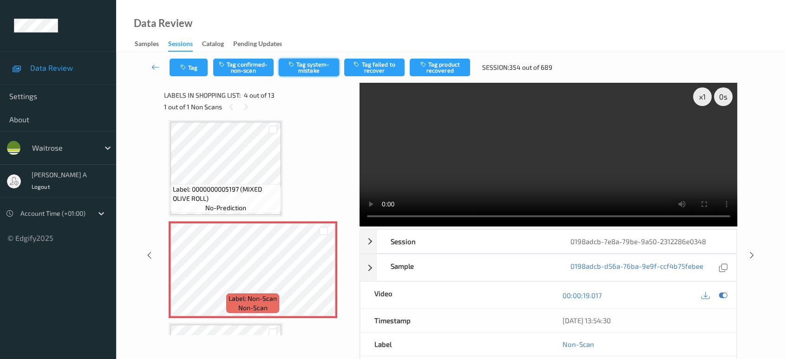
click at [304, 69] on button "Tag system-mistake" at bounding box center [309, 68] width 60 height 18
click at [190, 74] on button "Tag" at bounding box center [189, 68] width 38 height 18
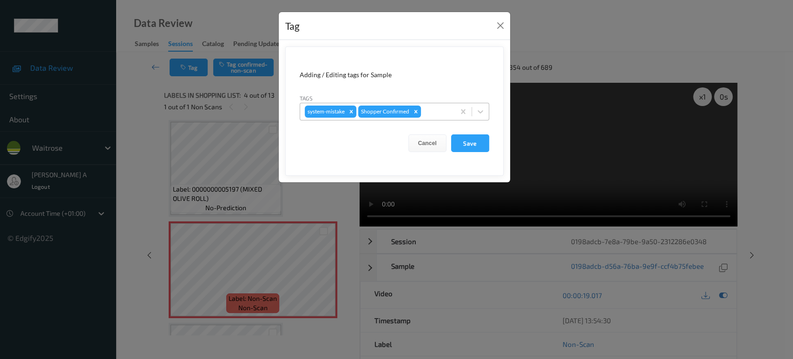
click at [451, 110] on div "system-mistake Shopper Confirmed" at bounding box center [377, 112] width 155 height 16
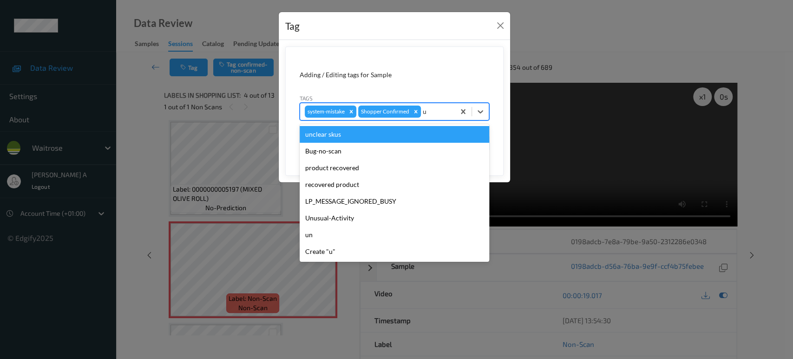
type input "un"
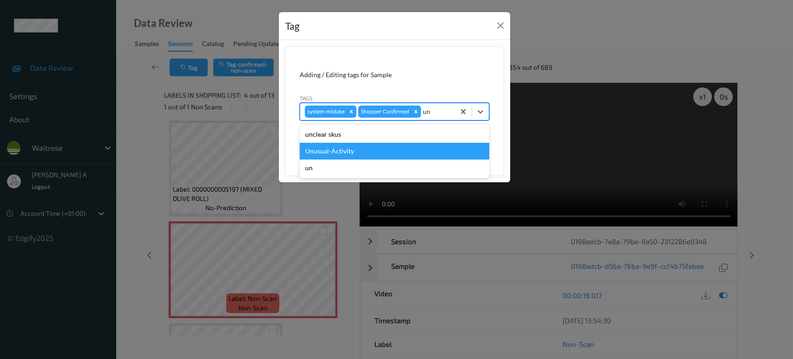
click at [415, 144] on div "Unusual-Activity" at bounding box center [395, 151] width 190 height 17
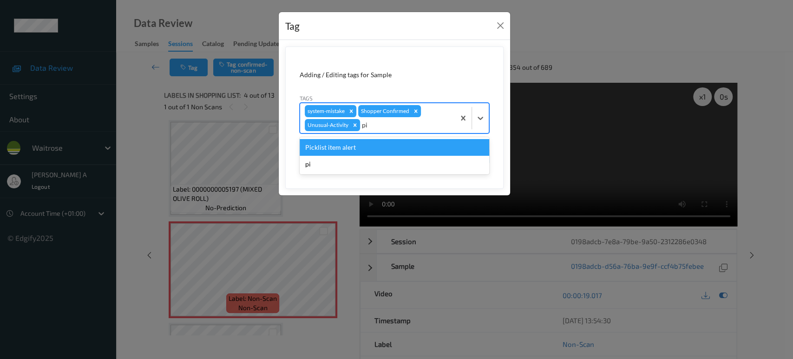
type input "pic"
click at [415, 144] on div "Picklist item alert" at bounding box center [395, 147] width 190 height 17
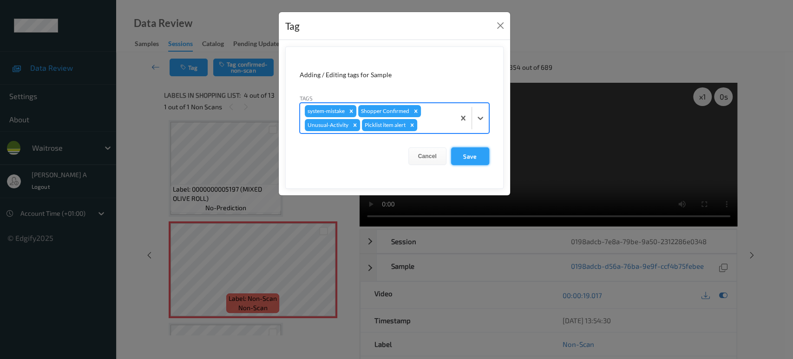
click at [466, 158] on button "Save" at bounding box center [470, 156] width 38 height 18
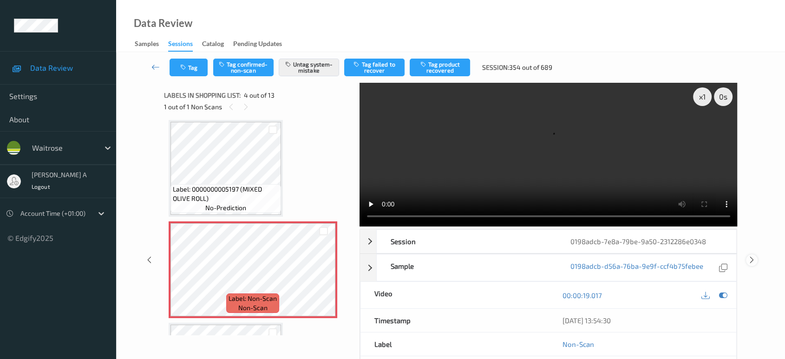
click at [753, 256] on icon at bounding box center [752, 260] width 8 height 8
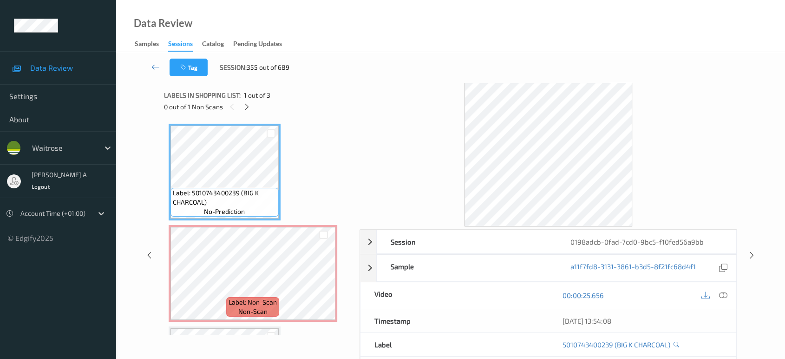
click at [240, 109] on div "0 out of 1 Non Scans" at bounding box center [258, 107] width 189 height 12
click at [245, 111] on icon at bounding box center [247, 107] width 8 height 8
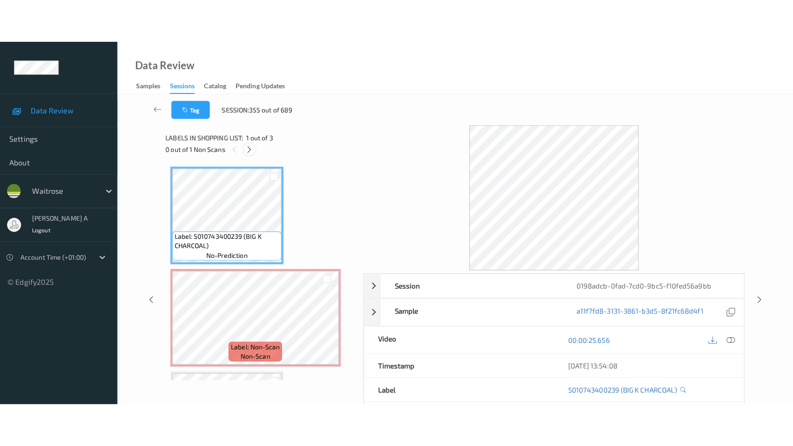
scroll to position [4, 0]
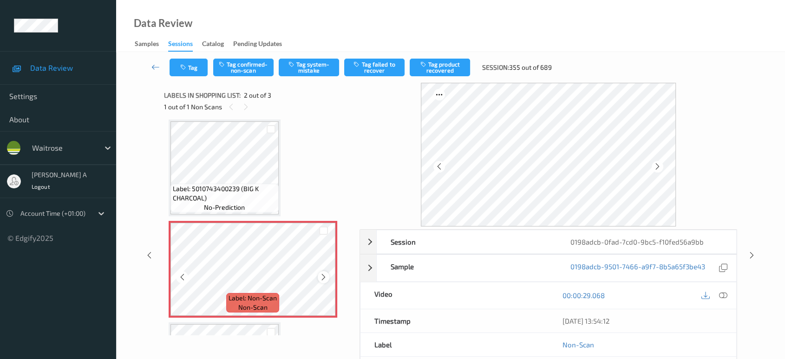
click at [323, 275] on icon at bounding box center [324, 277] width 8 height 8
click at [724, 291] on icon at bounding box center [723, 295] width 8 height 8
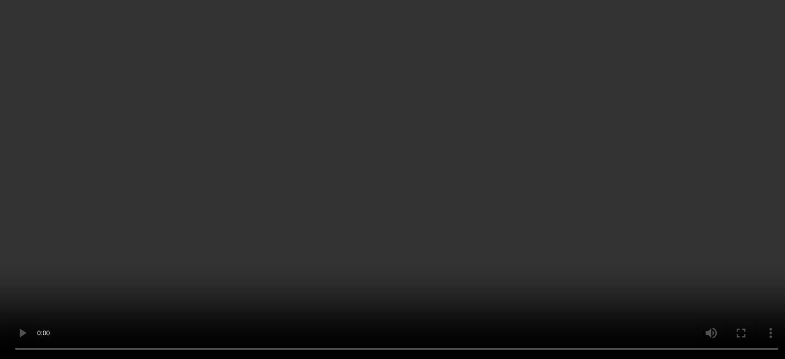
scroll to position [0, 0]
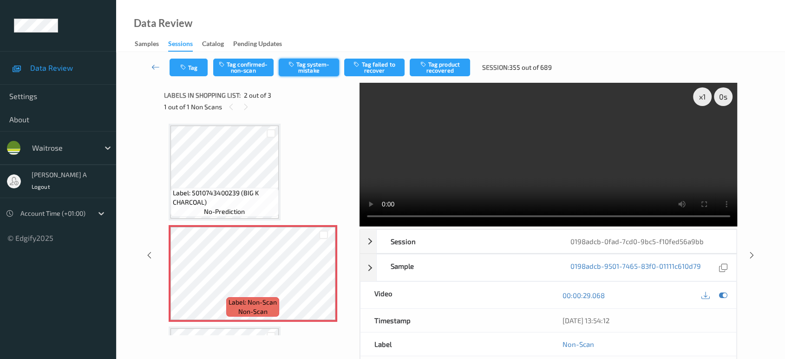
click at [302, 62] on button "Tag system-mistake" at bounding box center [309, 68] width 60 height 18
click at [194, 62] on button "Tag" at bounding box center [189, 68] width 38 height 18
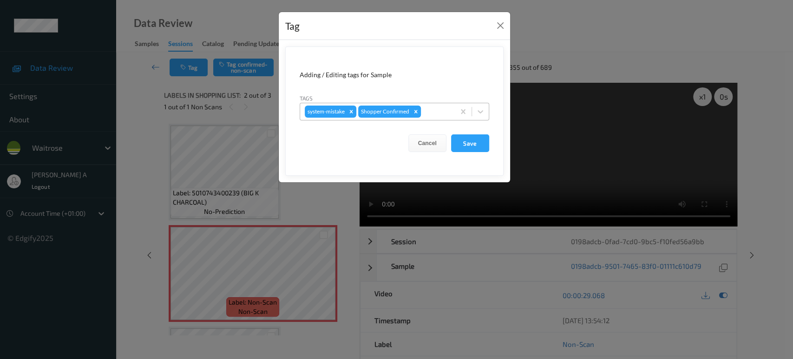
click at [435, 112] on div at bounding box center [436, 111] width 27 height 11
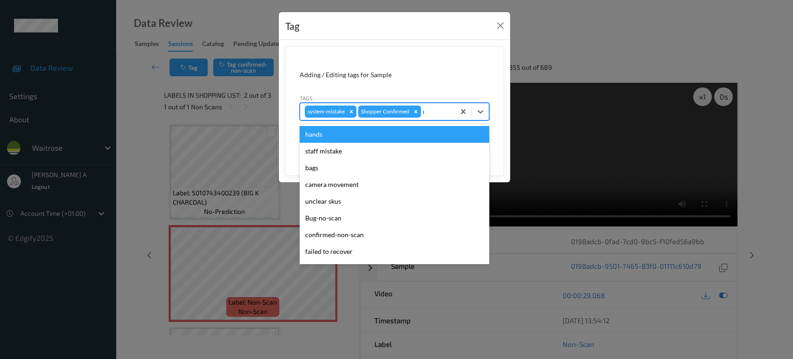
type input "un"
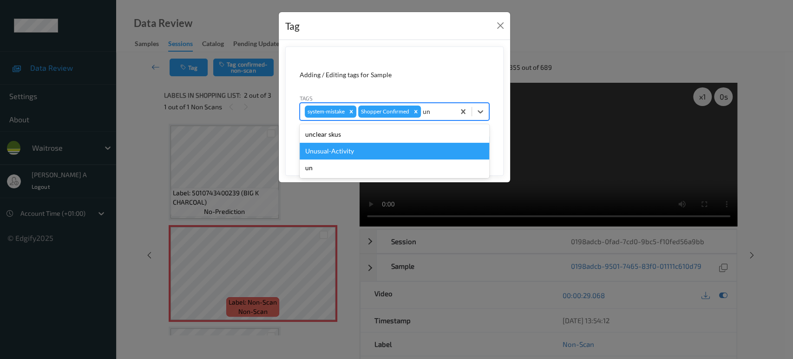
click at [408, 145] on div "Unusual-Activity" at bounding box center [395, 151] width 190 height 17
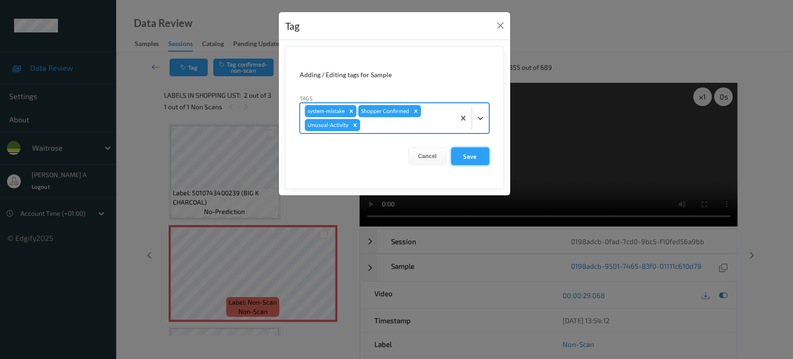
click at [478, 160] on button "Save" at bounding box center [470, 156] width 38 height 18
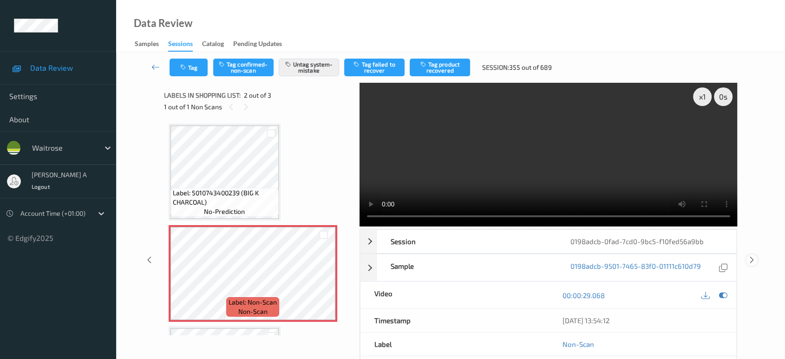
click at [752, 256] on icon at bounding box center [752, 260] width 8 height 8
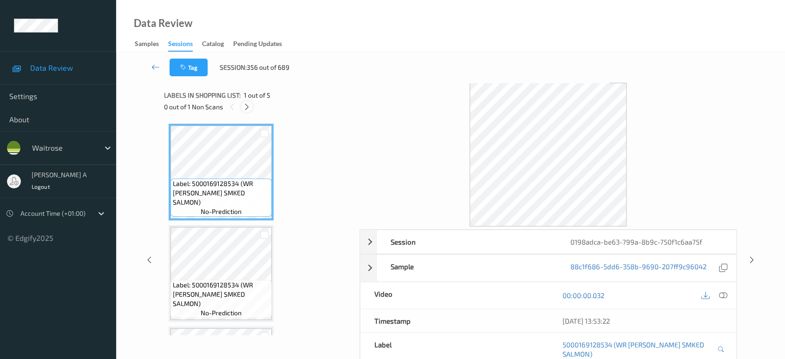
click at [252, 108] on div at bounding box center [247, 107] width 12 height 12
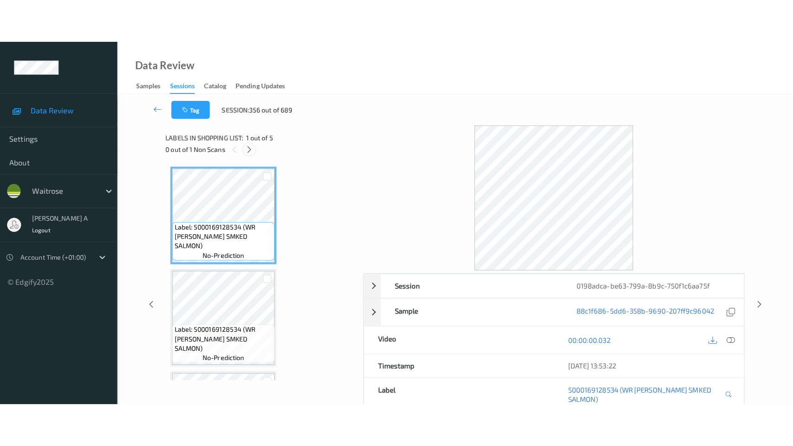
scroll to position [293, 0]
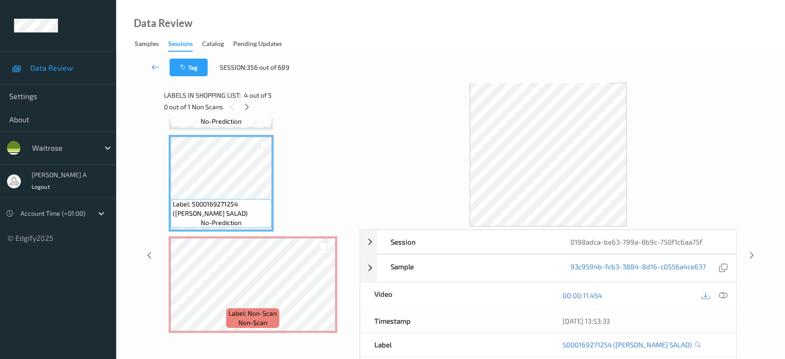
click at [715, 302] on div "00:00:11.454" at bounding box center [642, 295] width 188 height 26
click at [720, 298] on icon at bounding box center [723, 295] width 8 height 8
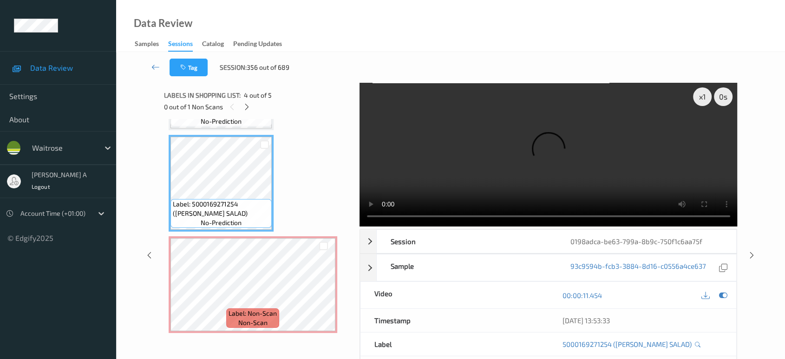
scroll to position [205, 0]
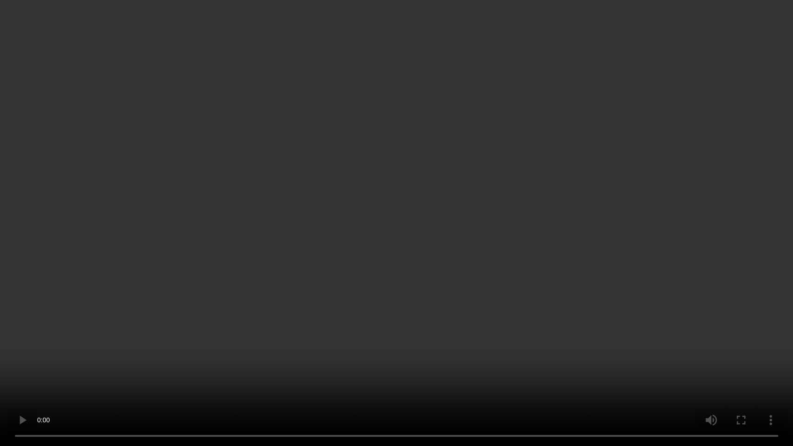
click at [424, 151] on video at bounding box center [396, 223] width 793 height 446
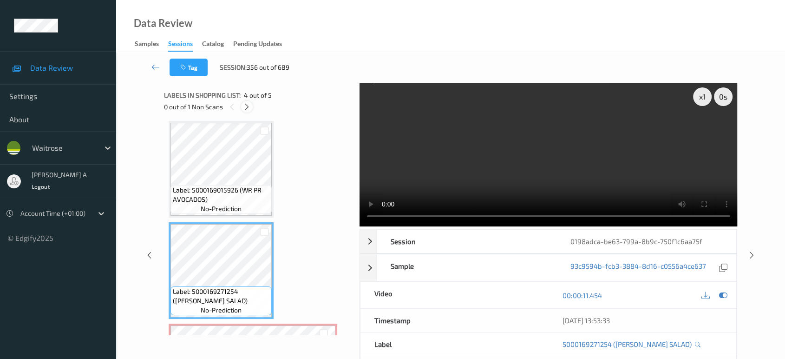
click at [248, 107] on icon at bounding box center [247, 107] width 8 height 8
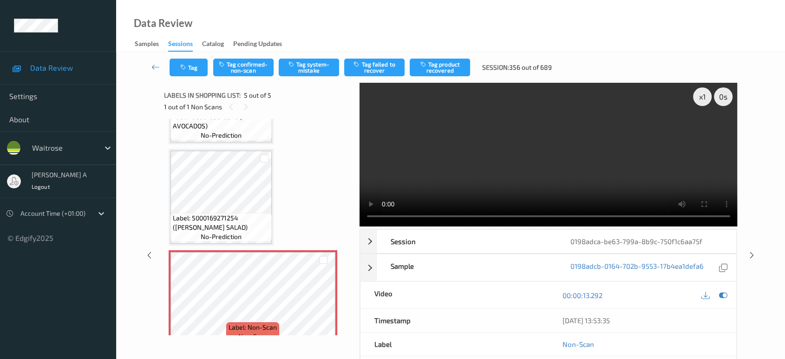
scroll to position [293, 0]
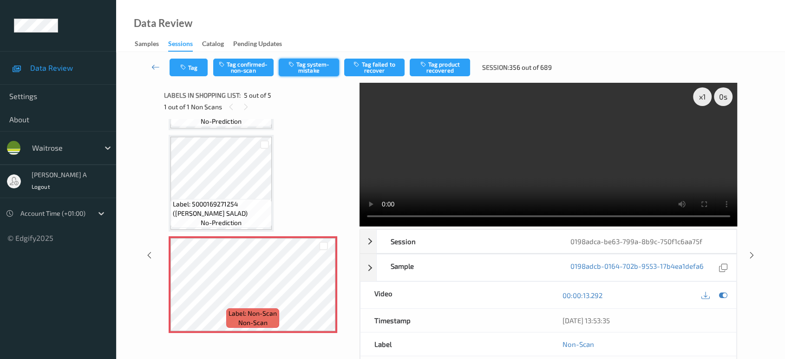
click at [306, 70] on button "Tag system-mistake" at bounding box center [309, 68] width 60 height 18
click at [195, 70] on button "Tag" at bounding box center [189, 68] width 38 height 18
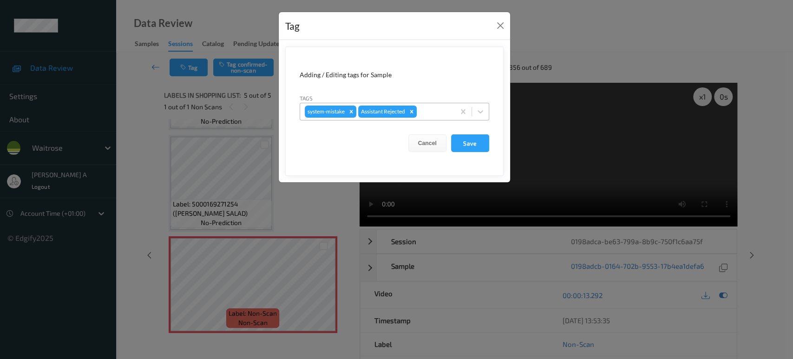
click at [434, 108] on div at bounding box center [435, 111] width 32 height 11
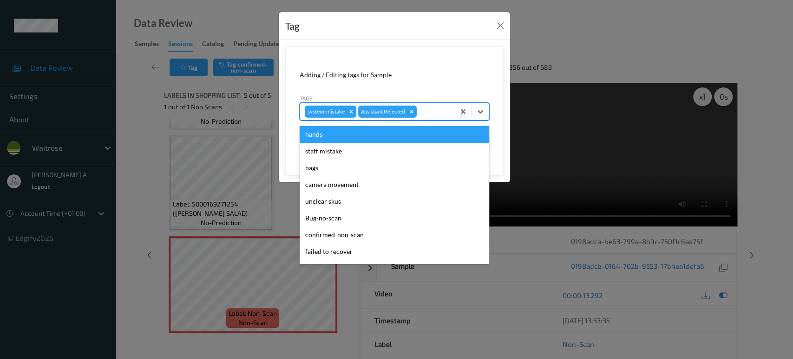
click at [482, 68] on form "Adding / Editing tags for Sample Tags option hands focused, 1 of 19. 19 results…" at bounding box center [394, 110] width 218 height 129
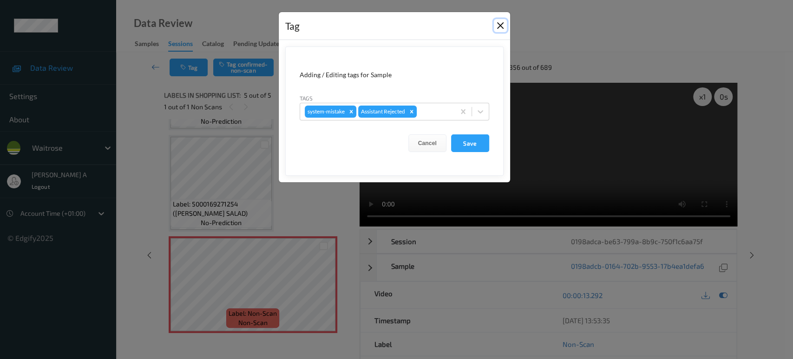
click at [500, 29] on button "Close" at bounding box center [500, 25] width 13 height 13
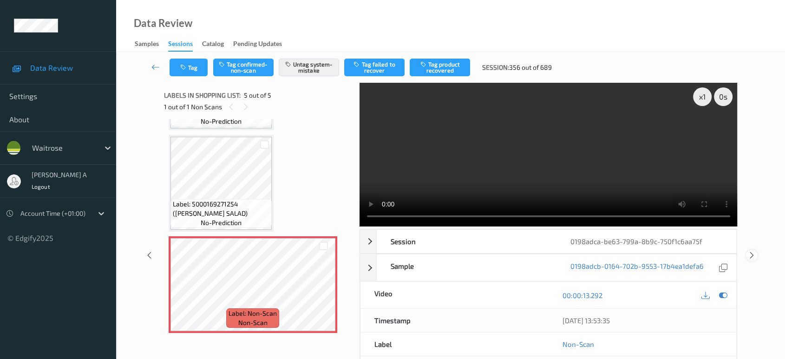
click at [753, 255] on icon at bounding box center [752, 255] width 8 height 8
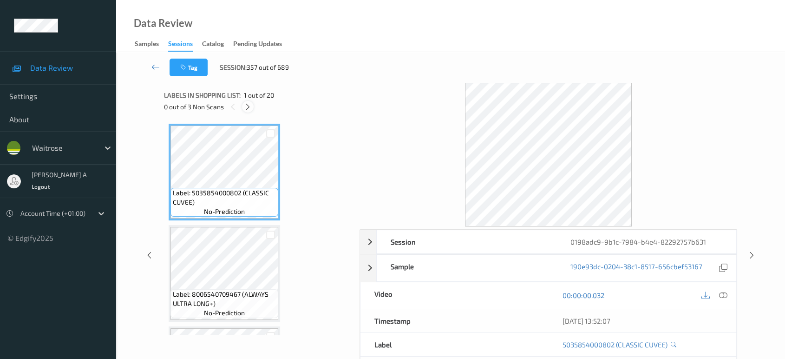
click at [246, 109] on icon at bounding box center [248, 107] width 8 height 8
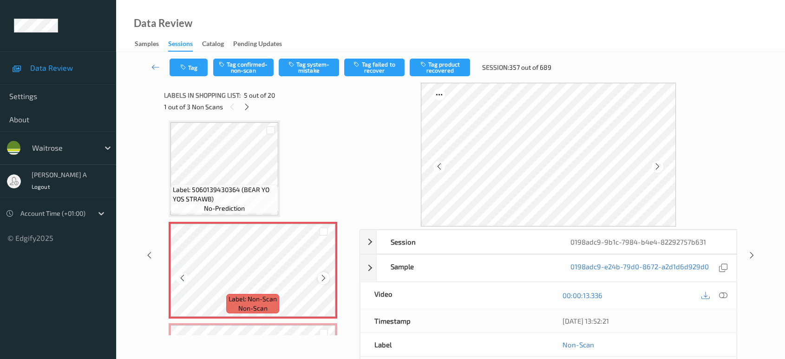
click at [328, 275] on div at bounding box center [324, 278] width 12 height 12
click at [324, 277] on icon at bounding box center [324, 278] width 8 height 8
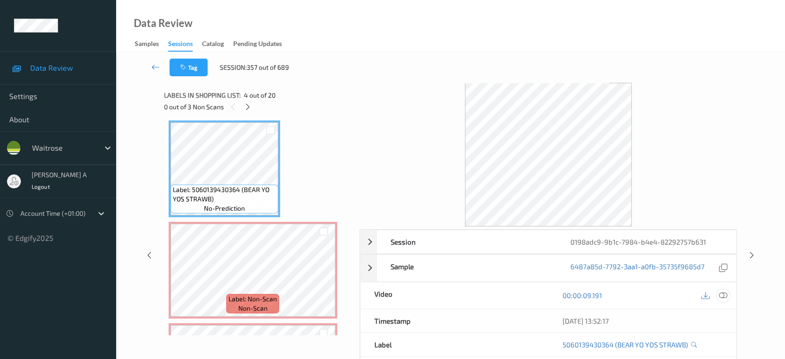
click at [724, 298] on icon at bounding box center [723, 295] width 8 height 8
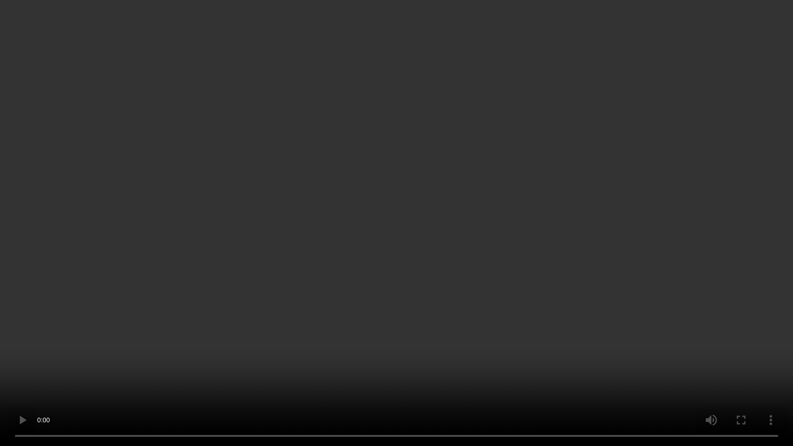
click at [401, 209] on video at bounding box center [396, 223] width 793 height 446
click at [83, 358] on video at bounding box center [396, 223] width 793 height 446
click at [401, 248] on video at bounding box center [396, 223] width 793 height 446
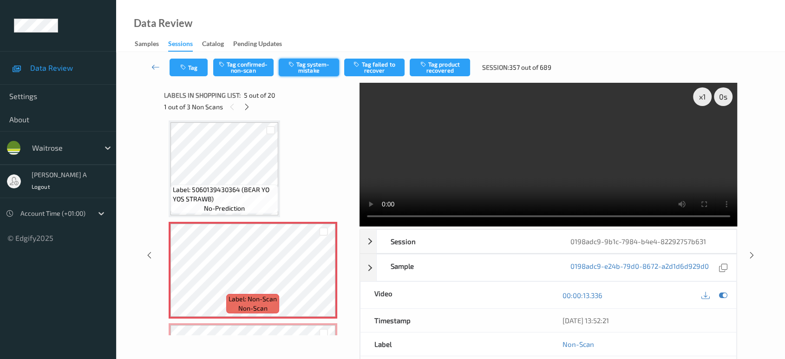
click at [306, 68] on button "Tag system-mistake" at bounding box center [309, 68] width 60 height 18
click at [195, 66] on button "Tag" at bounding box center [189, 68] width 38 height 18
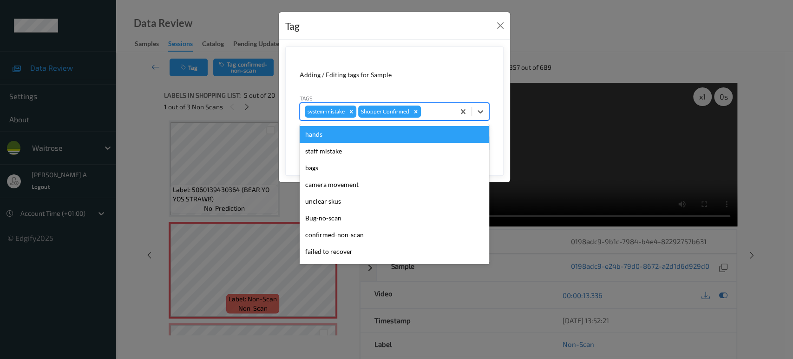
click at [441, 107] on div at bounding box center [436, 111] width 27 height 11
type input "un"
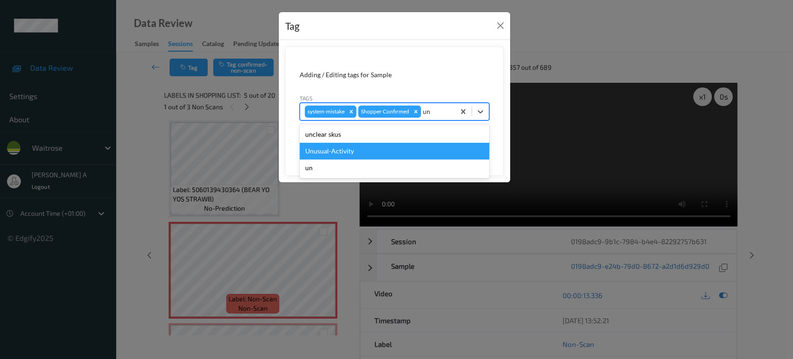
click at [398, 154] on div "Unusual-Activity" at bounding box center [395, 151] width 190 height 17
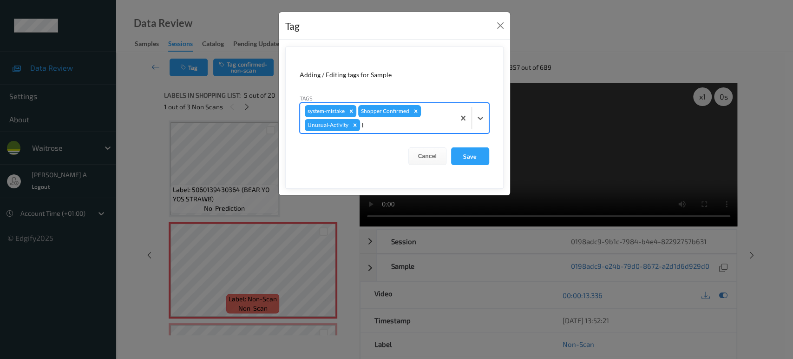
type input "ba"
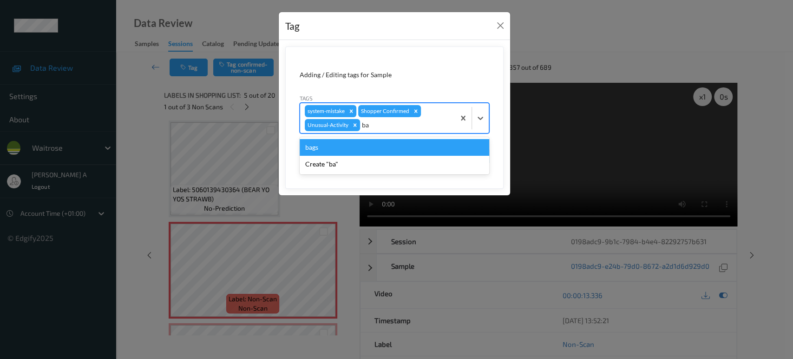
click at [403, 151] on div "bags" at bounding box center [395, 147] width 190 height 17
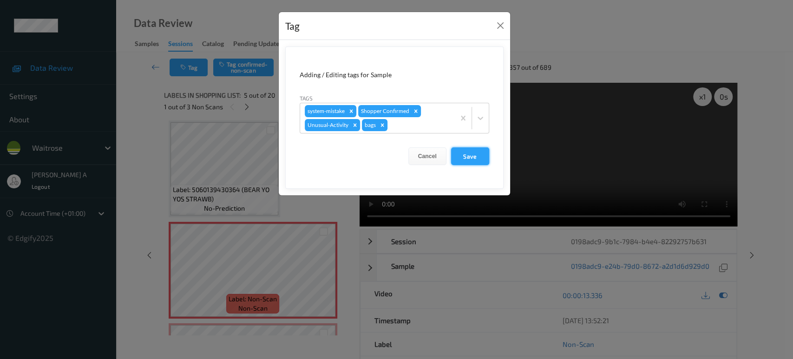
click at [481, 157] on button "Save" at bounding box center [470, 156] width 38 height 18
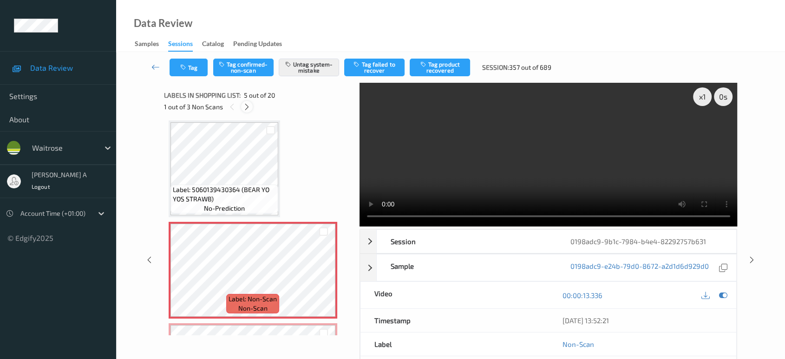
click at [247, 109] on icon at bounding box center [247, 107] width 8 height 8
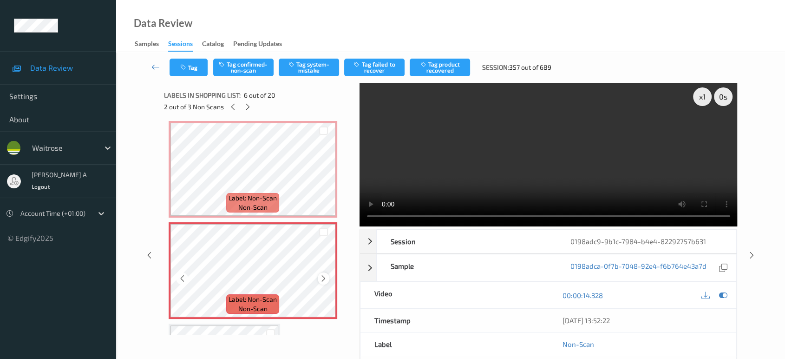
click at [326, 275] on icon at bounding box center [324, 278] width 8 height 8
click at [322, 176] on icon at bounding box center [324, 177] width 8 height 8
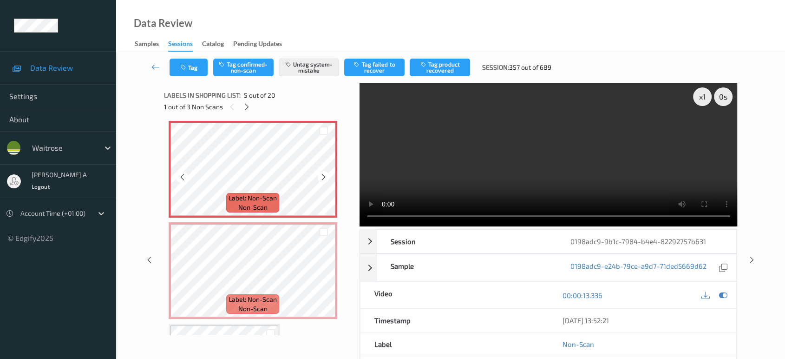
click at [322, 176] on icon at bounding box center [324, 177] width 8 height 8
click at [327, 274] on div at bounding box center [324, 278] width 12 height 12
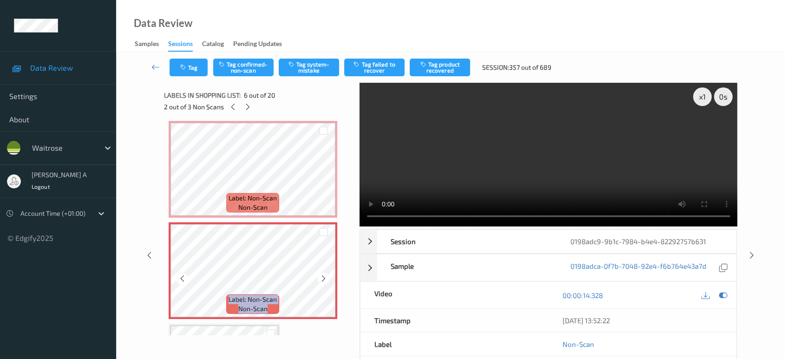
click at [327, 274] on div at bounding box center [324, 278] width 12 height 12
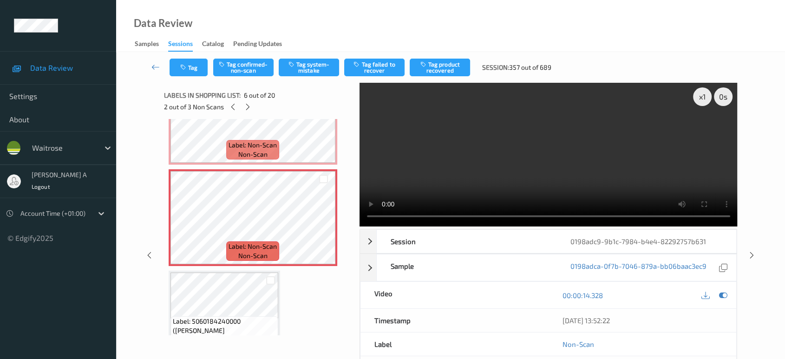
scroll to position [459, 0]
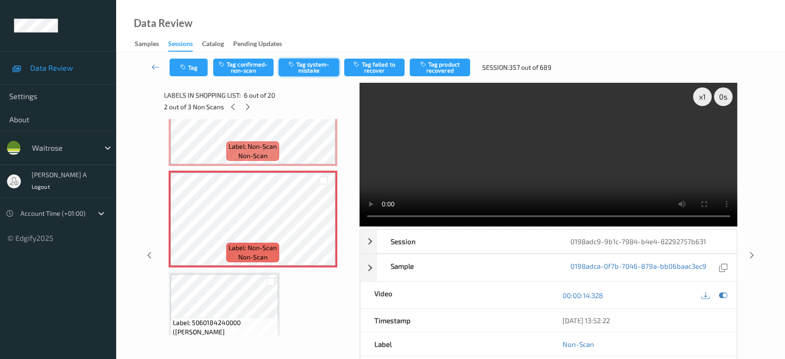
click at [303, 67] on button "Tag system-mistake" at bounding box center [309, 68] width 60 height 18
click at [193, 75] on button "Tag" at bounding box center [189, 68] width 38 height 18
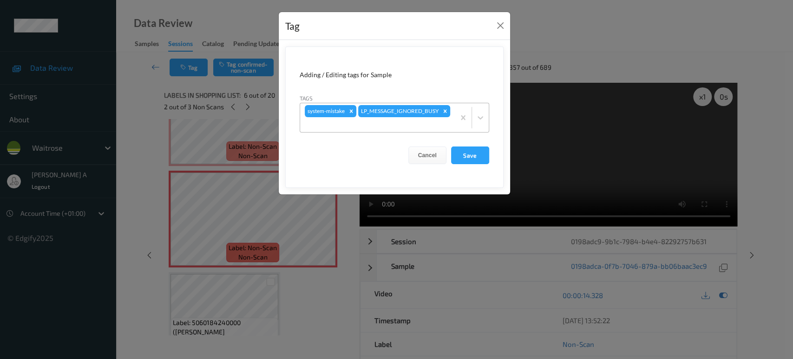
click at [420, 126] on div at bounding box center [377, 124] width 145 height 11
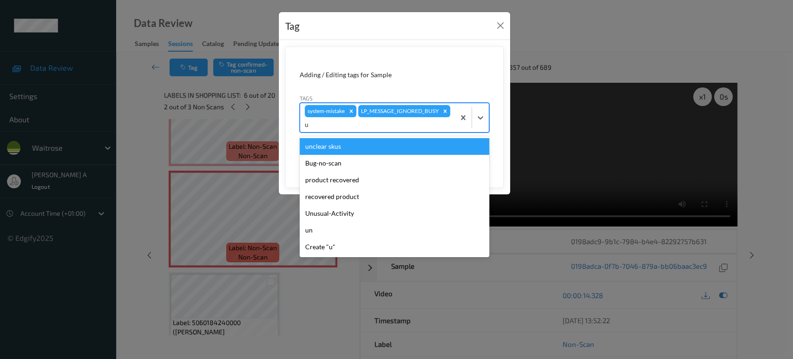
type input "un"
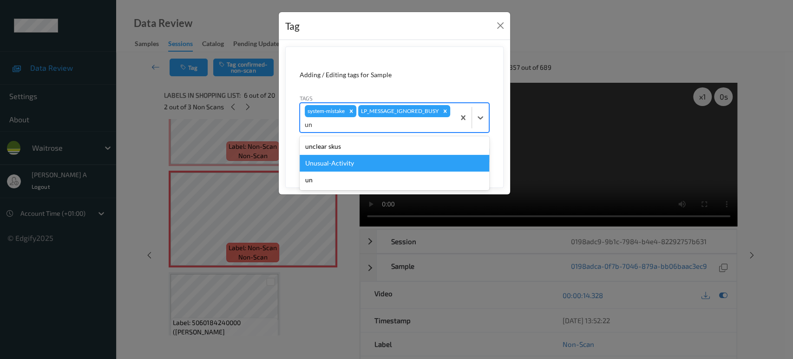
click at [379, 159] on div "Unusual-Activity" at bounding box center [395, 163] width 190 height 17
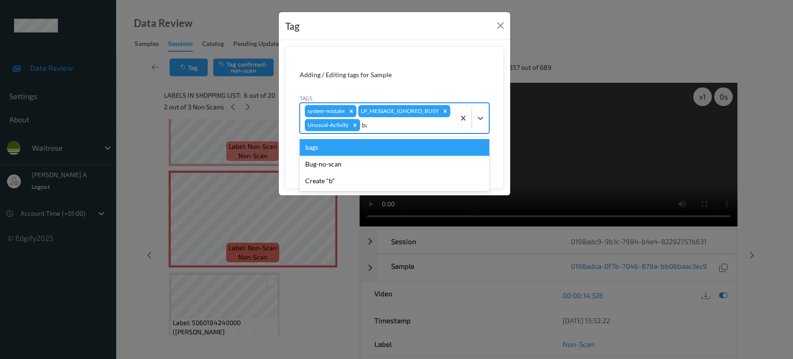
type input "bag"
click at [400, 149] on div "bags" at bounding box center [395, 147] width 190 height 17
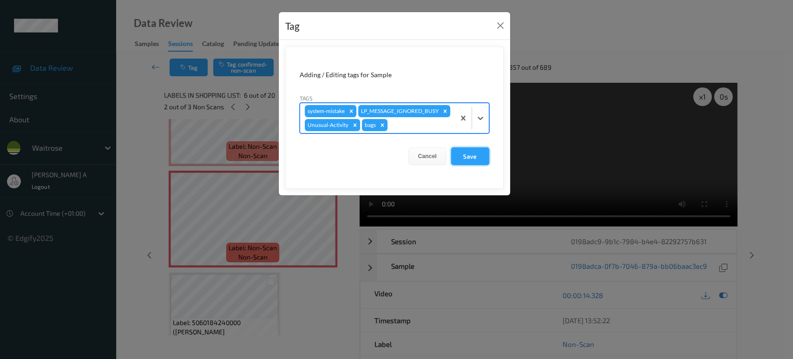
click at [473, 154] on button "Save" at bounding box center [470, 156] width 38 height 18
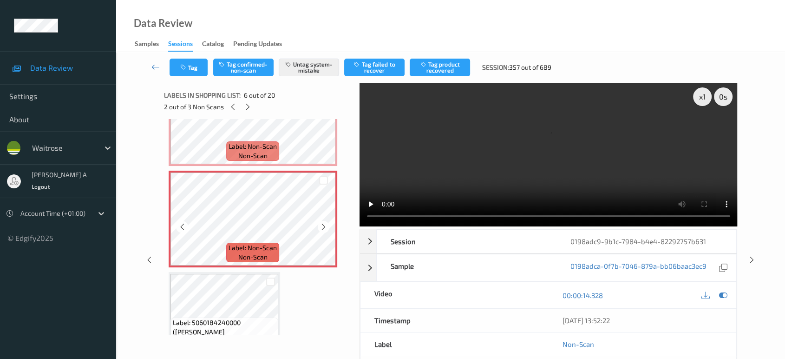
scroll to position [614, 0]
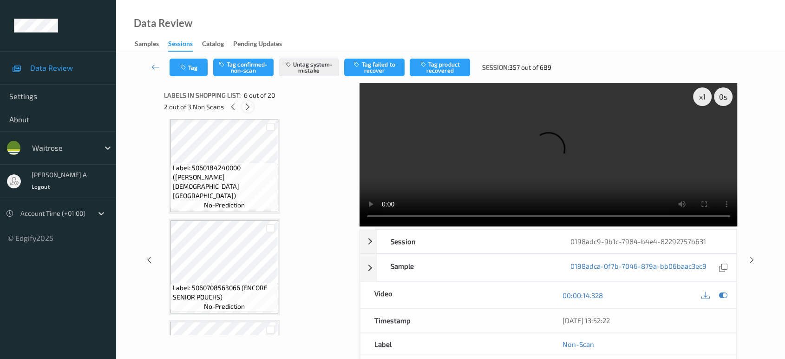
click at [249, 109] on icon at bounding box center [248, 107] width 8 height 8
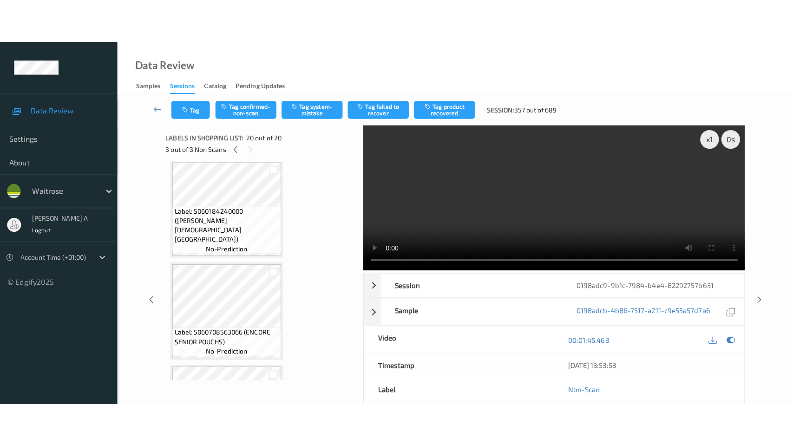
scroll to position [1805, 0]
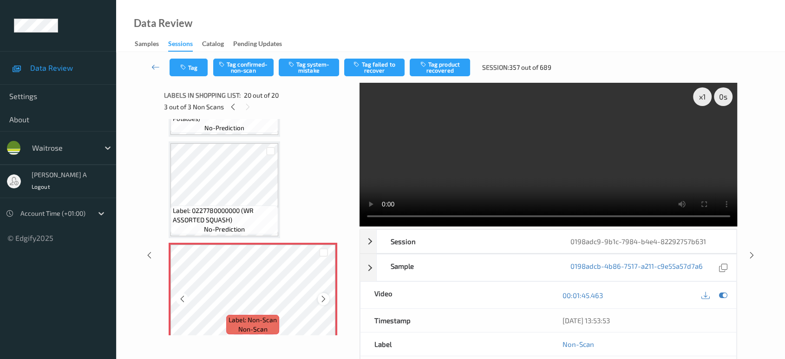
click at [326, 295] on icon at bounding box center [324, 299] width 8 height 8
click at [298, 67] on button "Tag system-mistake" at bounding box center [309, 68] width 60 height 18
click at [289, 67] on icon "button" at bounding box center [293, 64] width 8 height 7
click at [310, 73] on button "Tag system-mistake" at bounding box center [309, 68] width 60 height 18
click at [189, 67] on button "Tag" at bounding box center [189, 68] width 38 height 18
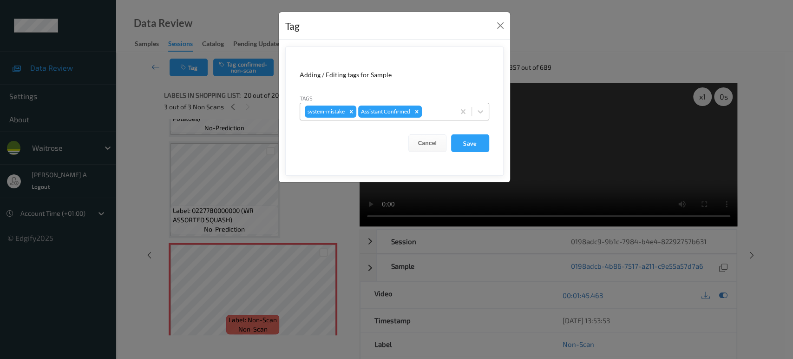
click at [431, 110] on div at bounding box center [437, 111] width 26 height 11
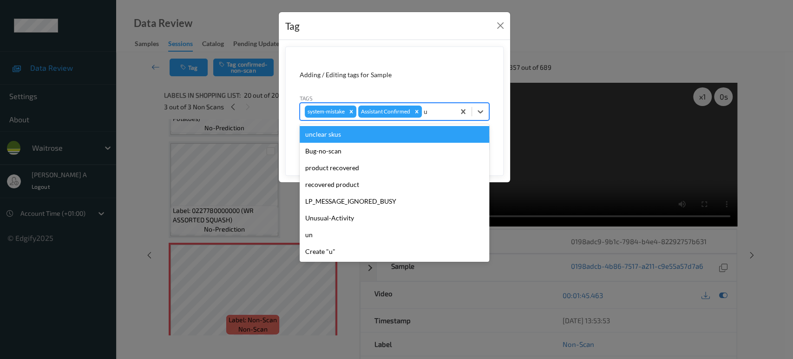
type input "un"
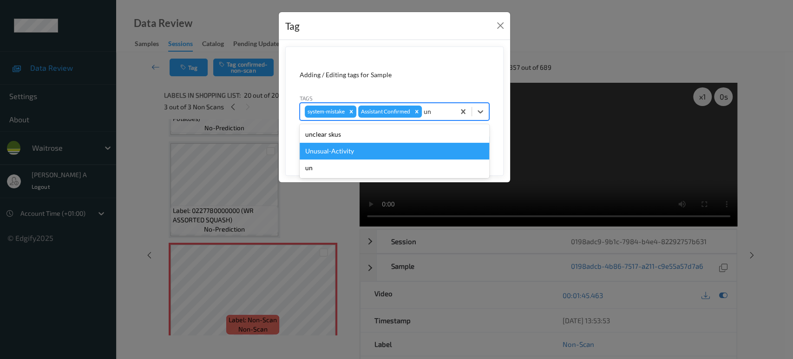
click at [404, 144] on div "Unusual-Activity" at bounding box center [395, 151] width 190 height 17
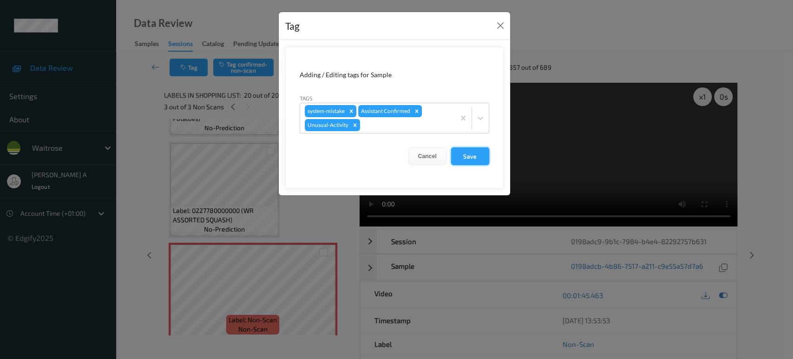
click at [459, 154] on button "Save" at bounding box center [470, 156] width 38 height 18
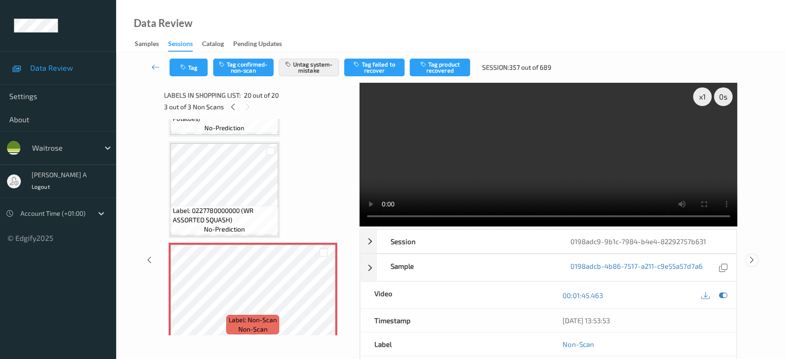
click at [749, 256] on icon at bounding box center [752, 260] width 8 height 8
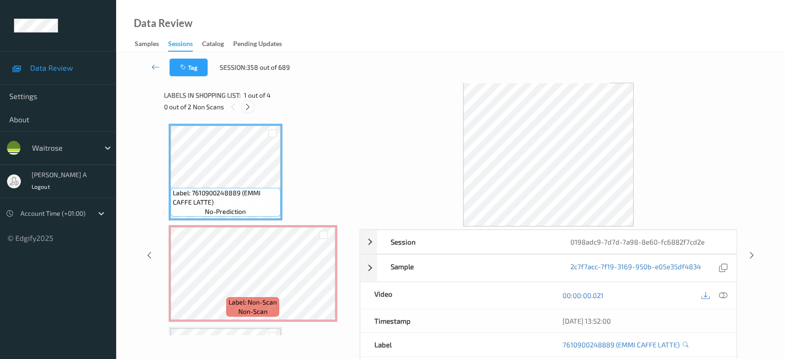
click at [249, 107] on icon at bounding box center [248, 107] width 8 height 8
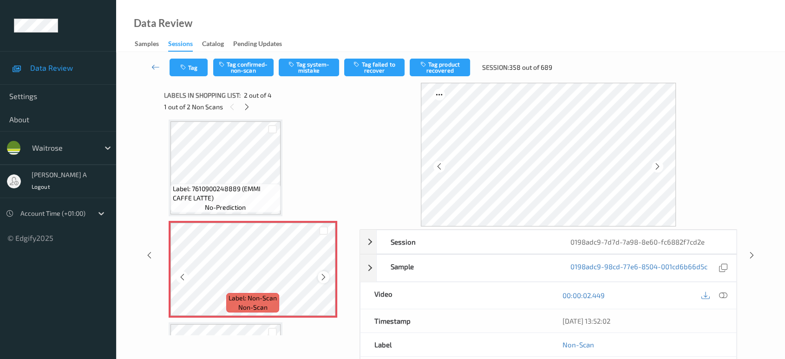
click at [323, 281] on div at bounding box center [324, 277] width 12 height 12
click at [246, 106] on icon at bounding box center [247, 107] width 8 height 8
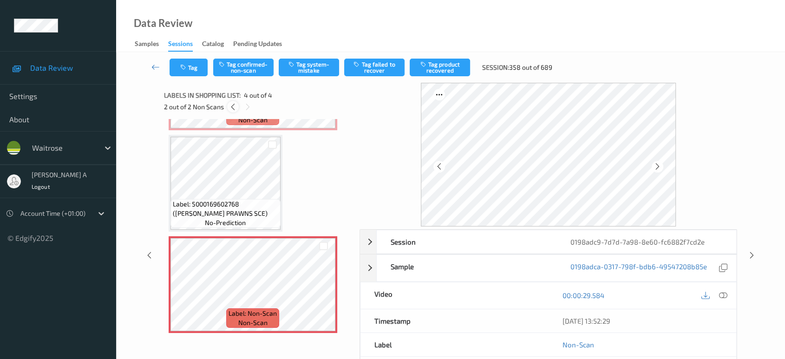
click at [232, 108] on icon at bounding box center [233, 107] width 8 height 8
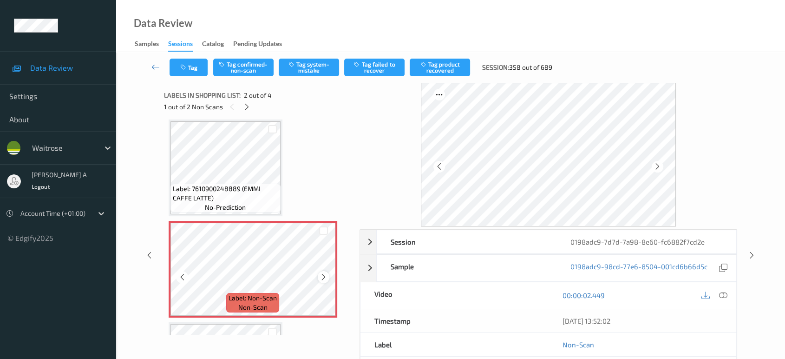
click at [327, 273] on icon at bounding box center [324, 277] width 8 height 8
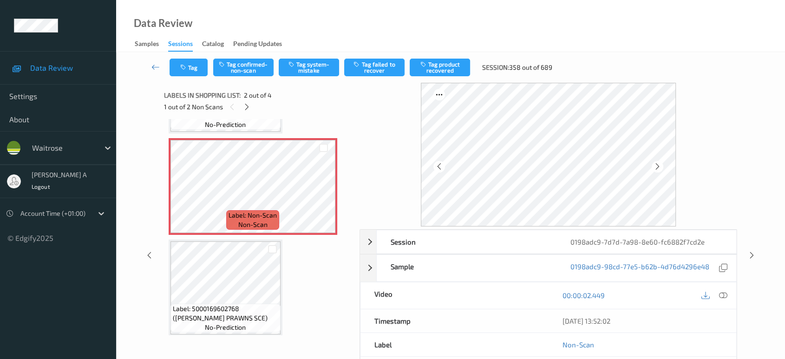
scroll to position [37, 0]
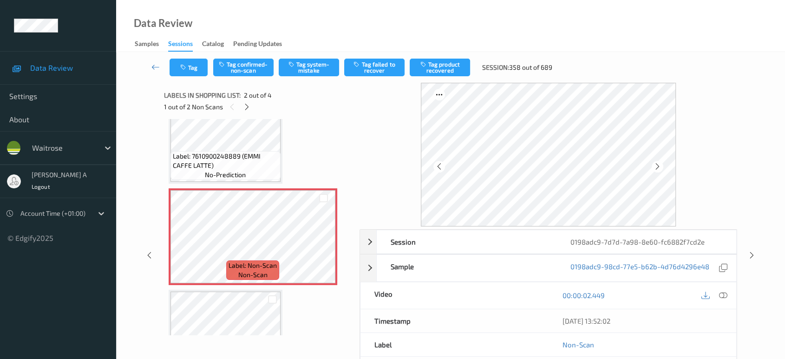
drag, startPoint x: 722, startPoint y: 289, endPoint x: 653, endPoint y: 255, distance: 77.5
click at [722, 289] on div at bounding box center [723, 295] width 13 height 13
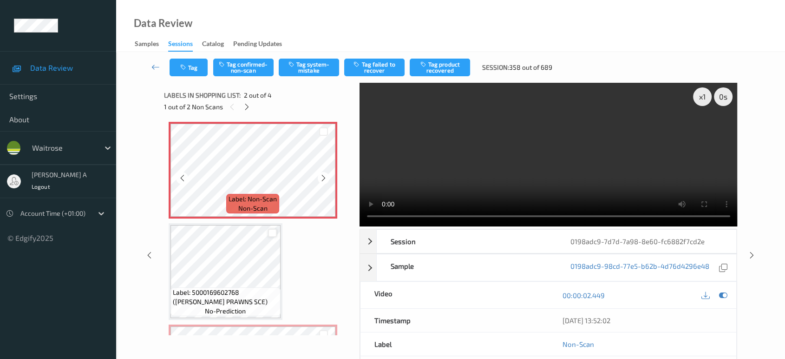
scroll to position [52, 0]
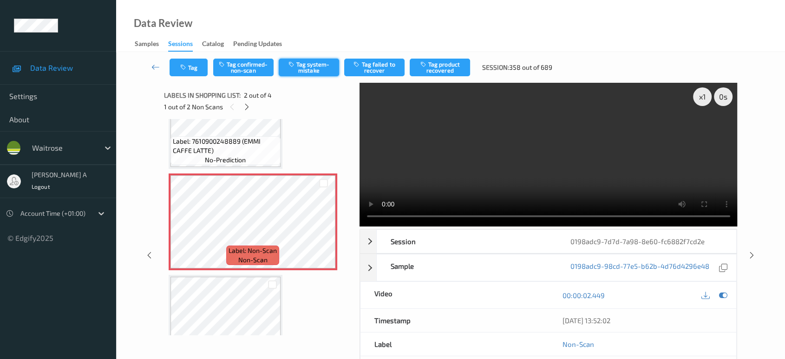
click at [311, 67] on button "Tag system-mistake" at bounding box center [309, 68] width 60 height 18
click at [195, 64] on button "Tag" at bounding box center [189, 68] width 38 height 18
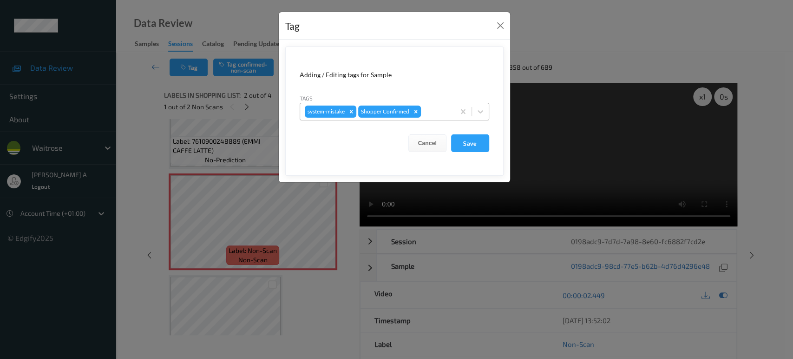
click at [441, 112] on div at bounding box center [436, 111] width 27 height 11
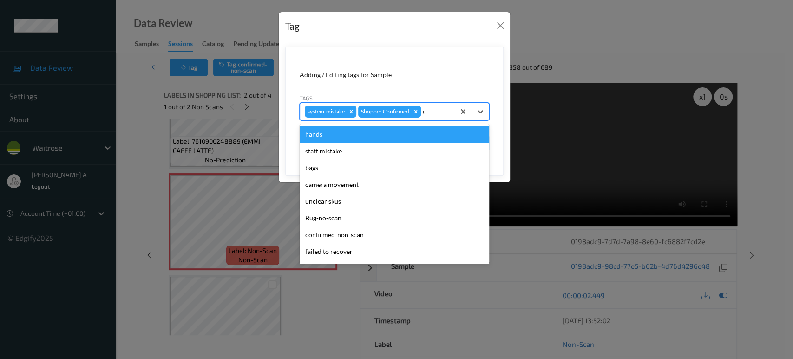
type input "un"
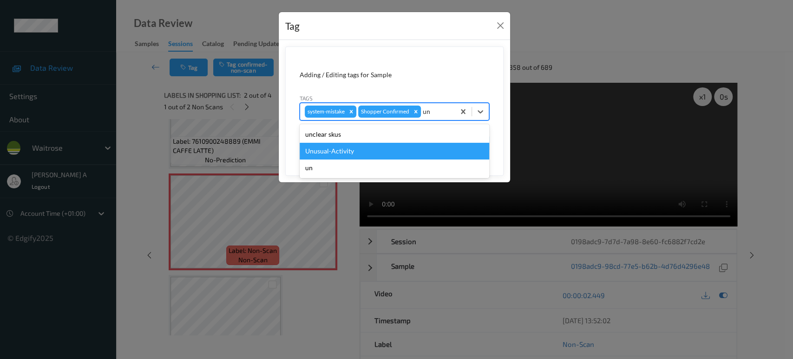
click at [372, 150] on div "Unusual-Activity" at bounding box center [395, 151] width 190 height 17
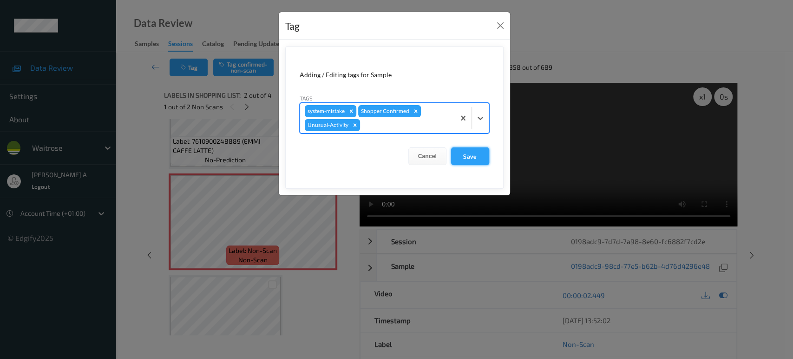
click at [477, 162] on button "Save" at bounding box center [470, 156] width 38 height 18
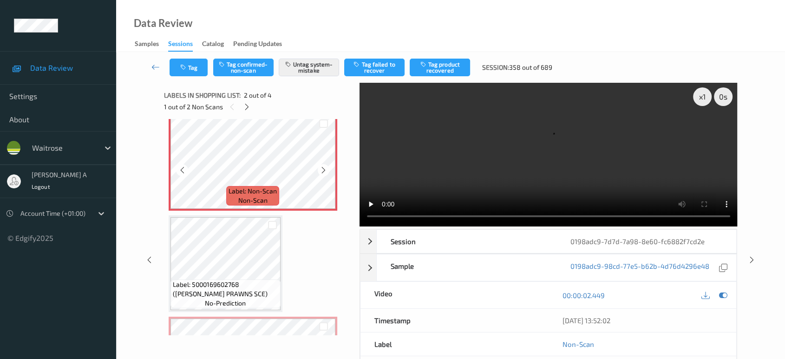
scroll to position [191, 0]
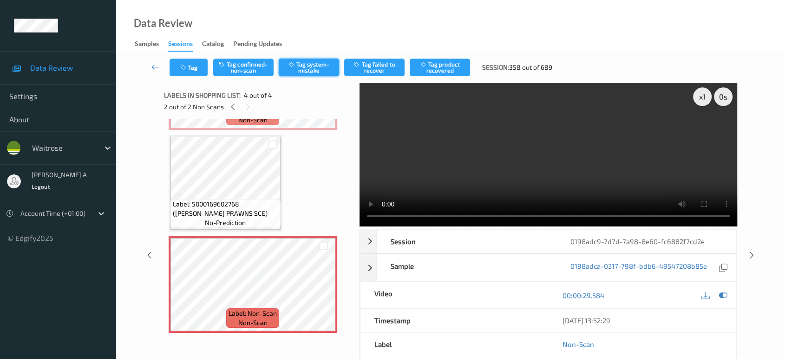
click at [295, 69] on button "Tag system-mistake" at bounding box center [309, 68] width 60 height 18
click at [199, 74] on button "Tag" at bounding box center [189, 68] width 38 height 18
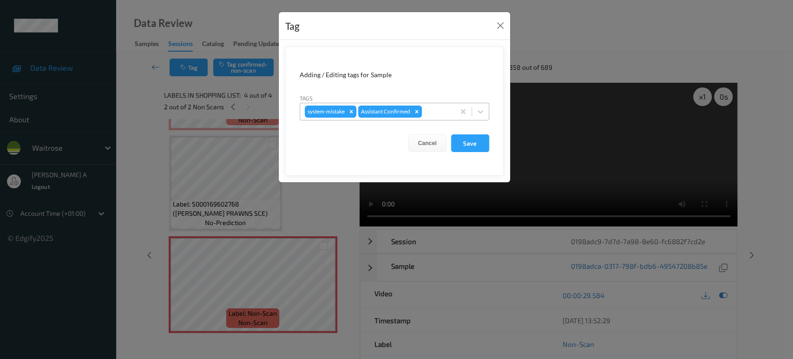
click at [433, 107] on div at bounding box center [437, 111] width 26 height 11
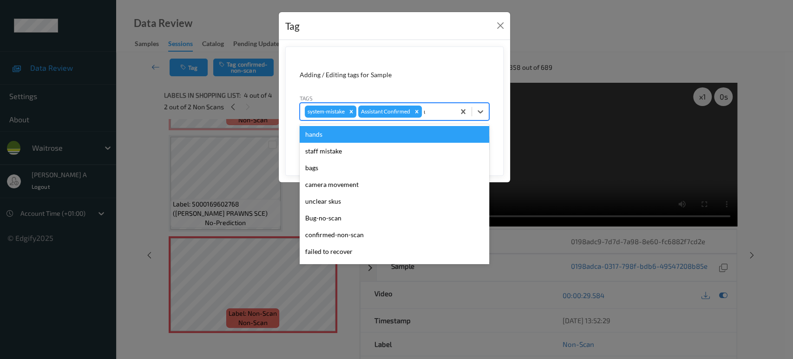
type input "un"
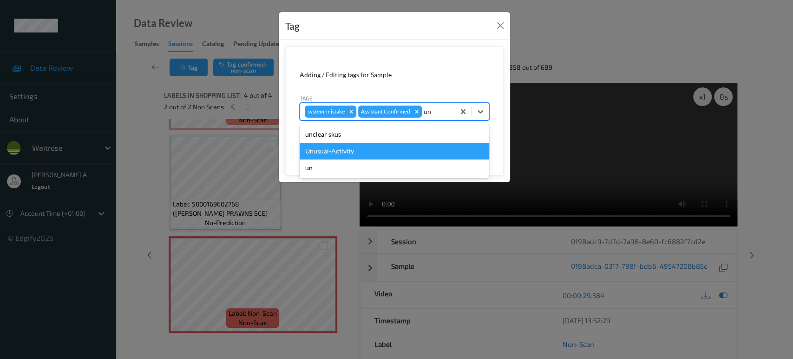
click at [418, 153] on div "Unusual-Activity" at bounding box center [395, 151] width 190 height 17
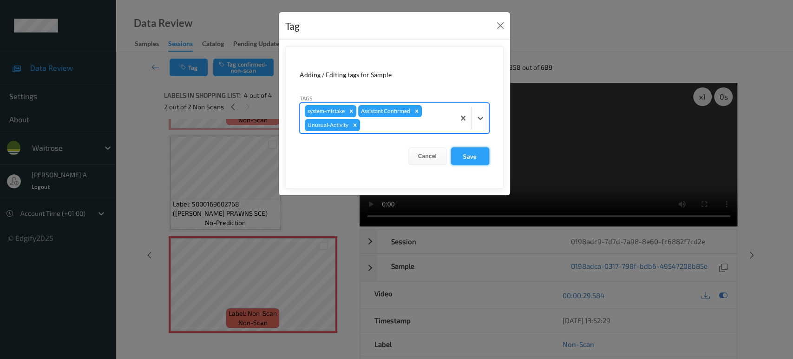
click at [479, 161] on button "Save" at bounding box center [470, 156] width 38 height 18
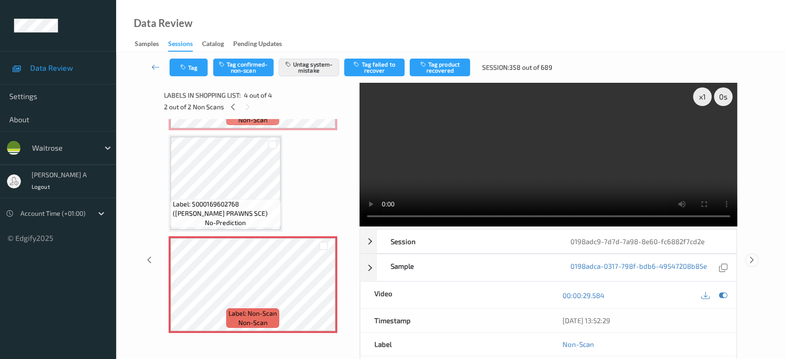
click at [754, 256] on icon at bounding box center [752, 260] width 8 height 8
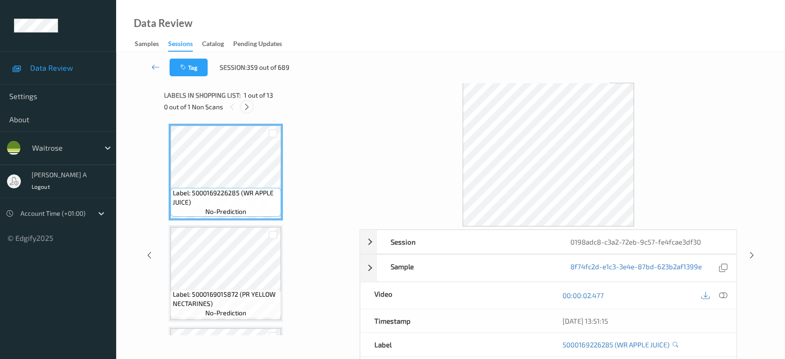
click at [249, 108] on icon at bounding box center [247, 107] width 8 height 8
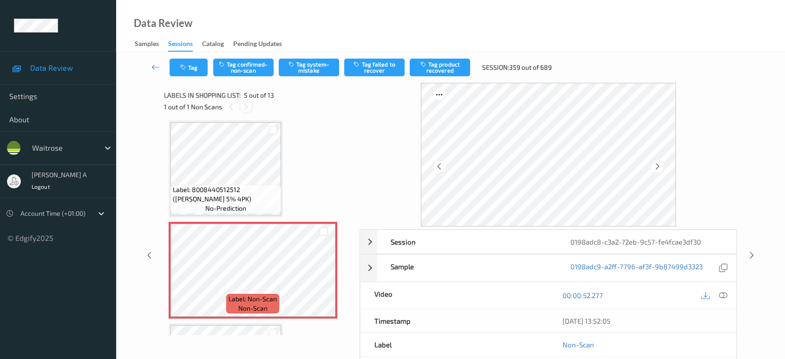
click at [249, 108] on icon at bounding box center [246, 107] width 8 height 8
click at [324, 275] on icon at bounding box center [324, 278] width 8 height 8
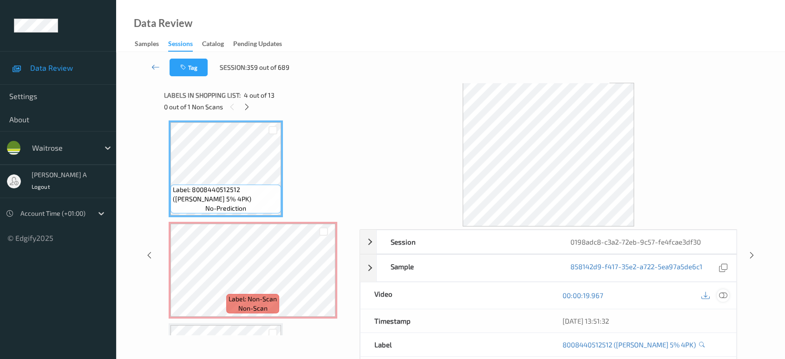
click at [722, 295] on icon at bounding box center [723, 295] width 8 height 8
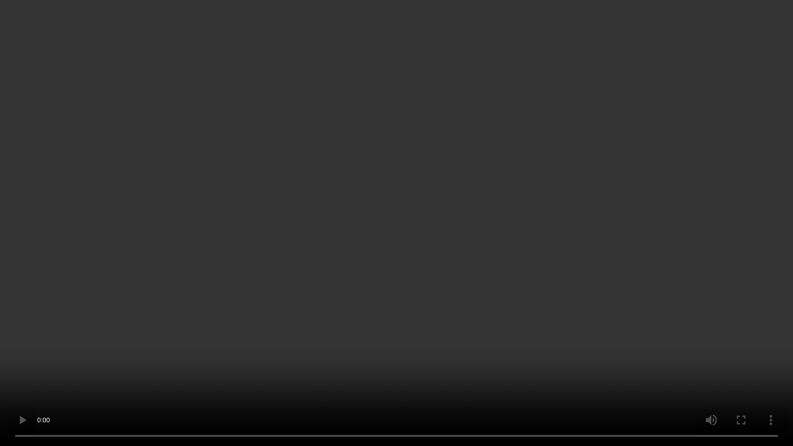
click at [442, 263] on video at bounding box center [396, 223] width 793 height 446
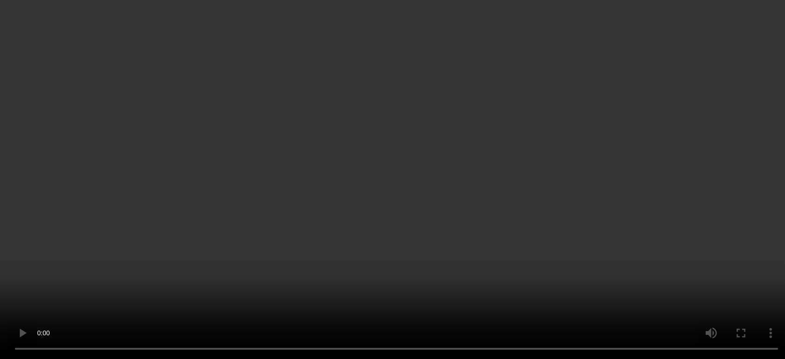
scroll to position [359, 0]
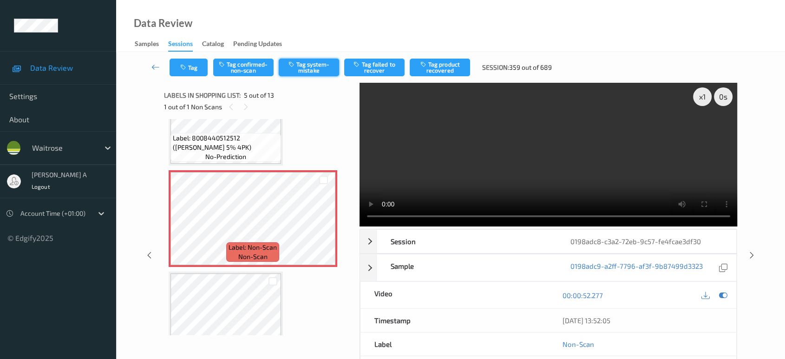
click at [295, 73] on button "Tag system-mistake" at bounding box center [309, 68] width 60 height 18
click at [189, 71] on button "Tag" at bounding box center [189, 68] width 38 height 18
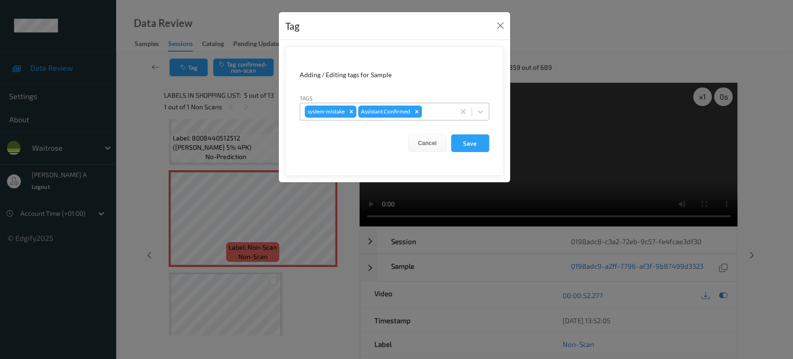
click at [431, 108] on div at bounding box center [437, 111] width 26 height 11
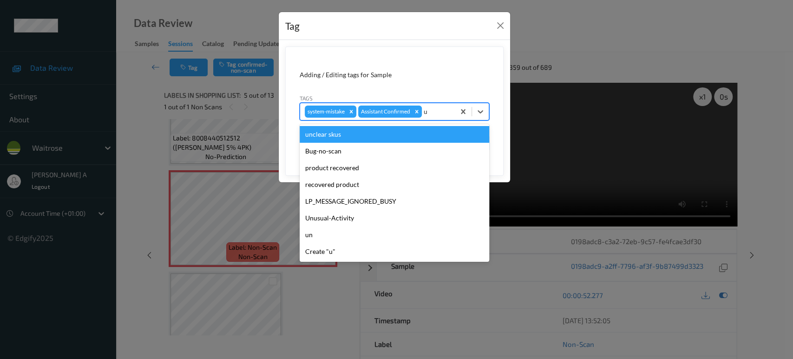
type input "un"
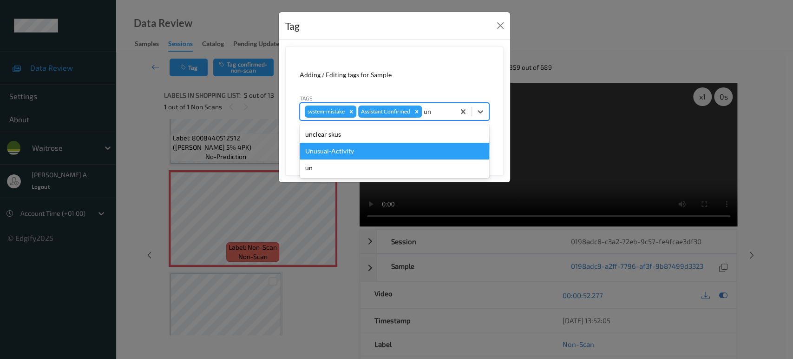
click at [399, 151] on div "Unusual-Activity" at bounding box center [395, 151] width 190 height 17
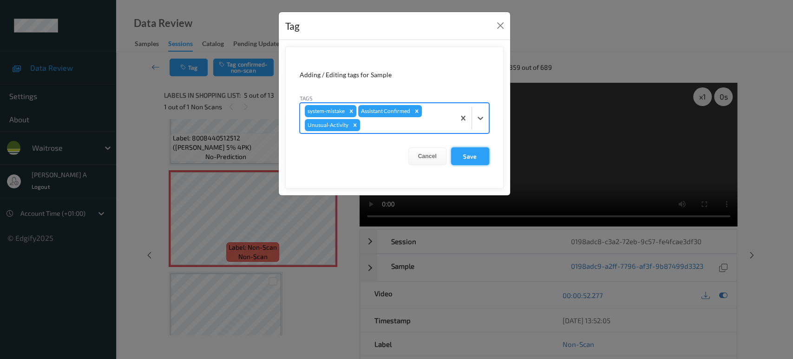
click at [473, 157] on button "Save" at bounding box center [470, 156] width 38 height 18
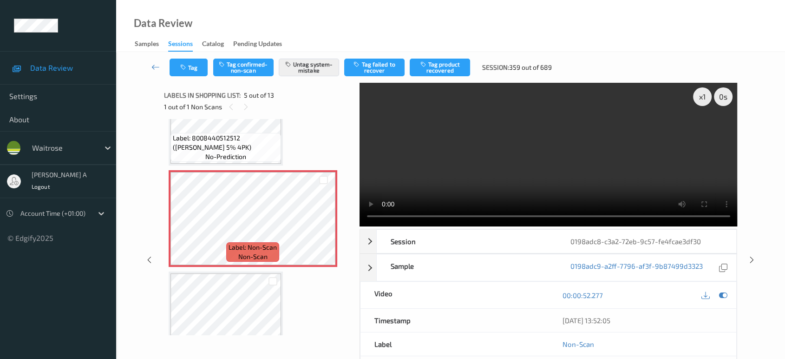
click at [753, 256] on icon at bounding box center [752, 260] width 8 height 8
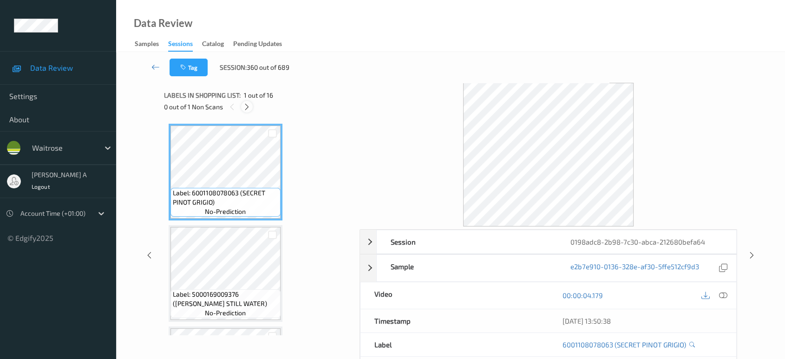
click at [249, 105] on icon at bounding box center [247, 107] width 8 height 8
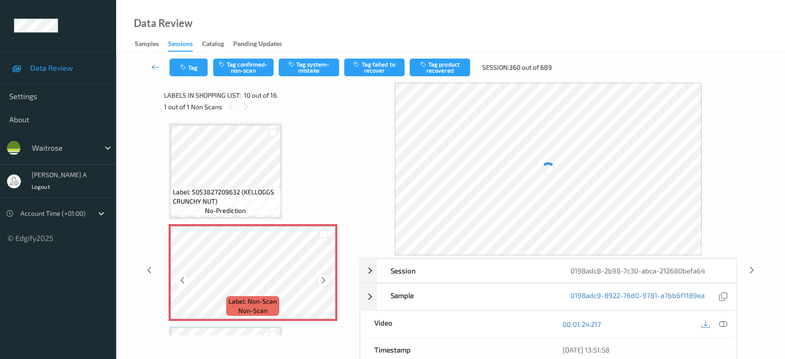
click at [322, 276] on icon at bounding box center [324, 280] width 8 height 8
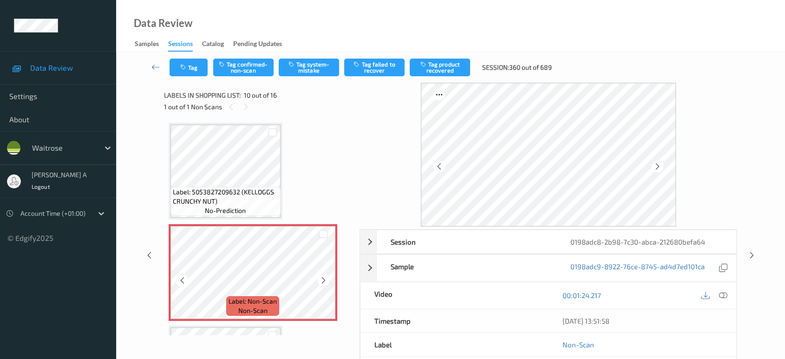
click at [322, 276] on icon at bounding box center [324, 280] width 8 height 8
click at [721, 293] on icon at bounding box center [723, 295] width 8 height 8
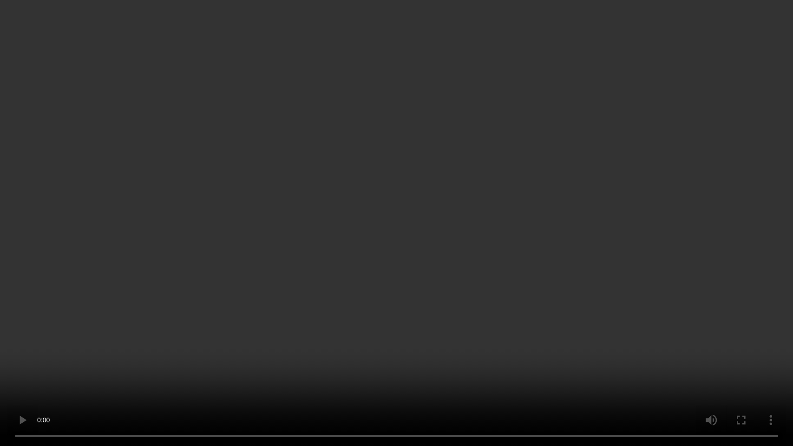
click at [286, 206] on video at bounding box center [396, 223] width 793 height 446
click at [432, 239] on video at bounding box center [396, 223] width 793 height 446
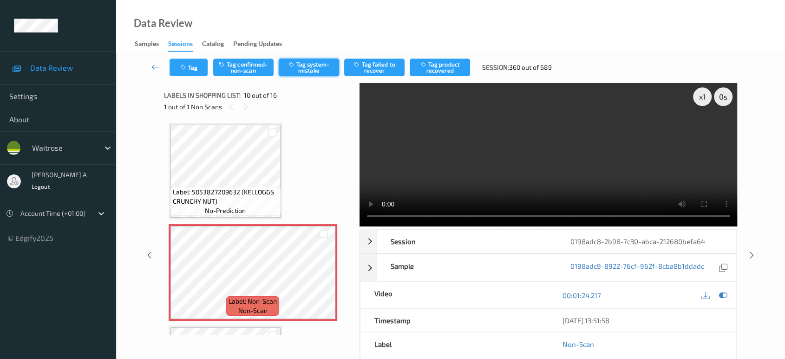
click at [296, 65] on icon "button" at bounding box center [293, 64] width 8 height 7
click at [188, 71] on button "Tag" at bounding box center [189, 68] width 38 height 18
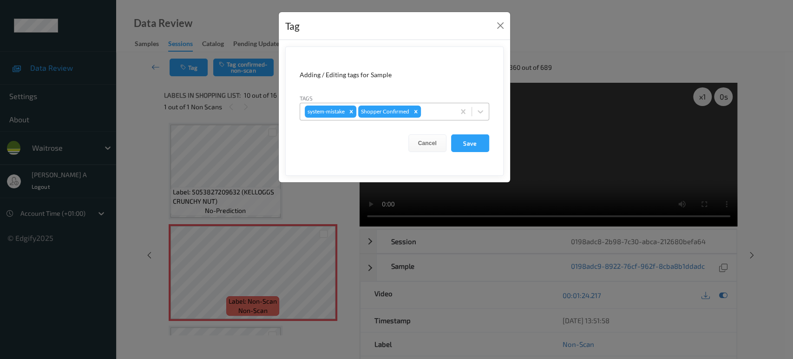
click at [432, 107] on div at bounding box center [436, 111] width 27 height 11
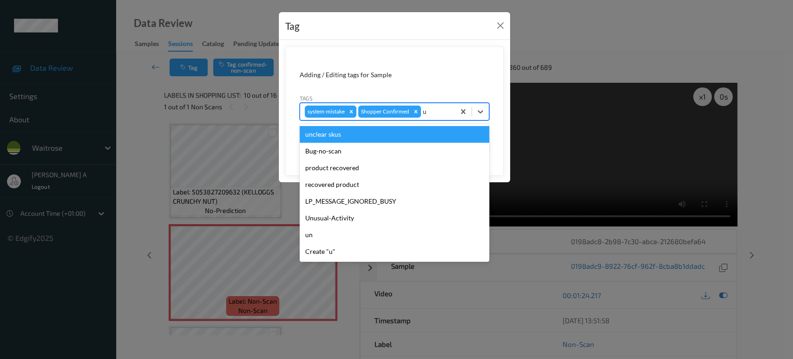
type input "un"
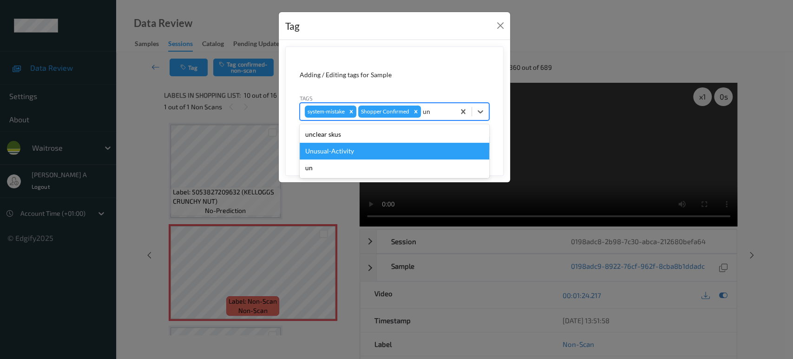
click at [411, 146] on div "Unusual-Activity" at bounding box center [395, 151] width 190 height 17
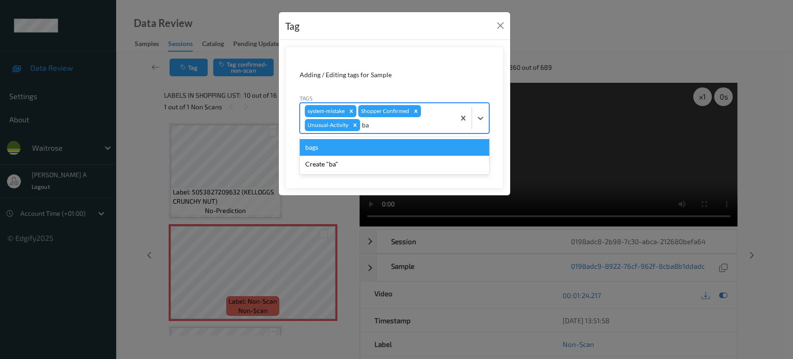
type input "bag"
click at [415, 140] on div "bags" at bounding box center [395, 147] width 190 height 17
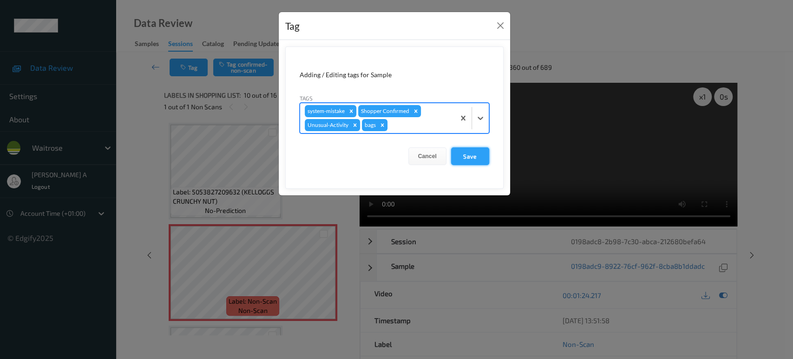
click at [466, 161] on button "Save" at bounding box center [470, 156] width 38 height 18
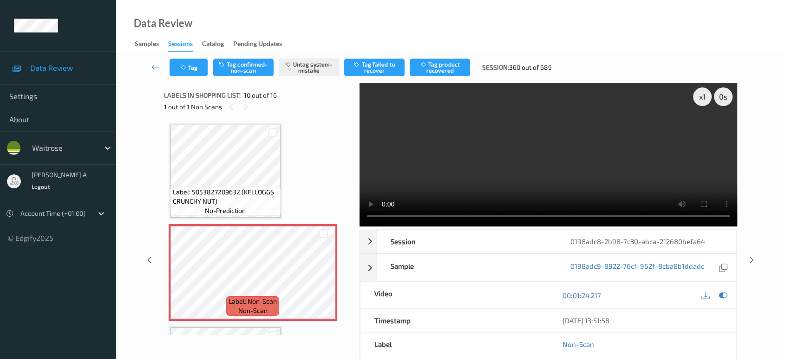
drag, startPoint x: 155, startPoint y: 65, endPoint x: 206, endPoint y: 38, distance: 57.6
click at [155, 65] on icon at bounding box center [155, 66] width 8 height 9
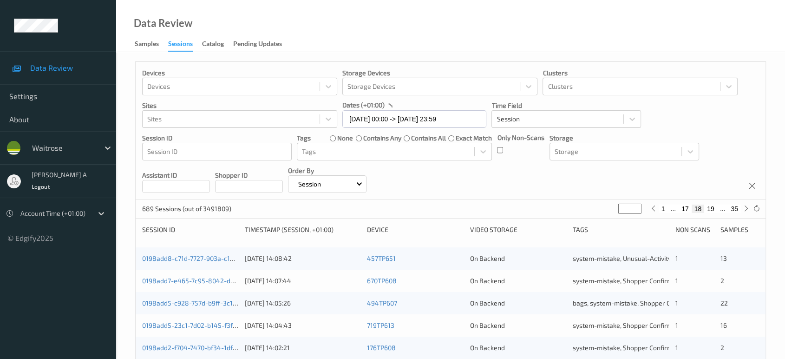
click at [735, 205] on button "35" at bounding box center [734, 208] width 13 height 8
type input "**"
